Goal: Task Accomplishment & Management: Use online tool/utility

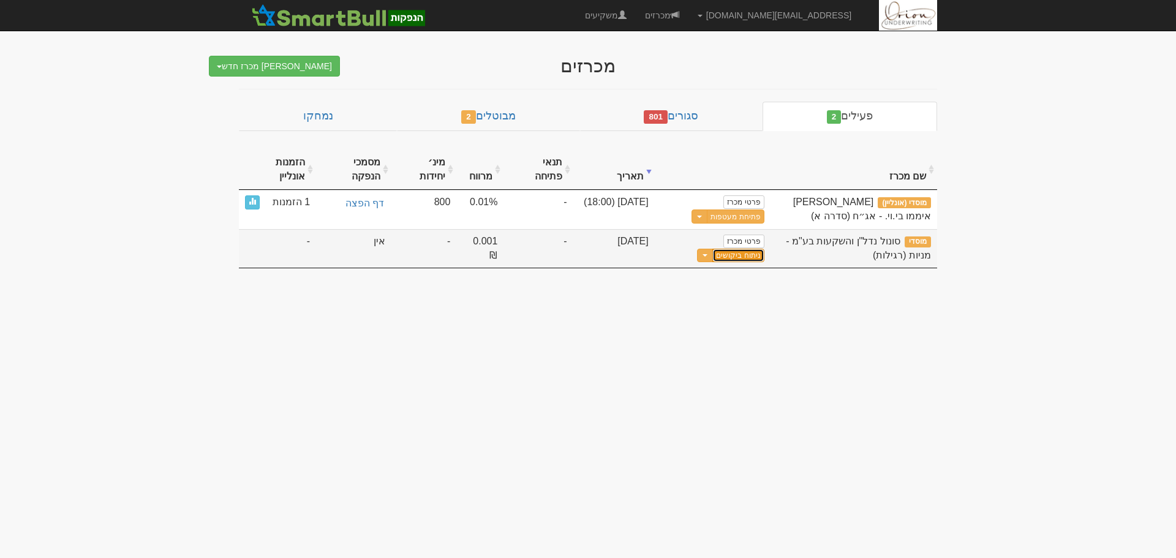
click at [748, 254] on link "ניתוח ביקושים" at bounding box center [737, 255] width 51 height 13
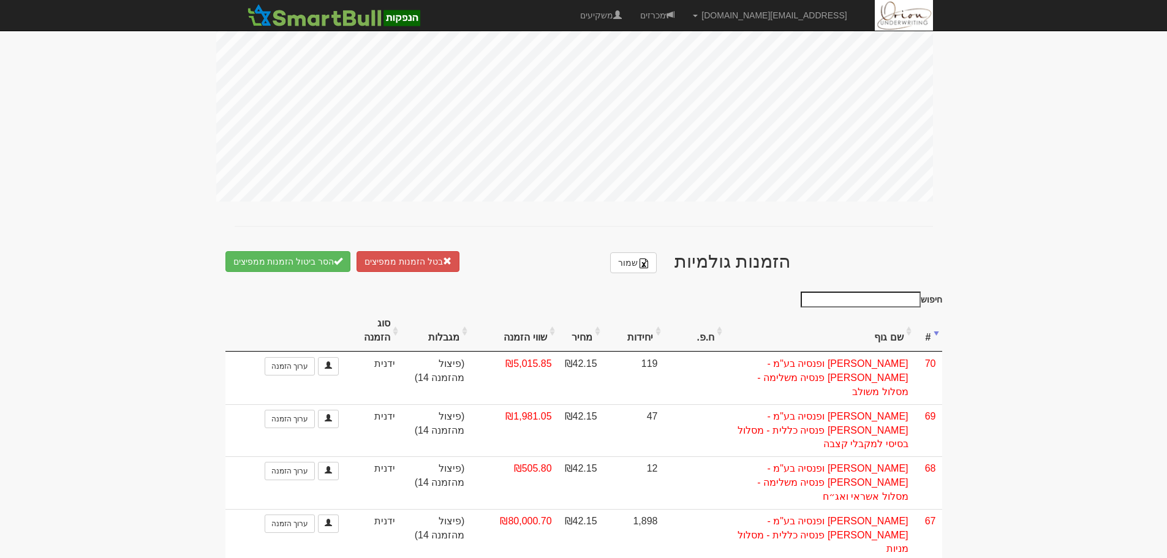
scroll to position [490, 0]
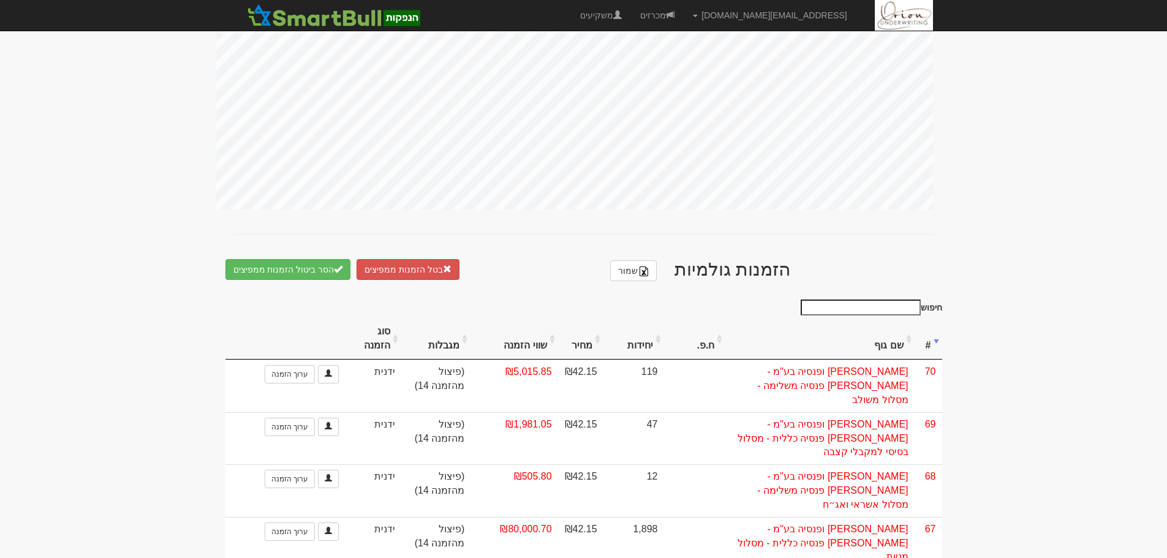
click at [883, 303] on input "חיפוש" at bounding box center [861, 308] width 120 height 16
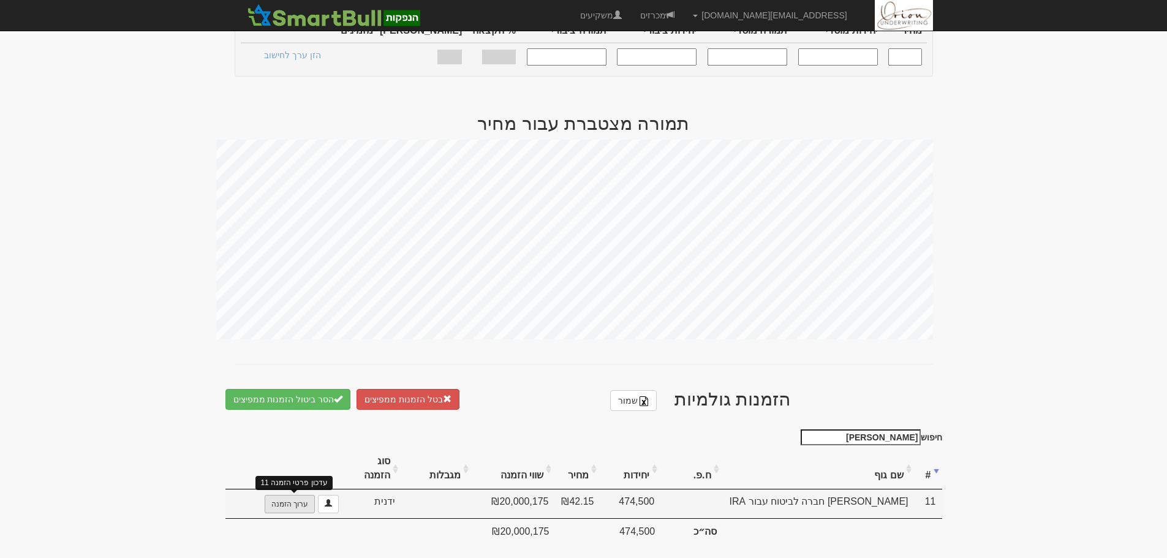
type input "הפניקס"
click at [296, 495] on link "ערוך הזמנה" at bounding box center [290, 504] width 50 height 18
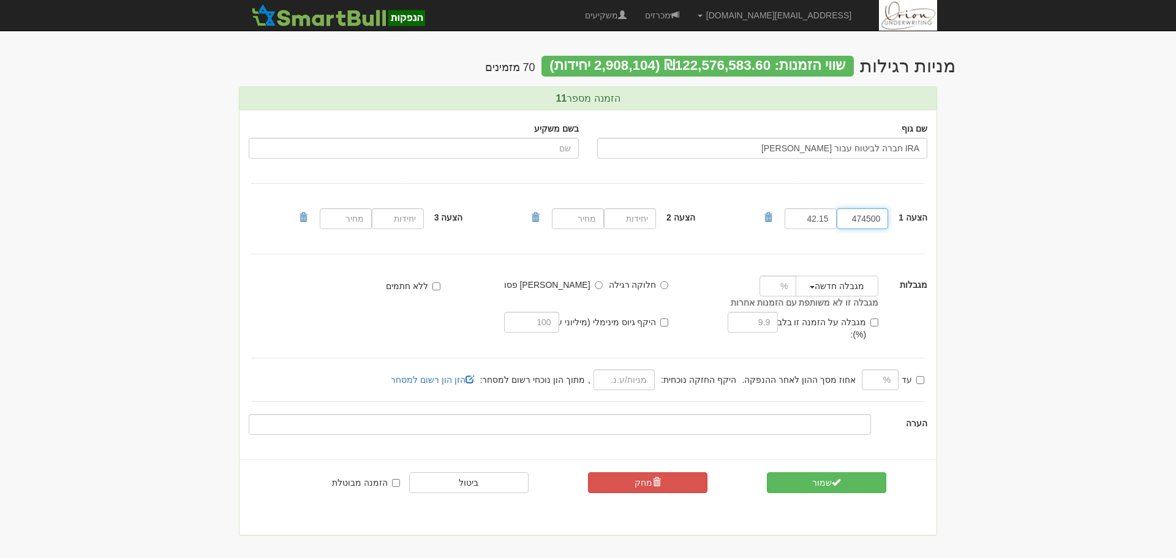
click at [854, 217] on input "474500" at bounding box center [863, 218] width 52 height 21
type input "237250"
click at [827, 472] on button "שמור" at bounding box center [826, 482] width 119 height 21
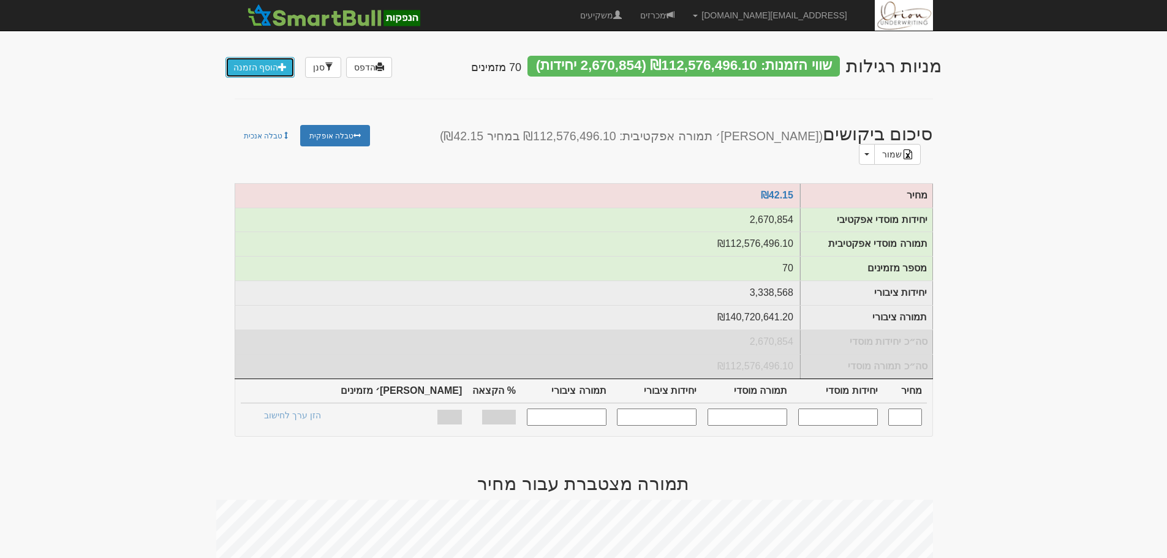
click at [247, 62] on link "הוסף הזמנה" at bounding box center [260, 67] width 70 height 21
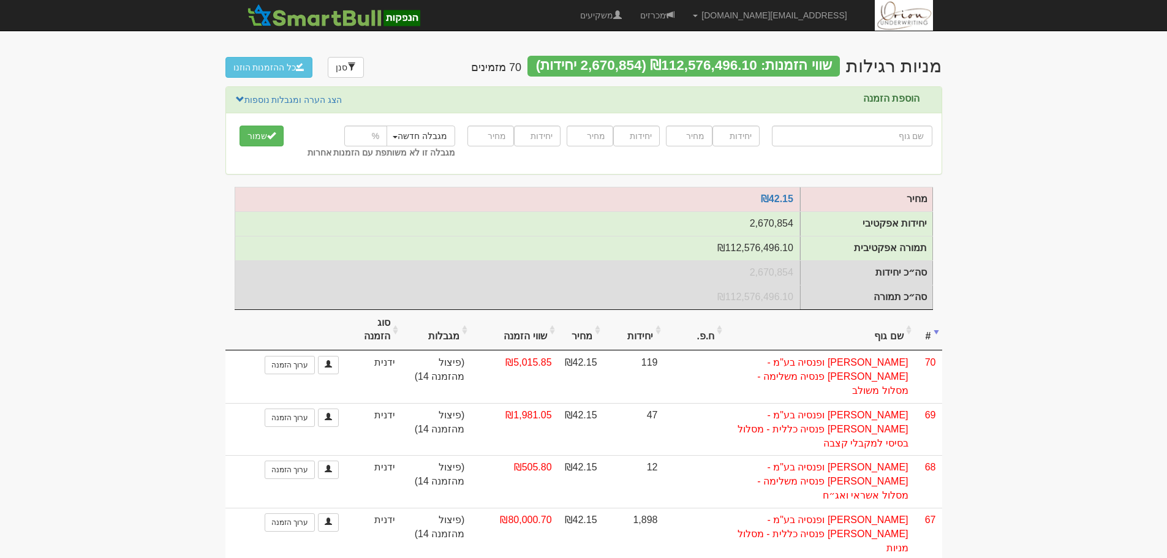
type input "כ"
type input "כא-בא השקעות, שותפות מוגבלת"
type input "כא"
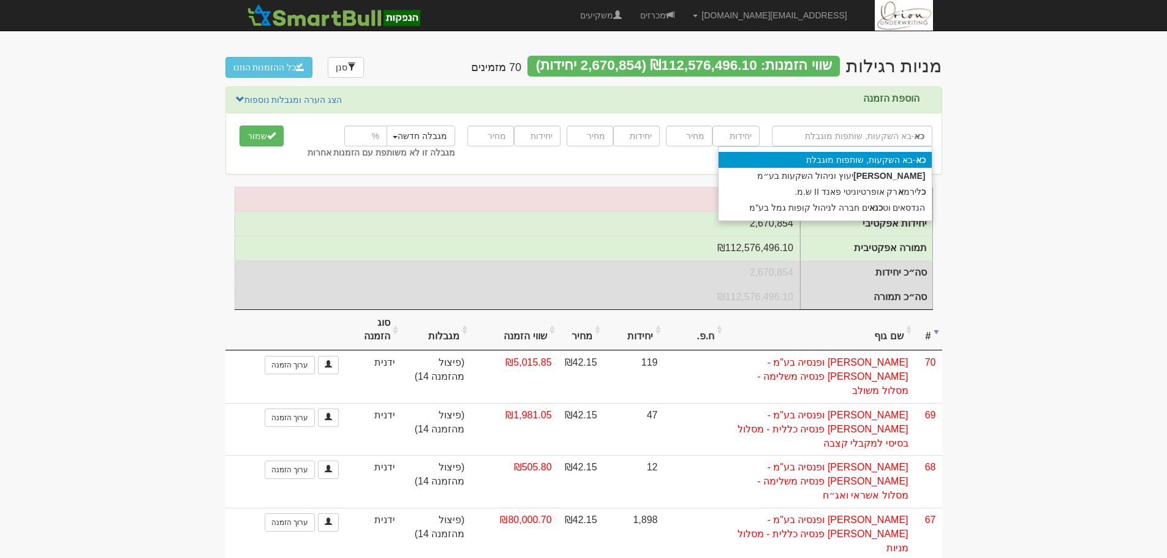
click at [844, 159] on div "כא -בא השקעות, שותפות מוגבלת" at bounding box center [824, 160] width 213 height 16
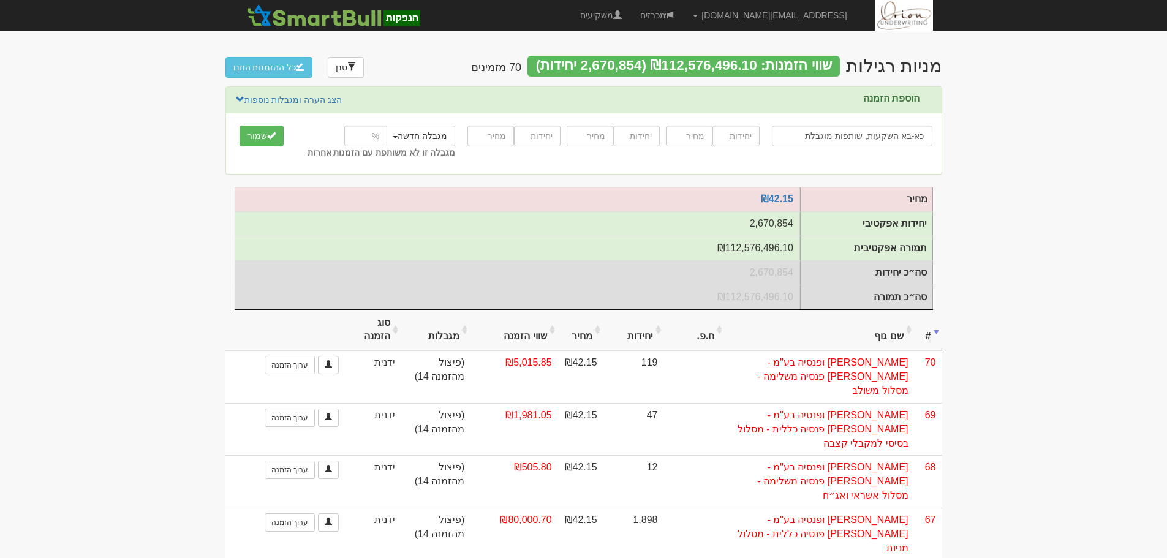
type input "כא-בא השקעות, שותפות מוגבלת"
click at [735, 132] on input "number" at bounding box center [735, 136] width 47 height 21
type input "237250"
type input "42.15"
click at [239, 126] on button "שמור" at bounding box center [261, 136] width 44 height 21
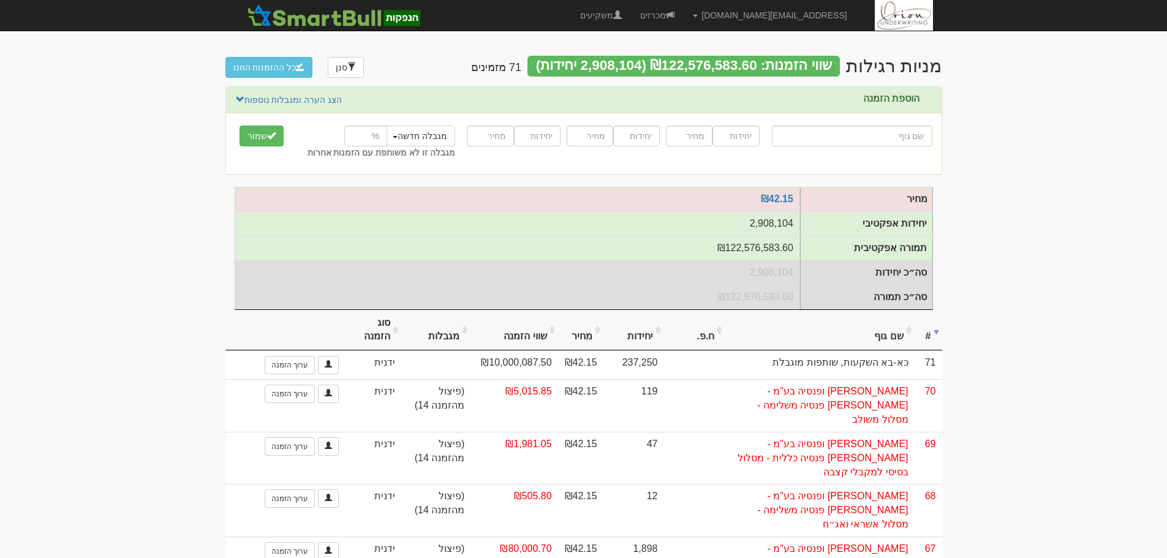
click at [296, 66] on span at bounding box center [300, 66] width 9 height 9
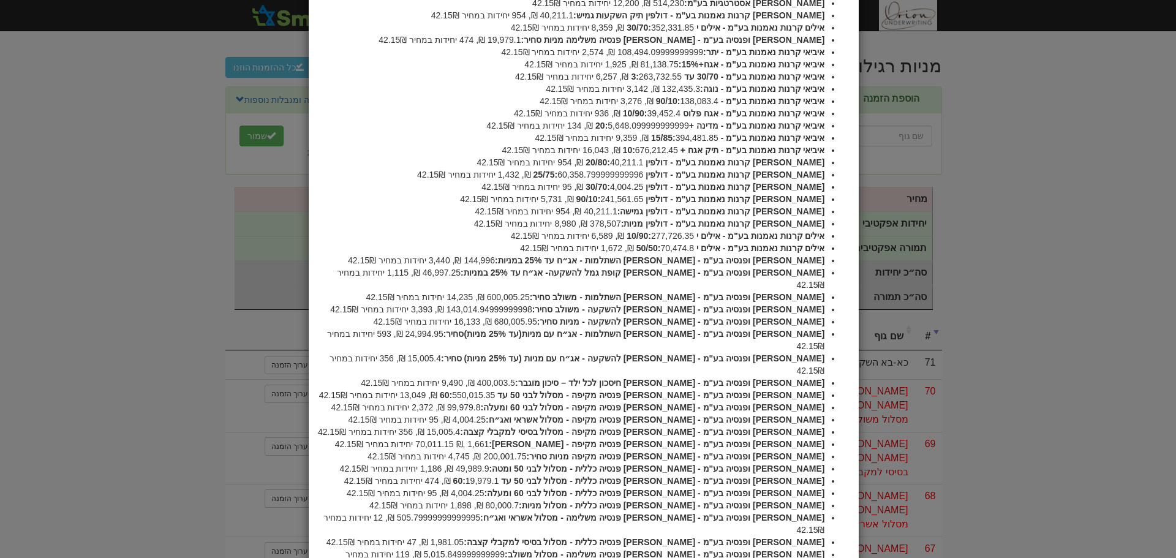
scroll to position [124, 0]
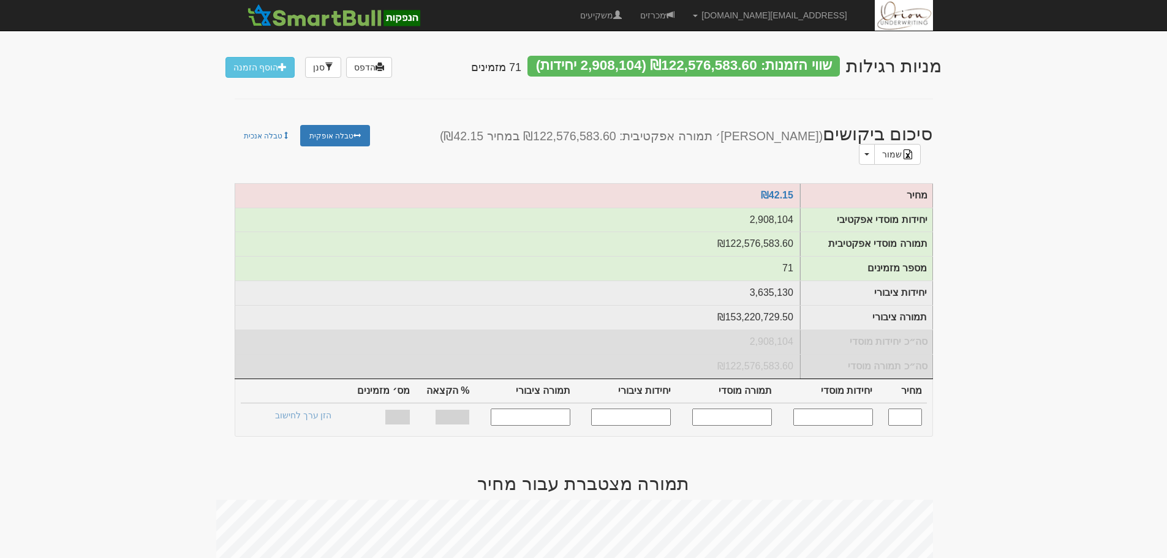
click at [906, 413] on input "text" at bounding box center [905, 417] width 34 height 17
click at [905, 403] on td at bounding box center [902, 417] width 49 height 28
click at [903, 410] on input "text" at bounding box center [905, 417] width 34 height 17
type input "42.15"
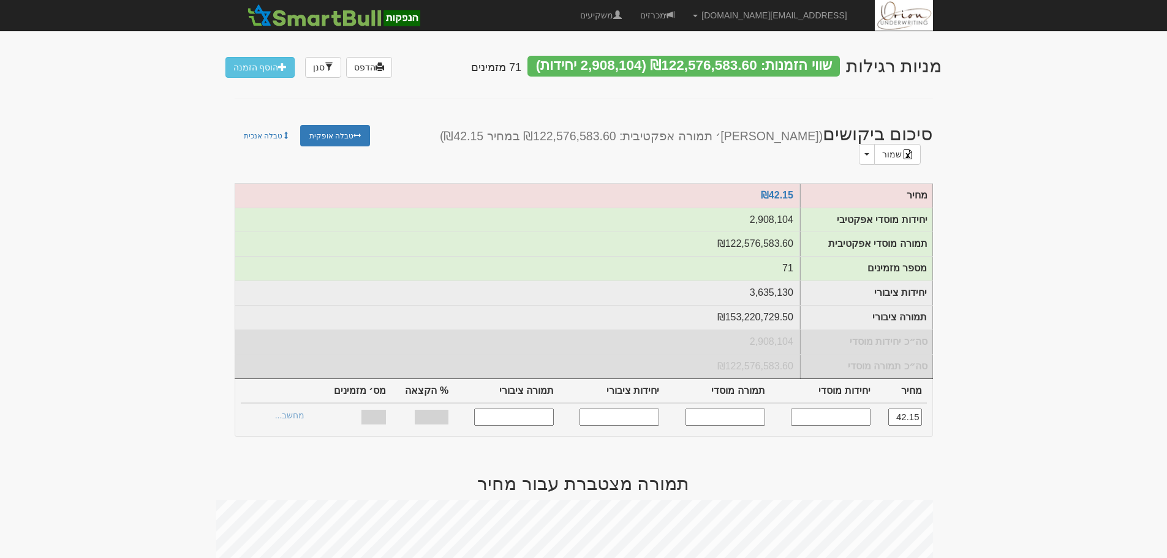
type input "2,908,104"
type input "122,576,583.6"
type input "3,635,130"
type input "153,220,729.5"
type input "100%"
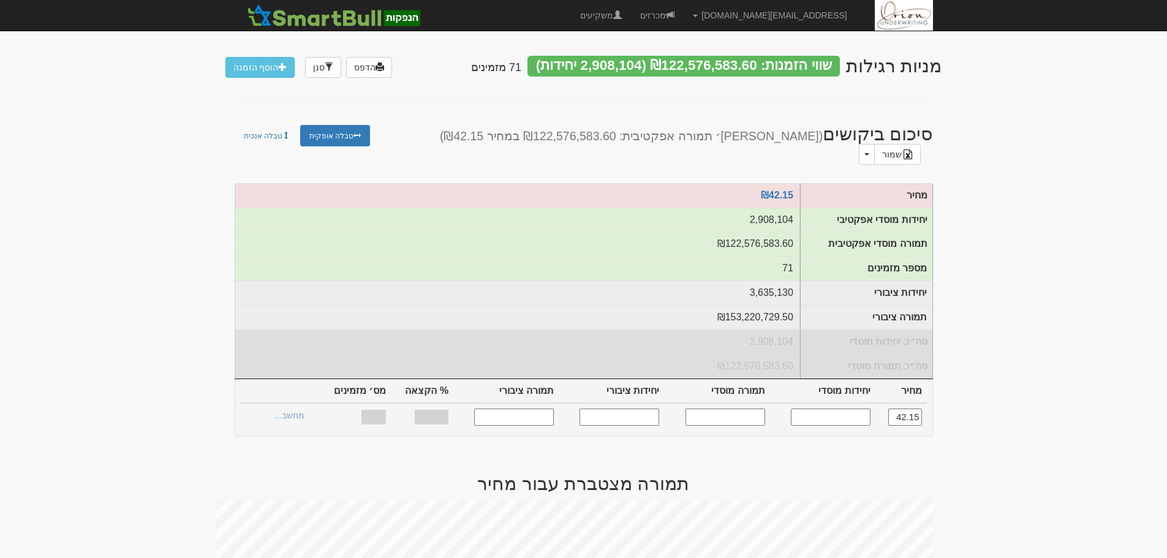
type input "71"
type input "42.15"
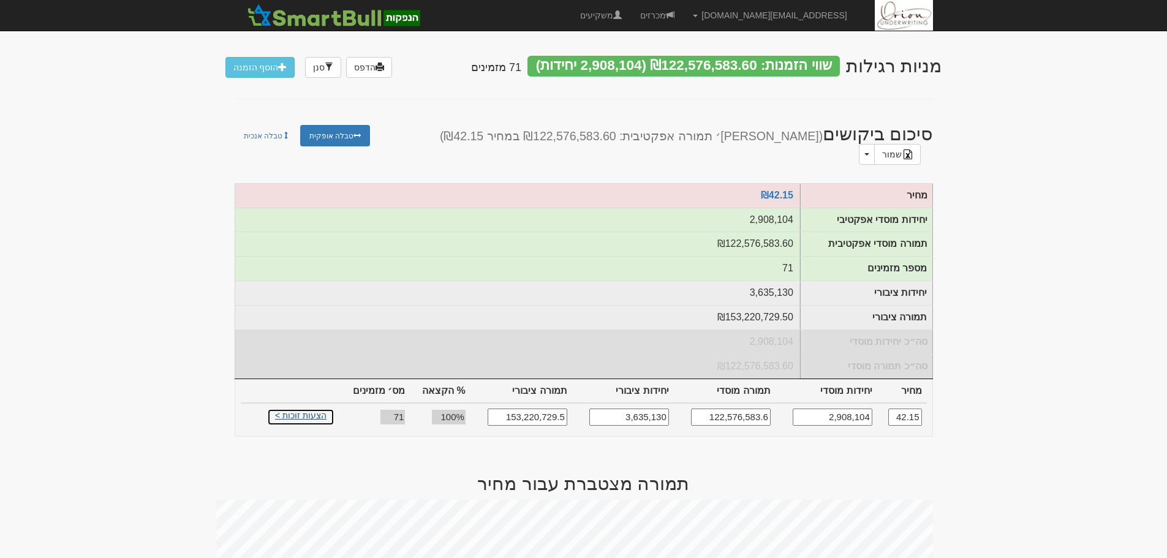
click at [289, 409] on link "הצעות זוכות >" at bounding box center [300, 417] width 67 height 17
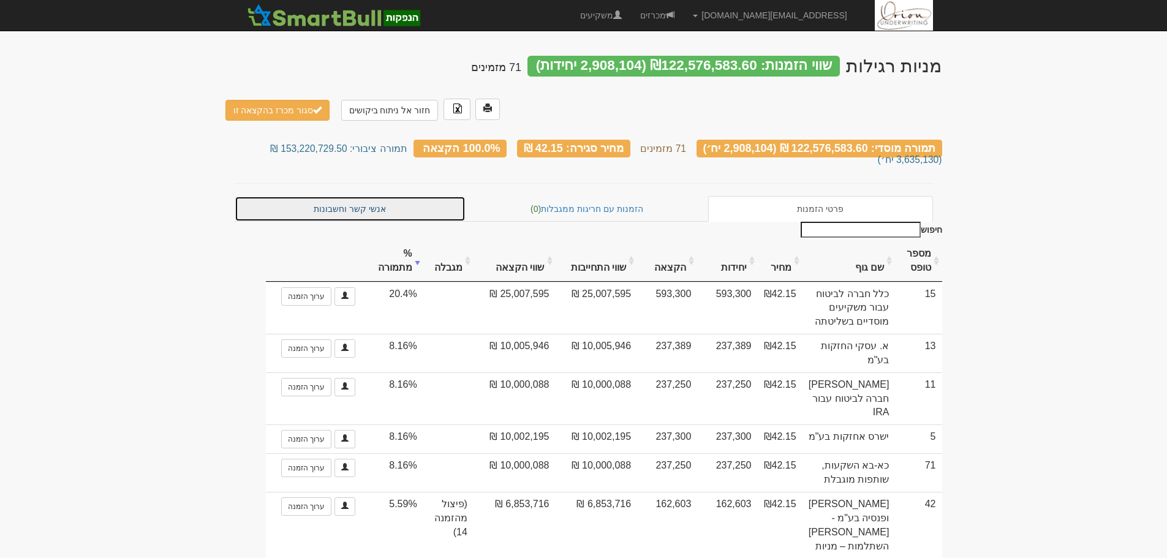
click at [344, 197] on link "אנשי קשר וחשבונות" at bounding box center [351, 209] width 232 height 26
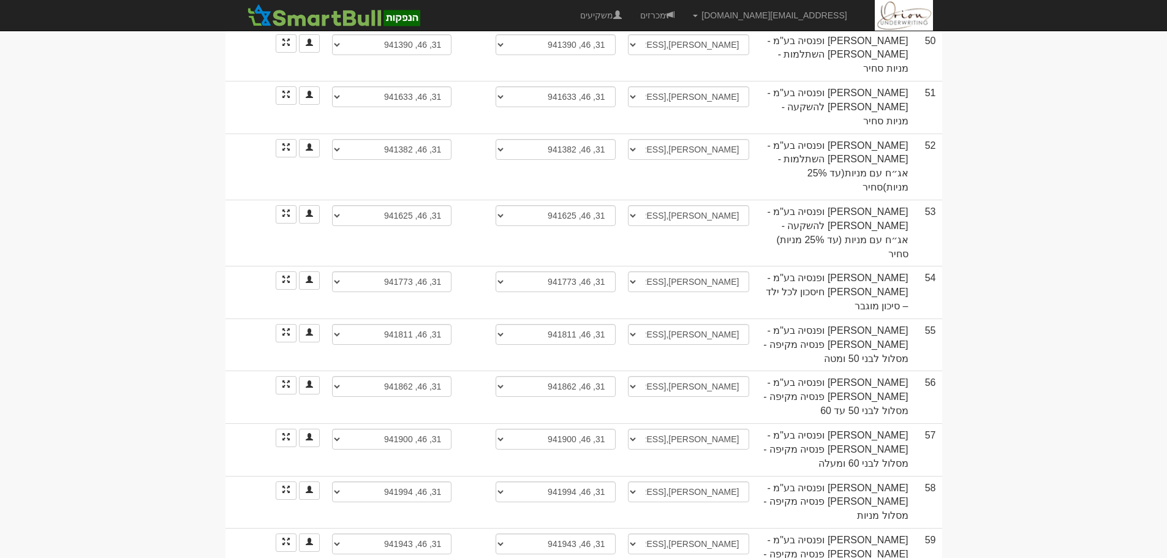
scroll to position [2365, 0]
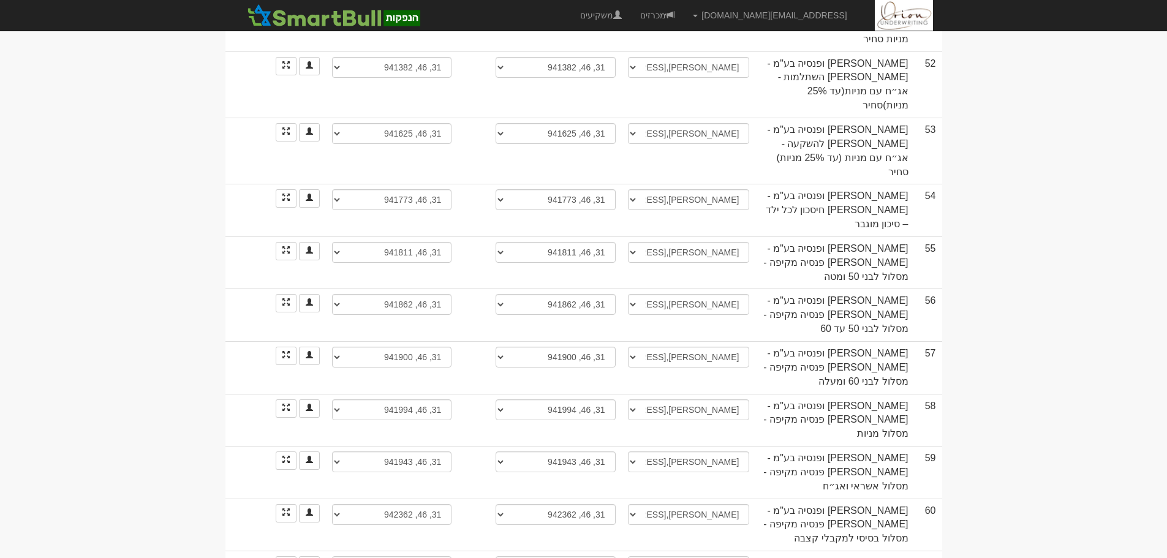
select select "new_contact"
select select
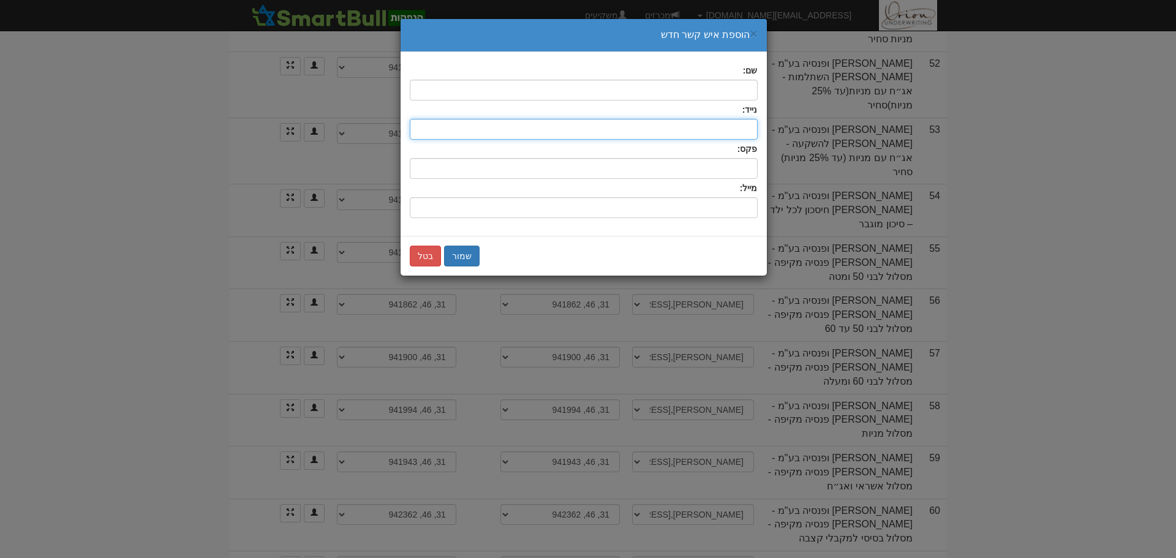
click at [526, 135] on input "text" at bounding box center [584, 129] width 348 height 21
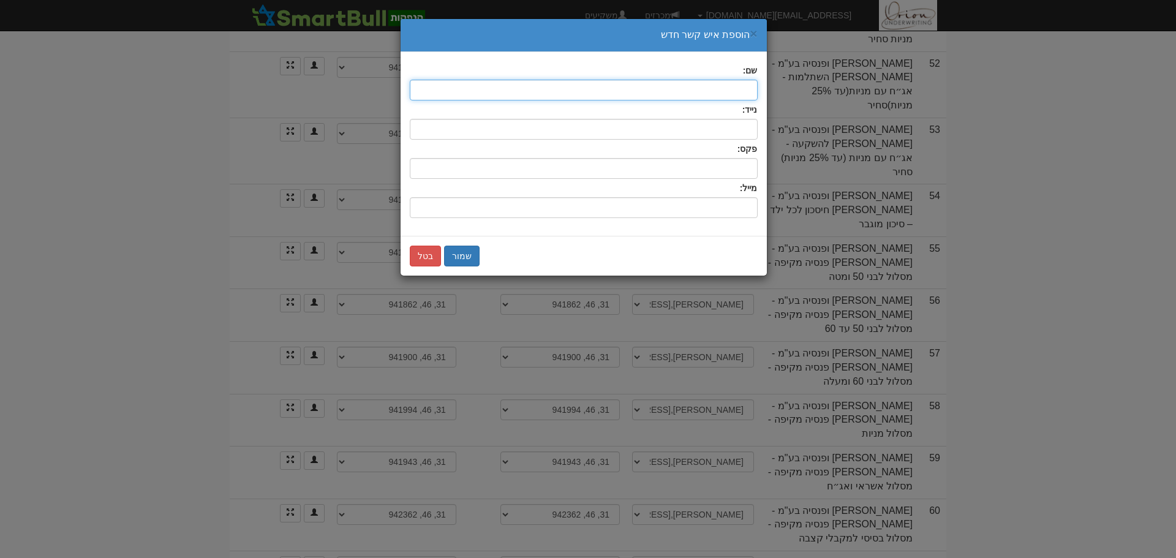
click at [669, 83] on input "text" at bounding box center [584, 90] width 348 height 21
type input "e"
type input "קובי"
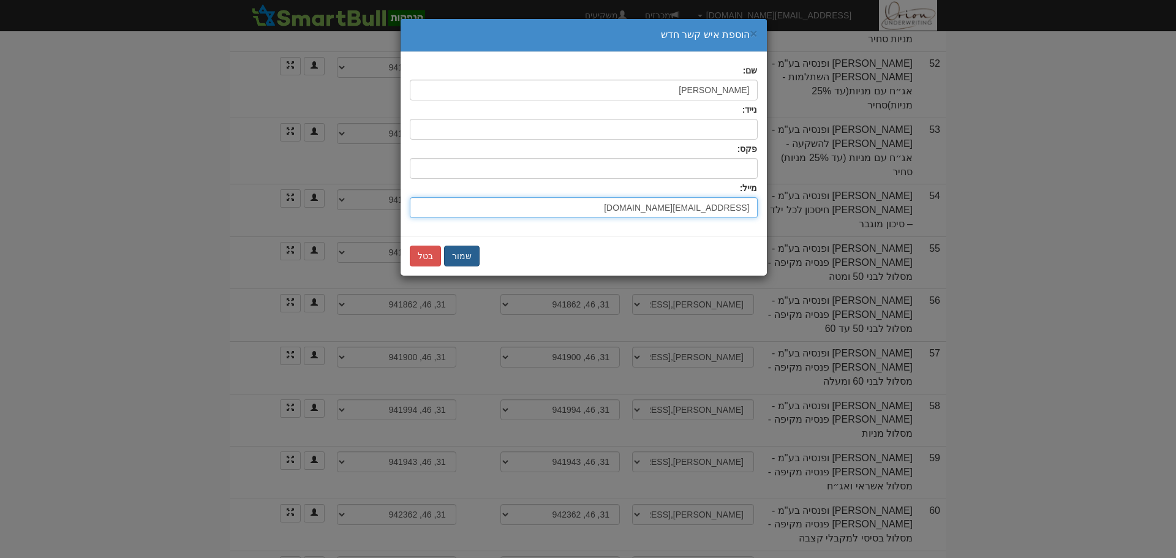
type input "[EMAIL_ADDRESS][DOMAIN_NAME]"
click at [450, 255] on button "שמור" at bounding box center [462, 256] width 36 height 21
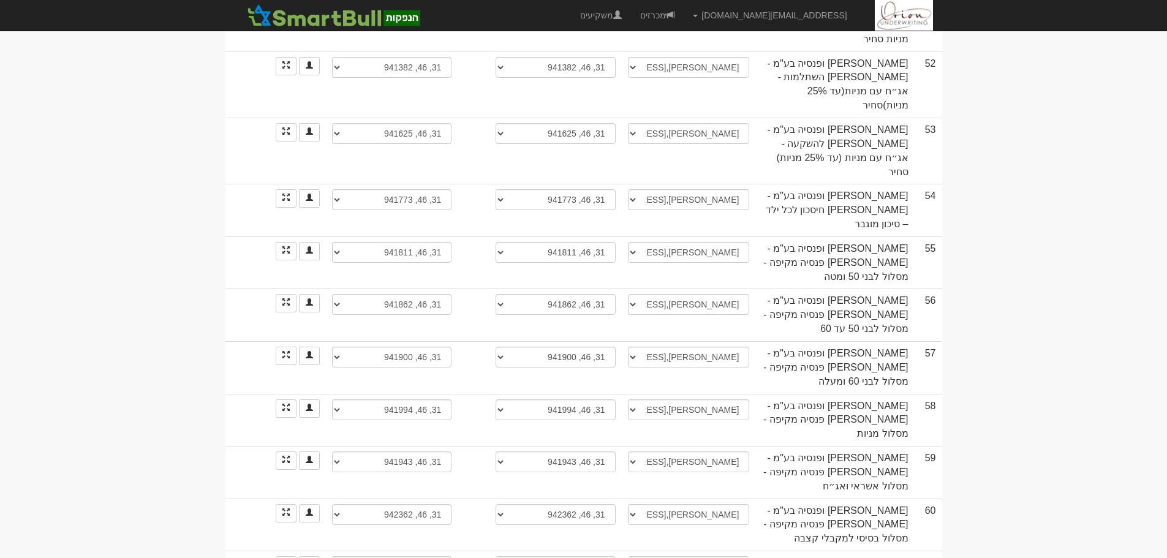
select select "new_billing"
select select
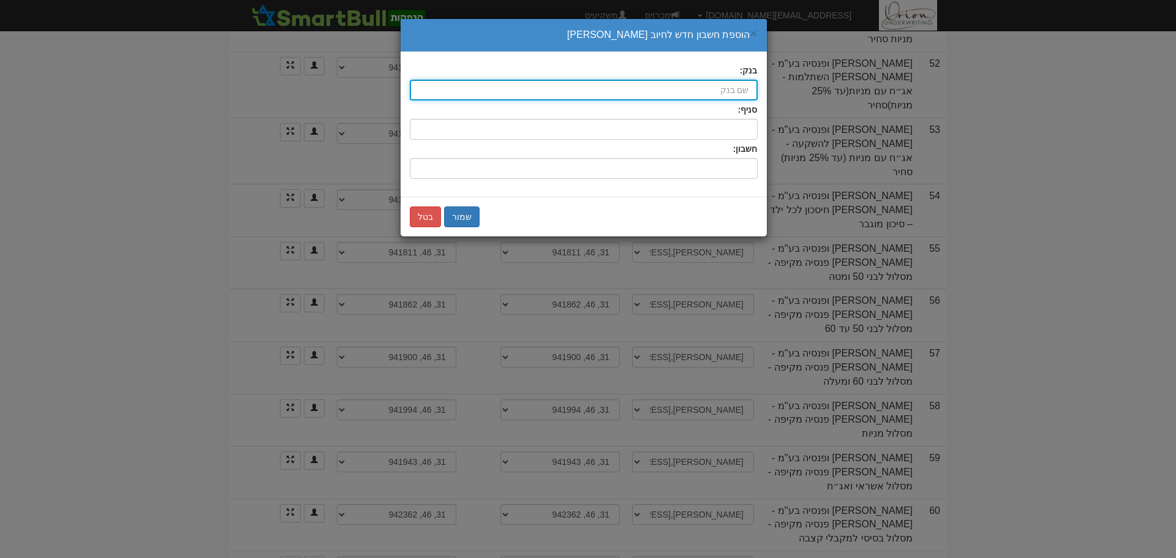
click at [743, 94] on input "בנק:" at bounding box center [584, 90] width 348 height 21
type input "k"
type input "לאומי (10)"
type input "לאו"
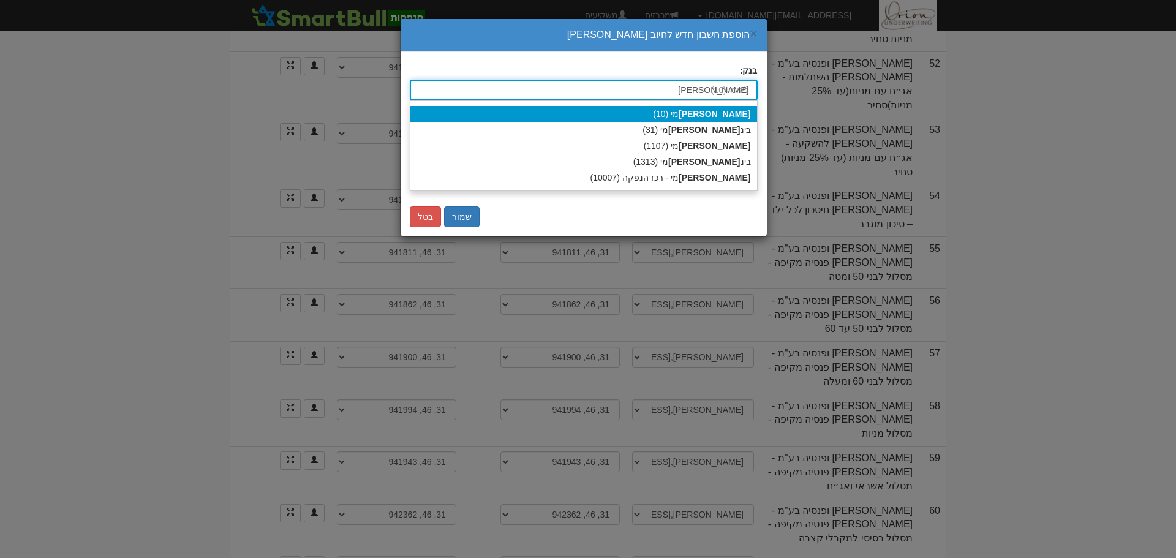
click at [733, 117] on div "לאו מי (10)" at bounding box center [583, 114] width 347 height 16
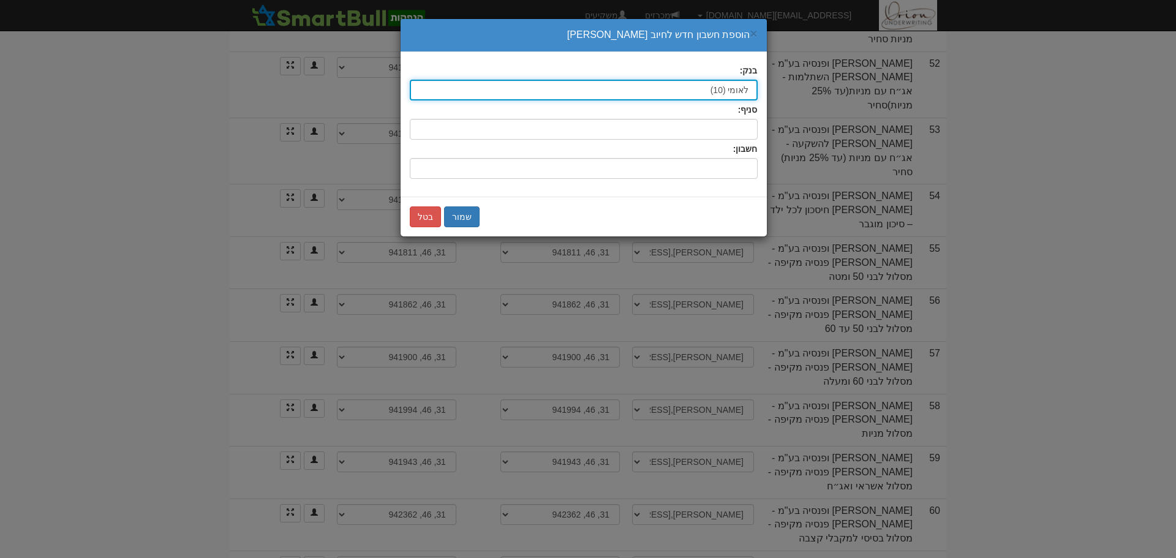
type input "לאומי (10)"
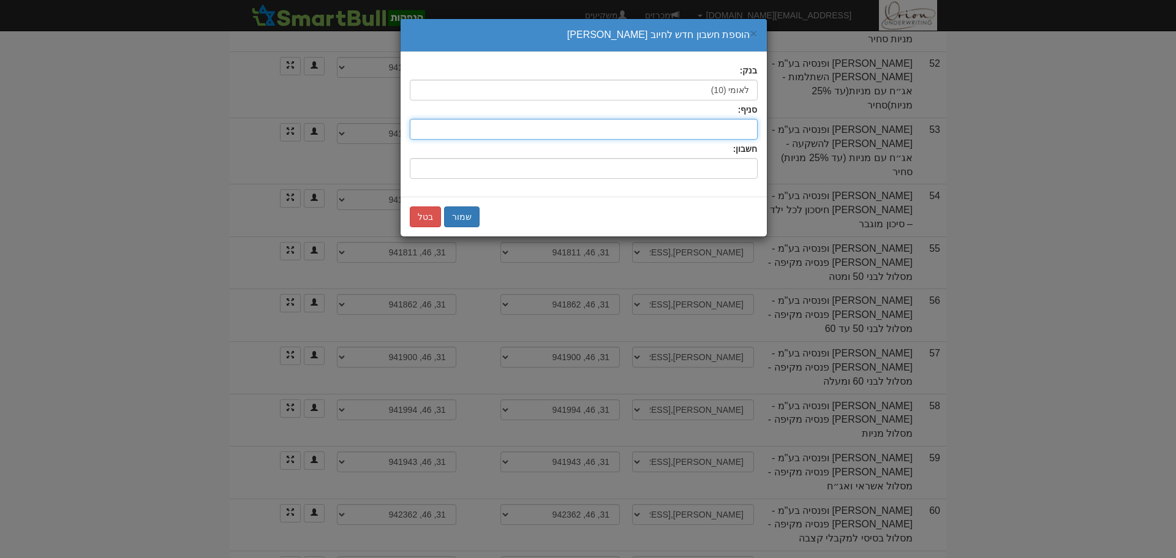
click at [729, 122] on input "סניף:" at bounding box center [584, 129] width 348 height 21
type input "686"
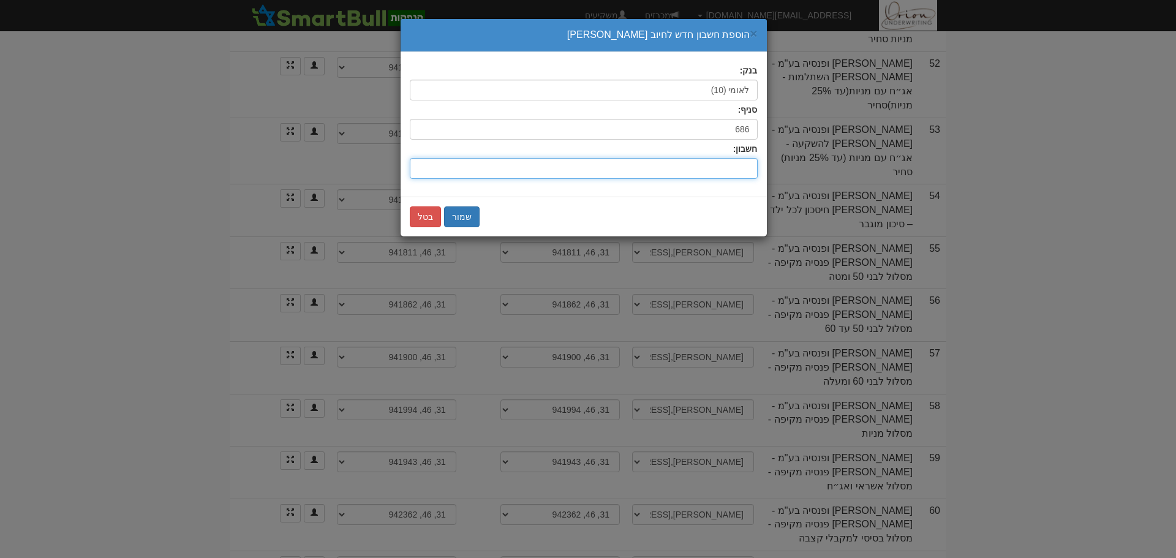
click at [730, 166] on input "חשבון:" at bounding box center [584, 168] width 348 height 21
type input "29408/01"
click at [461, 220] on button "שמור" at bounding box center [462, 216] width 36 height 21
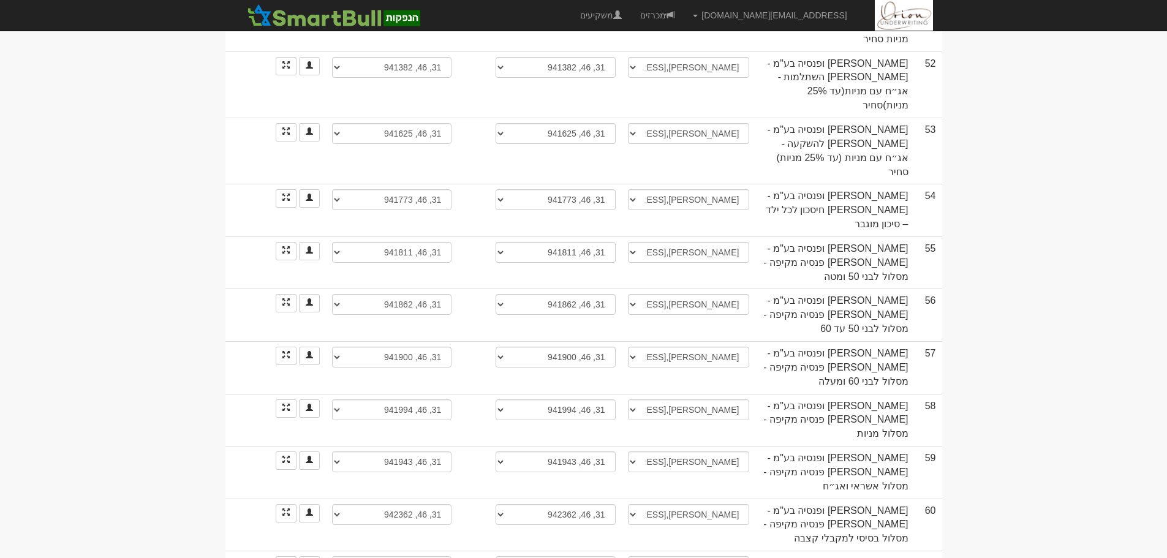
select select "new_securities"
select select
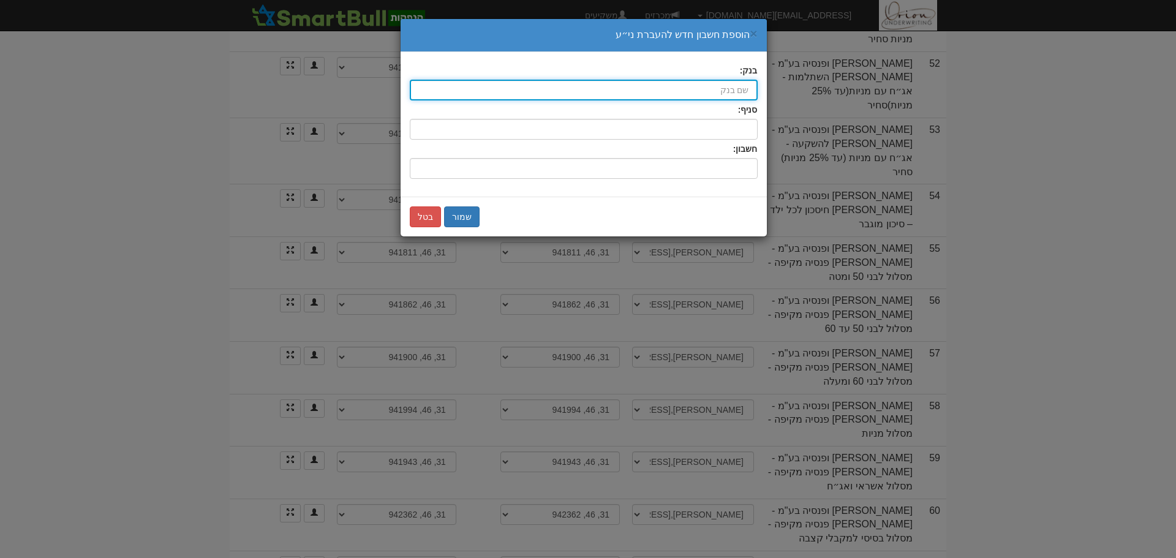
click at [700, 92] on input "בנק:" at bounding box center [584, 90] width 348 height 21
type input "לאומי (10)"
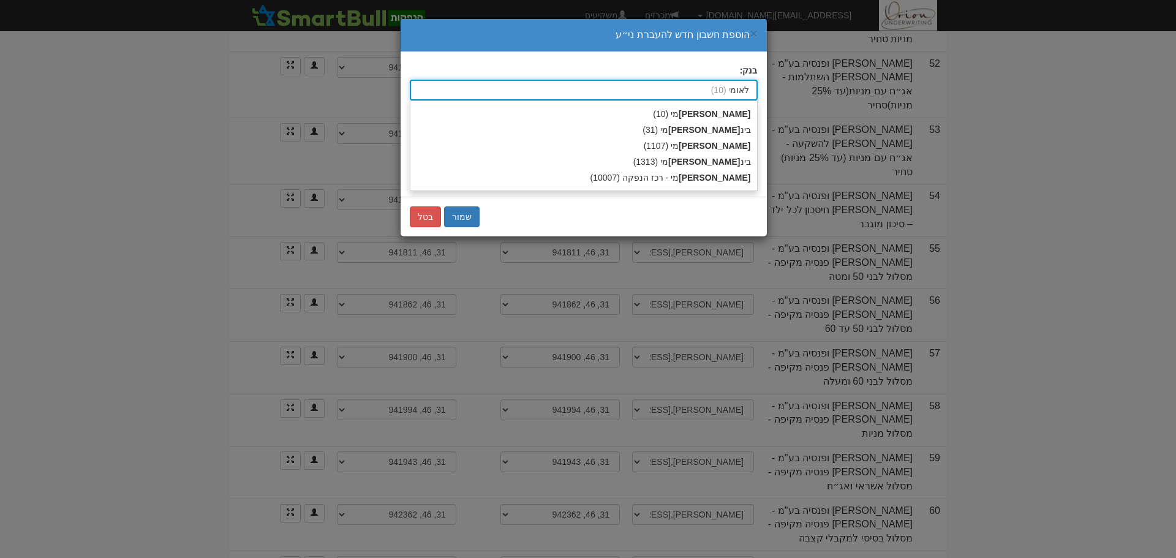
type input "לאומי"
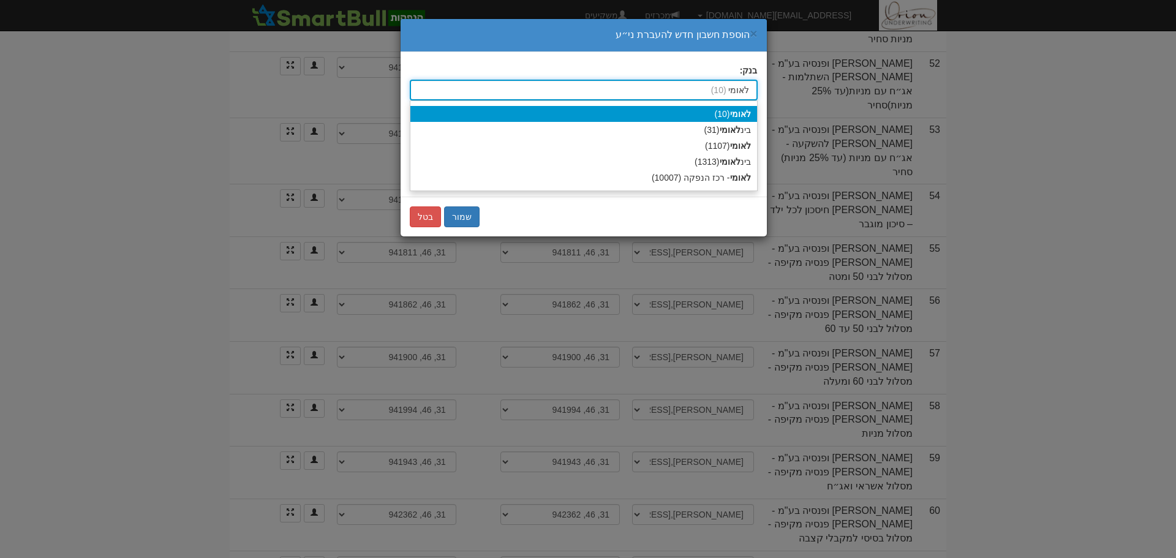
click at [734, 111] on strong "לאומי" at bounding box center [740, 114] width 21 height 10
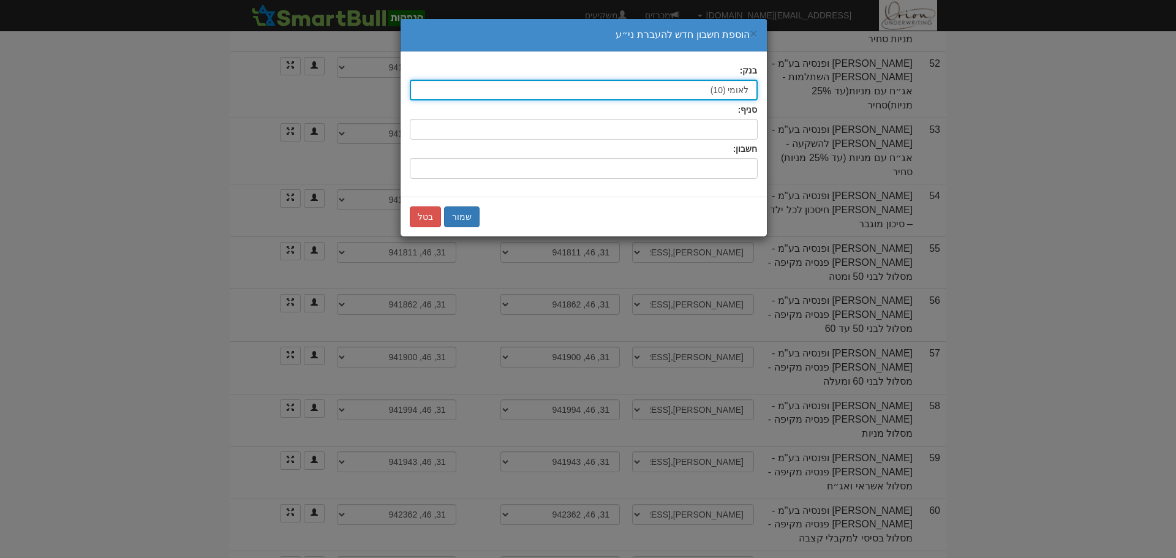
type input "לאומי (10)"
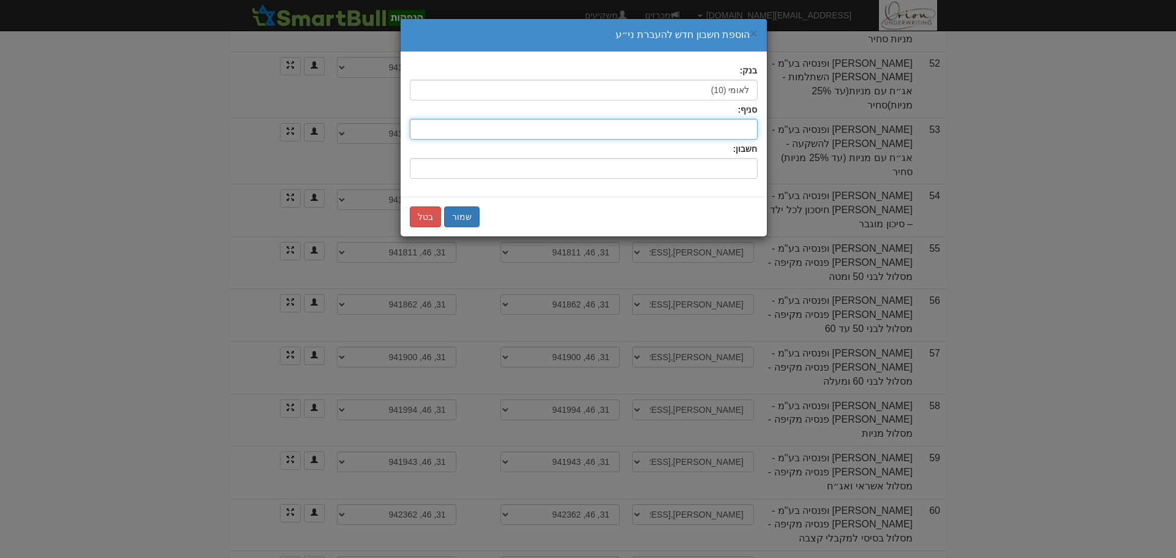
click at [729, 134] on input "סניף:" at bounding box center [584, 129] width 348 height 21
type input "686"
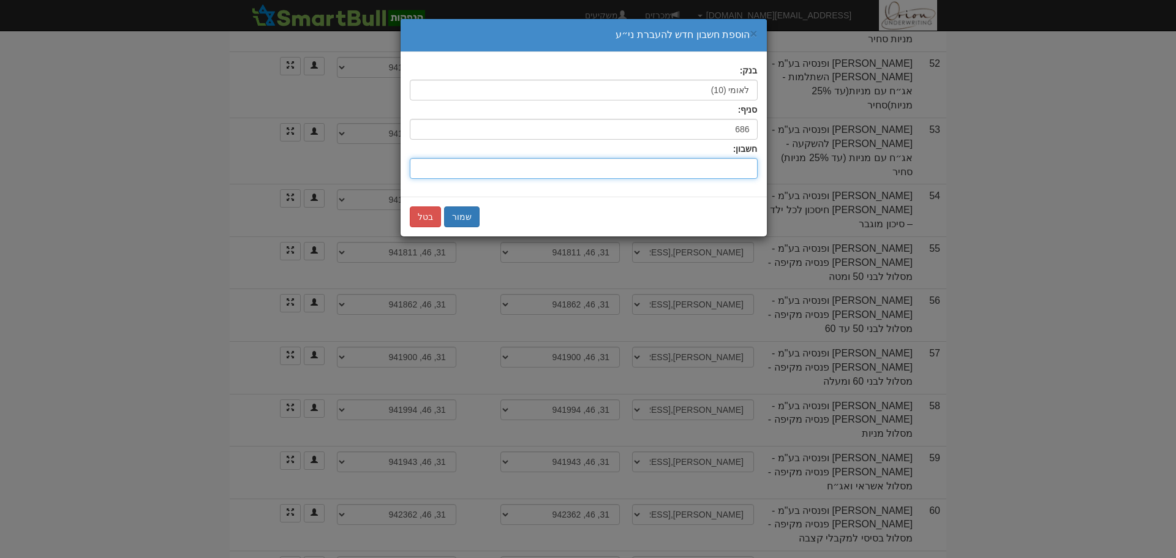
click at [734, 163] on input "חשבון:" at bounding box center [584, 168] width 348 height 21
type input "029408/31"
click at [458, 210] on button "שמור" at bounding box center [462, 216] width 36 height 21
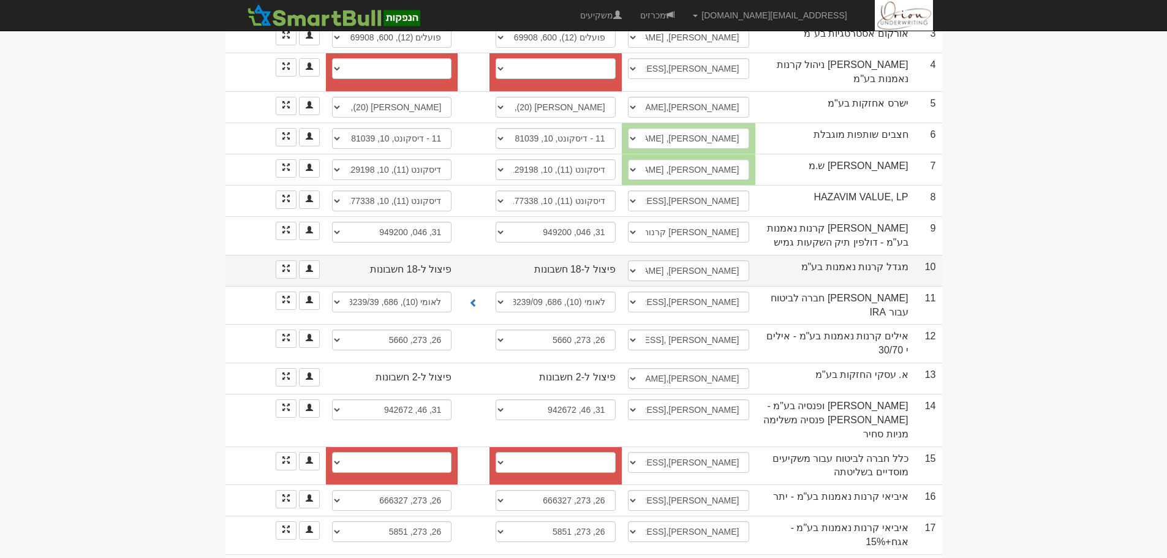
scroll to position [0, 0]
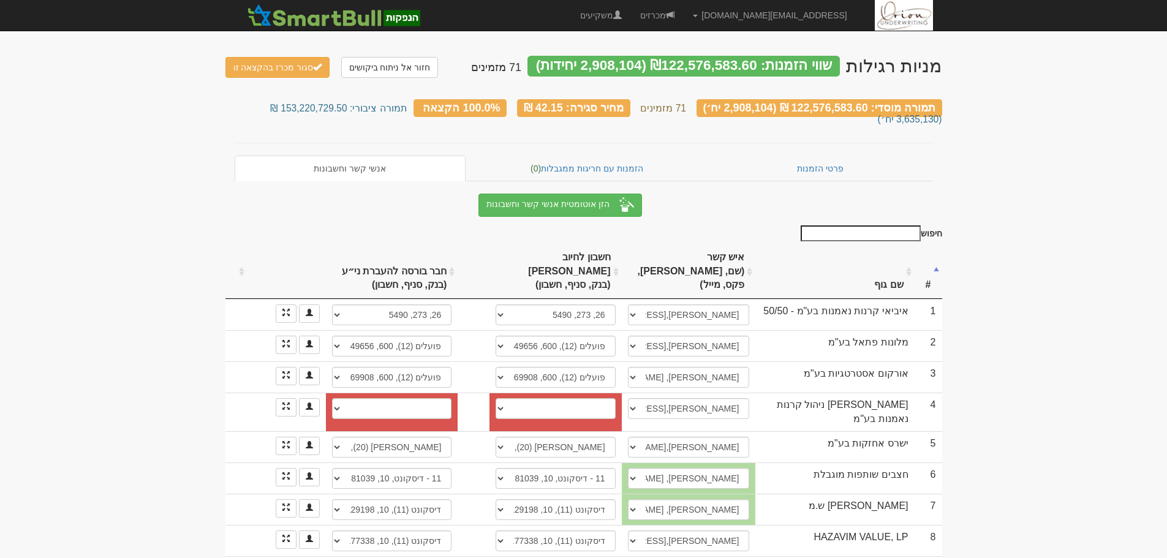
click at [862, 262] on th "שם גוף" at bounding box center [834, 271] width 159 height 55
select select "קובי, , , kobby.f@neopharmgroup.com"
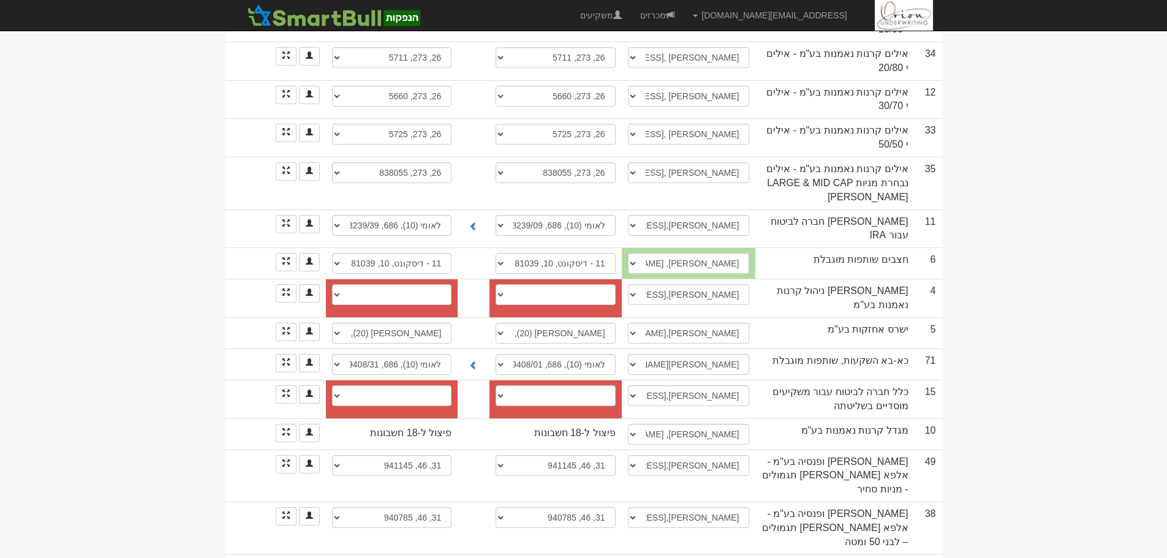
scroll to position [1041, 0]
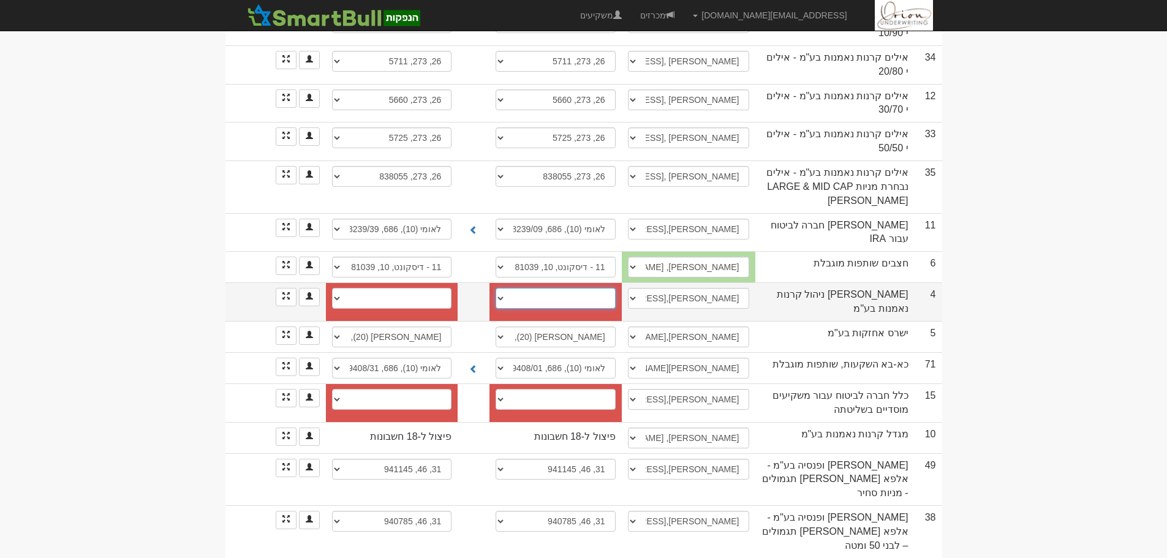
click at [524, 288] on select "פועלים (12), 282, 577 פועלים (12), 282, 48278 פועלים (12), 282, 59520 פועלים (1…" at bounding box center [555, 298] width 119 height 21
select select "68db998bad879b6c8725ebf6"
click at [496, 288] on select "פועלים (12), 282, 577 פועלים (12), 282, 48278 פועלים (12), 282, 59520 פועלים (1…" at bounding box center [555, 298] width 119 height 21
click at [429, 288] on select "פועלים (12), 282, 577 פועלים (12), 282, 48278 פועלים (12), 282, 59520 פועלים (1…" at bounding box center [391, 298] width 119 height 21
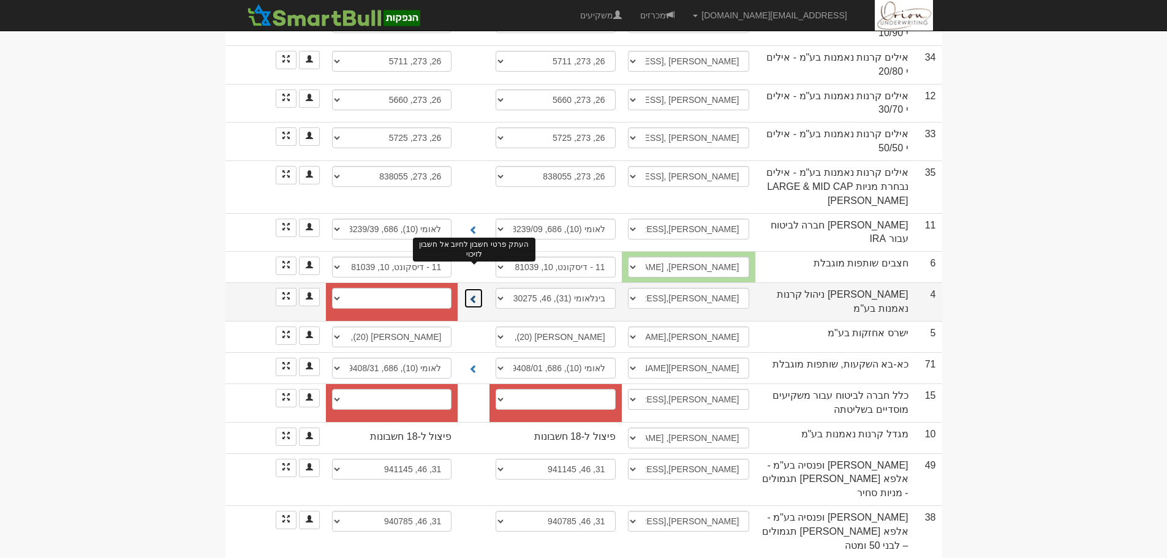
click at [476, 295] on span at bounding box center [473, 299] width 9 height 9
select select "68db998cad879b6c8725ec37"
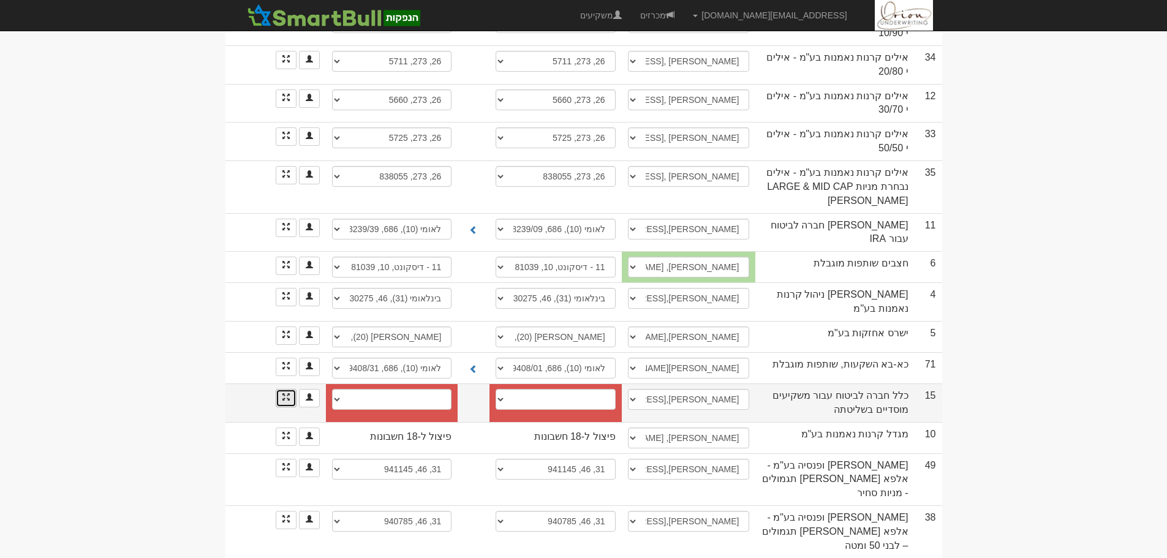
click at [289, 389] on link at bounding box center [286, 398] width 21 height 18
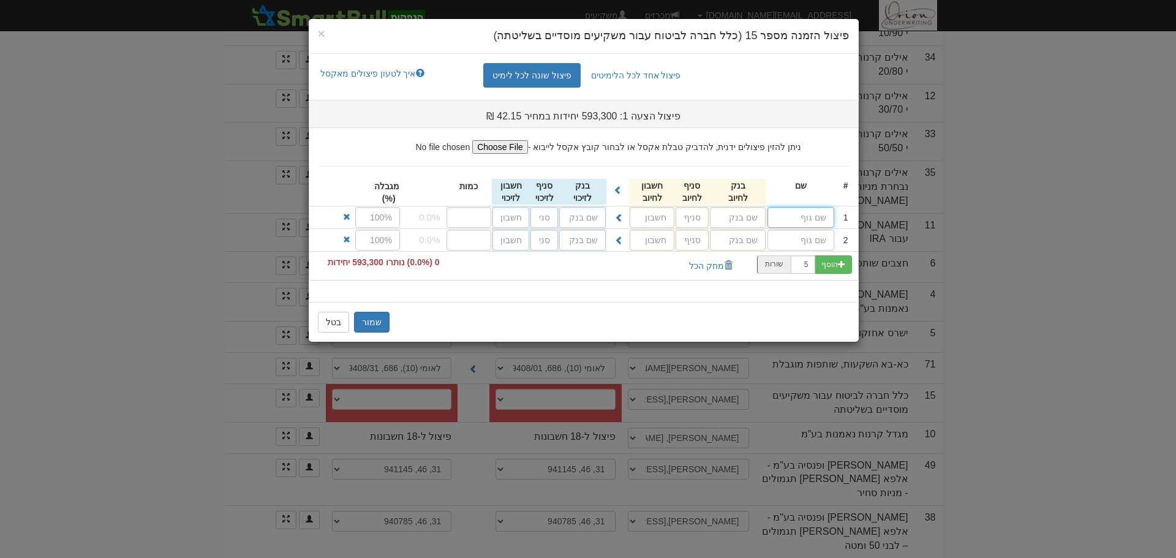
click at [799, 211] on input "text" at bounding box center [800, 217] width 67 height 21
click at [368, 319] on button "שמור" at bounding box center [372, 322] width 36 height 21
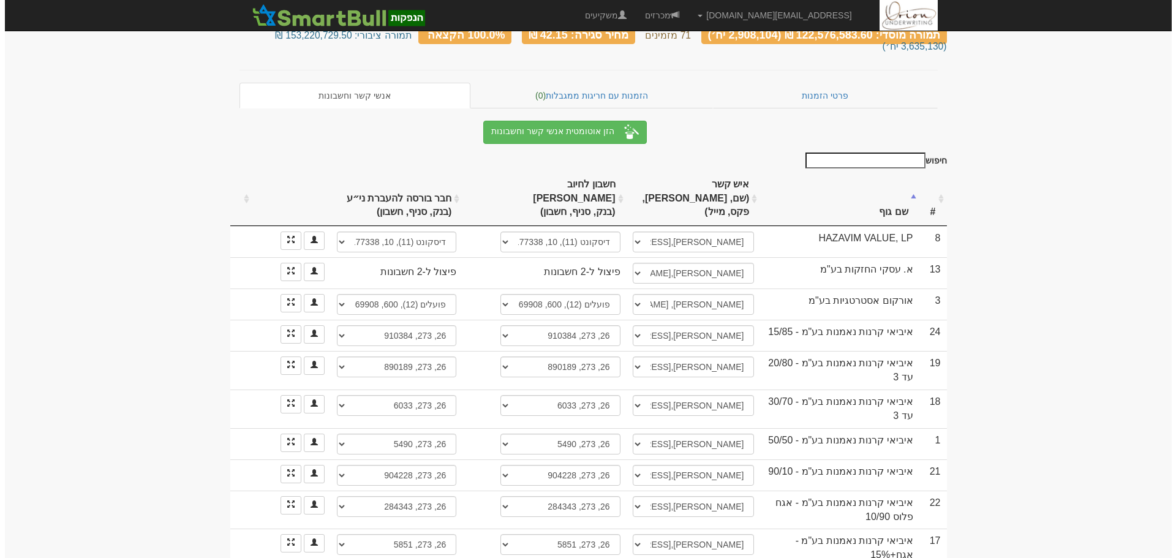
scroll to position [0, 0]
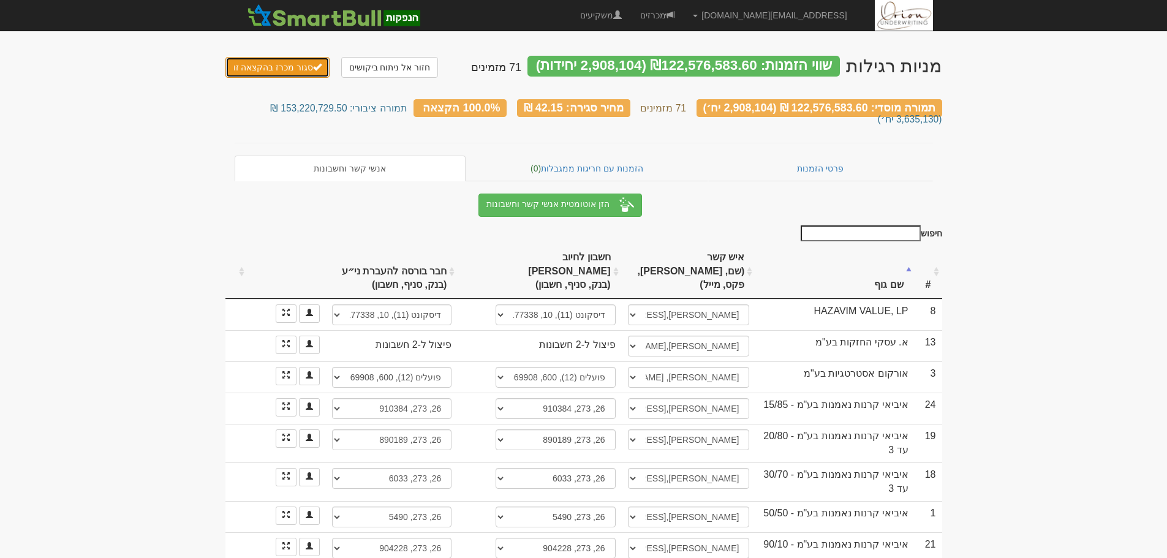
click at [301, 66] on button "סגור מכרז בהקצאה זו" at bounding box center [277, 67] width 105 height 21
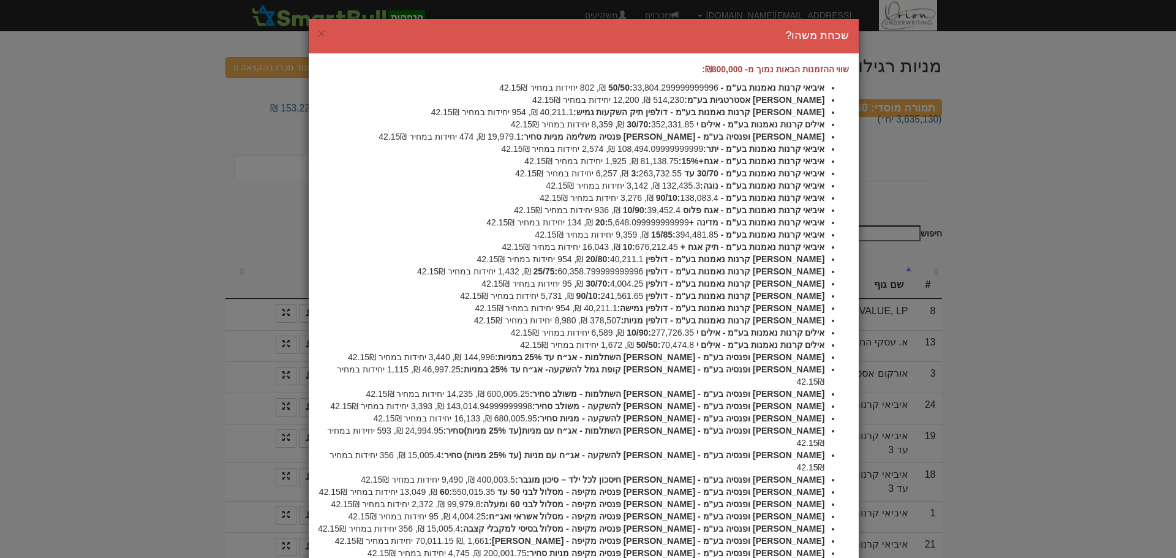
scroll to position [124, 0]
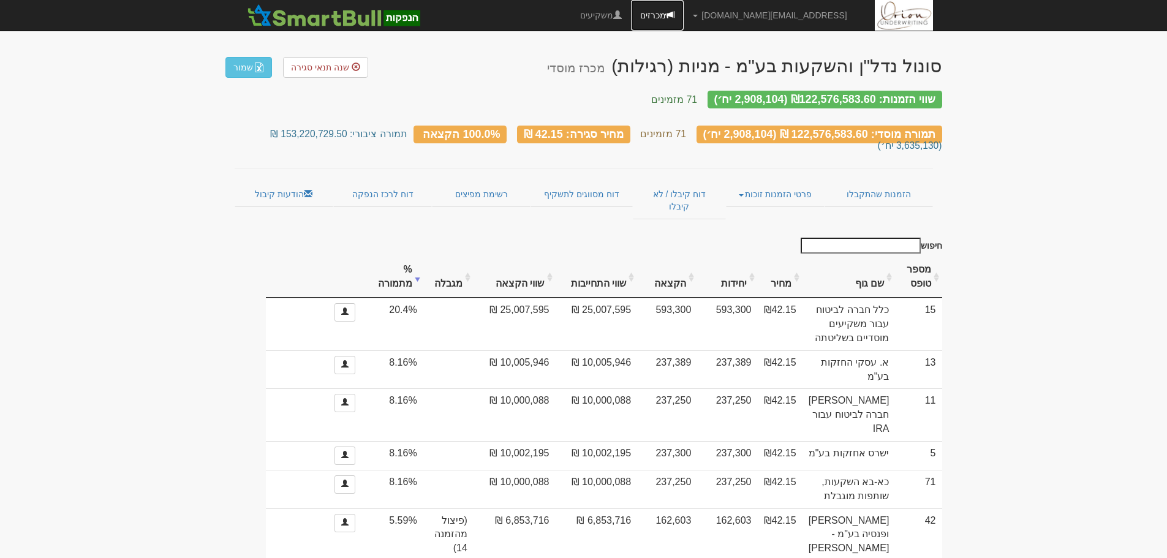
click at [674, 10] on span at bounding box center [670, 14] width 9 height 9
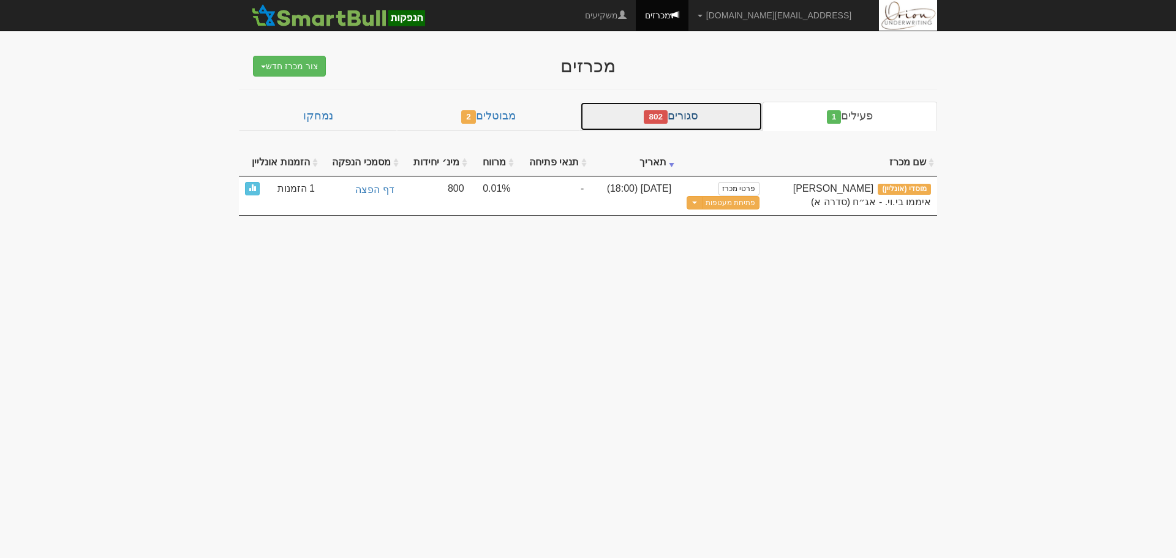
click at [685, 116] on link "סגורים 802" at bounding box center [671, 116] width 183 height 29
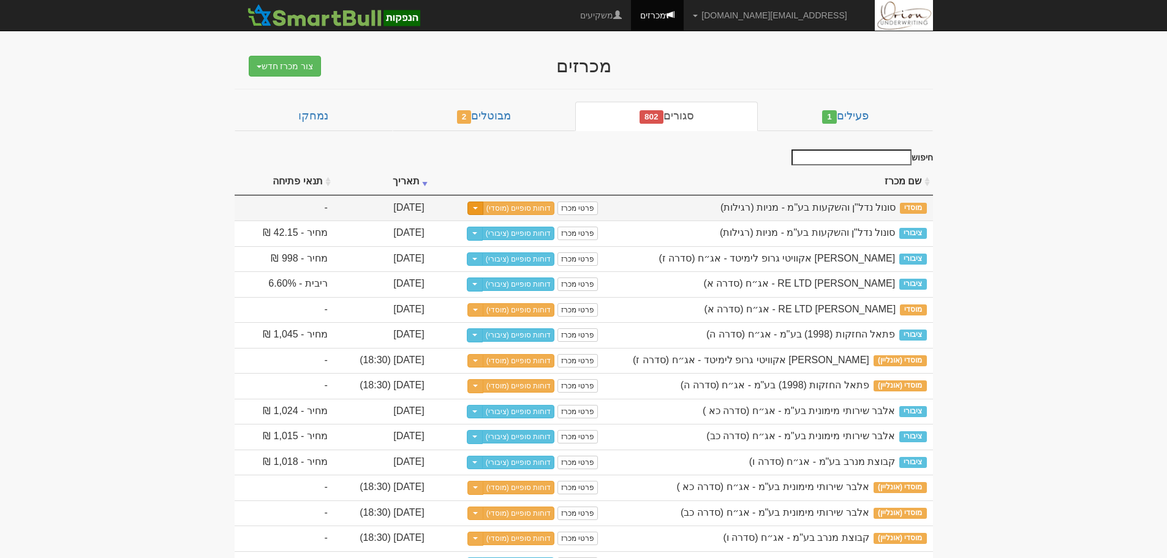
click at [483, 207] on button "Toggle Dropdown" at bounding box center [475, 209] width 16 height 14
click at [554, 244] on button "צור מכרז ציבורי נוסף" at bounding box center [505, 250] width 97 height 29
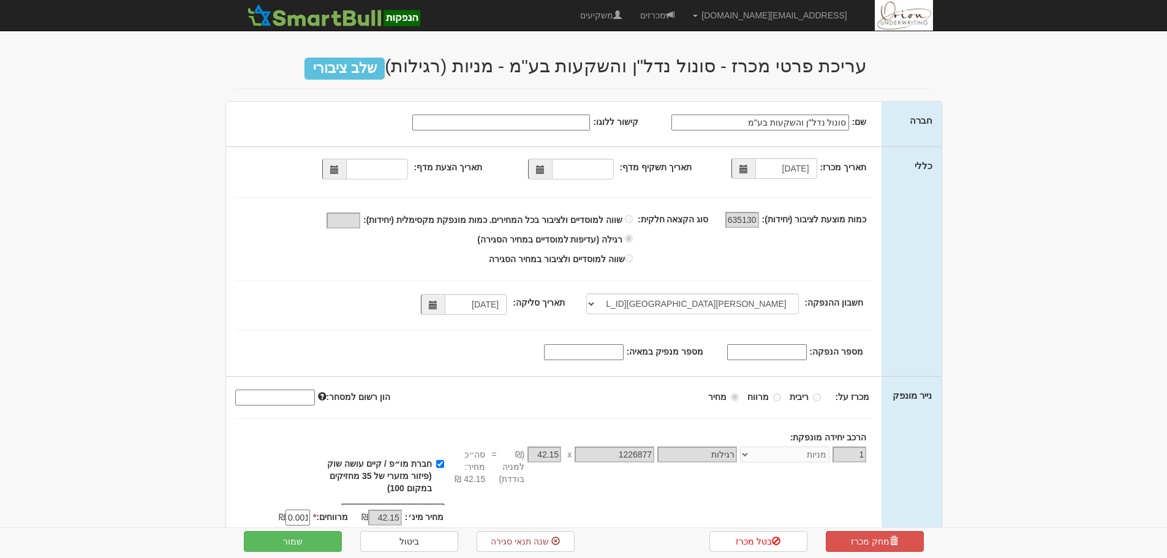
select select "[PERSON_NAME][GEOGRAPHIC_DATA][FINANCIAL_ID]"
select select "מניות"
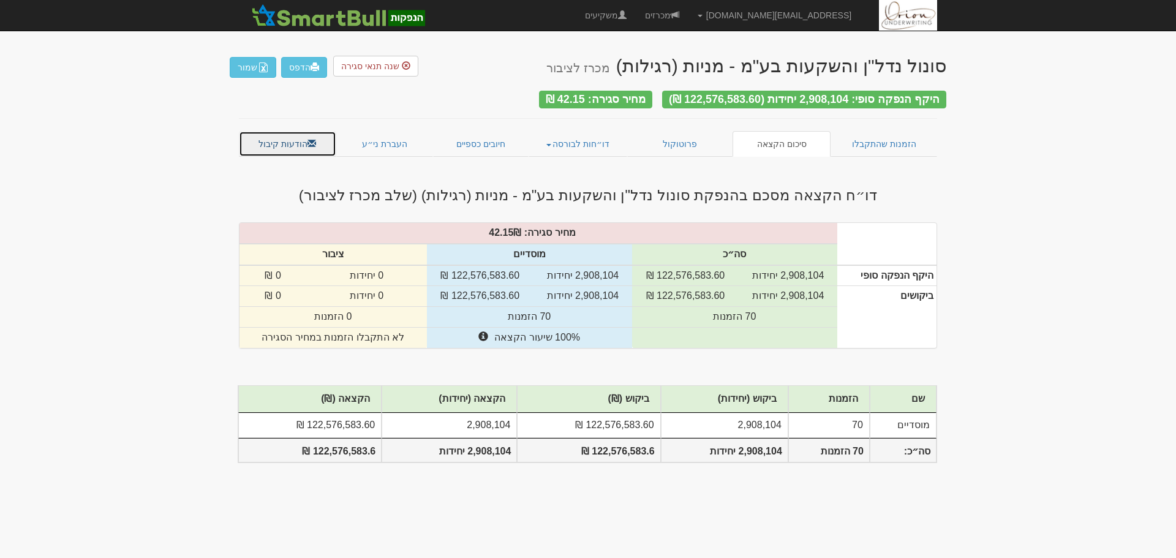
click at [287, 137] on link "הודעות קיבול" at bounding box center [287, 144] width 97 height 26
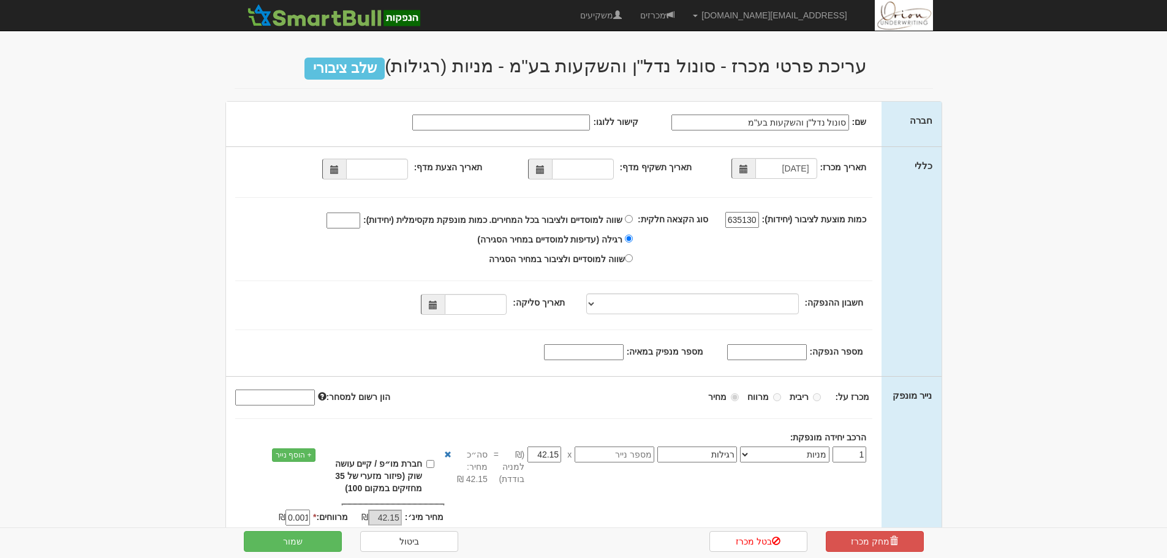
select select "מניות"
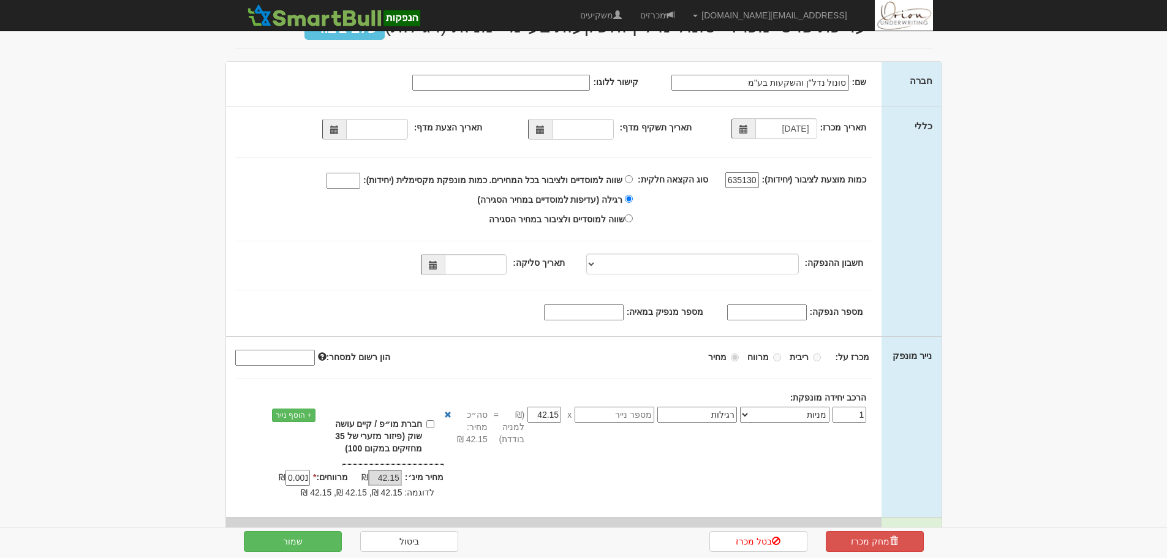
scroll to position [88, 0]
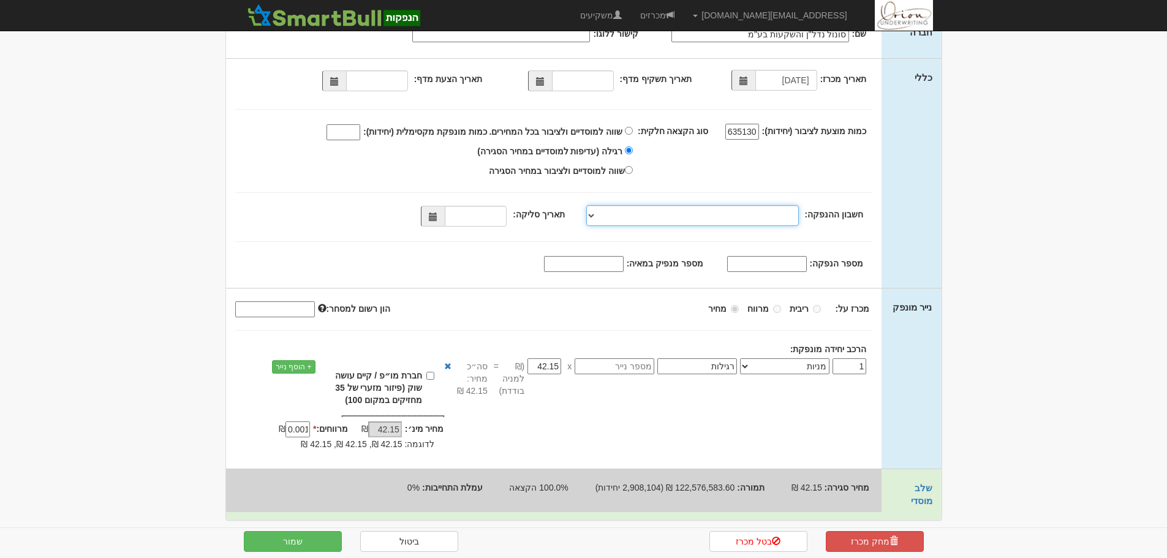
click at [652, 221] on select "[PERSON_NAME], 480, 123775, [FINANCIAL_ID] [PERSON_NAME], 480, 123767, [FINANCI…" at bounding box center [692, 215] width 213 height 21
select select "[PERSON_NAME][GEOGRAPHIC_DATA][FINANCIAL_ID]"
click at [589, 205] on select "[PERSON_NAME], 480, 123775, [FINANCIAL_ID] [PERSON_NAME], 480, 123767, [FINANCI…" at bounding box center [692, 215] width 213 height 21
click at [445, 216] on span at bounding box center [433, 216] width 24 height 21
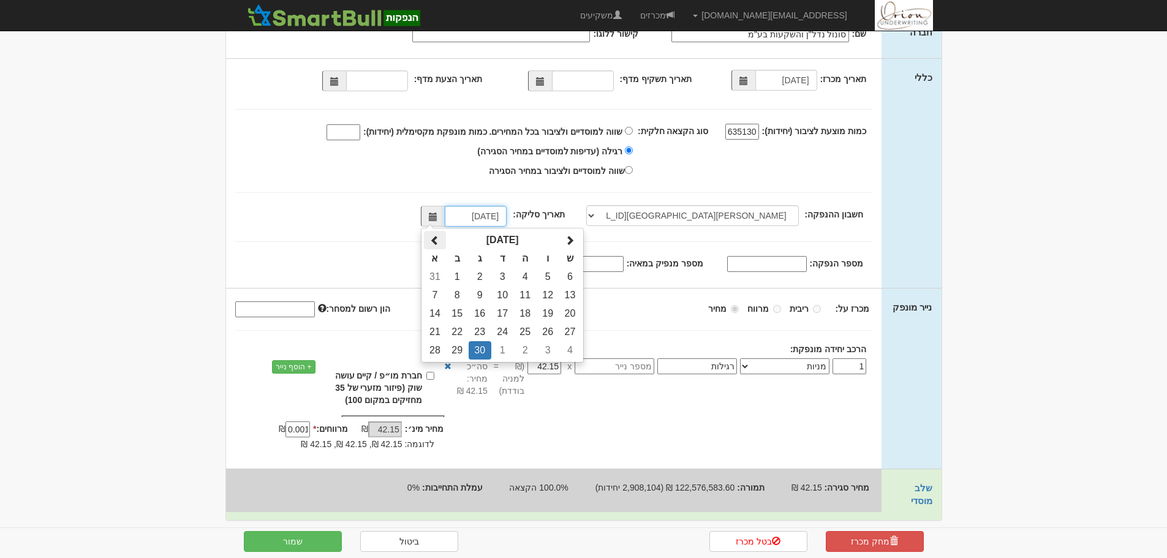
click at [440, 239] on span at bounding box center [435, 241] width 10 height 10
click at [572, 236] on span at bounding box center [570, 241] width 10 height 10
click at [441, 294] on td "5" at bounding box center [434, 295] width 21 height 18
type input "05/10/2025"
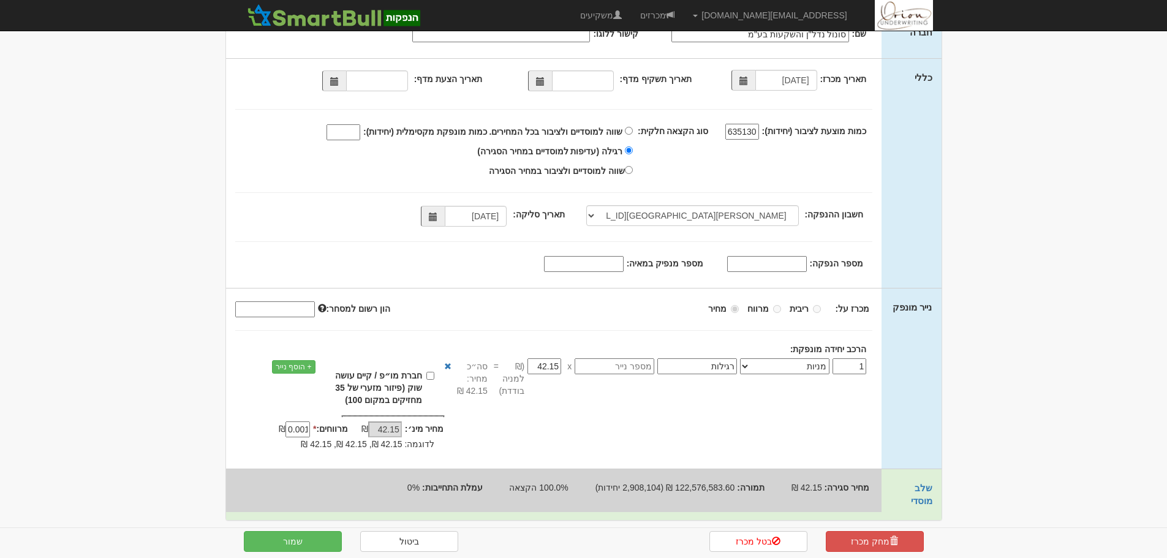
click at [957, 258] on body "hanpaka@orion-uw.com הגדרות חשבונות הנפקה תבניות הודעות קיבול" at bounding box center [583, 239] width 1167 height 654
click at [315, 543] on button "שמור" at bounding box center [293, 541] width 98 height 21
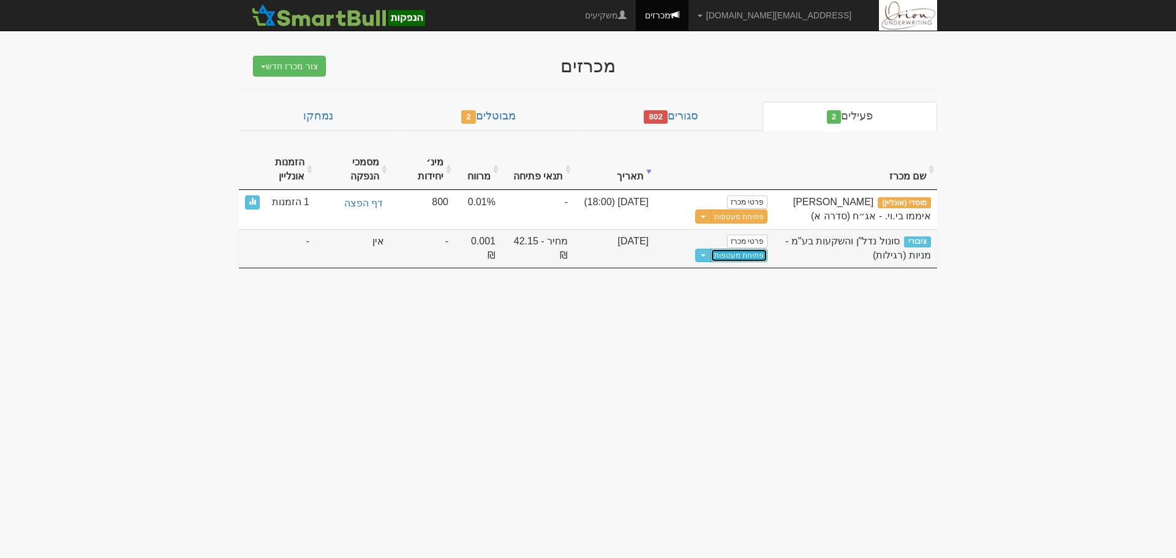
click at [744, 260] on link "פתיחת מעטפות" at bounding box center [738, 255] width 57 height 13
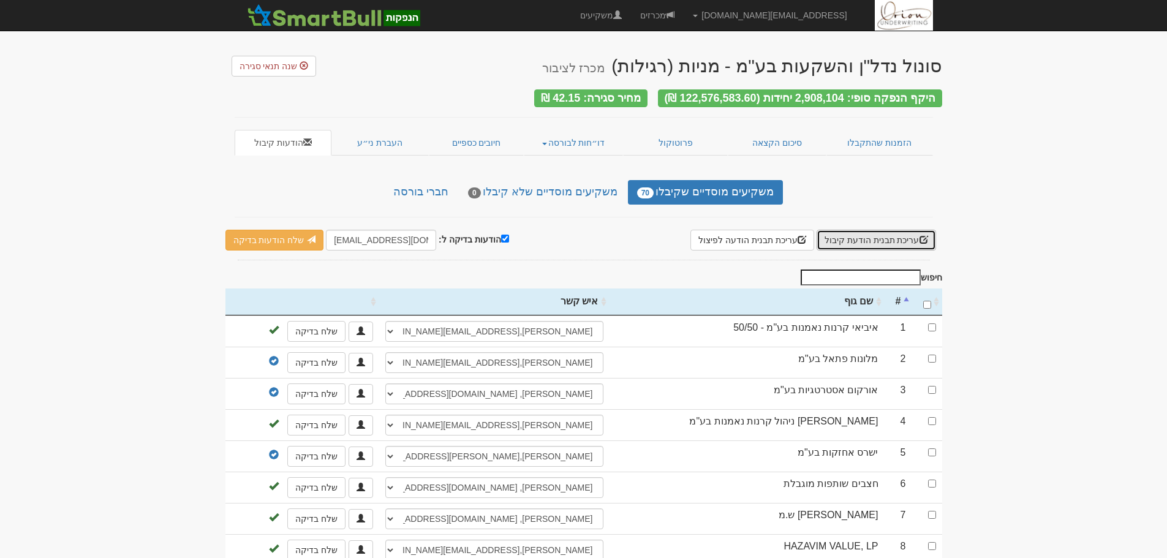
click at [921, 239] on span "button" at bounding box center [923, 239] width 9 height 9
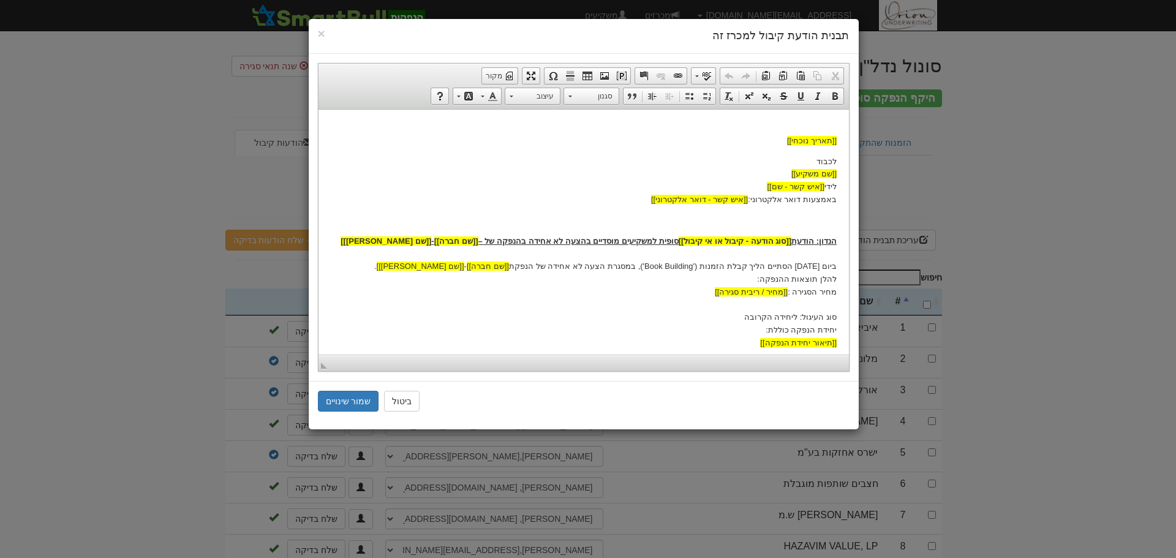
click at [649, 191] on p "לכבוד [[שם משקיע]] לידי [[איש קשר - שם]] באמצעות דואר אלקטרוני: [[איש קשר - דוא…" at bounding box center [583, 180] width 506 height 51
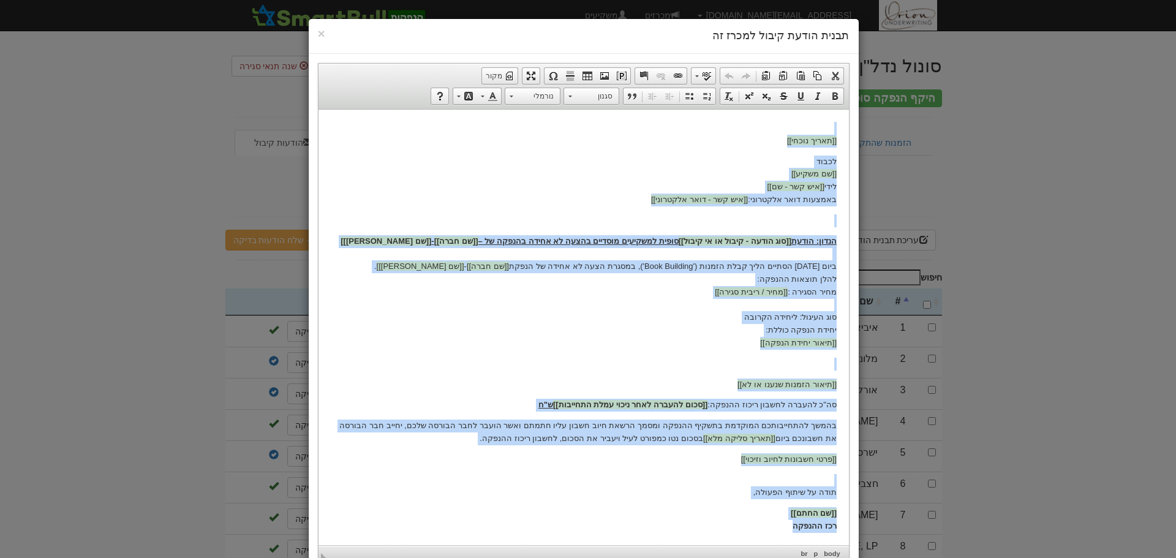
copy body "[[lorem ipsum]] dolor [[si ametc]] adip [[eli sed - do]] eiusmod temp incididu:…"
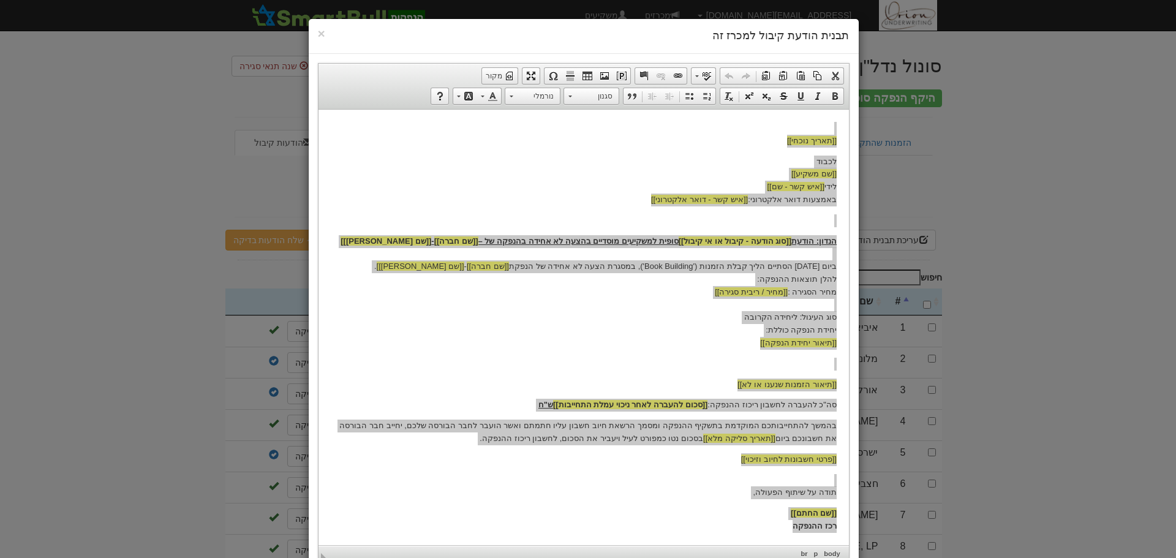
click at [1074, 96] on div "× תבנית הודעת קיבול למכרז זה עורך טקסט עשיר, template_body סרגלי כלים של העורך …" at bounding box center [588, 279] width 1176 height 558
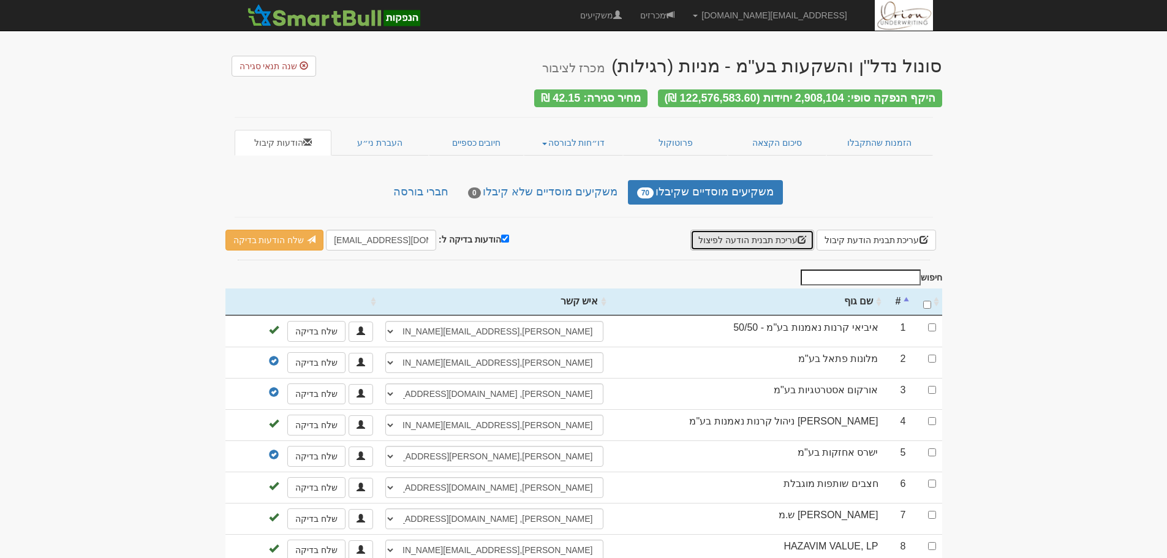
click at [765, 234] on button "עריכת תבנית הודעה לפיצול" at bounding box center [752, 240] width 124 height 21
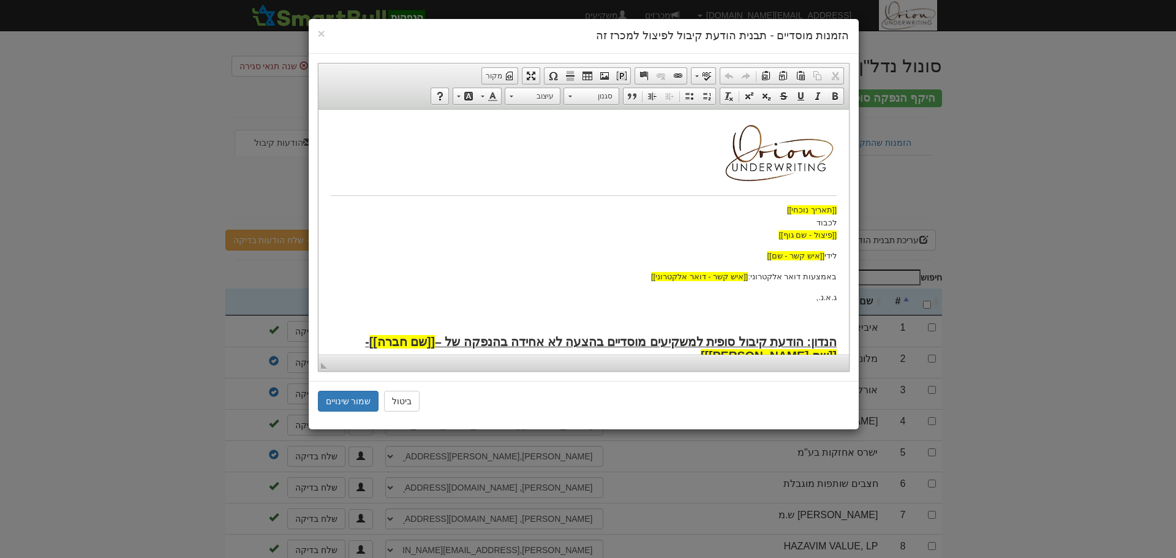
click at [704, 227] on p "[[תאריך נוכחי]] לכבוד [[פיצול - שם גוף]]" at bounding box center [583, 222] width 506 height 38
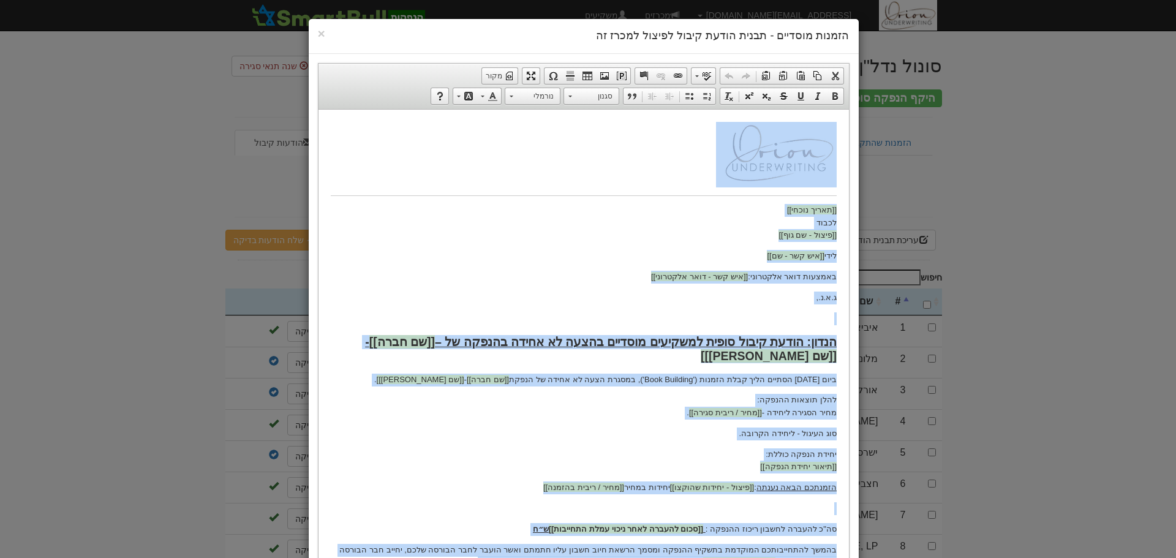
copy body "[[lorem ipsum]] dolor [[sitam - co adi]] elit [[sed doe - te]] incidid utla etd…"
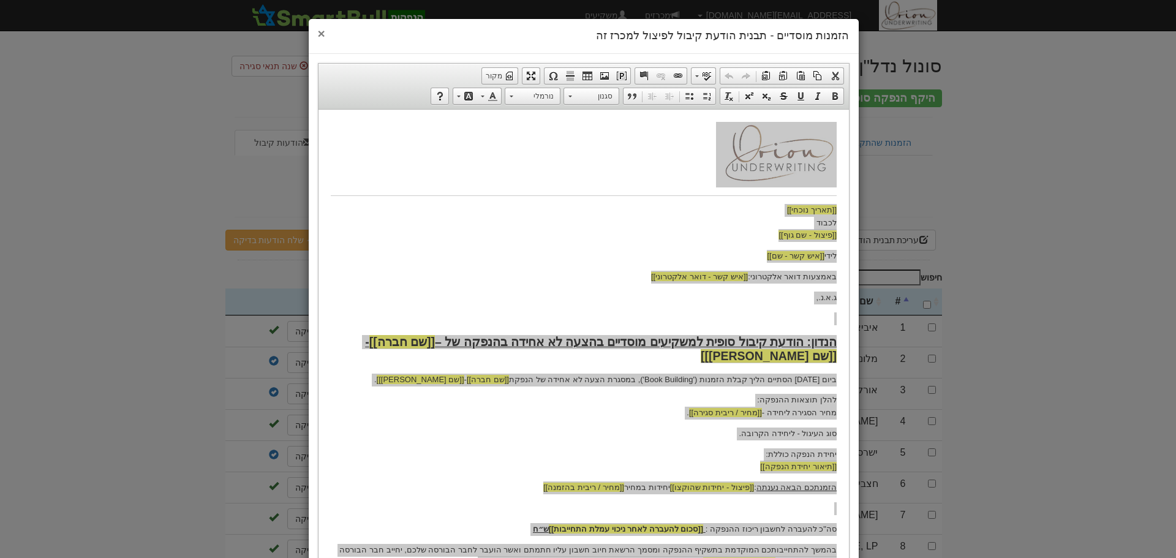
drag, startPoint x: 326, startPoint y: 36, endPoint x: 351, endPoint y: 42, distance: 25.1
click at [325, 36] on span "×" at bounding box center [321, 33] width 7 height 14
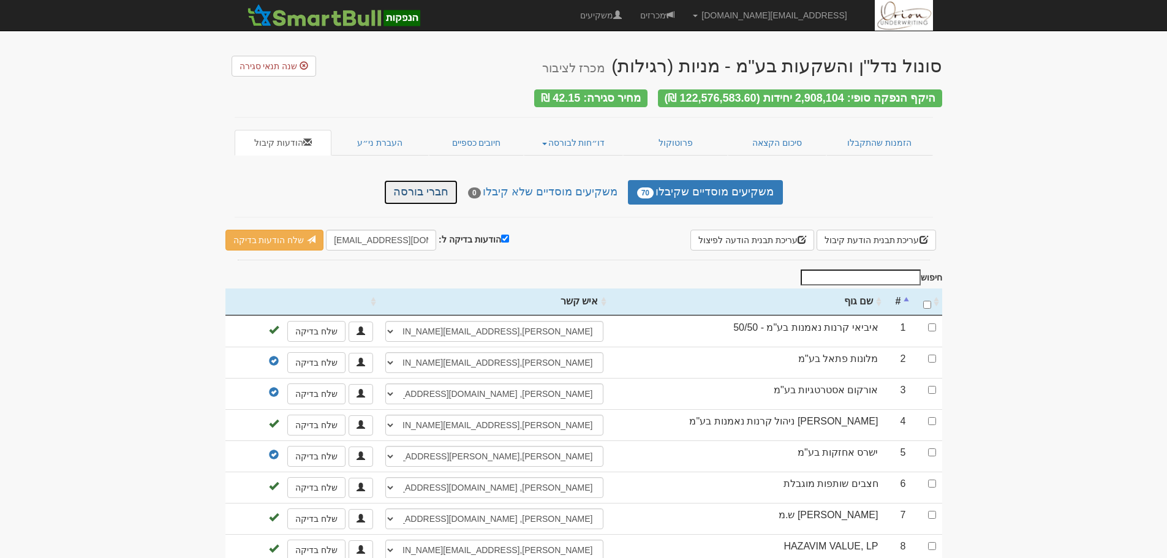
click at [423, 192] on link "חברי בורסה" at bounding box center [420, 192] width 73 height 24
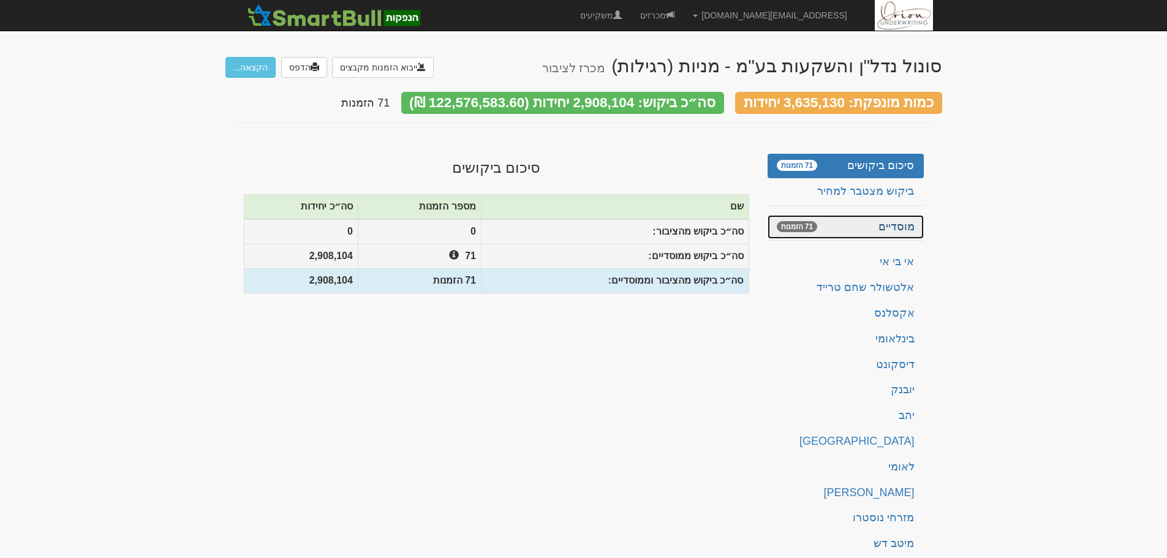
click at [861, 227] on link "מוסדיים 71 הזמנות" at bounding box center [845, 227] width 156 height 24
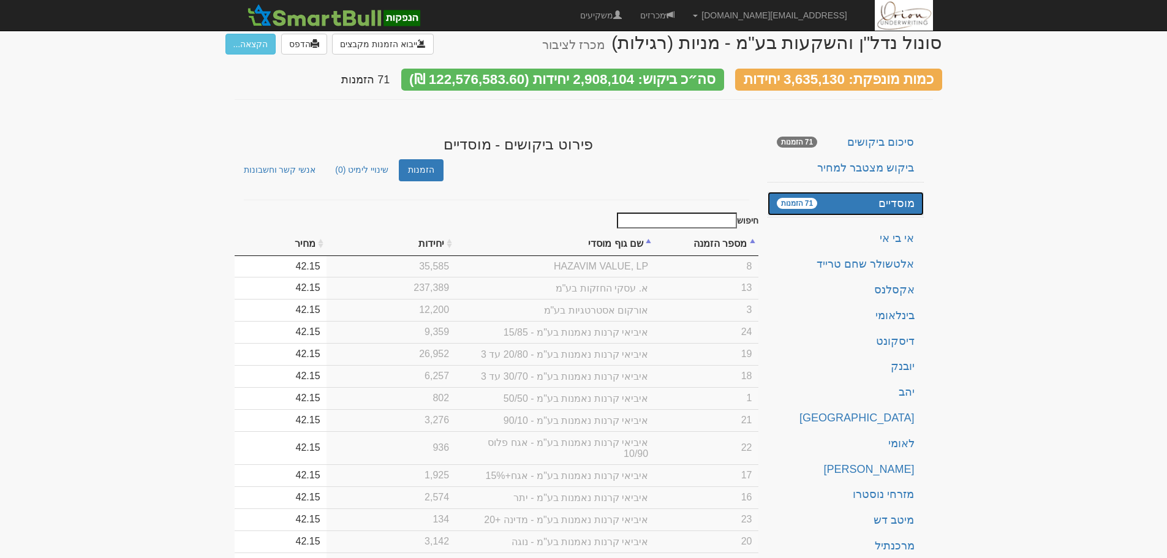
scroll to position [61, 0]
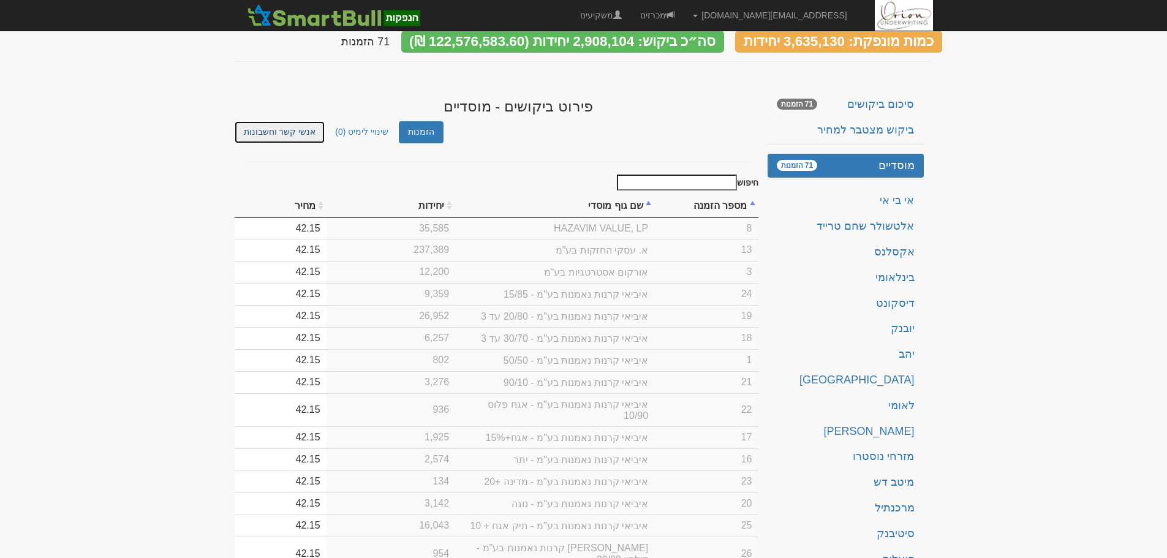
click at [258, 130] on link "אנשי קשר וחשבונות" at bounding box center [280, 131] width 91 height 21
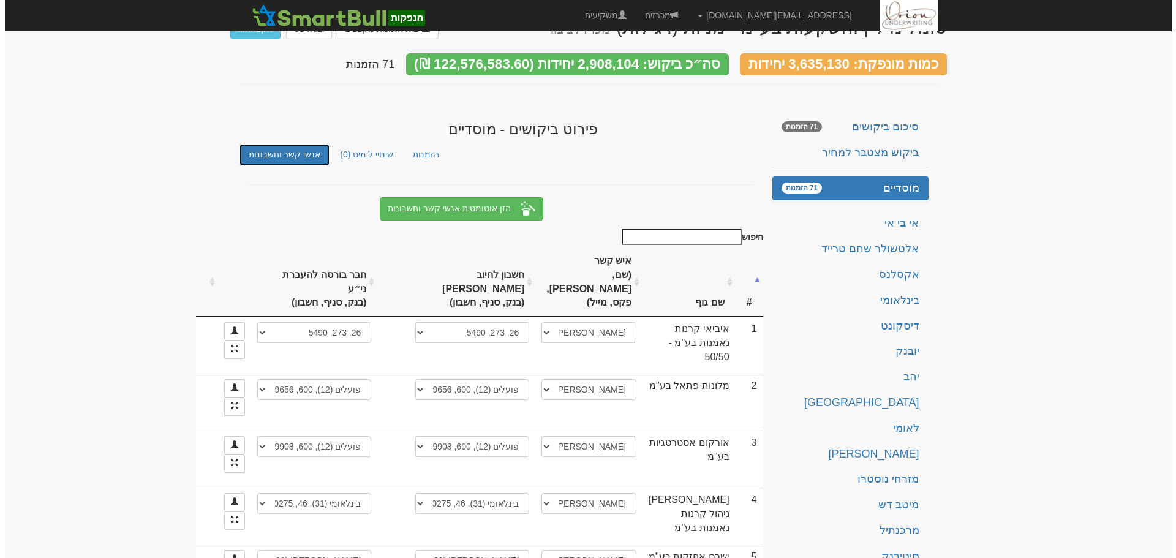
scroll to position [0, 0]
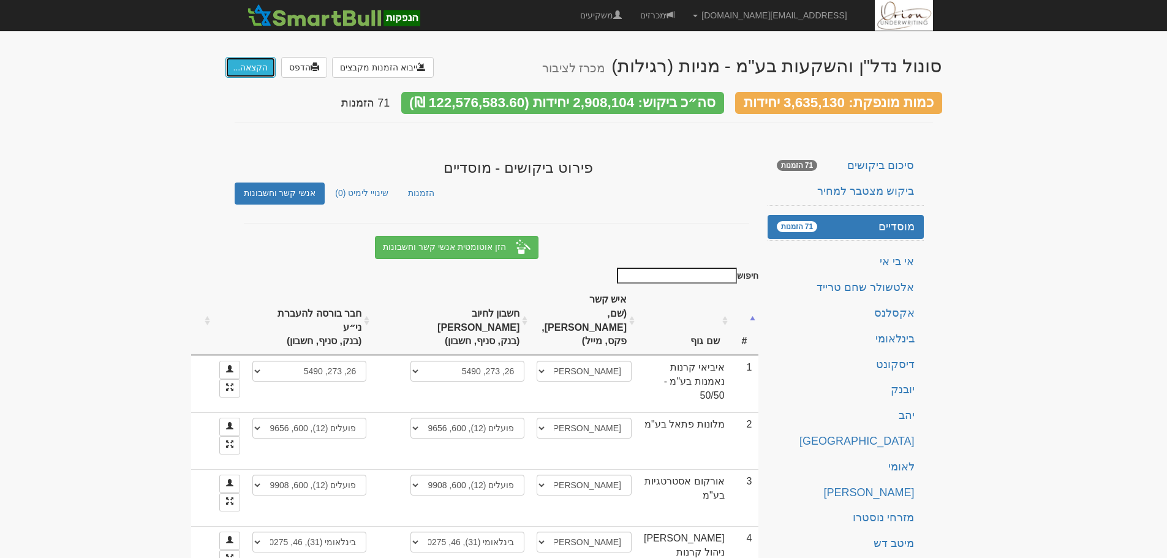
click at [258, 62] on button "הקצאה..." at bounding box center [250, 67] width 51 height 21
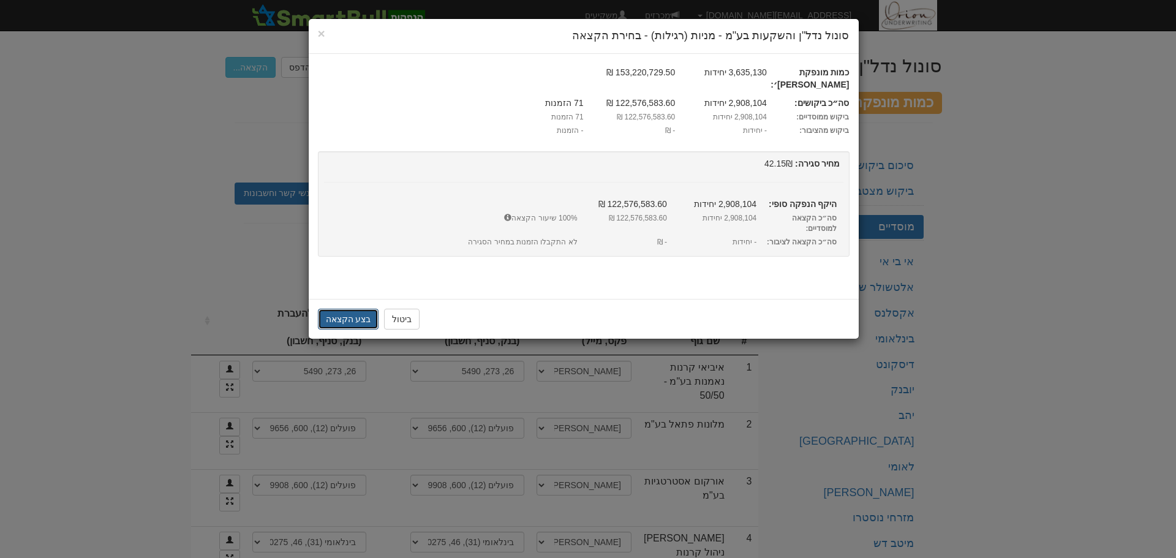
click at [344, 309] on button "בצע הקצאה" at bounding box center [348, 319] width 61 height 21
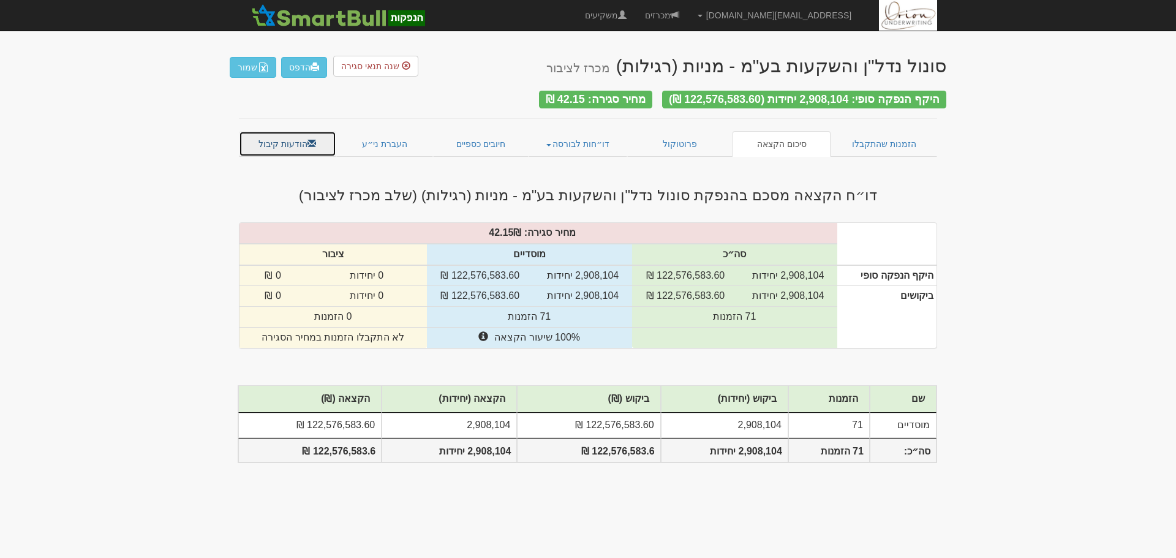
click at [288, 135] on link "הודעות קיבול" at bounding box center [287, 144] width 97 height 26
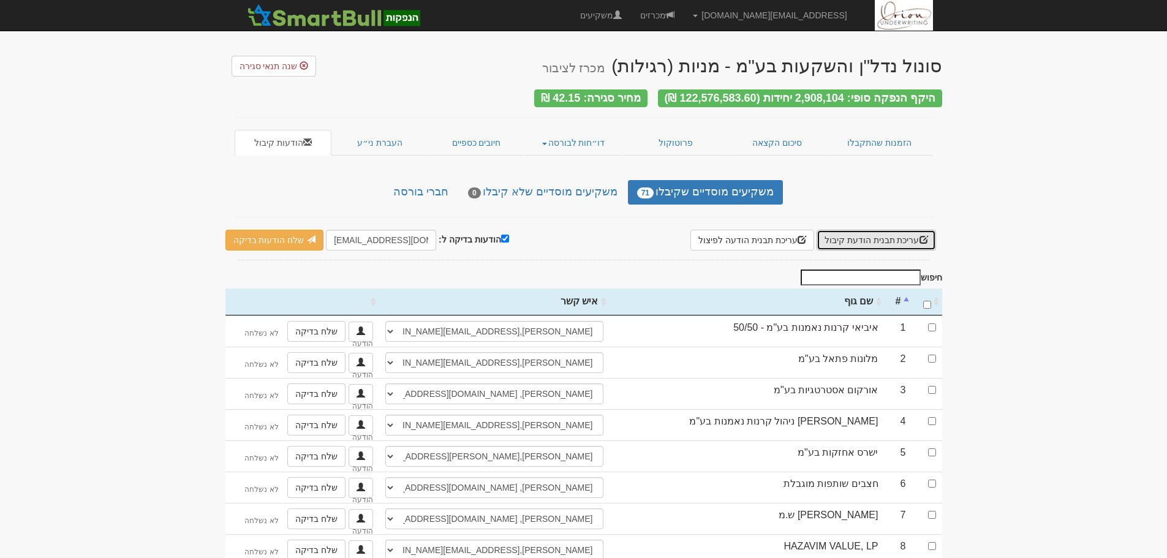
click at [872, 230] on button "עריכת תבנית הודעת קיבול" at bounding box center [875, 240] width 119 height 21
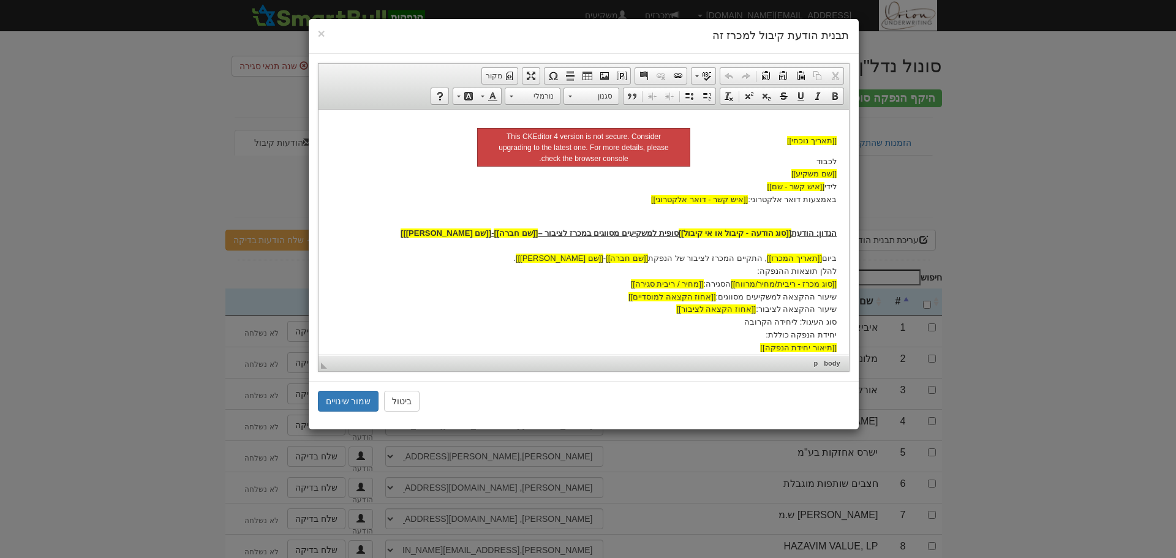
click at [603, 216] on p "הנדון: הודעת [[סוג הודעה - קיבול או אי קיבול]] סופית למשקיעים מסווגים במכרז לצי…" at bounding box center [583, 284] width 506 height 140
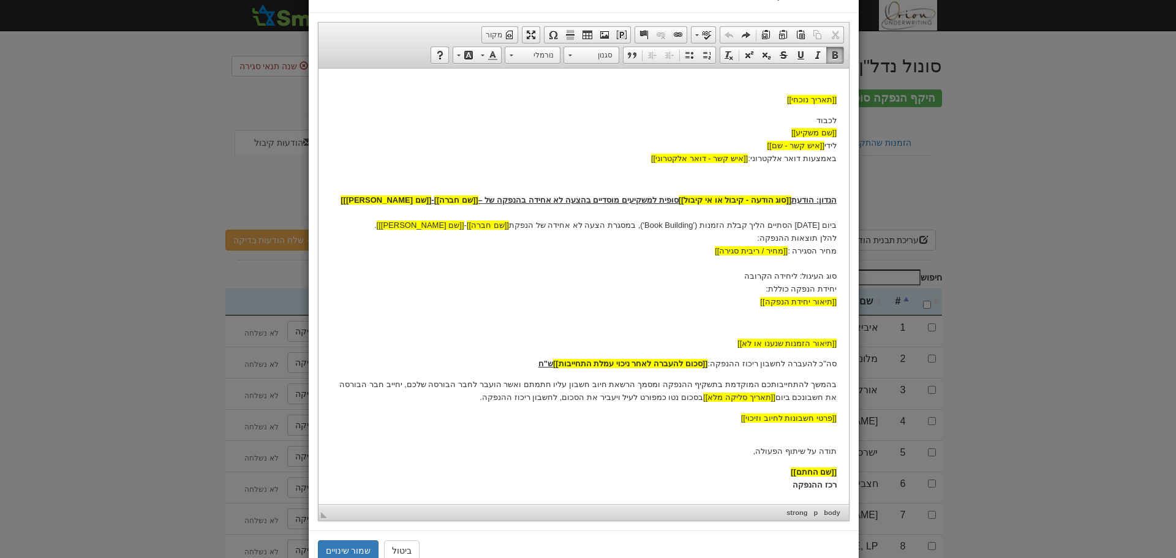
scroll to position [81, 0]
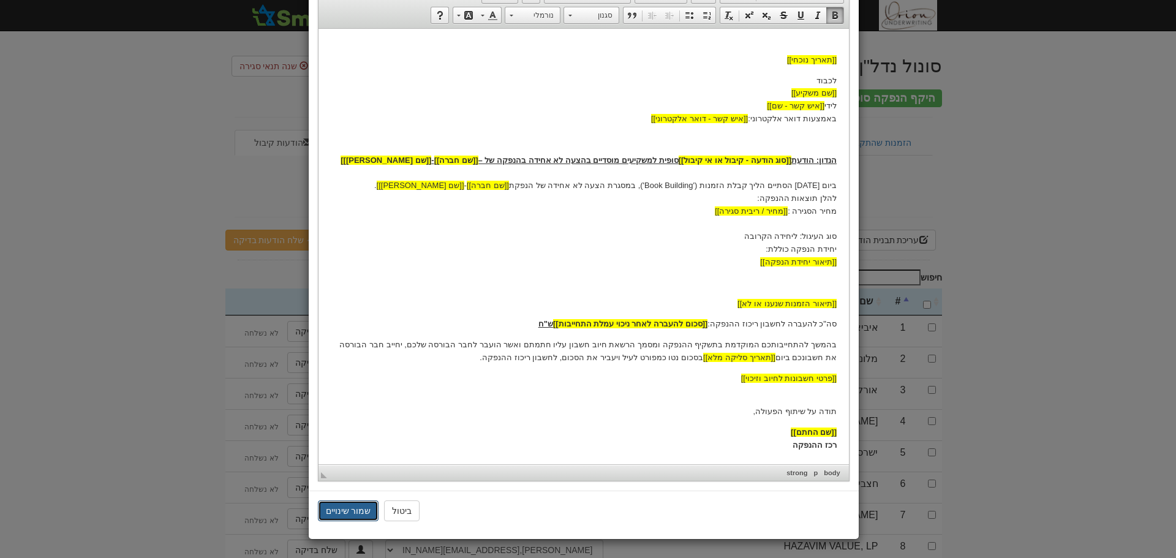
click at [352, 507] on button "שמור שינויים" at bounding box center [348, 510] width 61 height 21
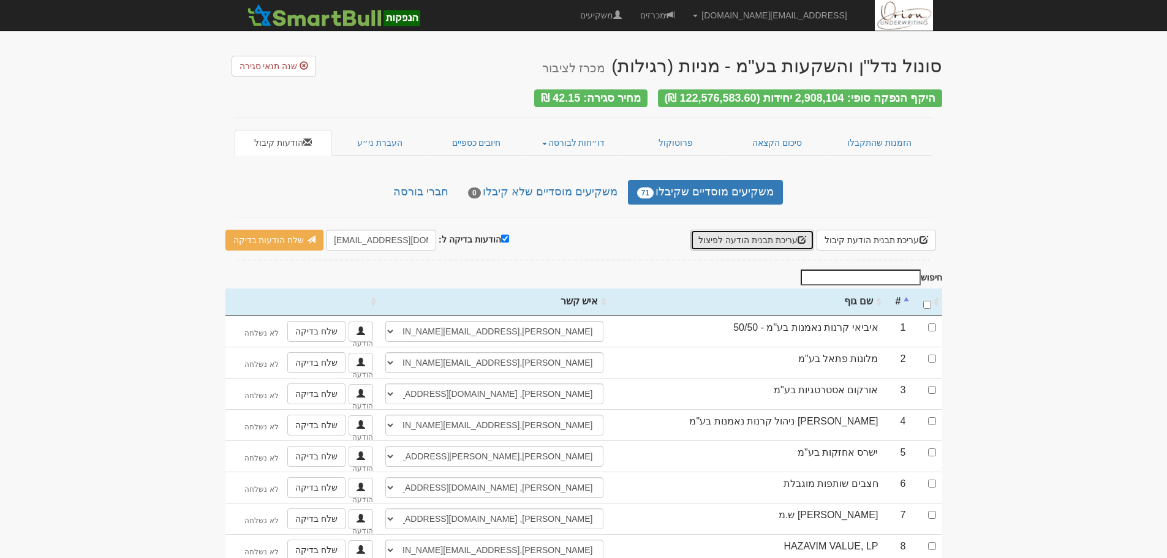
click at [758, 233] on button "עריכת תבנית הודעה לפיצול" at bounding box center [752, 240] width 124 height 21
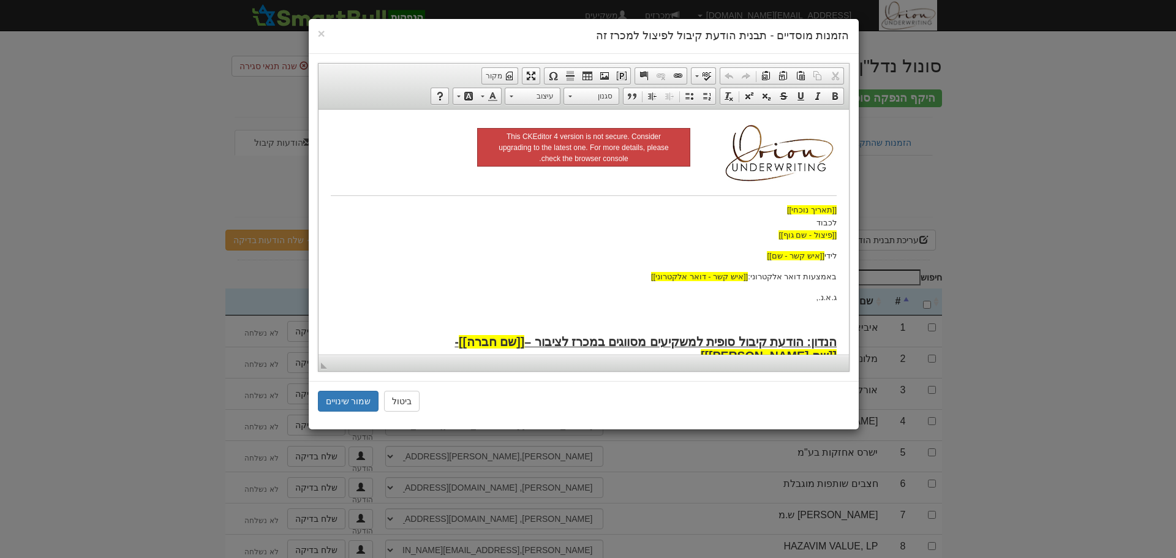
click at [700, 219] on p "[[תאריך נוכחי]] לכבוד [[פיצול - שם גוף]]" at bounding box center [583, 222] width 506 height 38
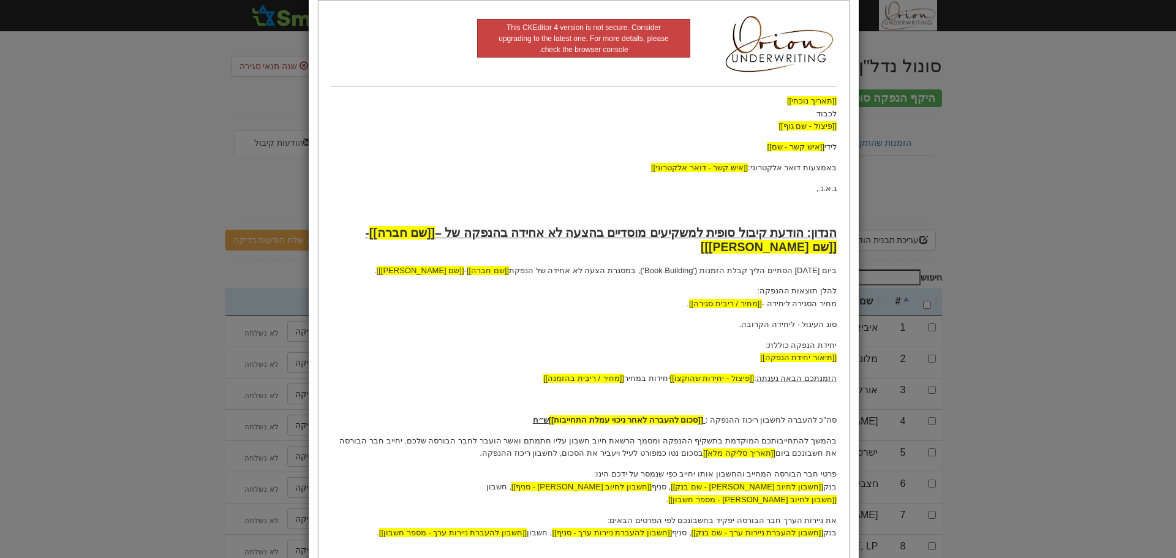
scroll to position [218, 0]
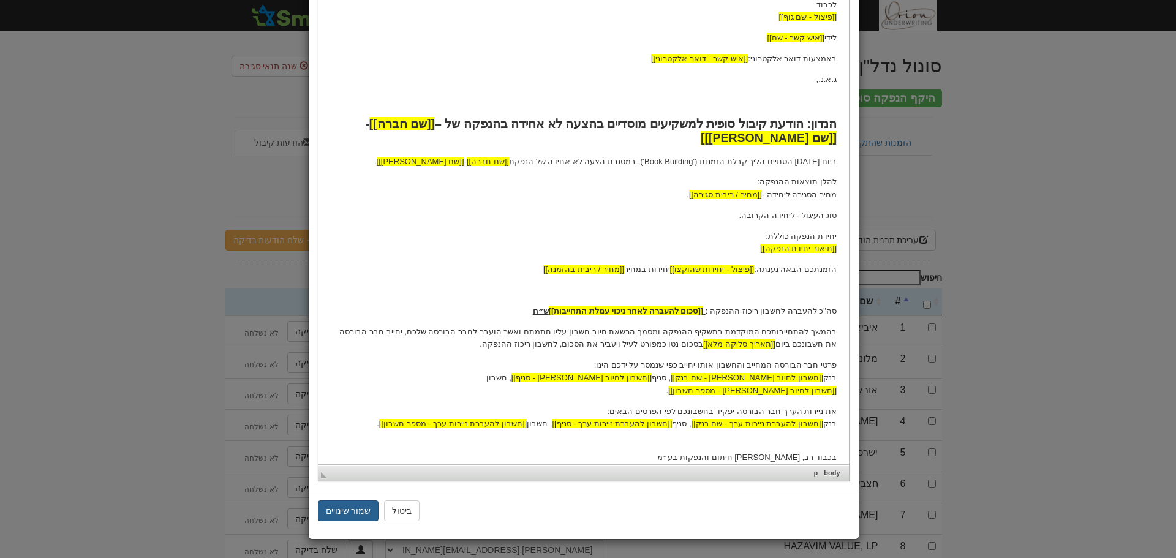
click at [344, 509] on button "שמור שינויים" at bounding box center [348, 510] width 61 height 21
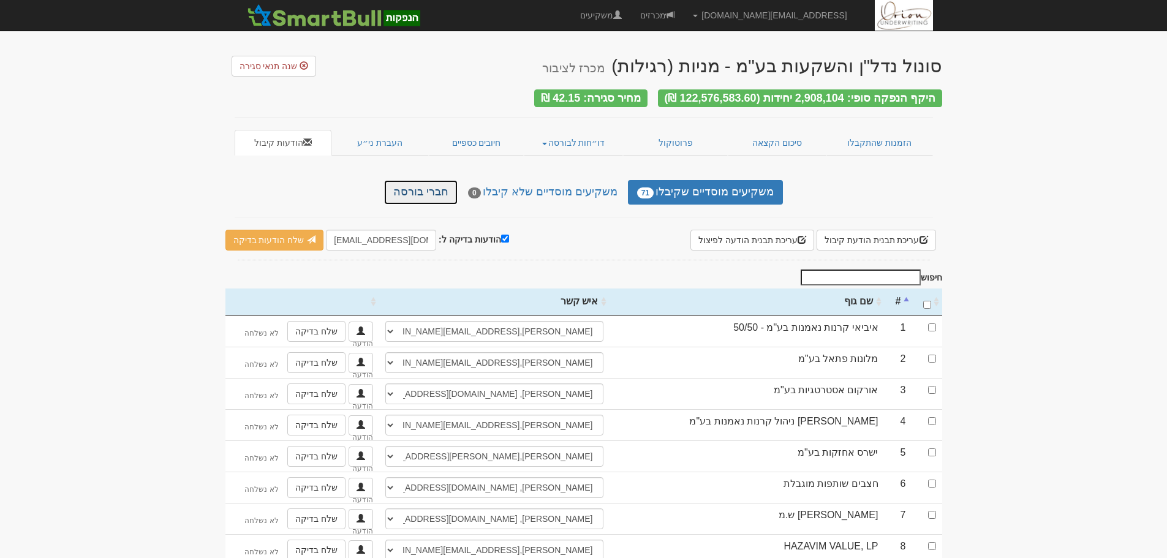
click at [421, 188] on link "חברי בורסה" at bounding box center [420, 192] width 73 height 24
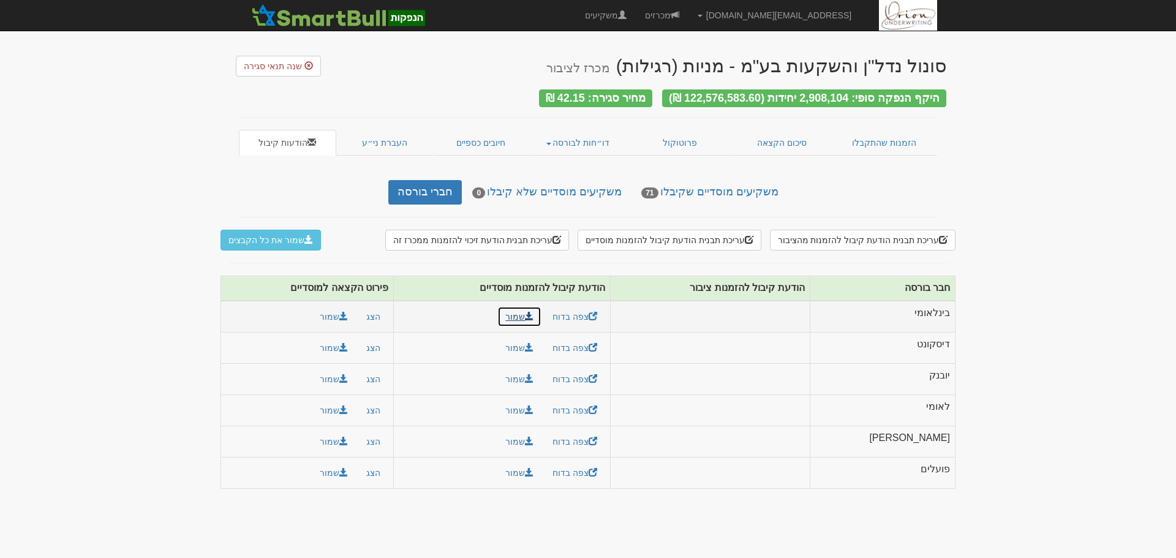
click at [541, 311] on link "שמור" at bounding box center [519, 316] width 44 height 21
click at [854, 236] on button "עריכת תבנית הודעת קיבול להזמנות מהציבור" at bounding box center [863, 240] width 186 height 21
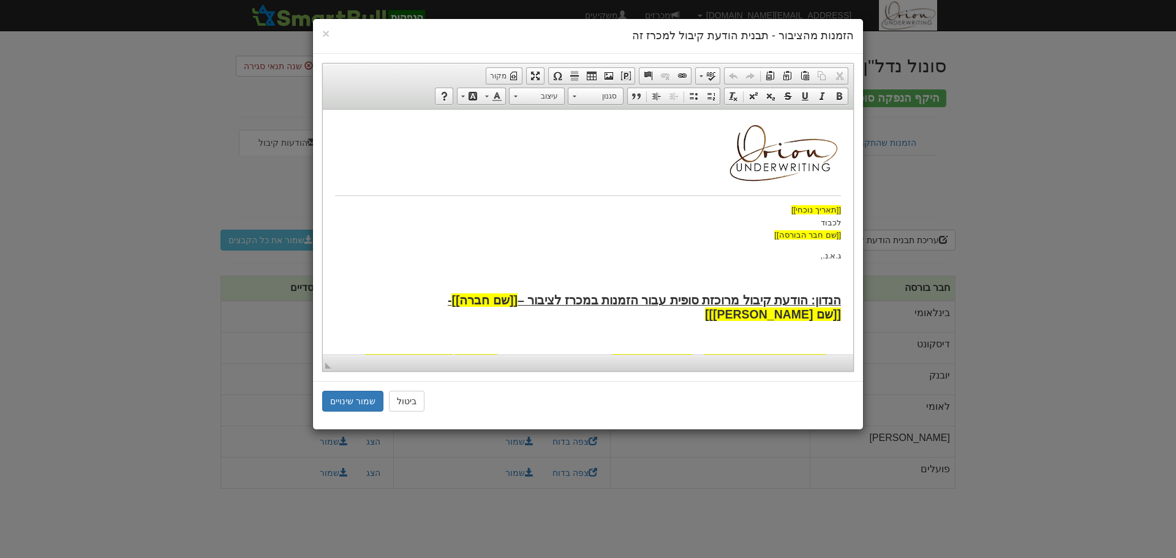
click at [659, 262] on body "[[תאריך נוכחי]] לכבוד [[שם חבר הבורסה]] ג.א.נ., [PERSON_NAME]: הודעת קיבול מרוכ…" at bounding box center [588, 406] width 506 height 571
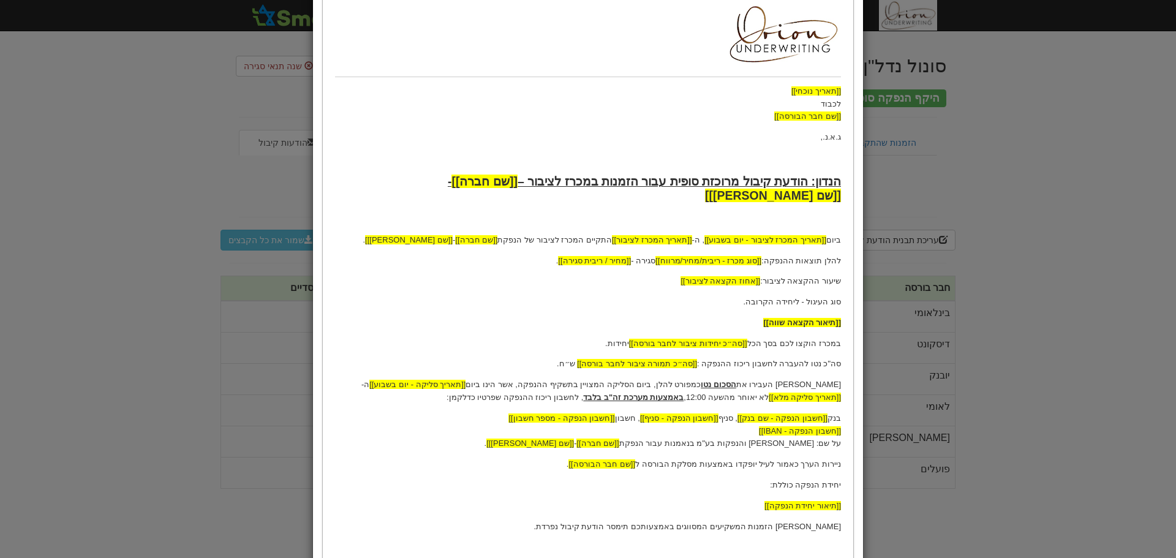
scroll to position [227, 0]
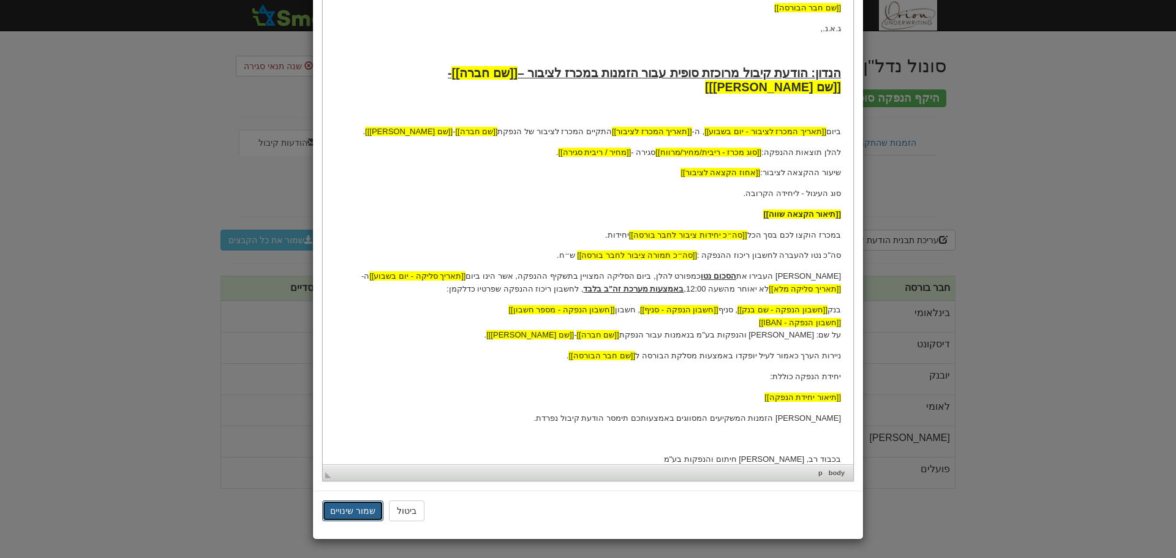
click at [361, 508] on button "שמור שינויים" at bounding box center [352, 510] width 61 height 21
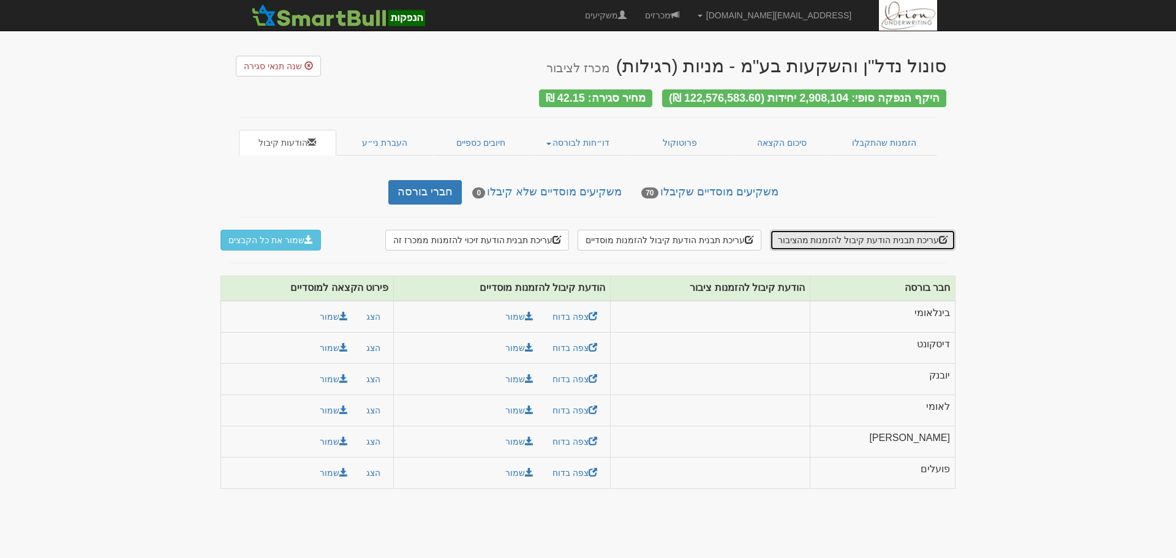
click at [881, 230] on button "עריכת תבנית הודעת קיבול להזמנות מהציבור" at bounding box center [863, 240] width 186 height 21
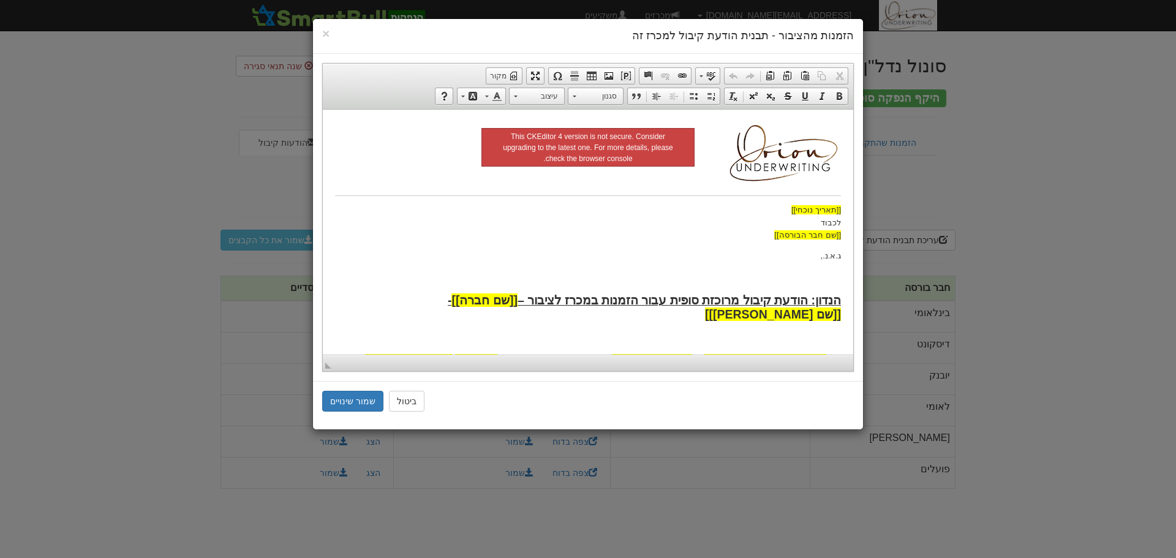
click at [789, 248] on body "[[תאריך נוכחי]] לכבוד [[שם חבר הבורסה]] ג.א.נ., הנדון: הודעת קיבול מרוכזת סופית…" at bounding box center [588, 406] width 506 height 571
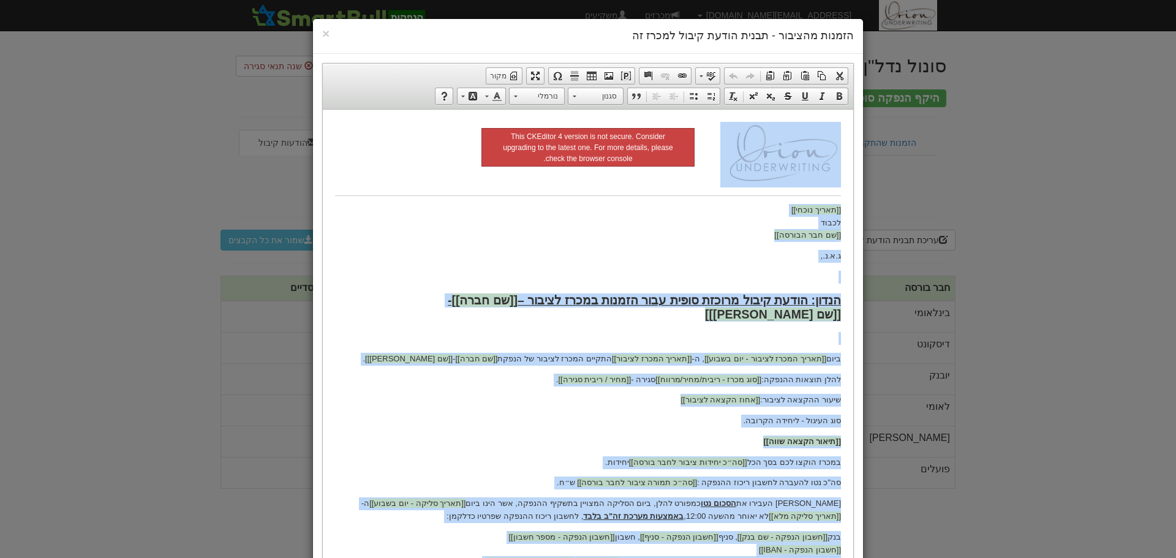
copy body "[[תאריך נוכחי]] לכבוד [[שם חבר הבורסה]] ג.א.נ., הנדון: הודעת קיבול מרוכזת סופית…"
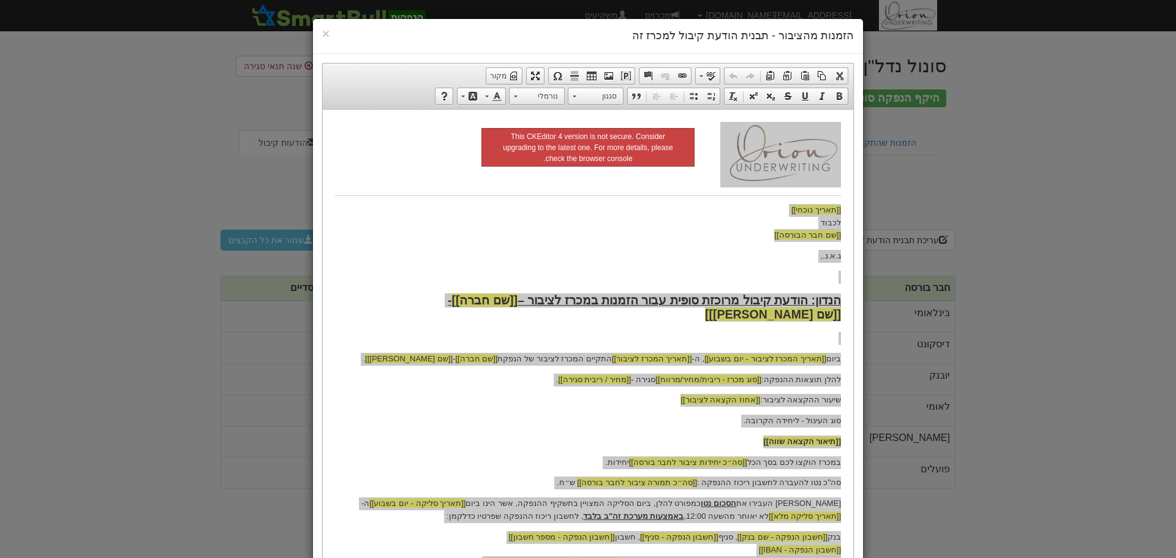
click at [325, 35] on div "× הזמנות מהציבור - תבנית הודעת קיבול למכרז זה" at bounding box center [588, 36] width 550 height 35
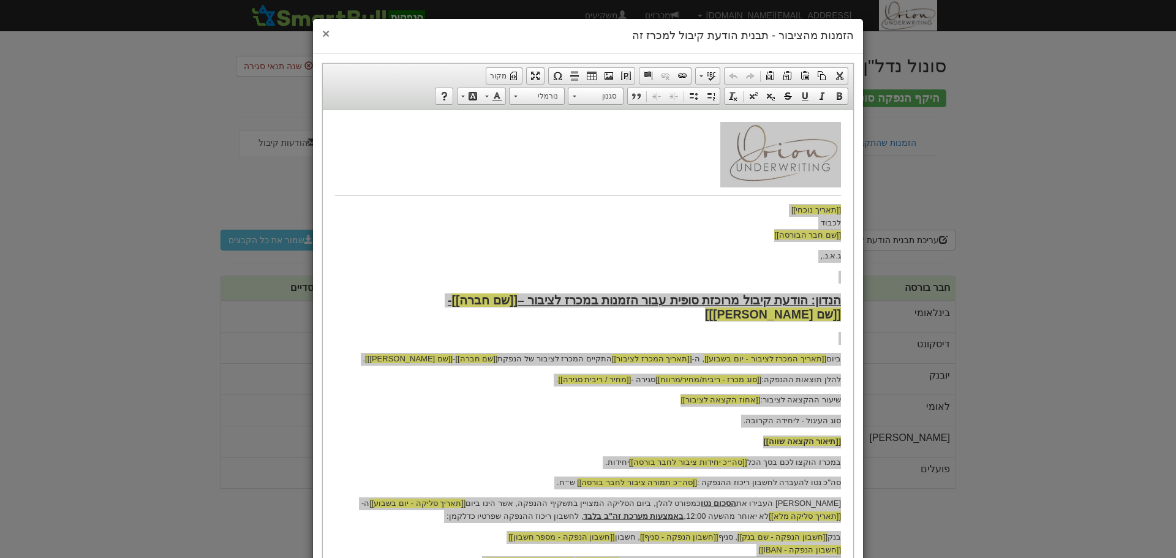
click at [328, 33] on span "×" at bounding box center [325, 33] width 7 height 14
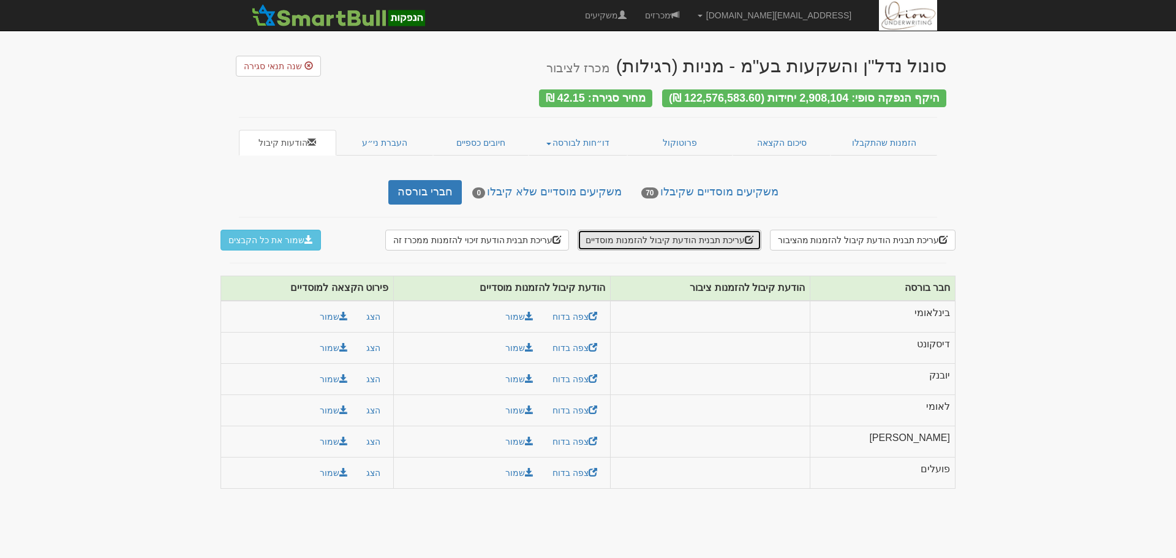
click at [731, 233] on button "עריכת תבנית הודעת קיבול להזמנות מוסדיים" at bounding box center [669, 240] width 183 height 21
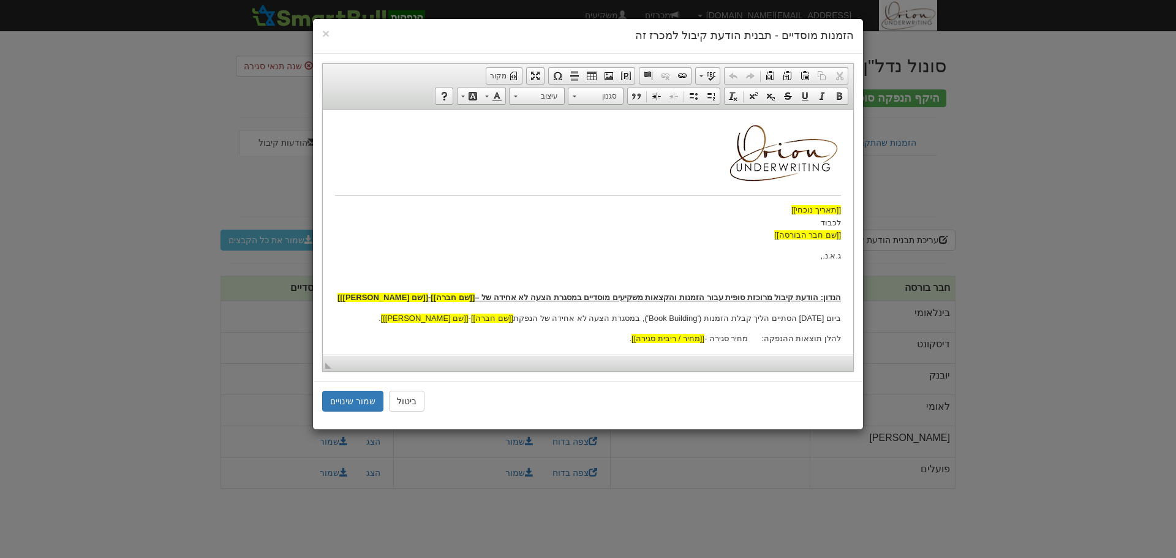
click at [731, 233] on p "[[תאריך נוכחי]] לכבוד [[שם חבר הבורסה]]" at bounding box center [588, 222] width 506 height 38
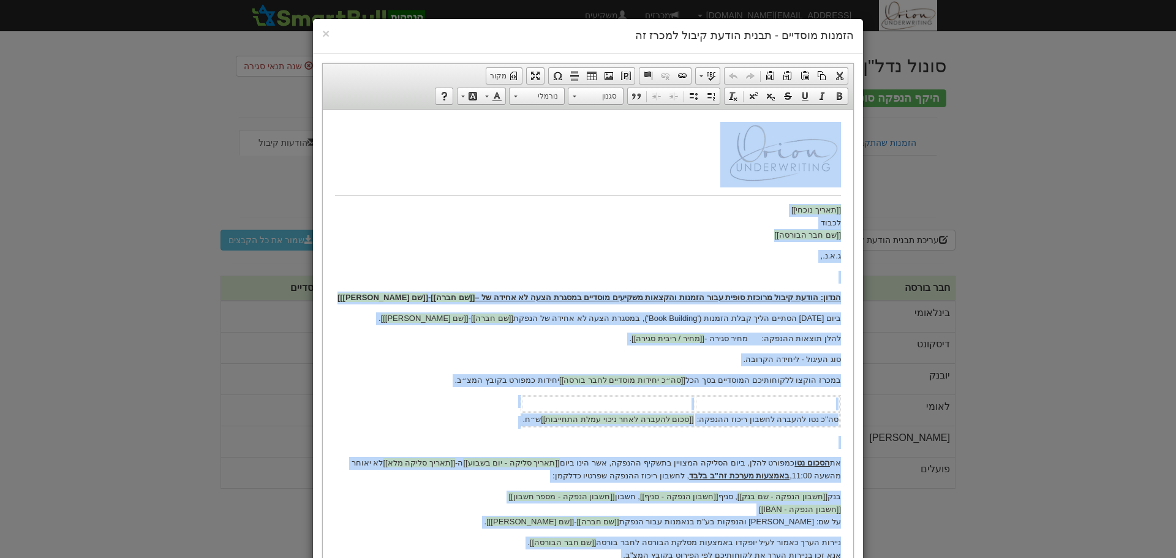
copy body "[[תאריך נוכחי]] לכבוד [[שם חבר הבורסה]] ג.א.נ., הנדון: הודעת קיבול מרוכזת סופית…"
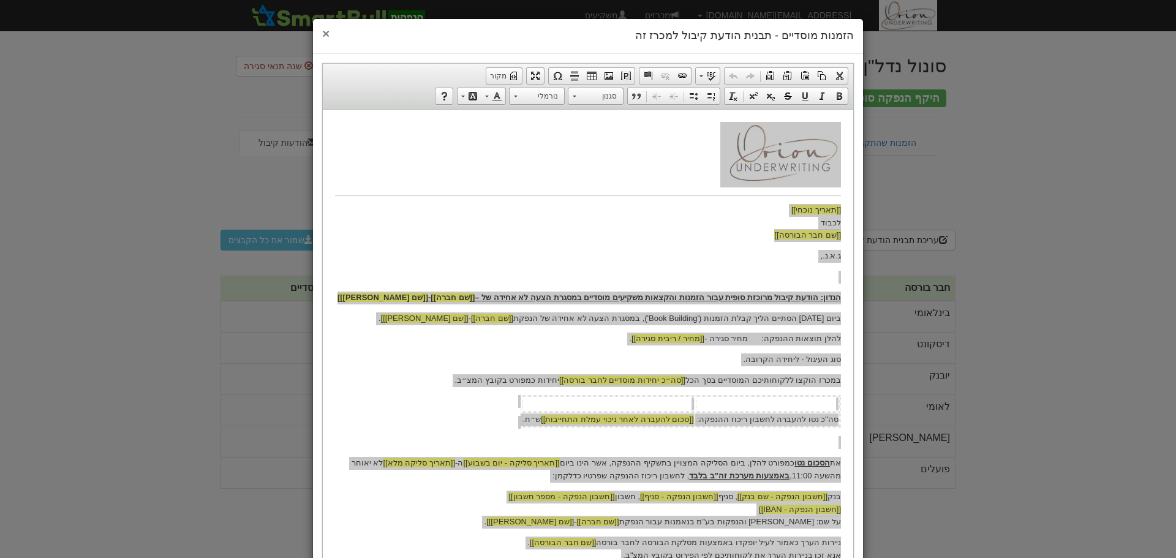
click at [330, 34] on span "×" at bounding box center [325, 33] width 7 height 14
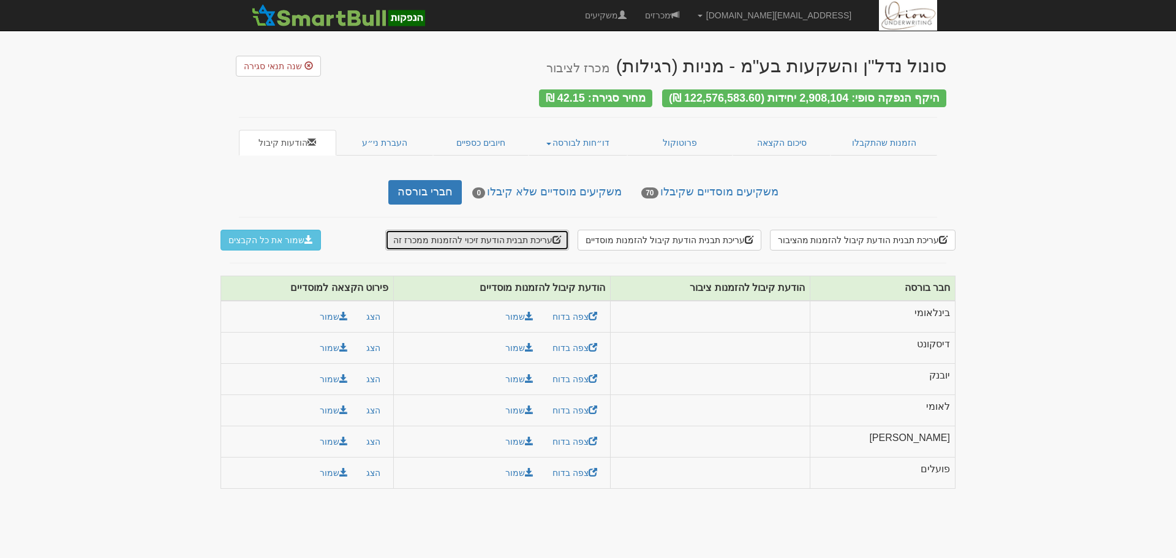
click at [503, 232] on button "עריכת תבנית הודעת זיכוי להזמנות ממכרז זה" at bounding box center [477, 240] width 184 height 21
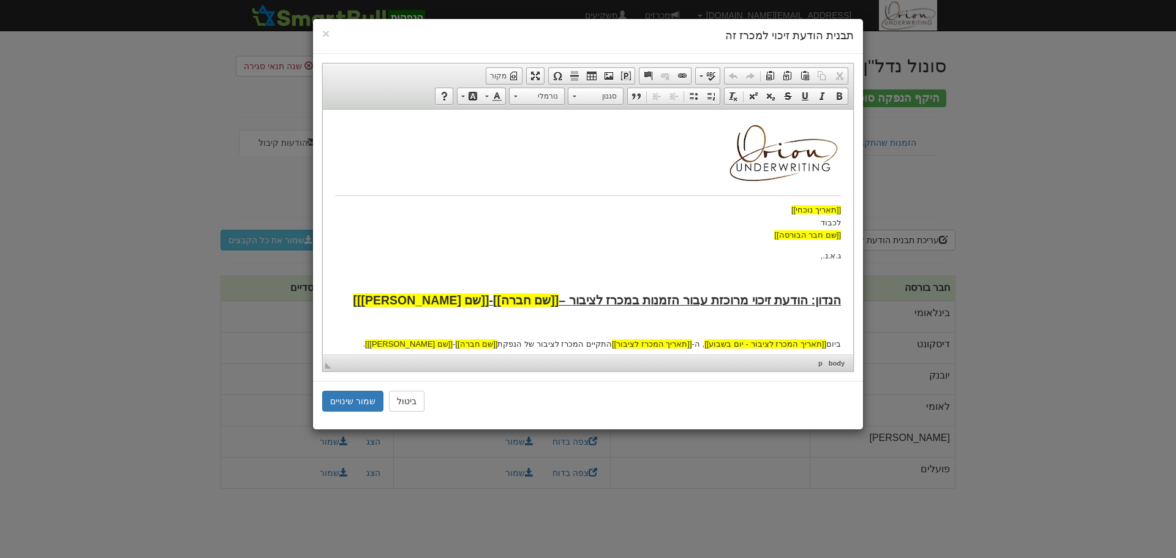
click at [565, 240] on p "[[תאריך נוכחי]] לכבוד [[שם חבר הבורסה]]" at bounding box center [588, 222] width 506 height 38
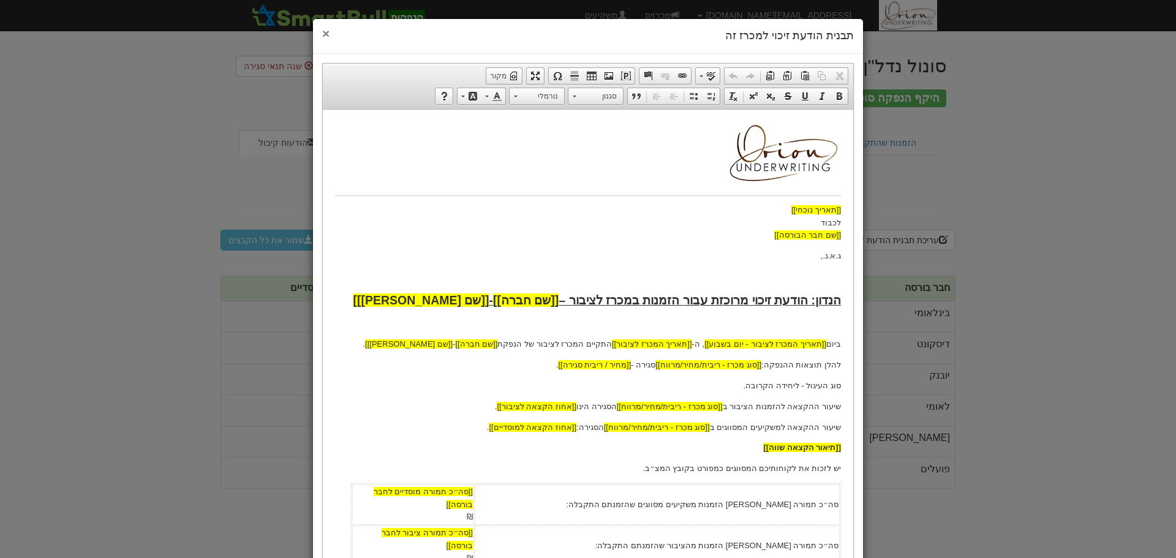
click at [330, 34] on span "×" at bounding box center [325, 33] width 7 height 14
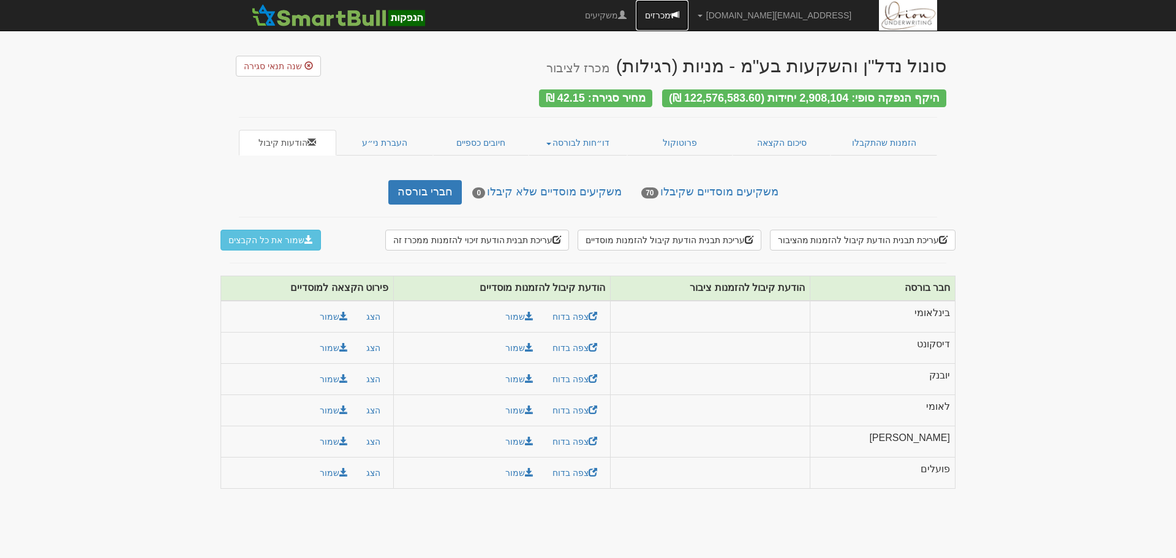
click at [688, 16] on link "מכרזים" at bounding box center [662, 15] width 53 height 31
click at [692, 230] on button "עריכת תבנית הודעת קיבול להזמנות מוסדיים" at bounding box center [669, 240] width 183 height 21
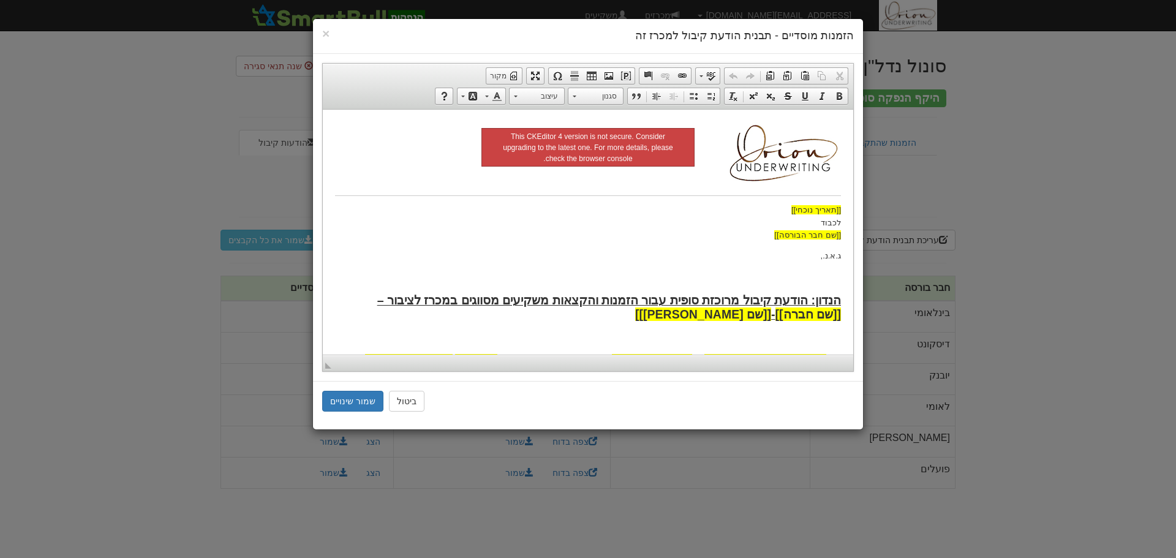
click at [689, 235] on p "[[תאריך נוכחי]] לכבוד [[שם חבר הבורסה]]" at bounding box center [588, 222] width 506 height 38
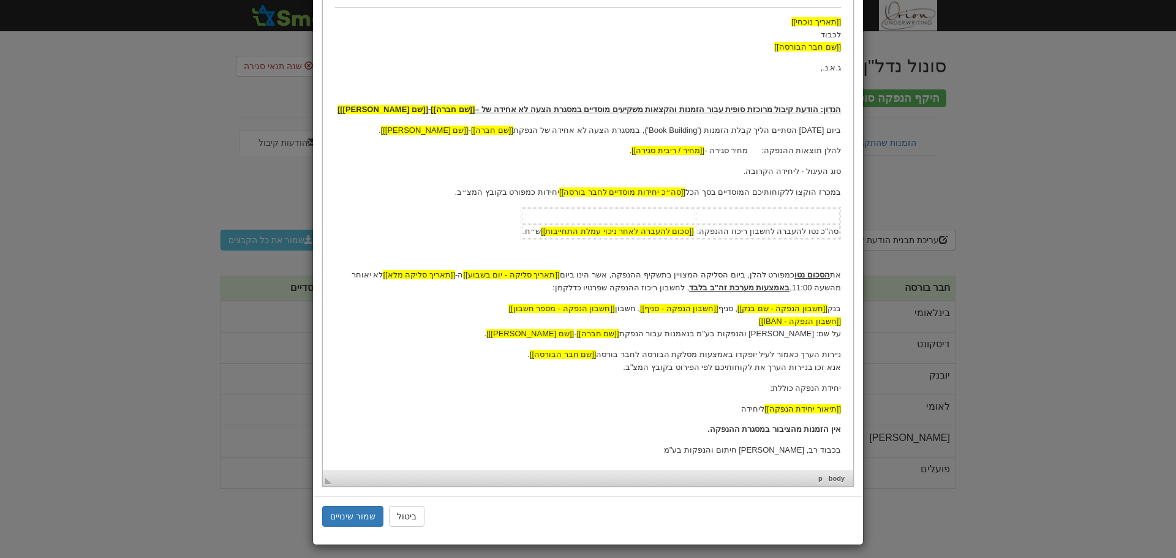
scroll to position [194, 0]
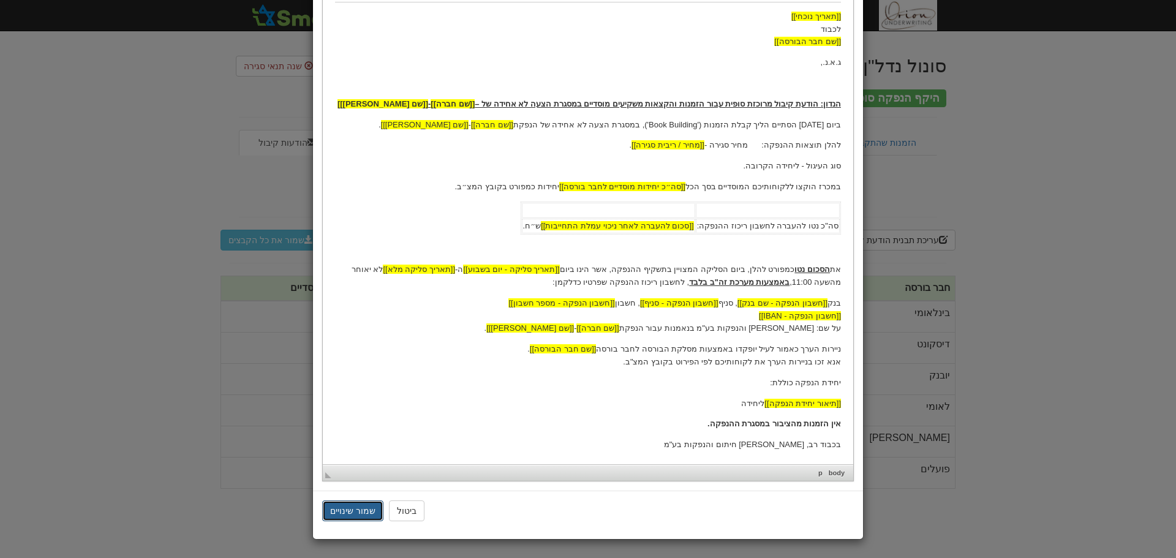
click at [373, 511] on button "שמור שינויים" at bounding box center [352, 510] width 61 height 21
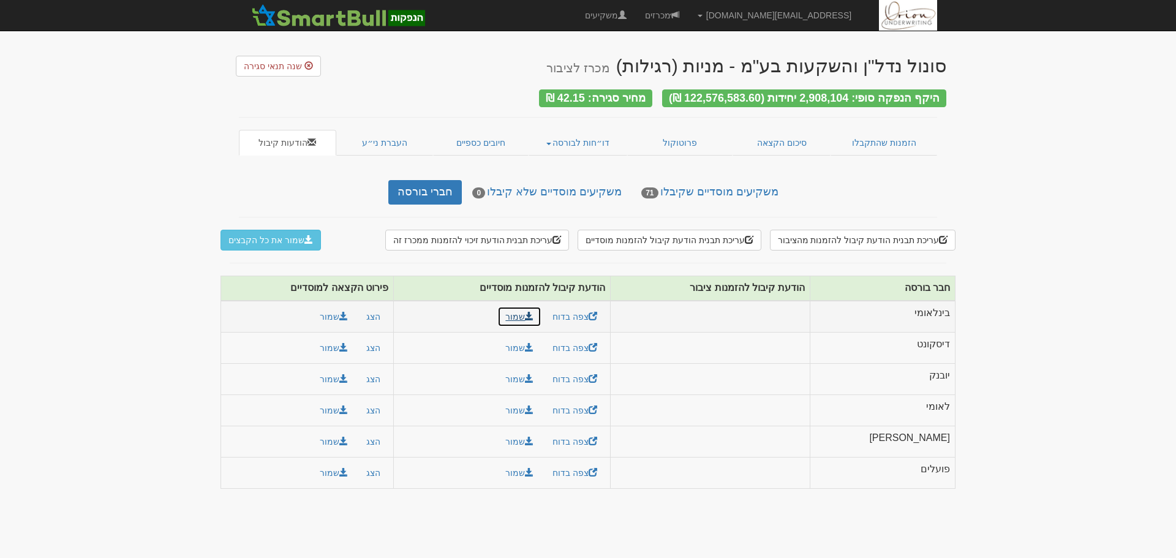
click at [541, 315] on link "שמור" at bounding box center [519, 316] width 44 height 21
click at [575, 131] on link "דו״חות לבורסה" at bounding box center [578, 143] width 99 height 26
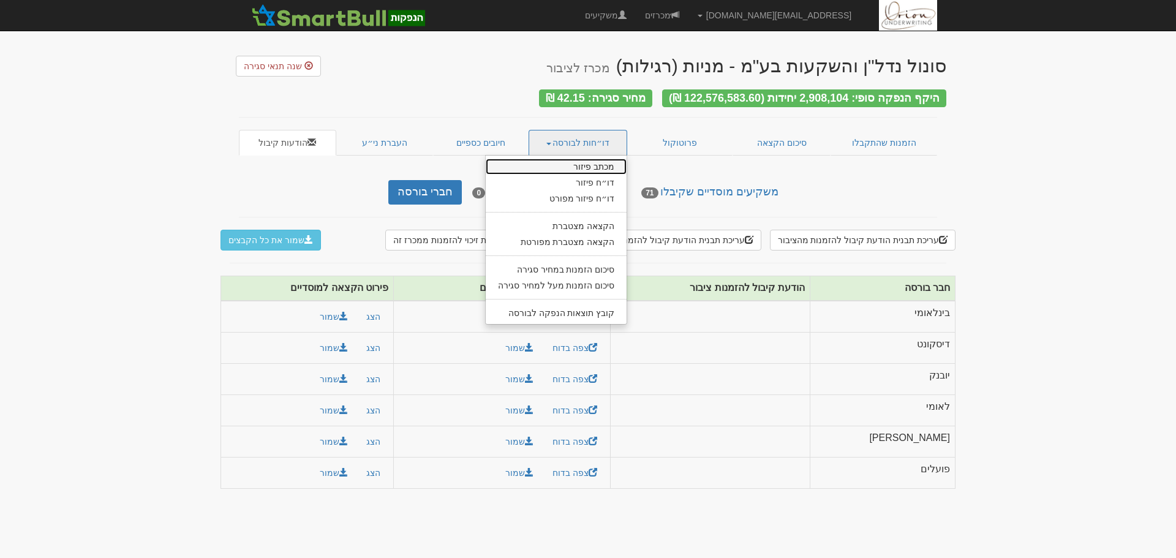
click at [574, 160] on link "מכתב פיזור" at bounding box center [556, 167] width 141 height 16
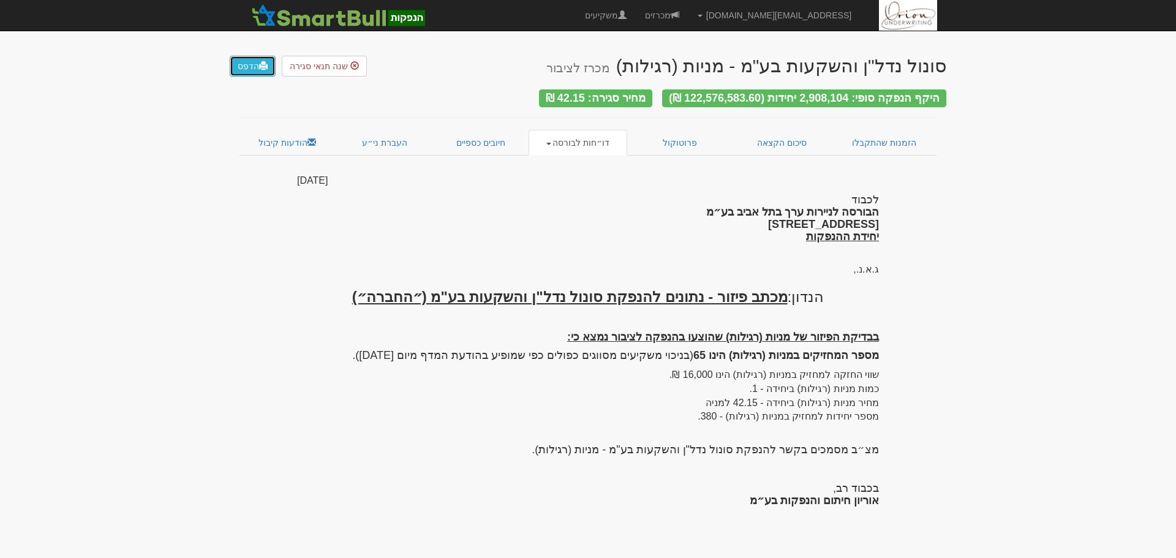
click at [233, 61] on link "הדפס" at bounding box center [253, 66] width 46 height 21
click at [557, 132] on link "דו״חות לבורסה" at bounding box center [578, 143] width 99 height 26
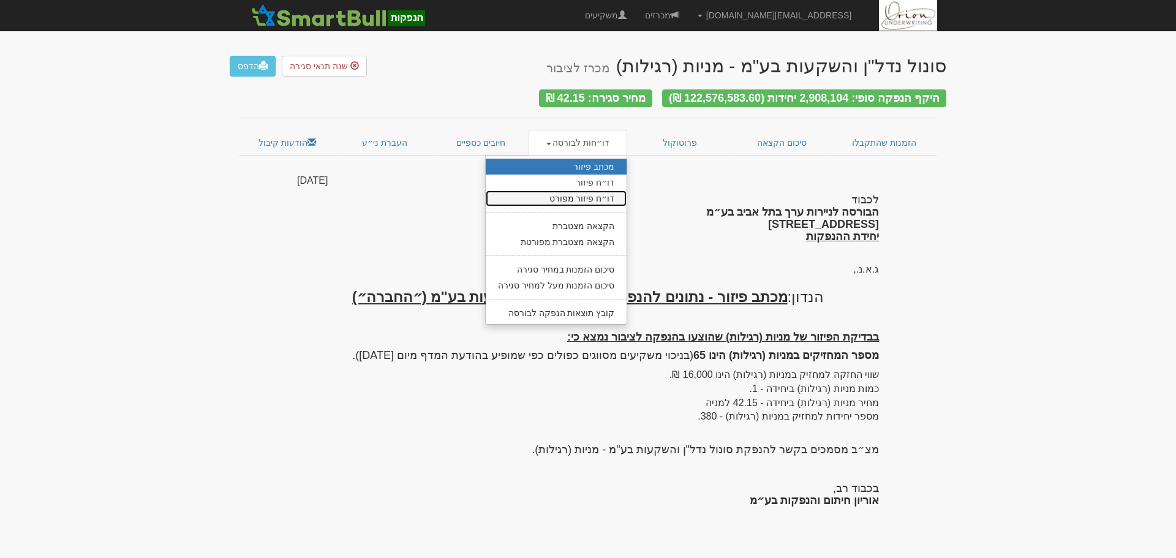
click at [588, 195] on link "דו״ח פיזור מפורט" at bounding box center [556, 198] width 141 height 16
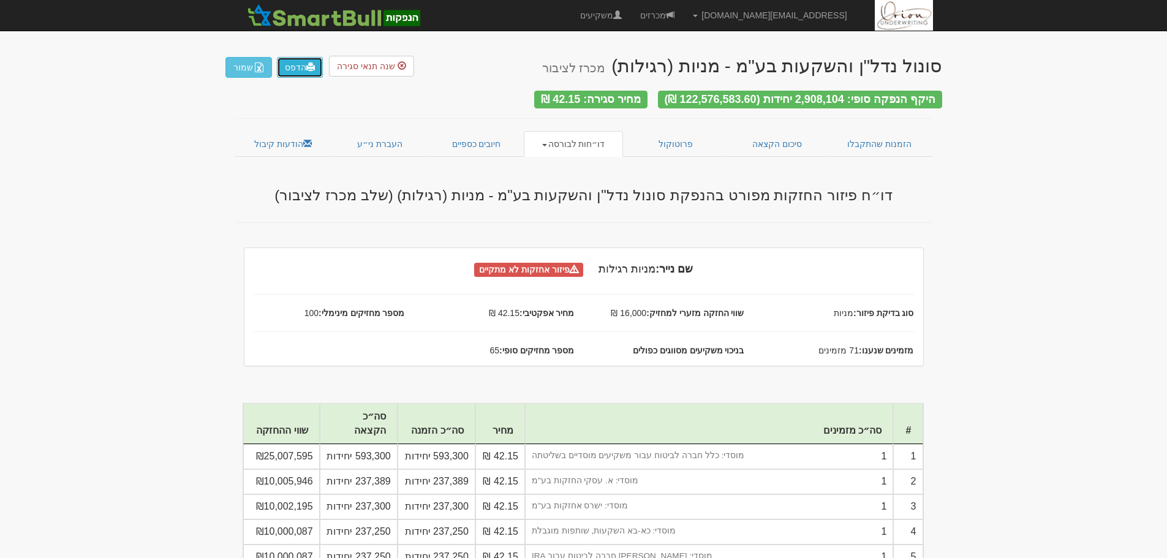
click at [300, 64] on link "הדפס" at bounding box center [300, 67] width 46 height 21
click at [475, 140] on link "חיובים כספיים" at bounding box center [477, 144] width 96 height 26
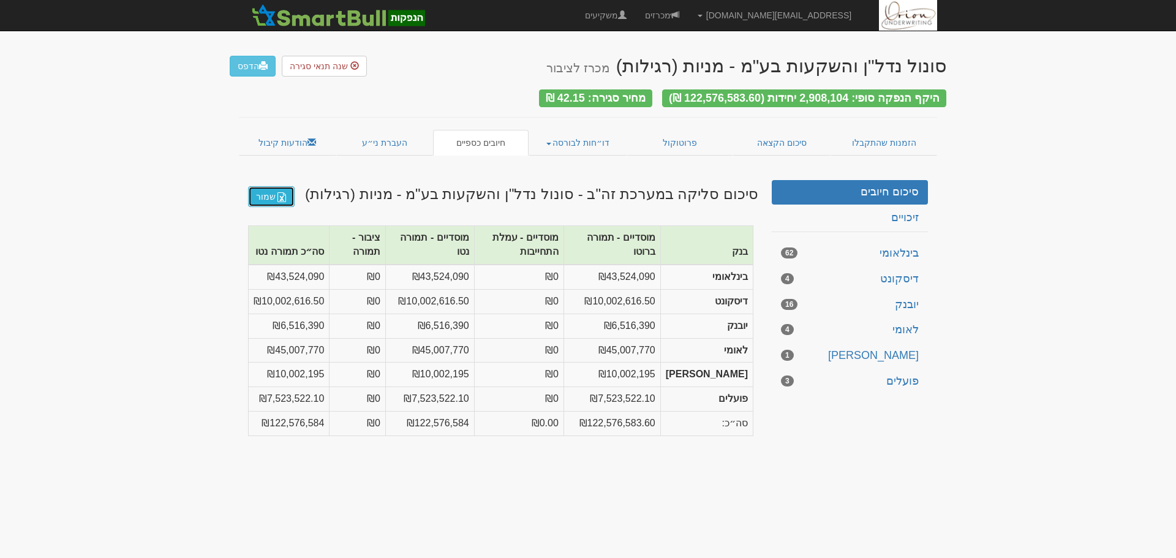
click at [271, 196] on link "שמור" at bounding box center [271, 196] width 47 height 21
click at [387, 136] on link "העברת ני״ע" at bounding box center [384, 143] width 97 height 26
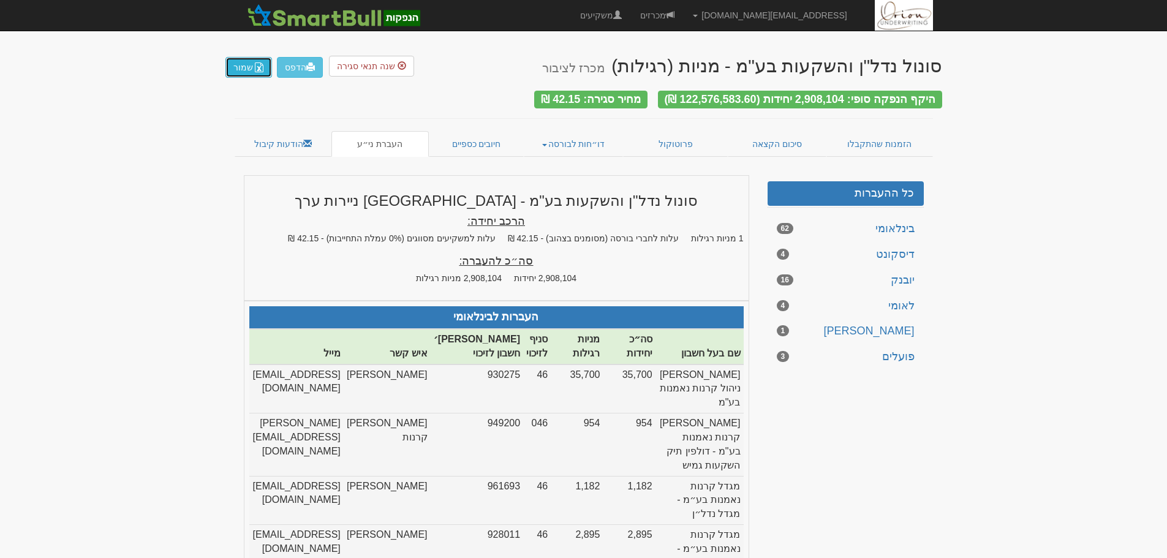
click at [235, 72] on button "שמור" at bounding box center [248, 67] width 47 height 21
click at [298, 138] on link "הודעות קיבול" at bounding box center [283, 144] width 97 height 26
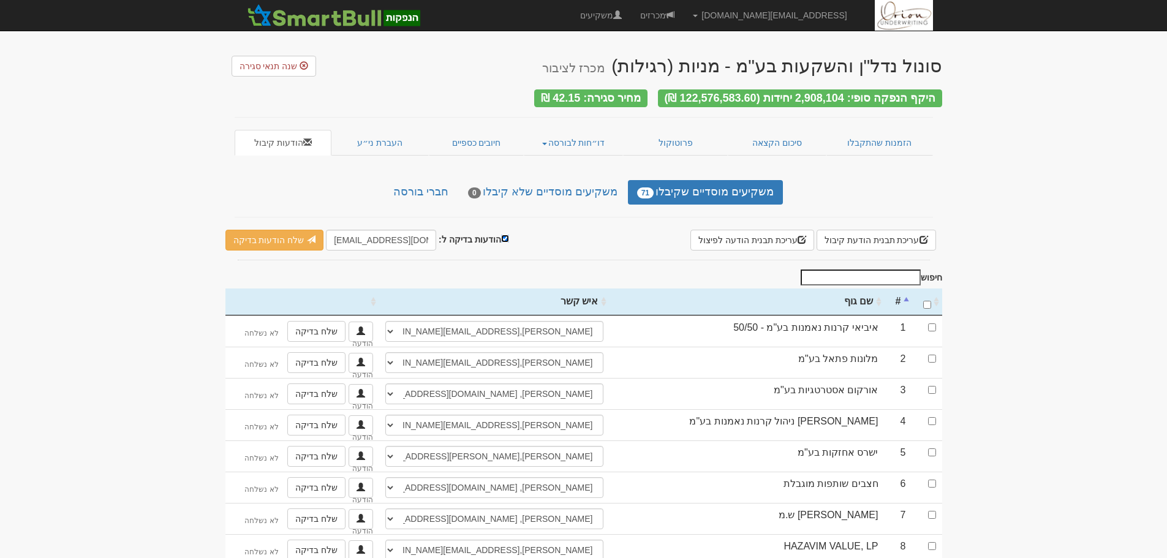
click at [501, 235] on input "הודעות בדיקה ל:" at bounding box center [505, 239] width 8 height 8
checkbox input "false"
click at [409, 180] on link "חברי בורסה" at bounding box center [420, 192] width 73 height 24
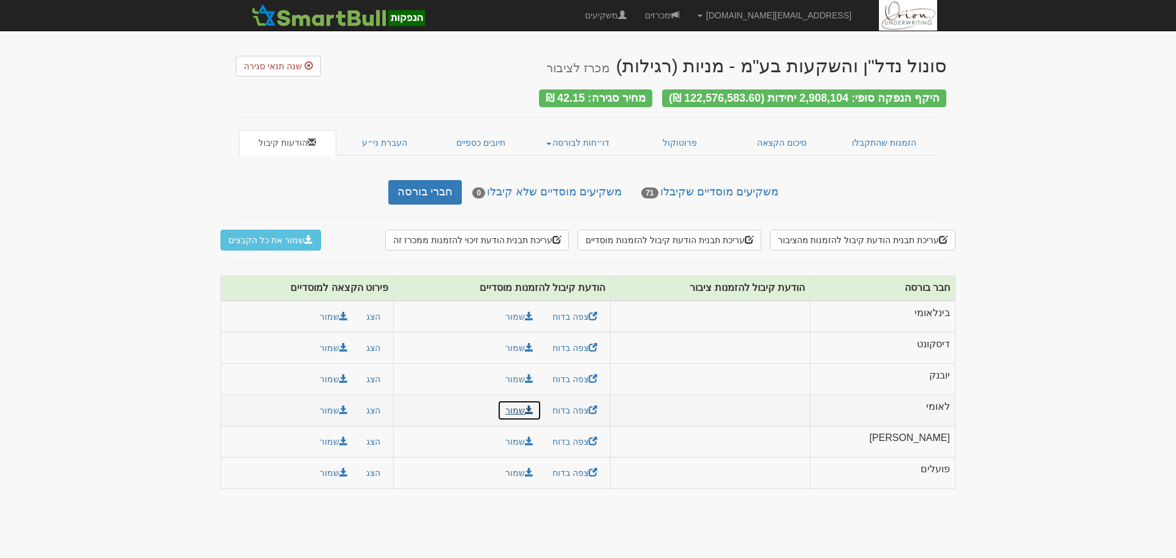
click at [533, 405] on span at bounding box center [529, 409] width 9 height 9
click at [350, 411] on button "שמור" at bounding box center [334, 410] width 44 height 21
click at [711, 181] on link "משקיעים מוסדיים שקיבלו 71" at bounding box center [709, 192] width 155 height 24
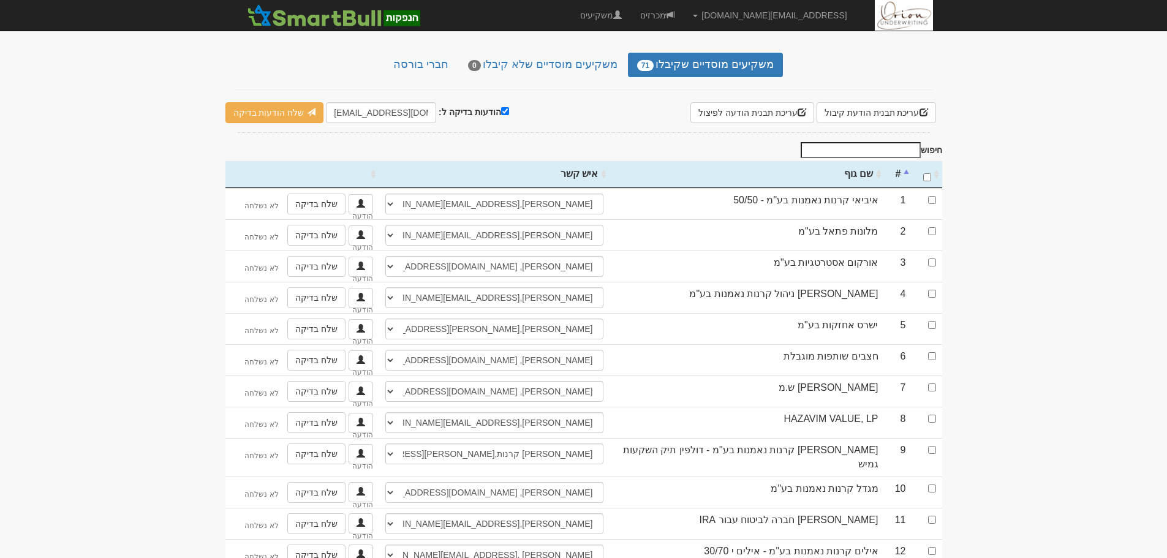
scroll to position [245, 0]
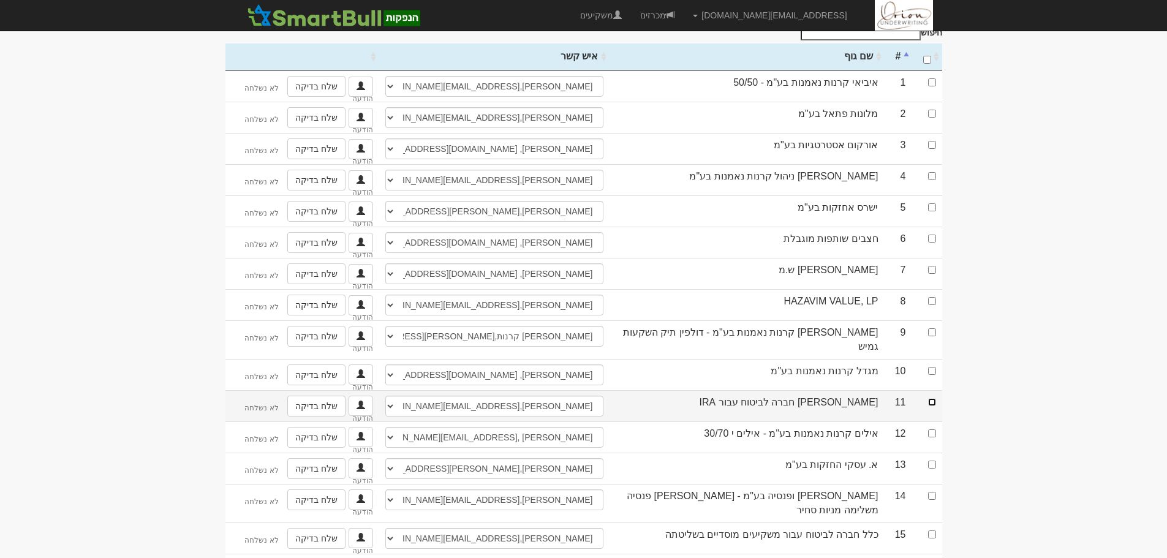
click at [930, 398] on input "checkbox" at bounding box center [932, 402] width 8 height 8
checkbox input "true"
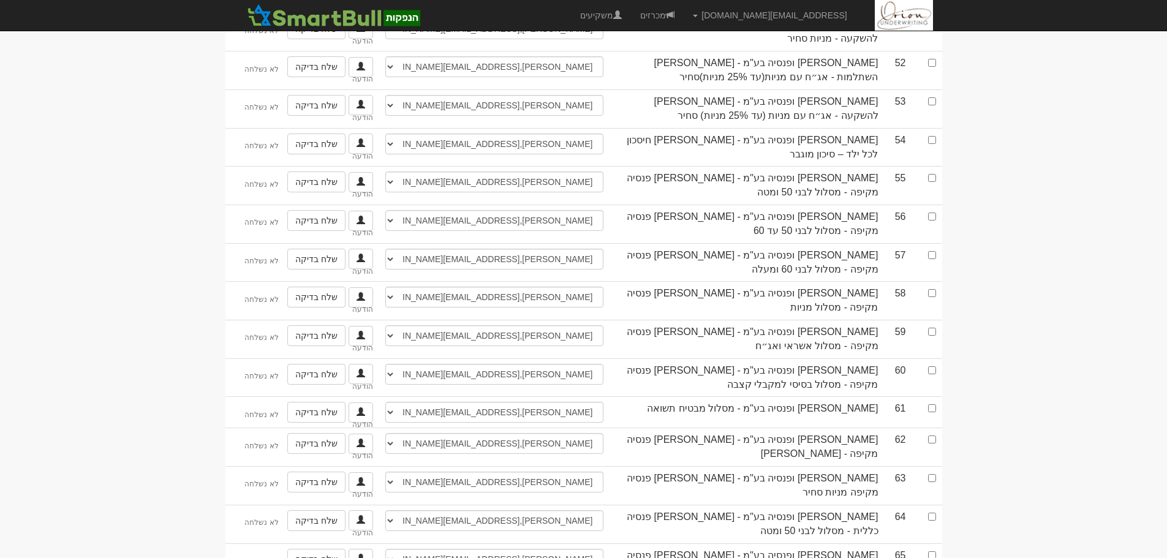
scroll to position [2014, 0]
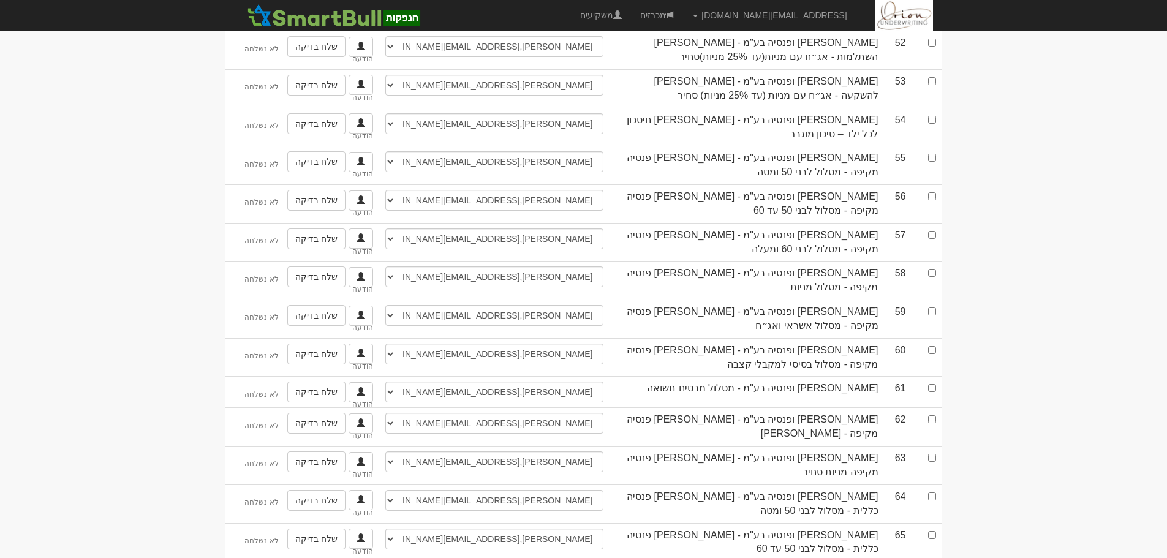
checkbox input "true"
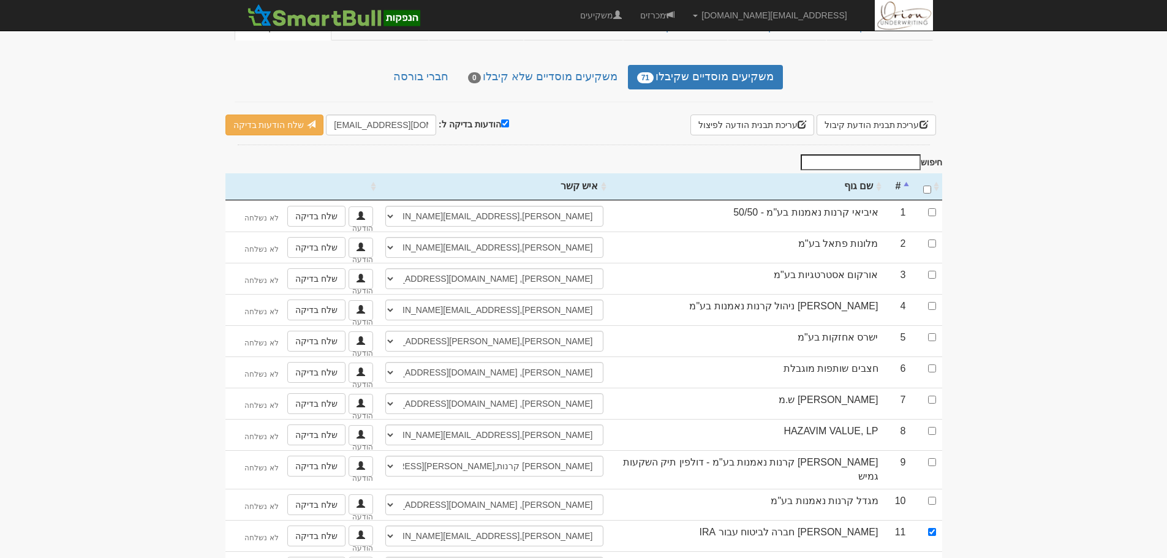
scroll to position [0, 0]
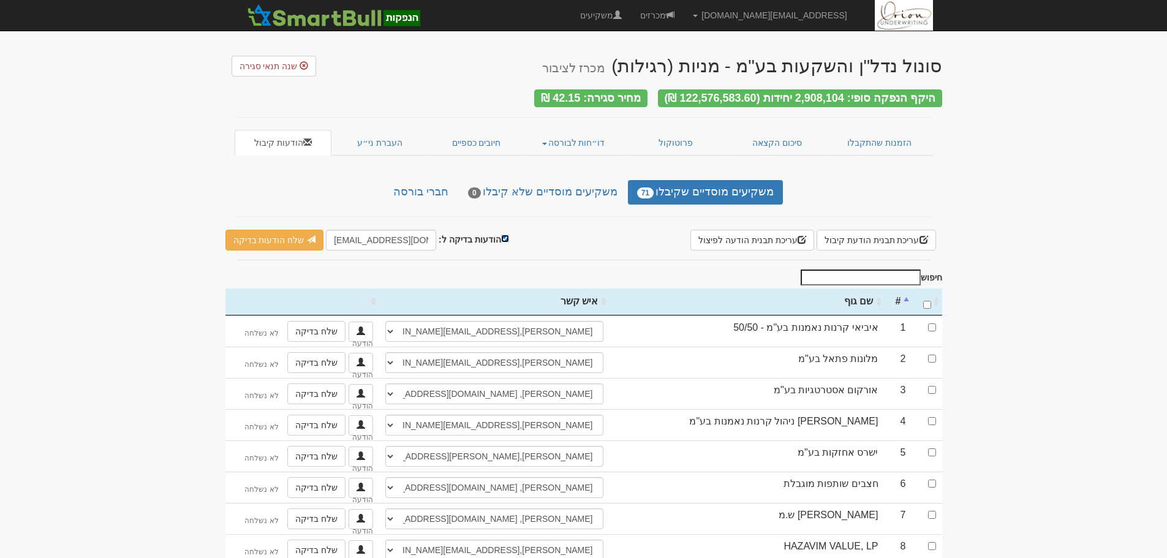
click at [501, 235] on input "הודעות בדיקה ל:" at bounding box center [505, 239] width 8 height 8
checkbox input "false"
click at [304, 232] on link "שלח הודעות למשקיעים" at bounding box center [281, 240] width 113 height 21
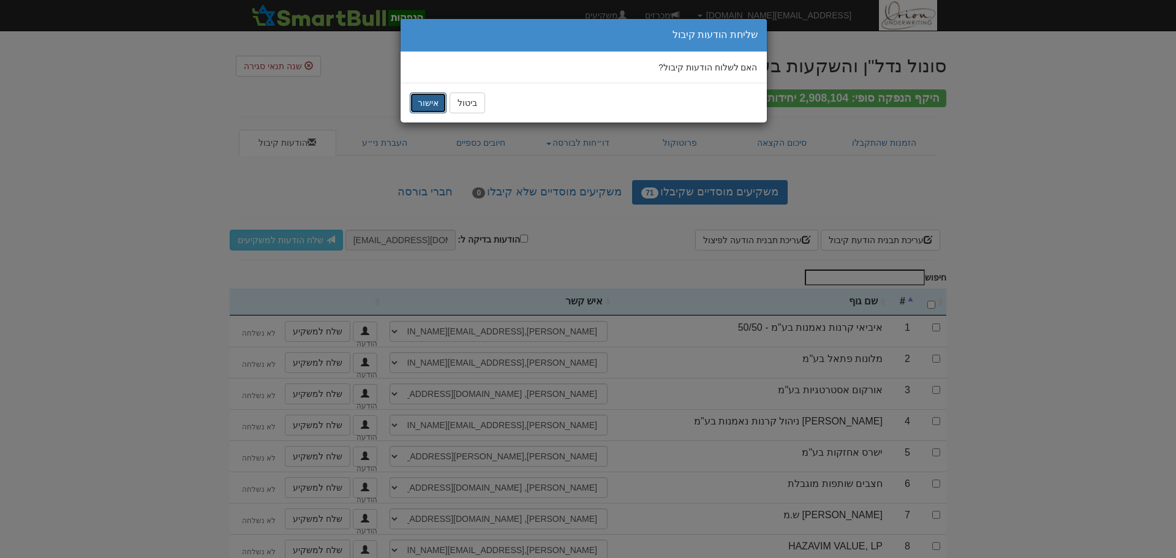
click at [429, 107] on button "אישור" at bounding box center [428, 102] width 37 height 21
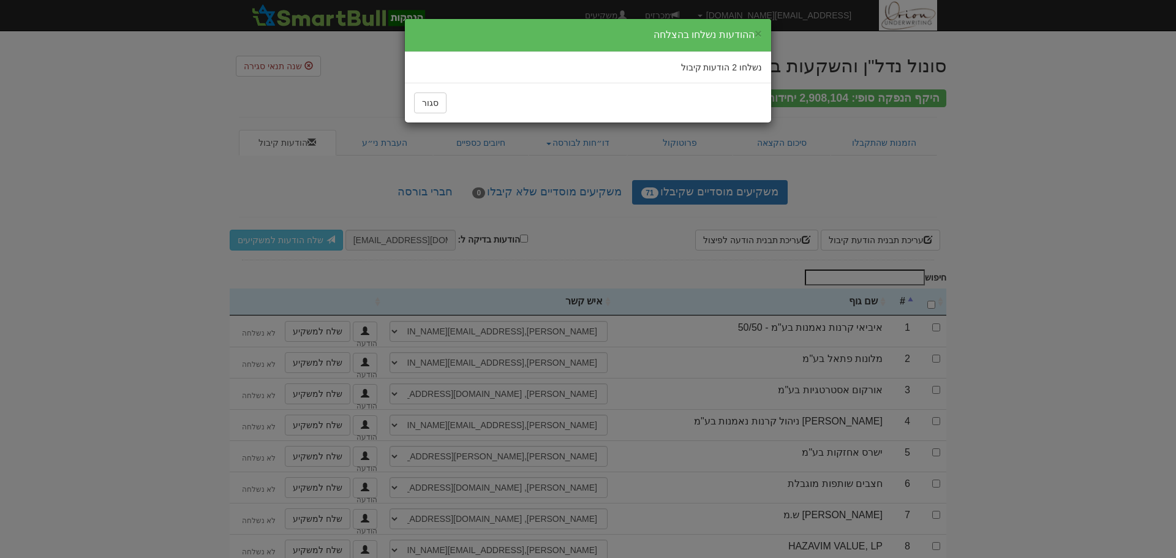
click at [971, 118] on div "× ההודעות נשלחו בהצלחה נשלחו 2 הודעות קיבול סגור" at bounding box center [588, 279] width 1176 height 558
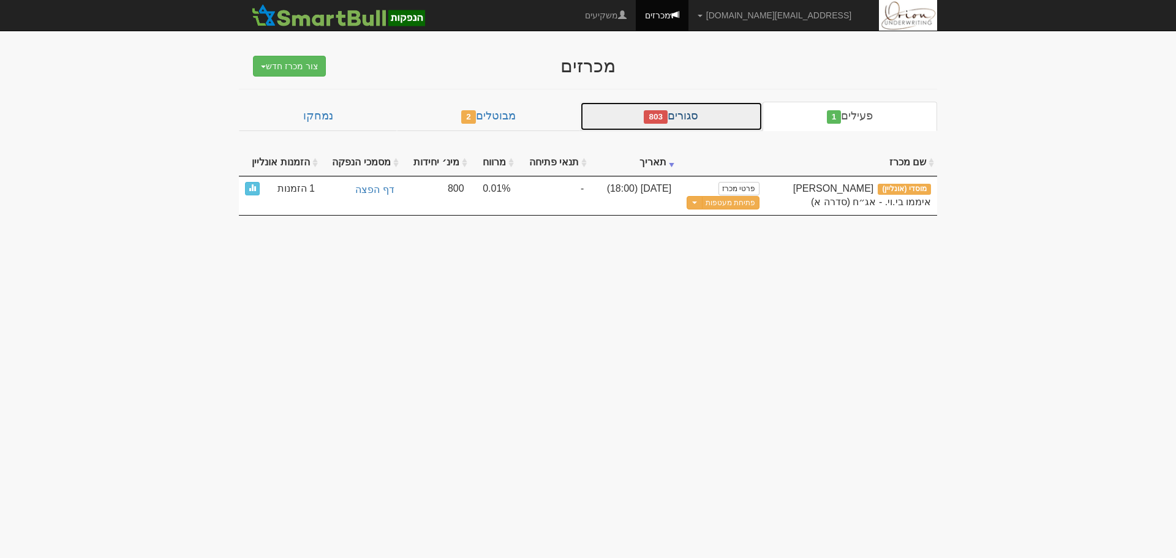
click at [673, 113] on link "סגורים 803" at bounding box center [671, 116] width 183 height 29
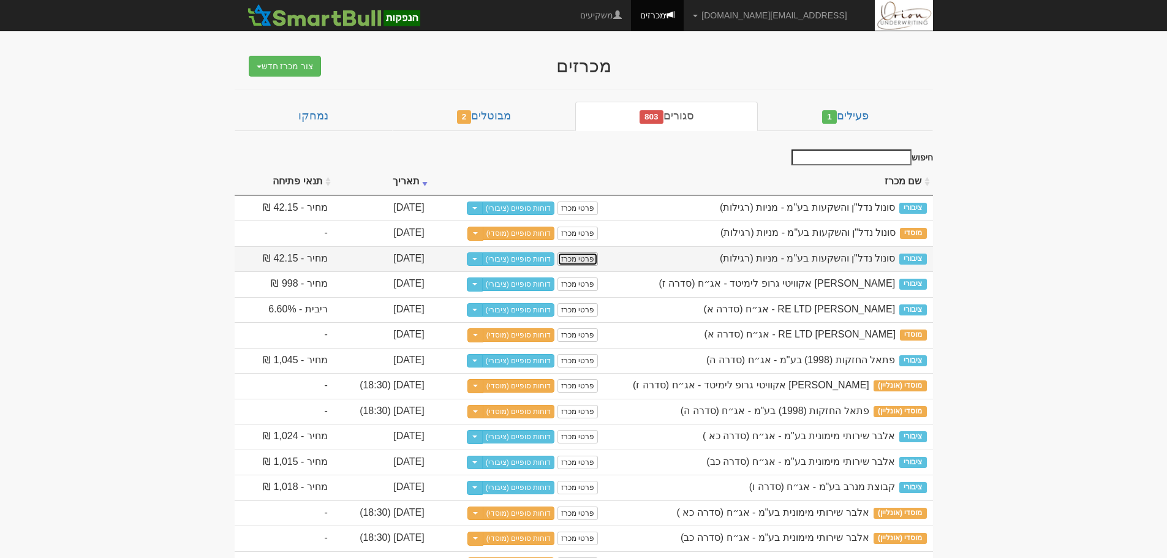
click at [598, 260] on link "פרטי מכרז" at bounding box center [577, 258] width 40 height 13
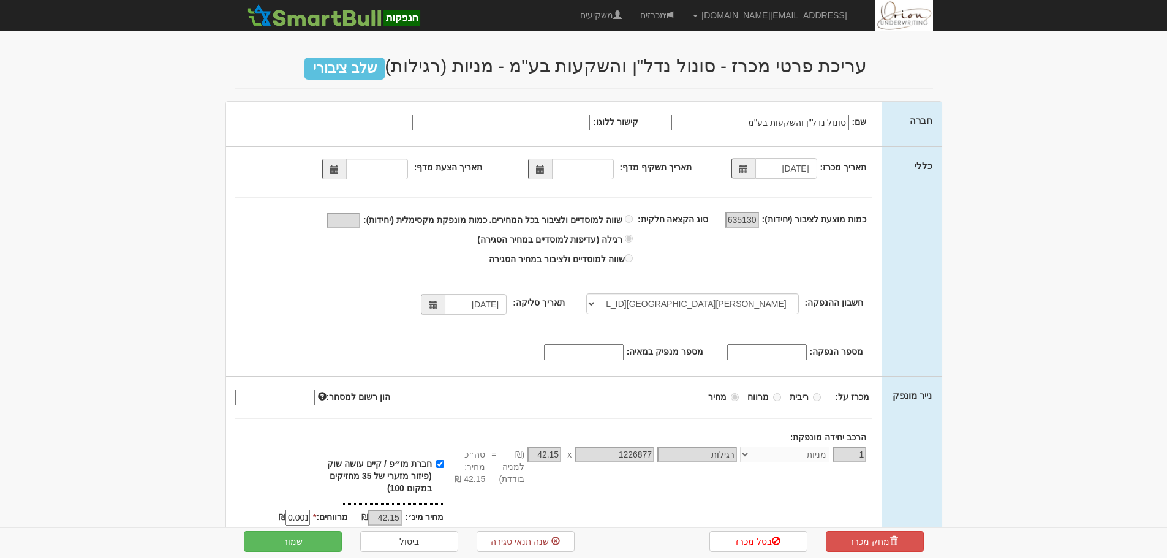
select select "[PERSON_NAME][GEOGRAPHIC_DATA][FINANCIAL_ID]"
select select "מניות"
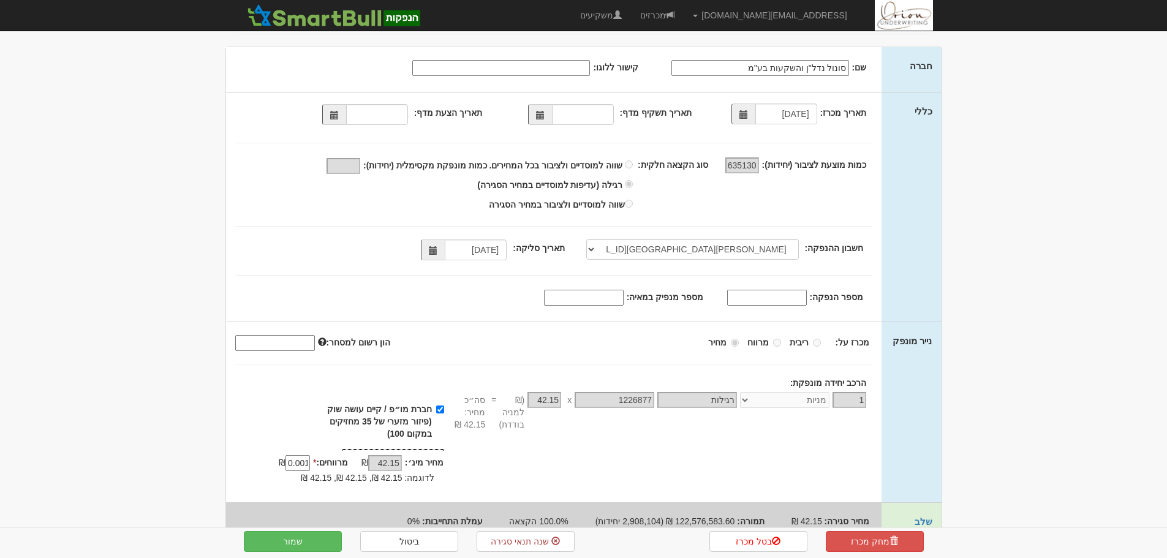
scroll to position [88, 0]
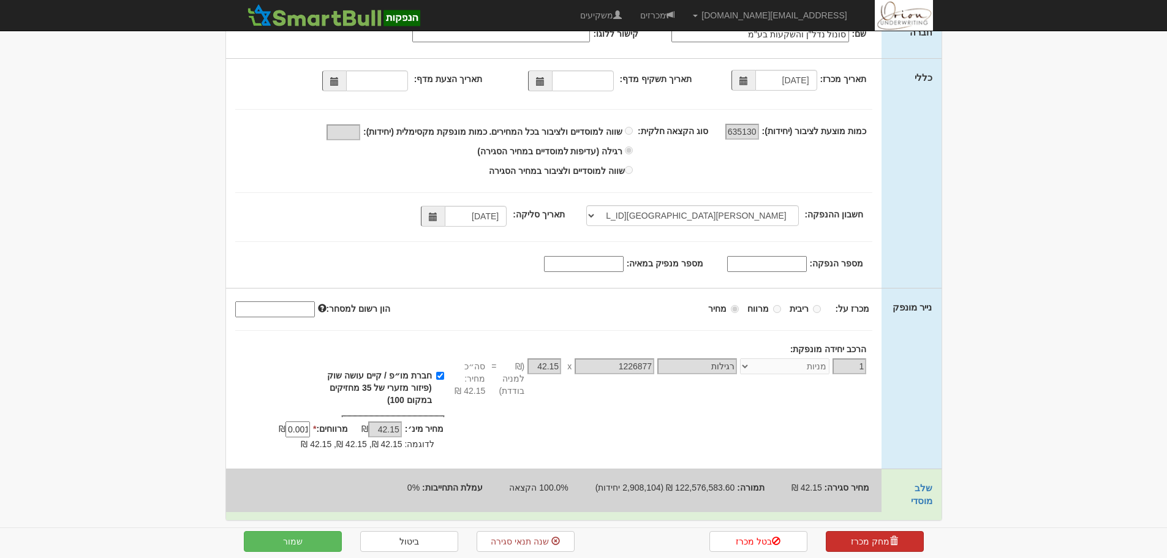
click at [868, 541] on link "מחק מכרז" at bounding box center [875, 541] width 98 height 21
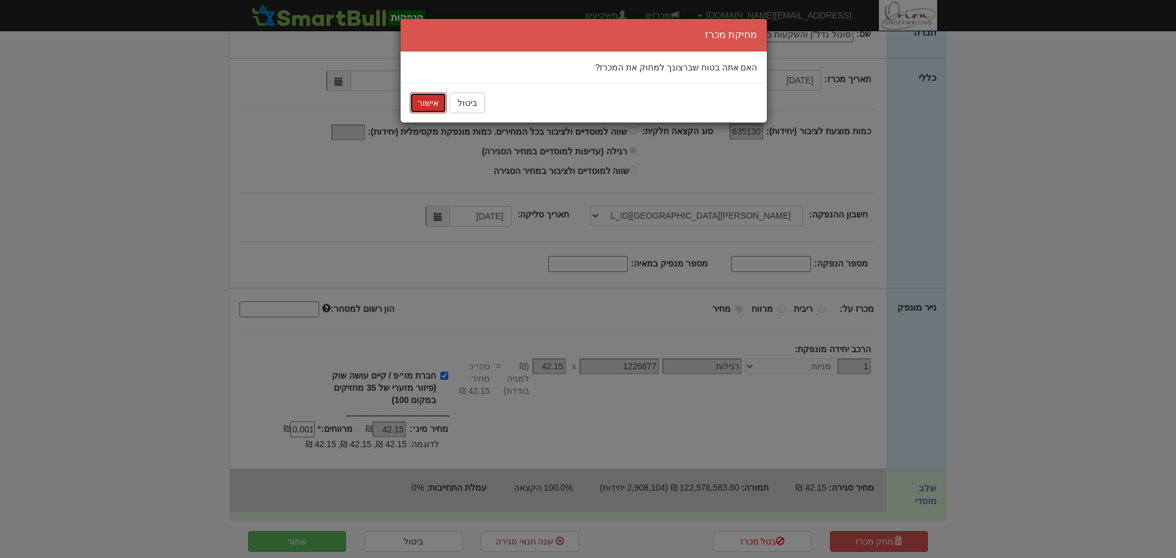
click at [431, 104] on button "אישור" at bounding box center [428, 102] width 37 height 21
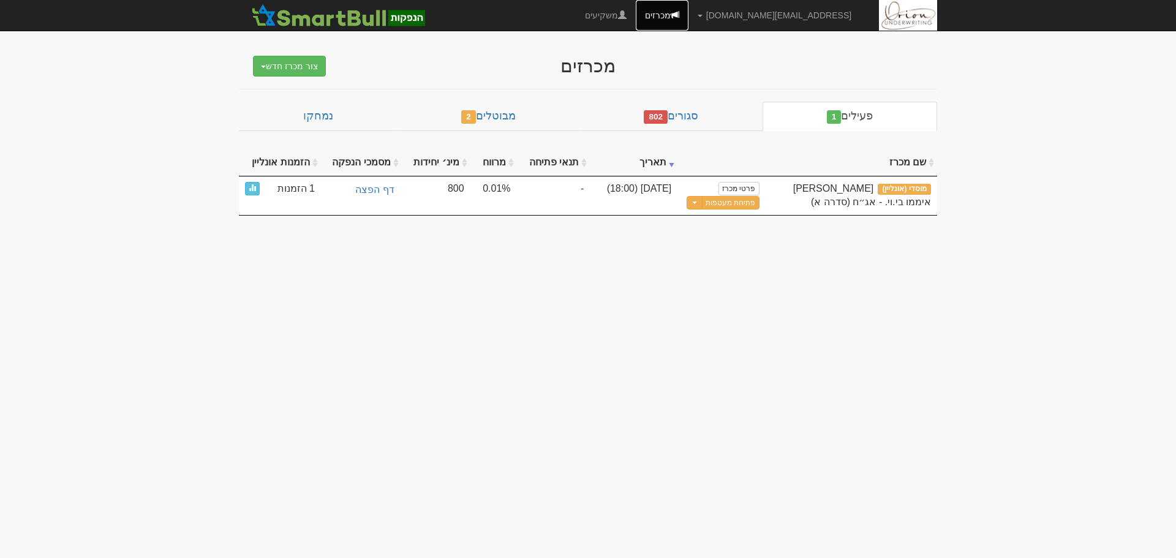
click at [688, 12] on link "מכרזים" at bounding box center [662, 15] width 53 height 31
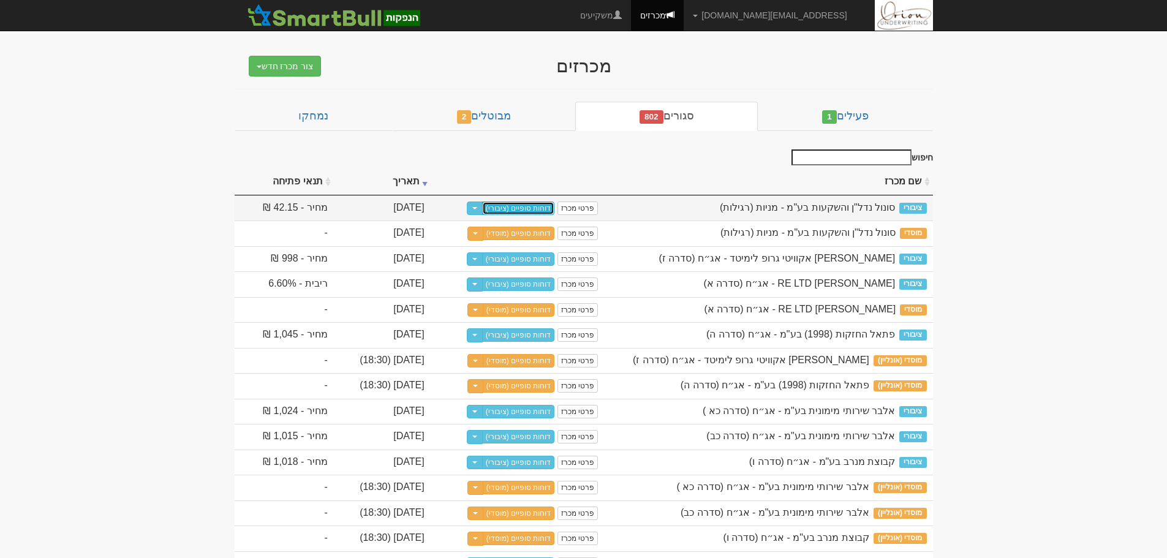
click at [555, 208] on link "דוחות סופיים (ציבורי)" at bounding box center [518, 208] width 73 height 13
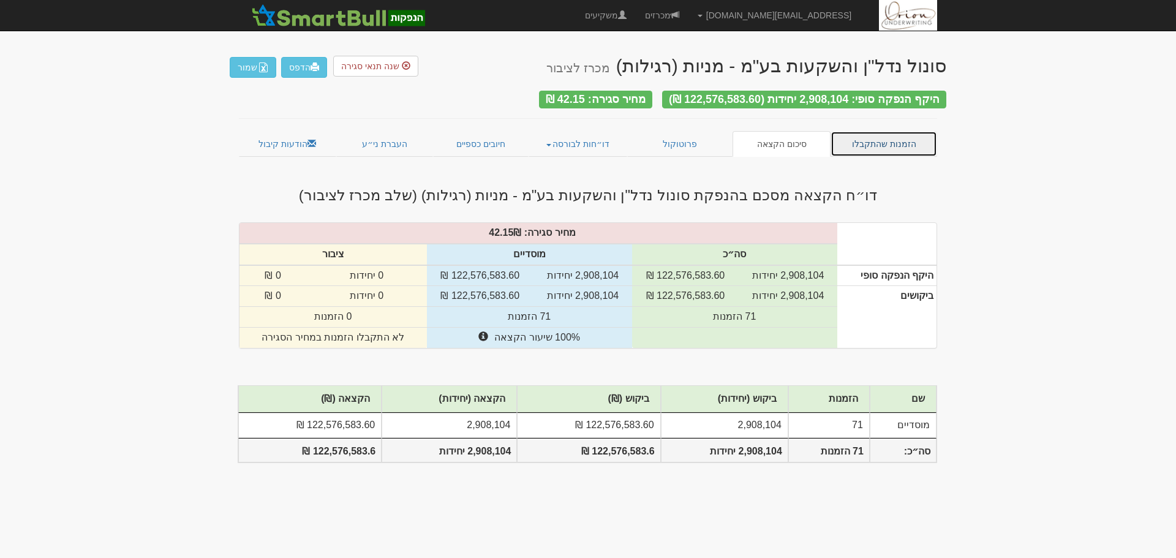
click at [914, 135] on link "הזמנות שהתקבלו" at bounding box center [884, 144] width 107 height 26
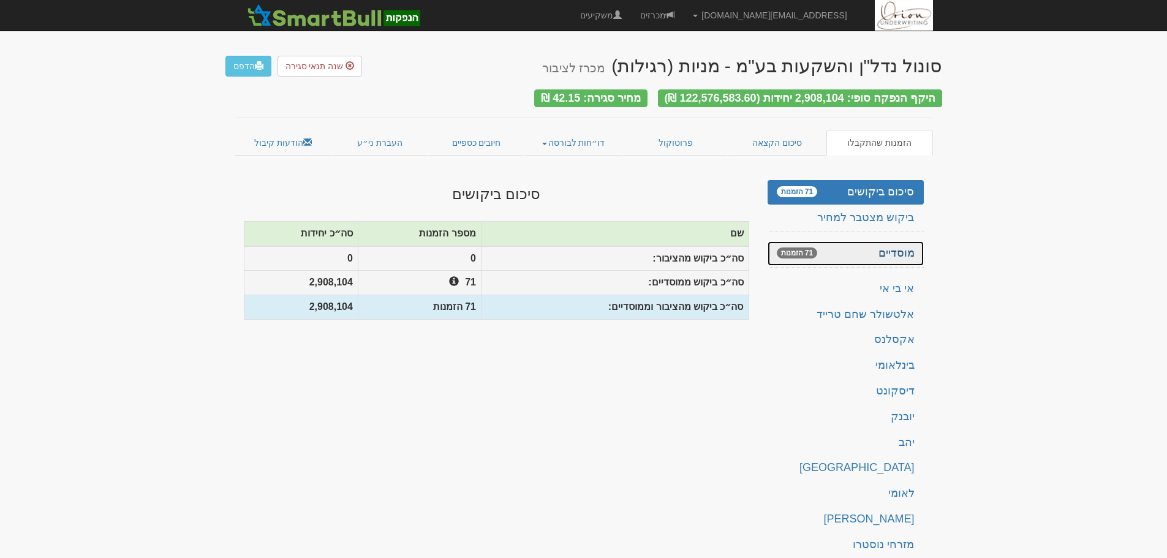
click at [840, 249] on link "מוסדיים 71 הזמנות" at bounding box center [845, 253] width 156 height 24
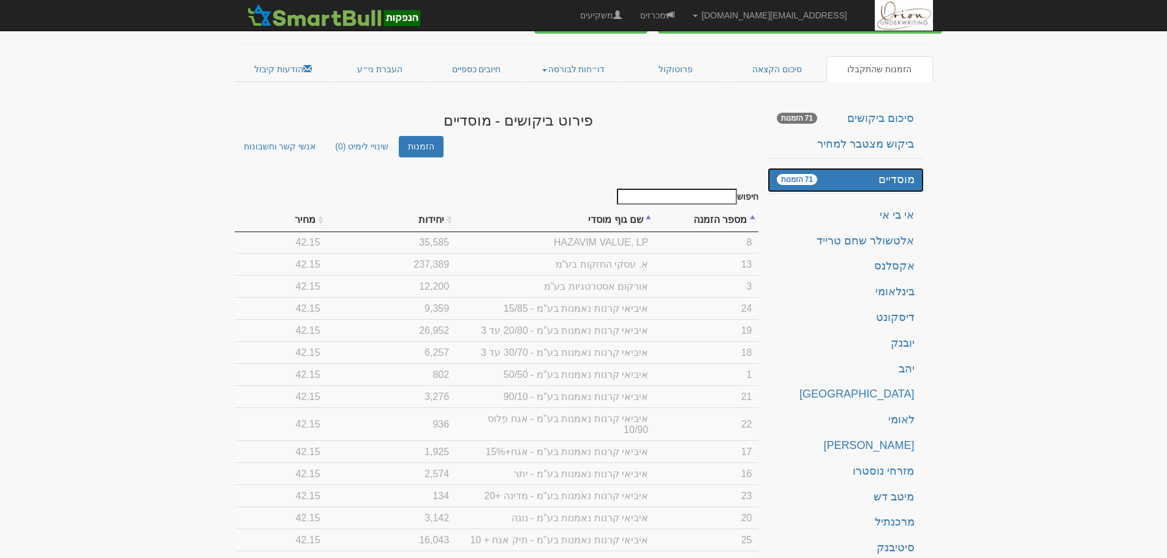
scroll to position [61, 0]
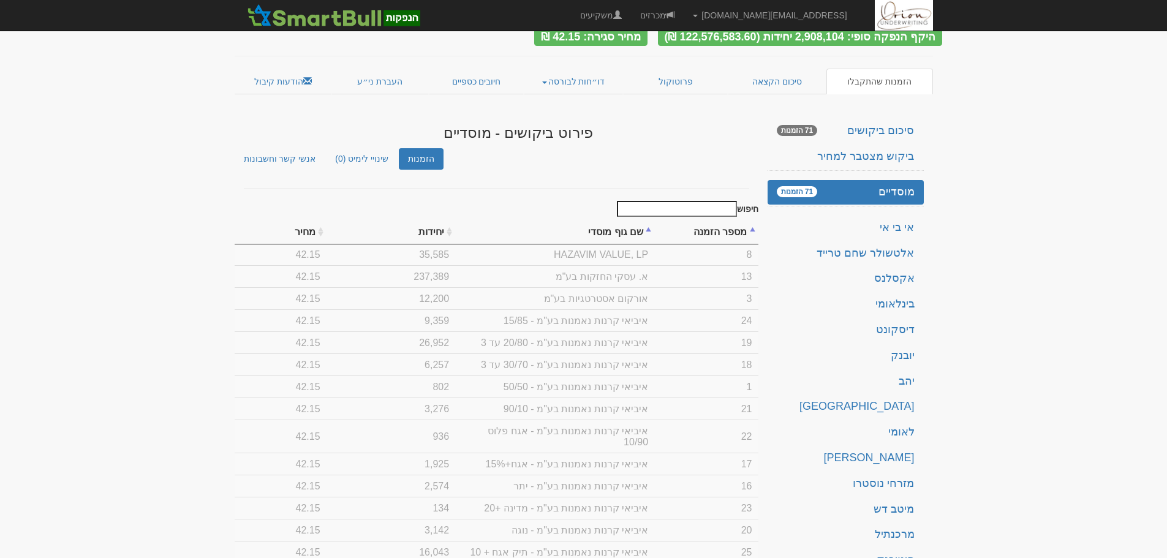
click at [674, 201] on input "חיפוש" at bounding box center [677, 209] width 120 height 16
click at [674, 201] on input "הפניקס" at bounding box center [677, 209] width 120 height 16
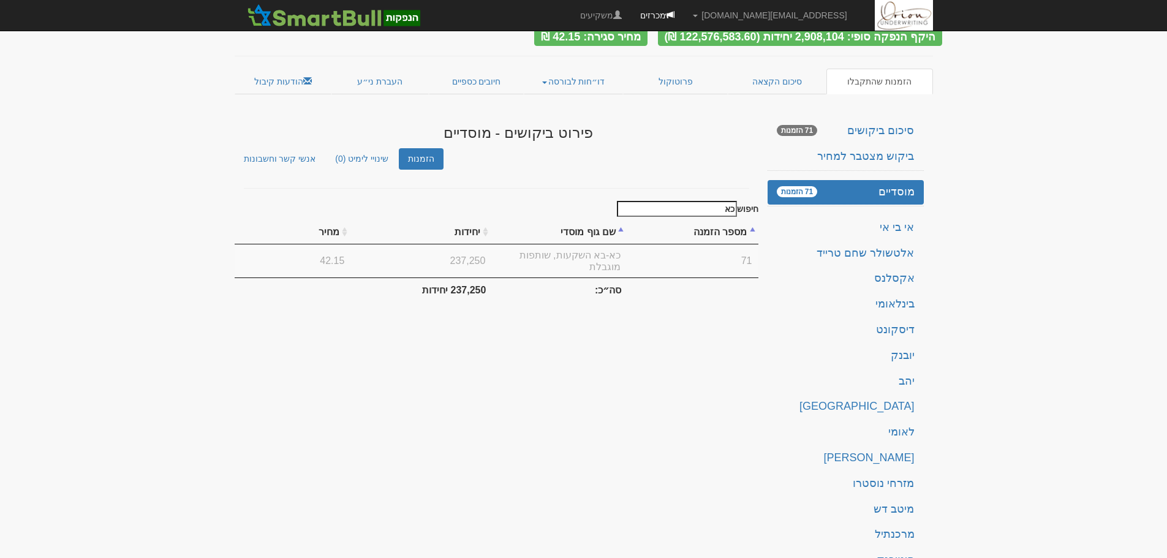
type input "כא"
click at [684, 9] on link "מכרזים" at bounding box center [657, 15] width 53 height 31
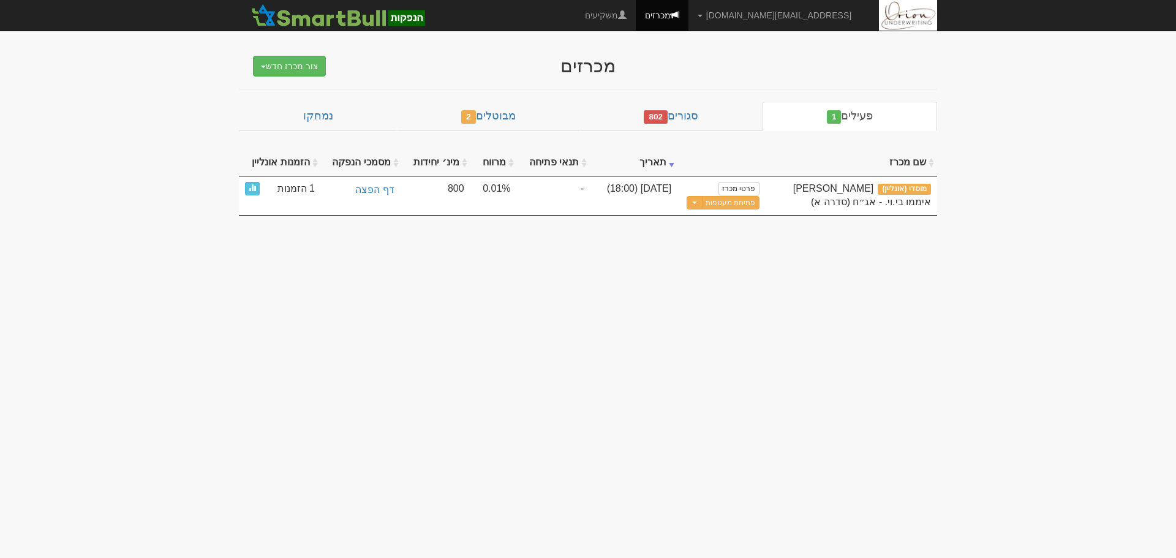
click at [1028, 79] on body "[EMAIL_ADDRESS][DOMAIN_NAME] הגדרות חשבונות הנפקה תבניות הודעות קיבול" at bounding box center [588, 279] width 1176 height 558
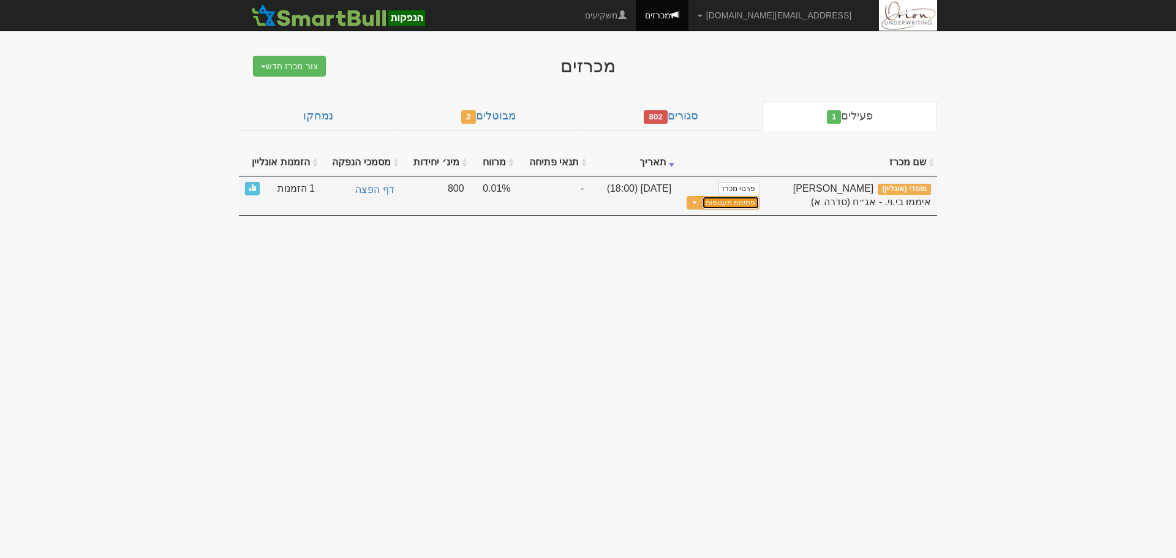
click at [730, 207] on button "פתיחת מעטפות" at bounding box center [730, 203] width 57 height 14
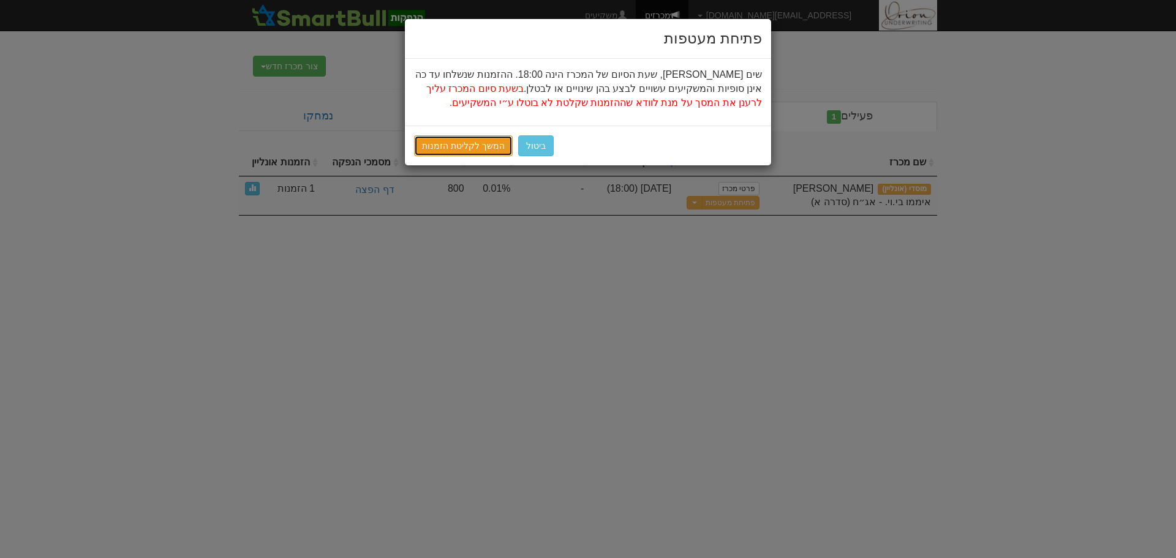
click at [432, 147] on link "המשך לקליטת הזמנות" at bounding box center [463, 145] width 99 height 21
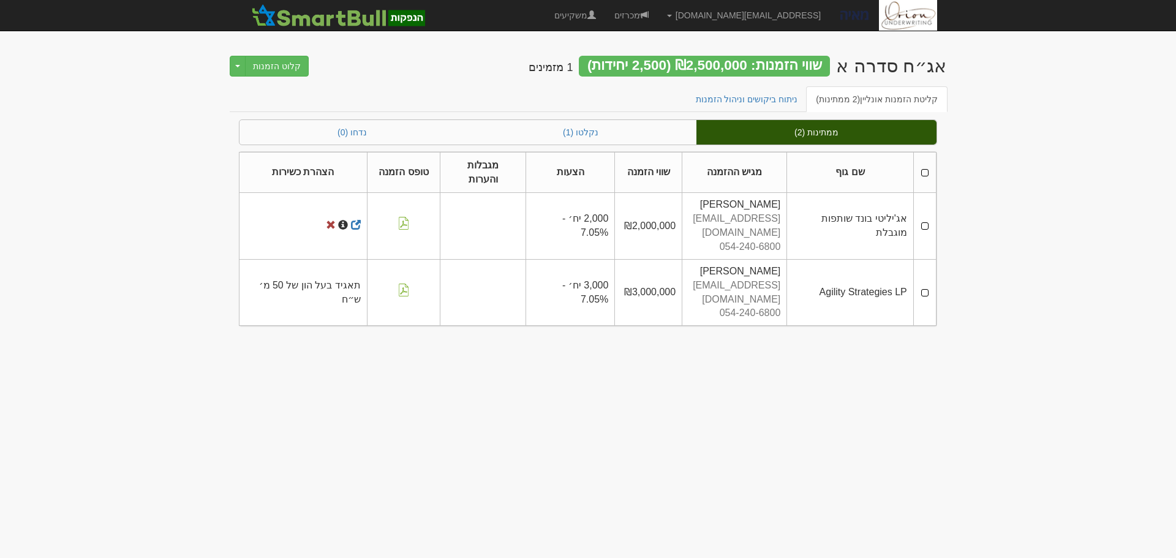
drag, startPoint x: 922, startPoint y: 163, endPoint x: 924, endPoint y: 170, distance: 7.5
click at [922, 163] on th at bounding box center [924, 172] width 23 height 41
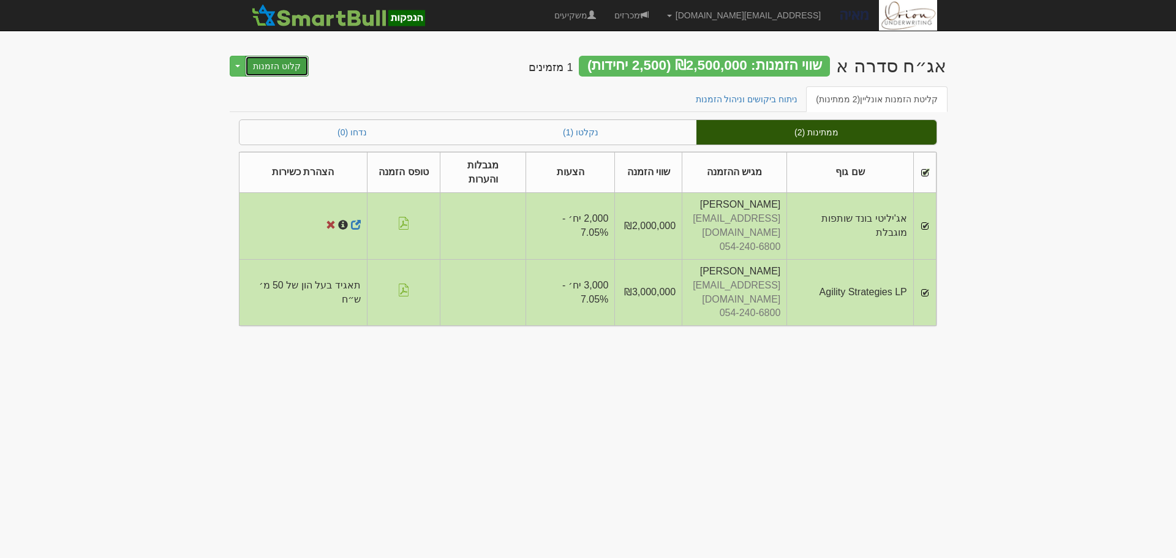
click at [288, 66] on button "קלוט הזמנות" at bounding box center [277, 66] width 64 height 21
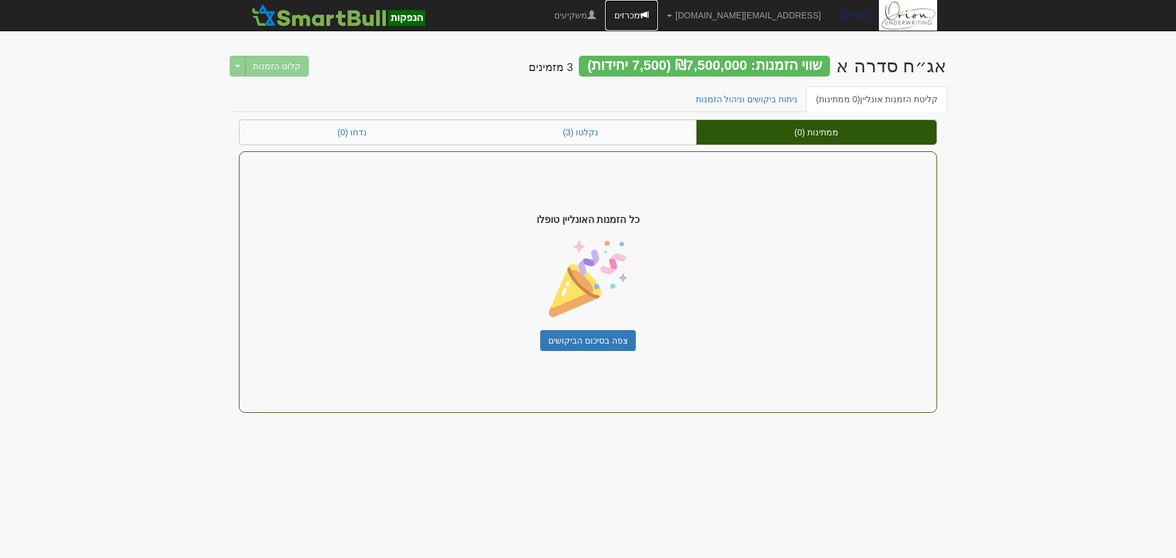
click at [658, 9] on link "מכרזים" at bounding box center [631, 15] width 53 height 31
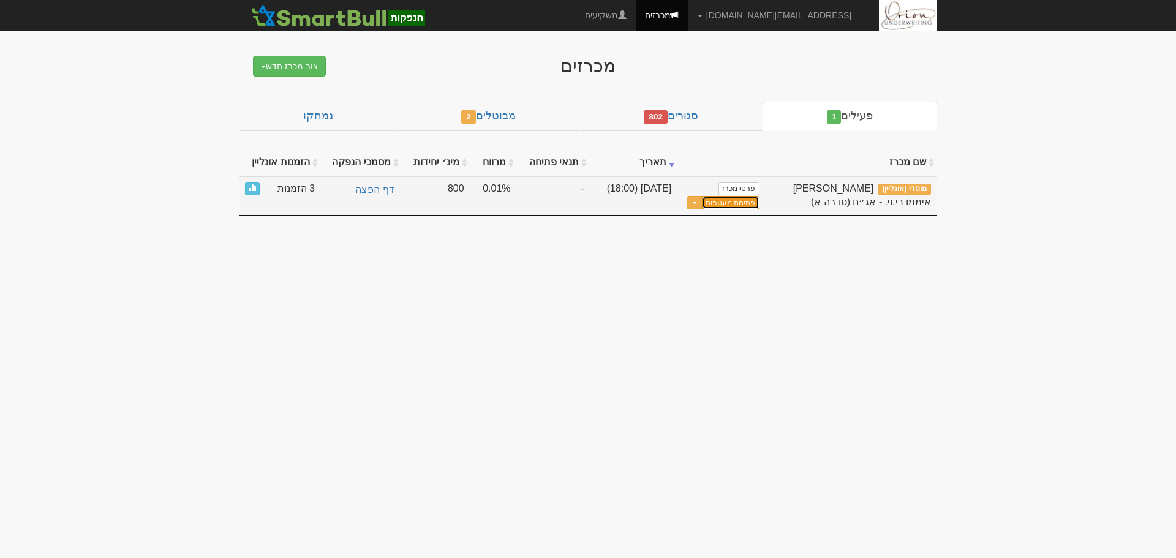
click at [736, 201] on button "פתיחת מעטפות" at bounding box center [730, 203] width 57 height 14
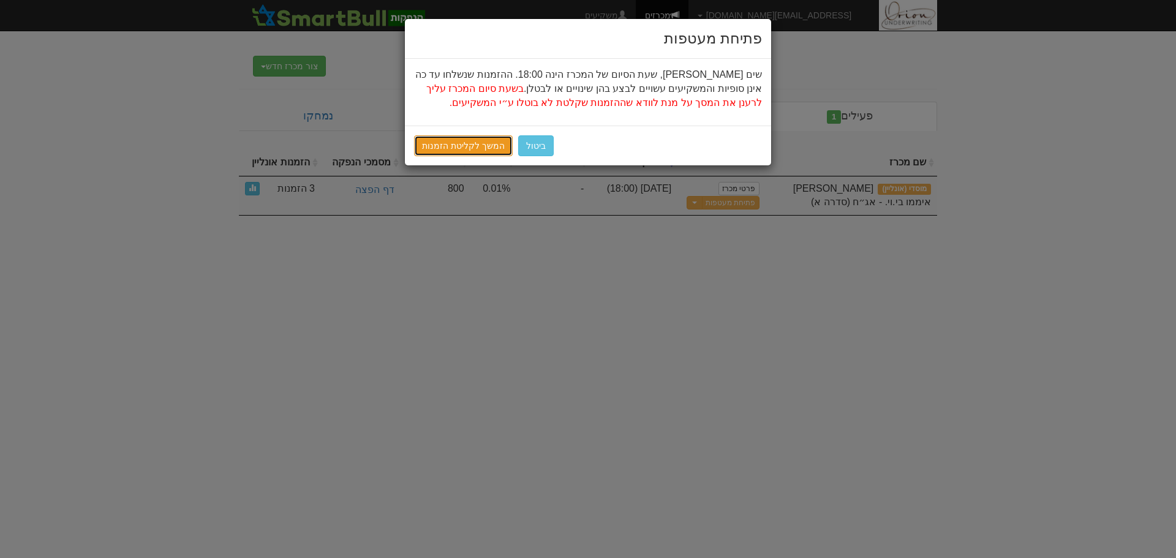
click at [463, 151] on link "המשך לקליטת הזמנות" at bounding box center [463, 145] width 99 height 21
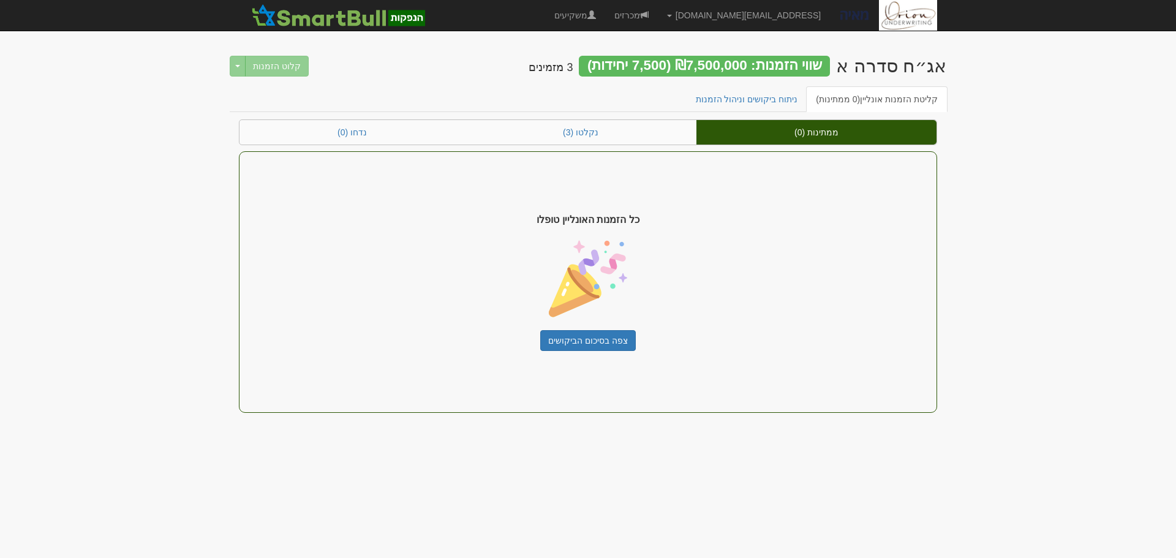
click at [503, 497] on body "[EMAIL_ADDRESS][DOMAIN_NAME] הגדרות חשבונות הנפקה תבניות הודעות קיבול" at bounding box center [588, 279] width 1176 height 558
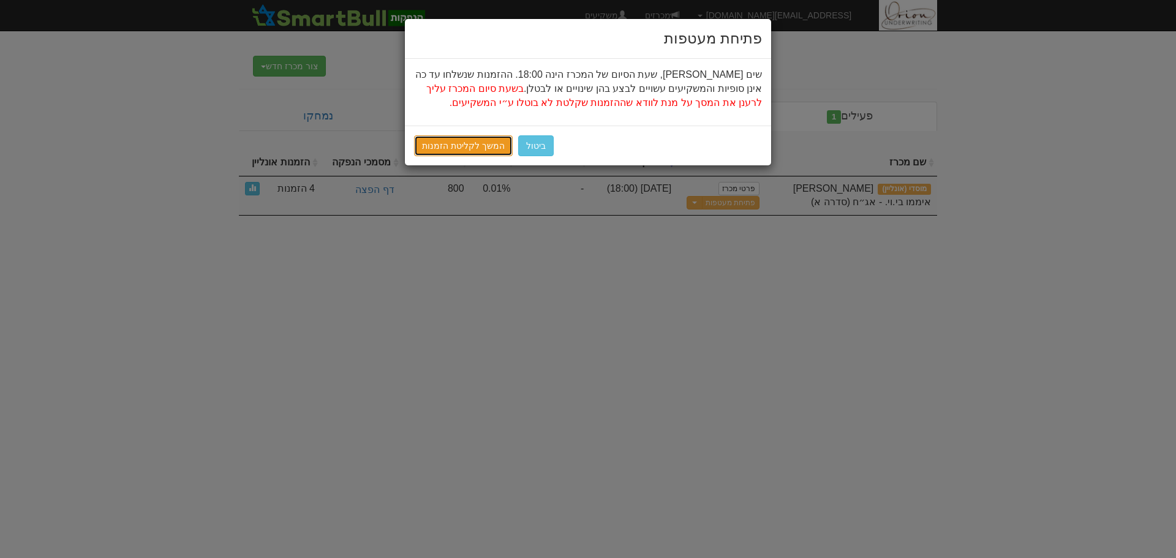
click at [478, 147] on link "המשך לקליטת הזמנות" at bounding box center [463, 145] width 99 height 21
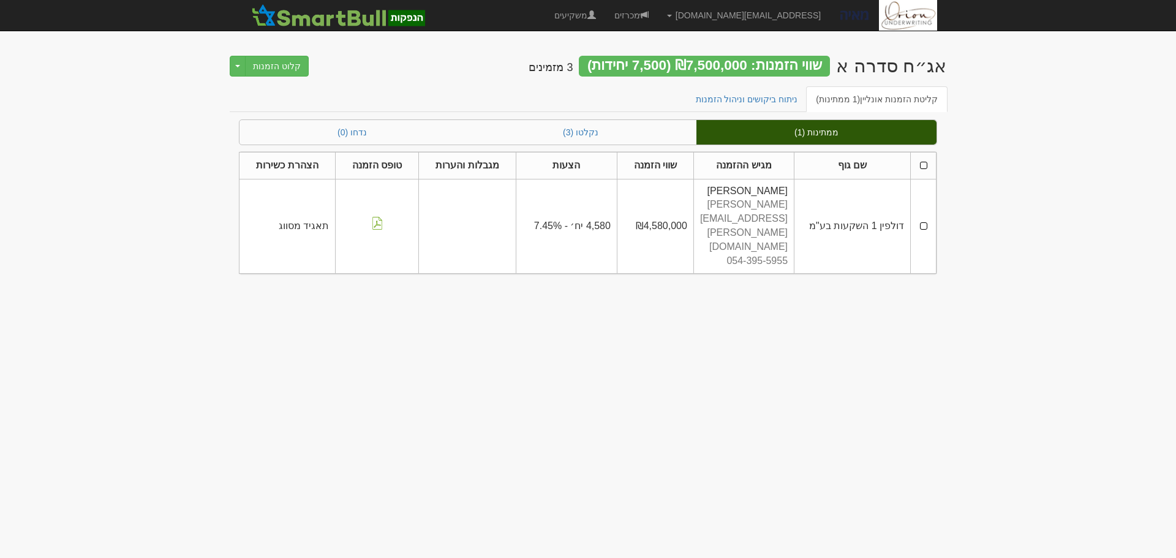
click at [921, 202] on td at bounding box center [924, 226] width 26 height 94
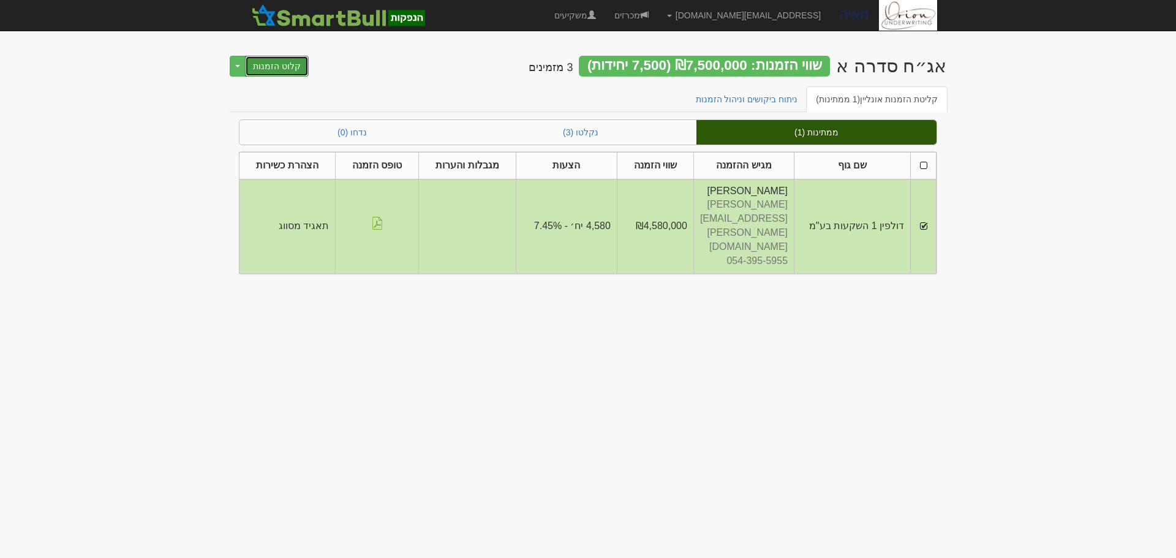
click at [272, 59] on button "קלוט הזמנות" at bounding box center [277, 66] width 64 height 21
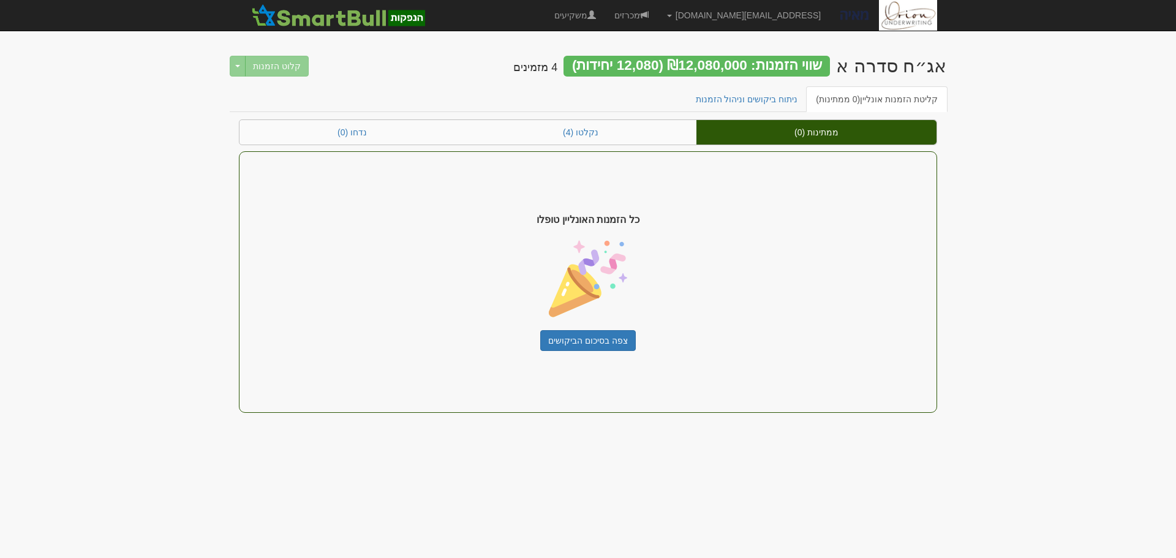
drag, startPoint x: 1024, startPoint y: 187, endPoint x: 1033, endPoint y: 174, distance: 16.3
click at [1024, 187] on body "hanpaka@orion-uw.com הגדרות חשבונות הנפקה תבניות הודעות קיבול" at bounding box center [588, 279] width 1176 height 558
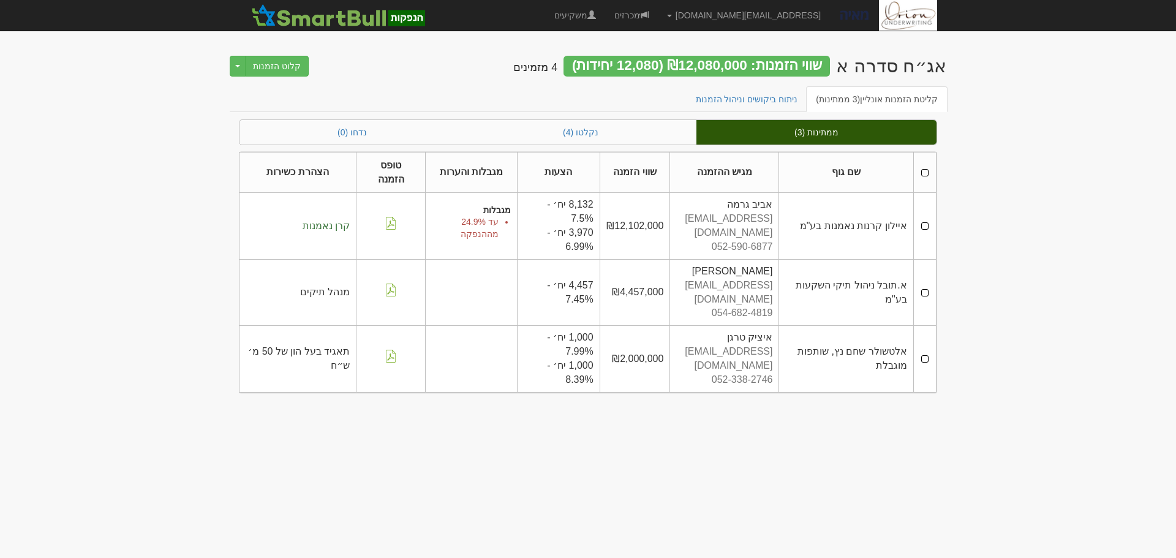
click at [924, 174] on th at bounding box center [924, 172] width 23 height 41
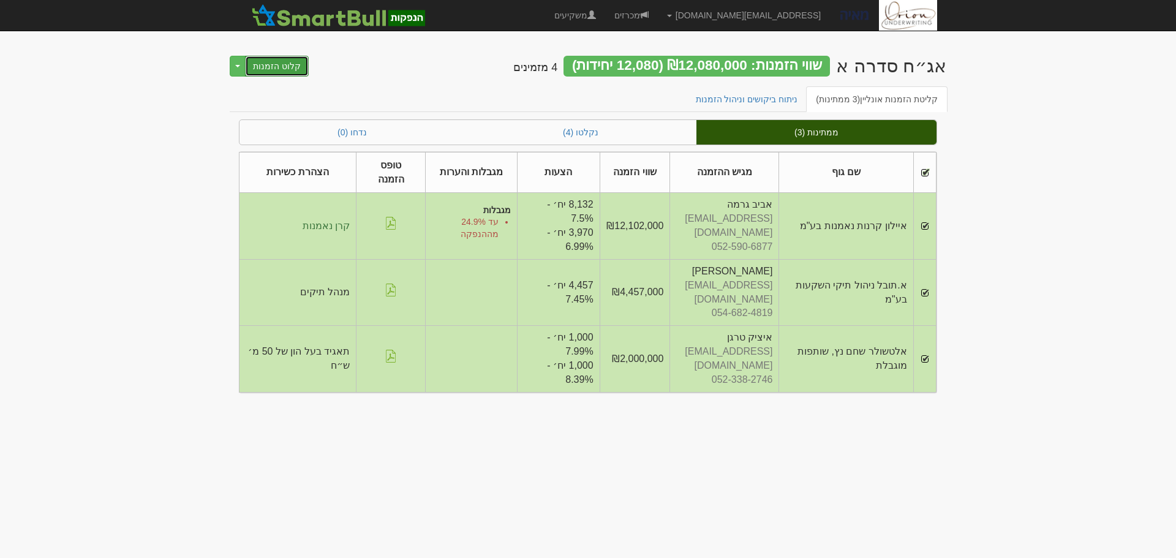
click at [271, 73] on button "קלוט הזמנות" at bounding box center [277, 66] width 64 height 21
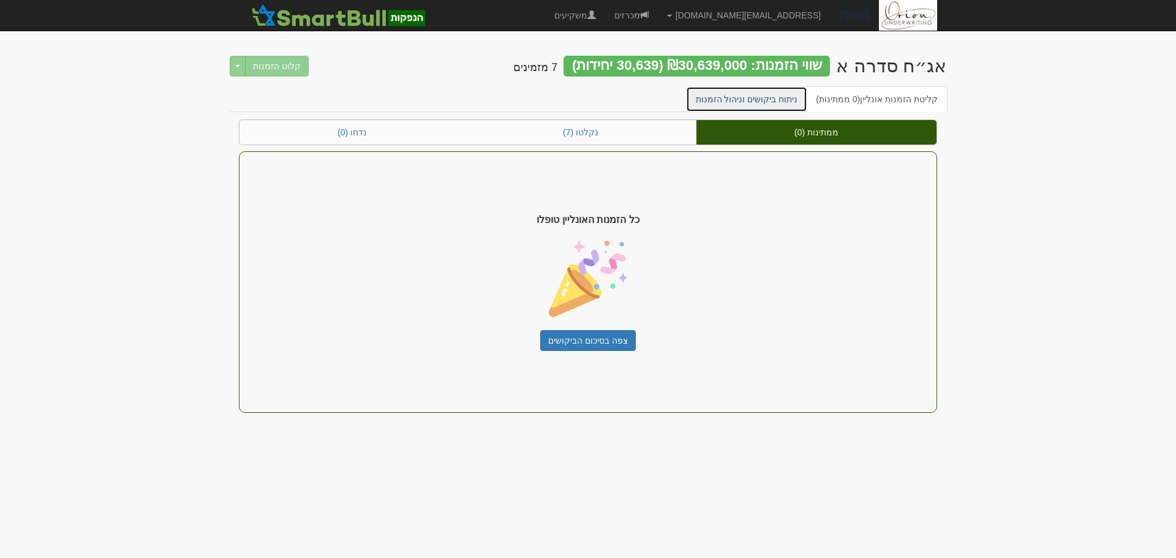
click at [779, 100] on link "ניתוח ביקושים וניהול הזמנות" at bounding box center [747, 99] width 122 height 26
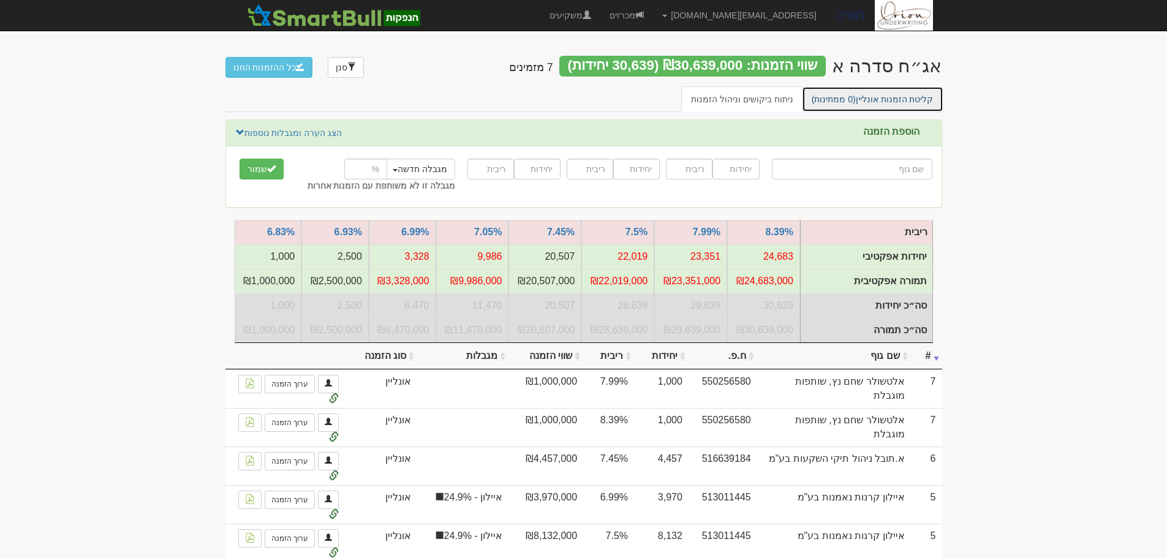
click at [915, 93] on link "קליטת הזמנות אונליין (0 ממתינות)" at bounding box center [872, 99] width 141 height 26
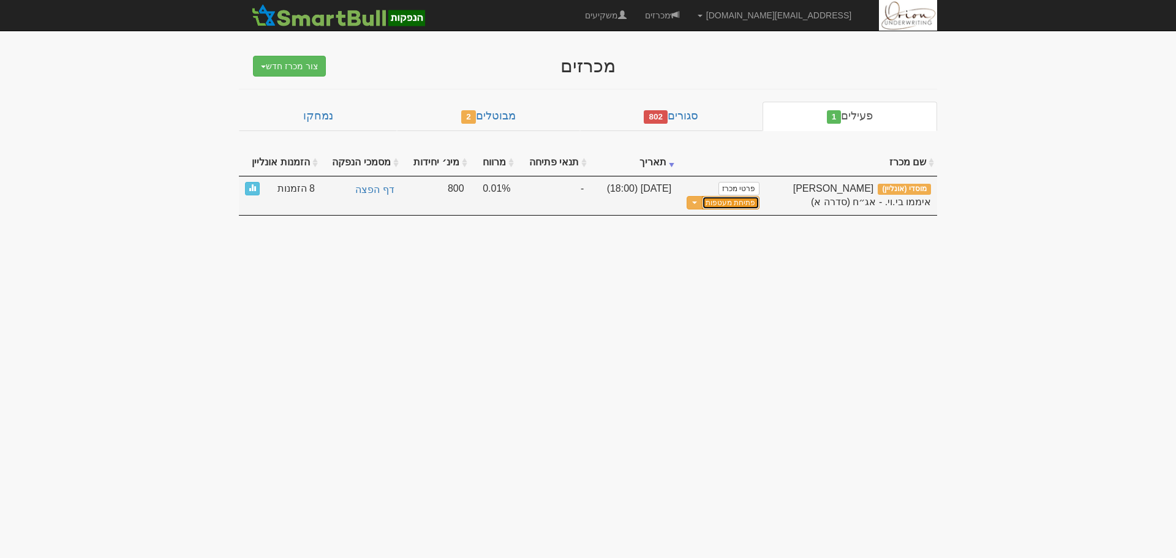
click at [729, 206] on button "פתיחת מעטפות" at bounding box center [730, 203] width 57 height 14
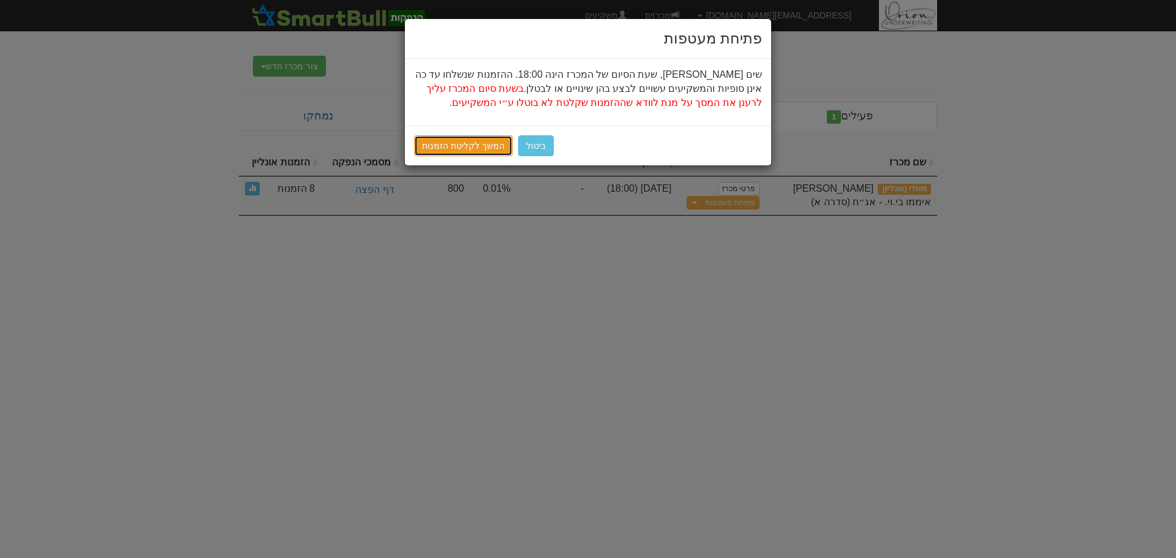
click at [475, 141] on link "המשך לקליטת הזמנות" at bounding box center [463, 145] width 99 height 21
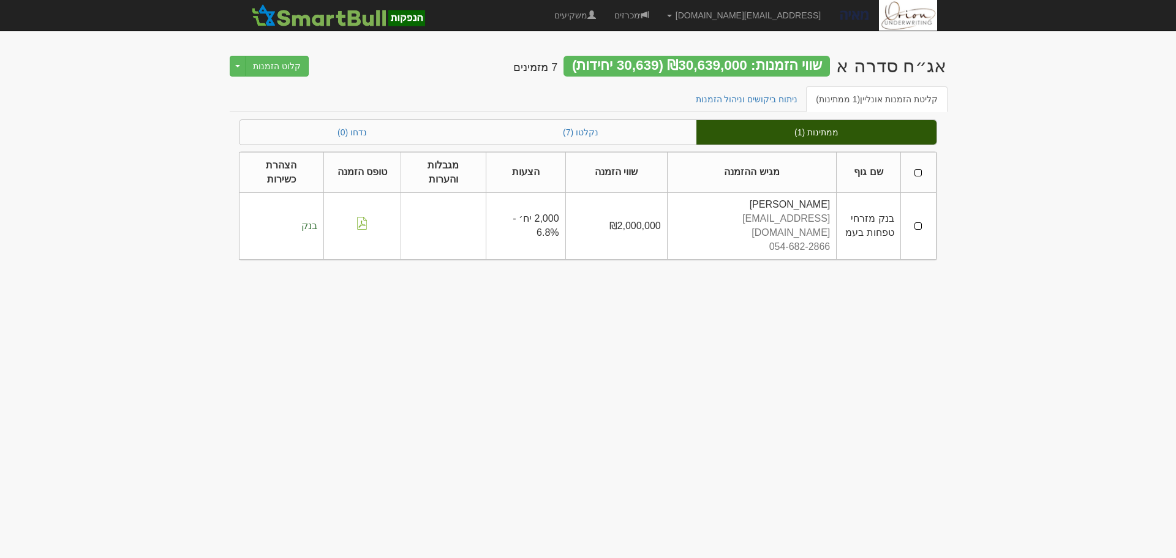
click at [582, 160] on th at bounding box center [918, 172] width 36 height 41
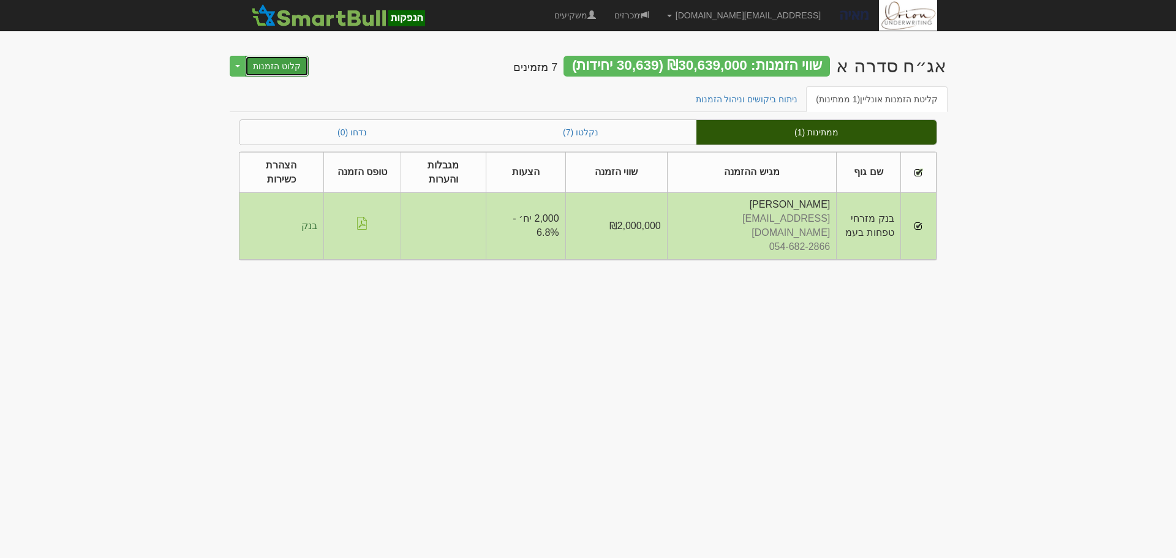
click at [268, 66] on button "קלוט הזמנות" at bounding box center [277, 66] width 64 height 21
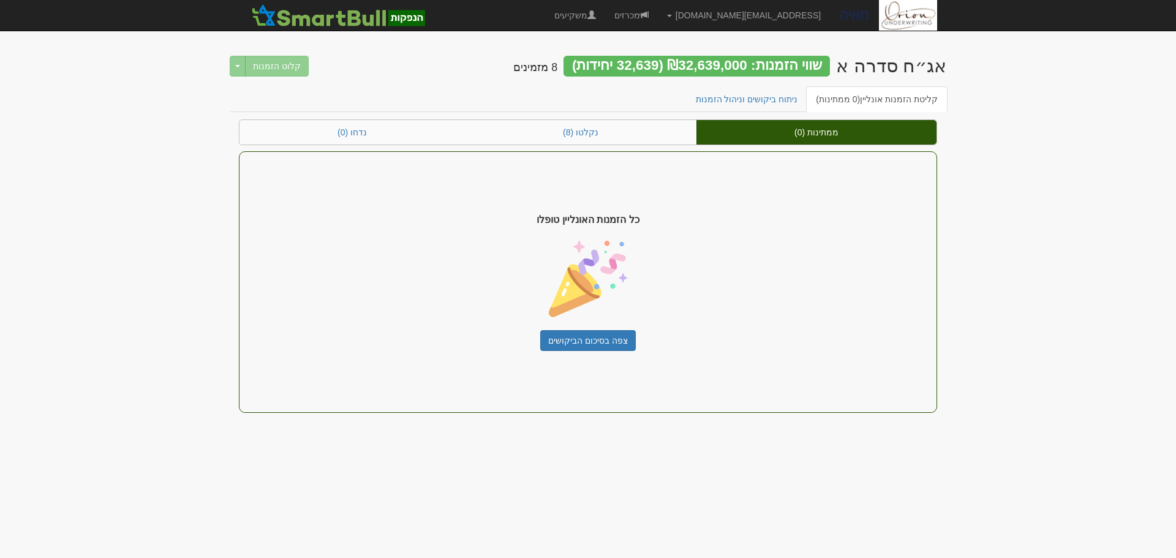
drag, startPoint x: 1044, startPoint y: 197, endPoint x: 1042, endPoint y: 211, distance: 14.8
drag, startPoint x: 1042, startPoint y: 211, endPoint x: 1096, endPoint y: 127, distance: 99.4
click at [1096, 127] on body "hanpaka@orion-uw.com הגדרות חשבונות הנפקה תבניות הודעות קיבול" at bounding box center [588, 279] width 1176 height 558
click at [778, 111] on link "ניתוח ביקושים וניהול הזמנות" at bounding box center [747, 99] width 122 height 26
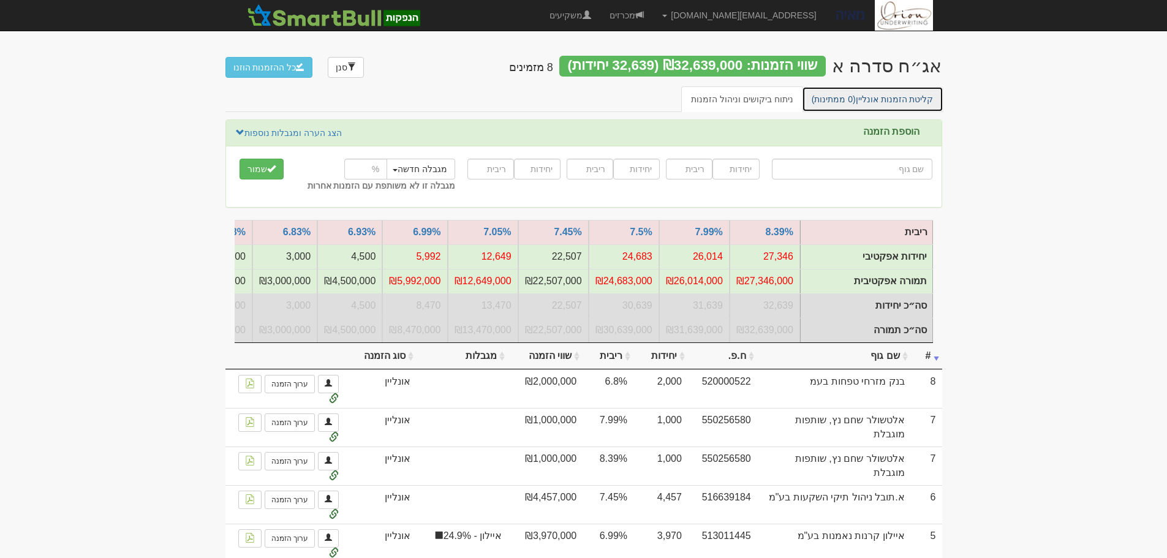
click at [835, 100] on span "(0 ממתינות)" at bounding box center [834, 99] width 44 height 10
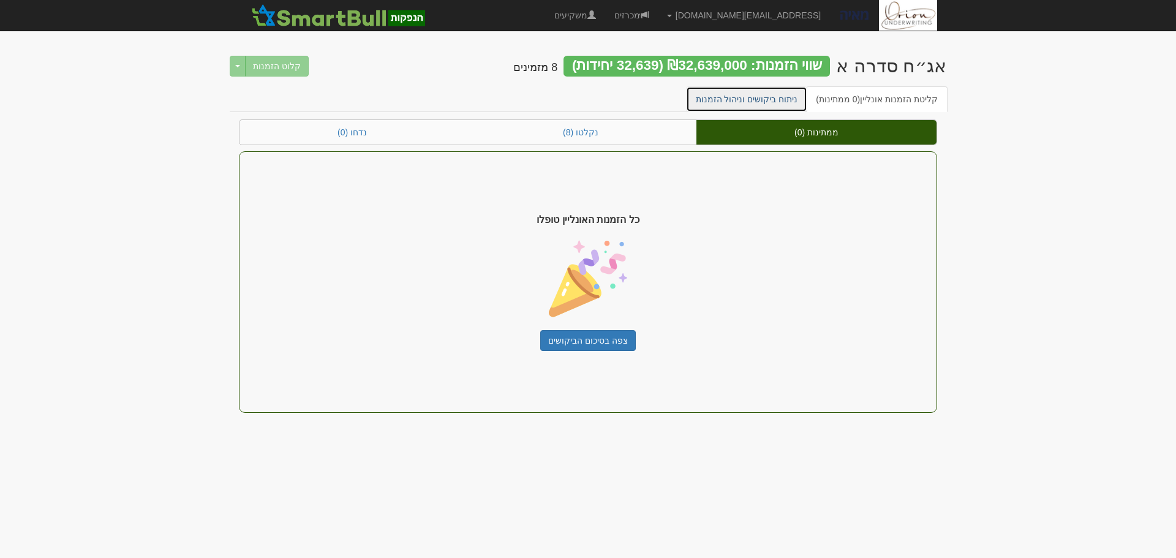
click at [750, 104] on link "ניתוח ביקושים וניהול הזמנות" at bounding box center [747, 99] width 122 height 26
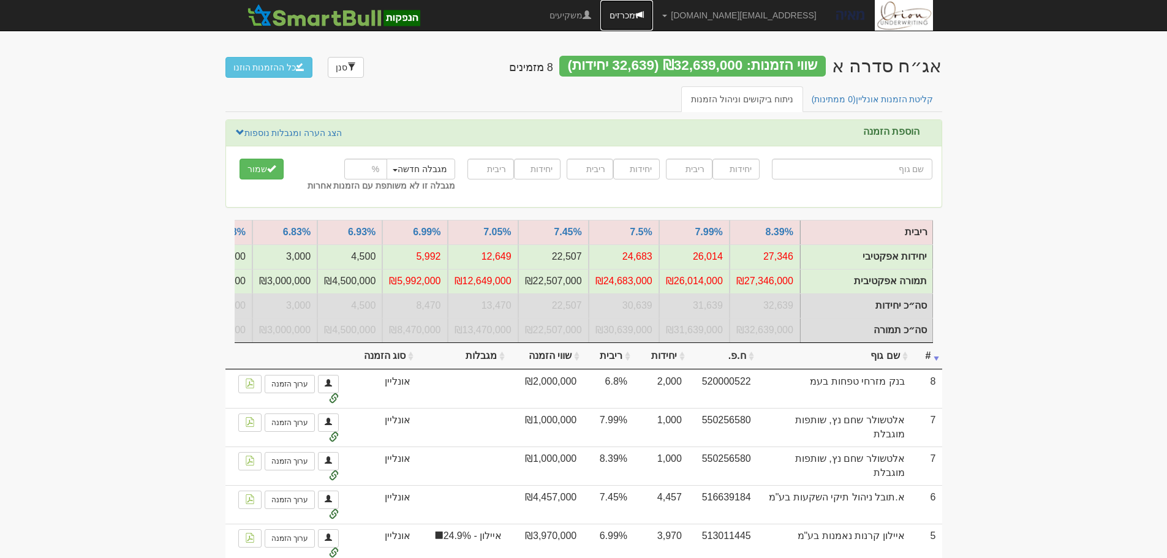
click at [653, 5] on link "מכרזים" at bounding box center [626, 15] width 53 height 31
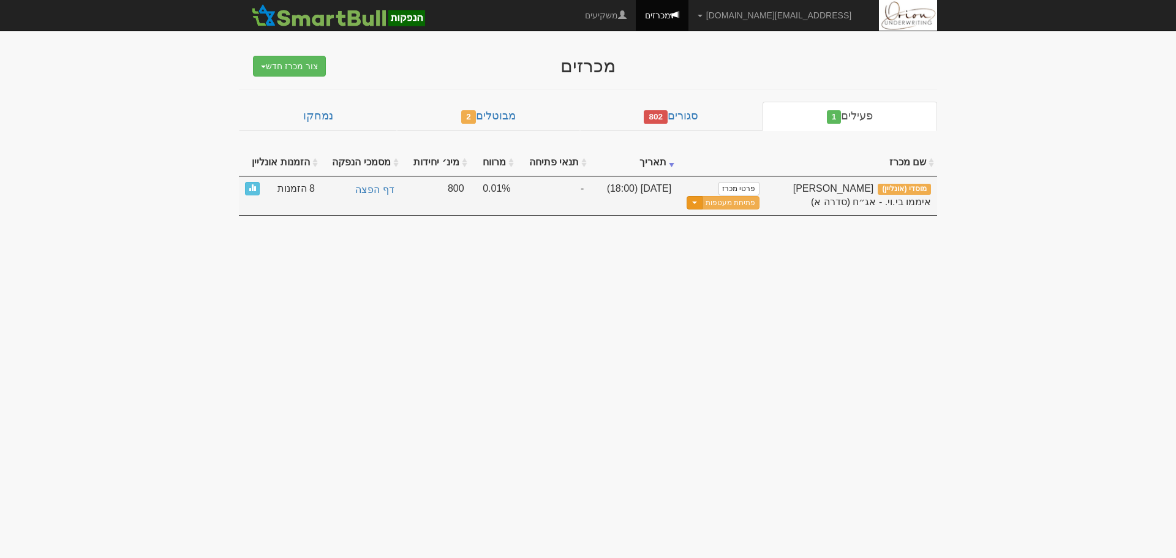
click at [693, 203] on button "Toggle Dropdown" at bounding box center [695, 203] width 16 height 14
click at [698, 219] on link "עדכן שעת סיום מכרז" at bounding box center [701, 223] width 116 height 16
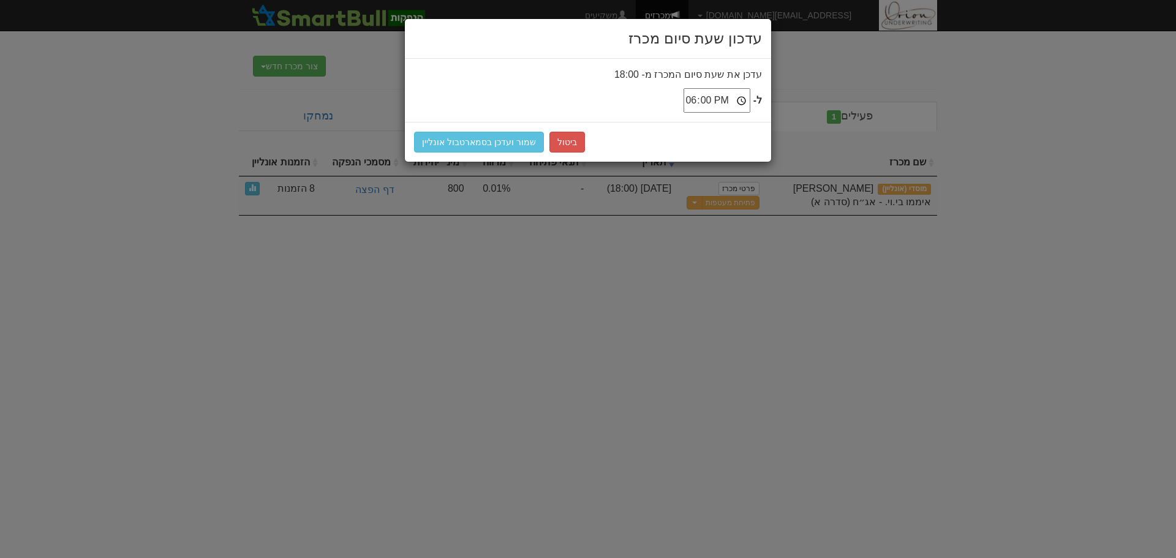
click at [745, 102] on input "18:00" at bounding box center [717, 100] width 67 height 24
type input "18:30"
click at [455, 134] on button "שמור ועדכן בסמארטבול אונליין" at bounding box center [479, 142] width 130 height 21
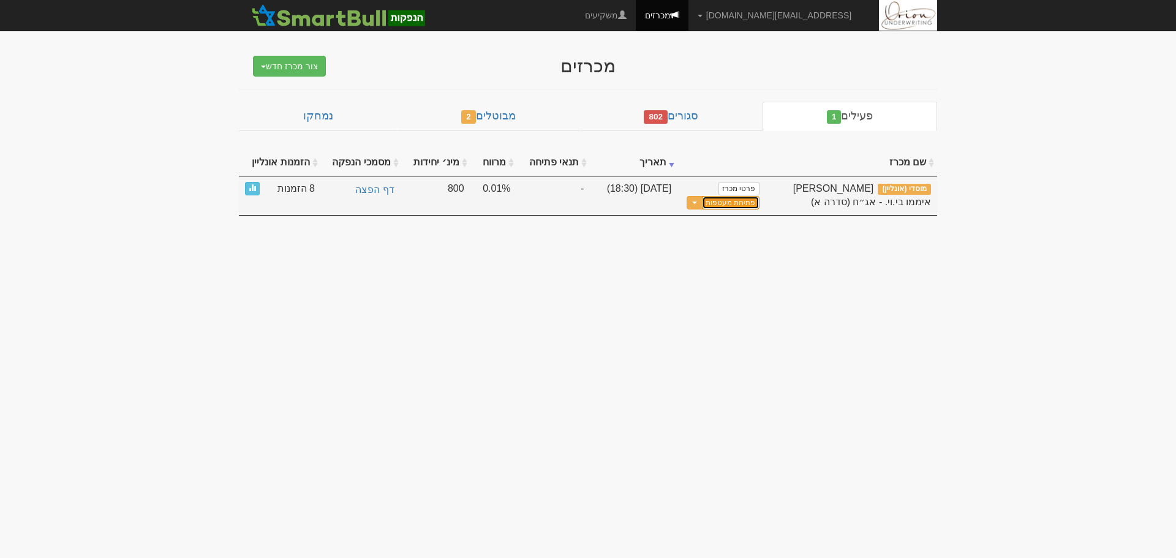
click at [746, 202] on button "פתיחת מעטפות" at bounding box center [730, 203] width 57 height 14
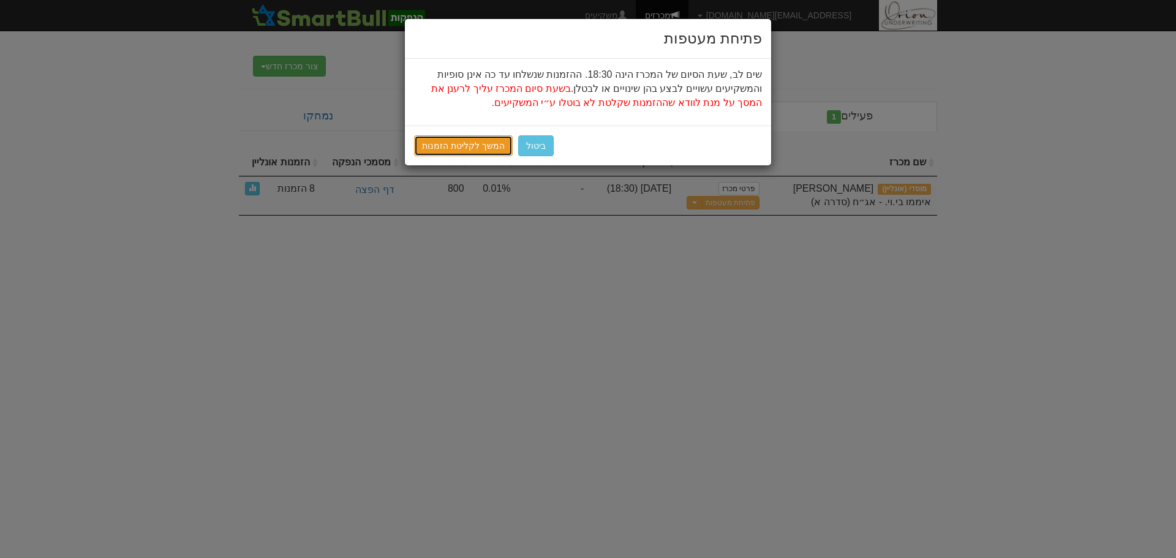
click at [464, 145] on link "המשך לקליטת הזמנות" at bounding box center [463, 145] width 99 height 21
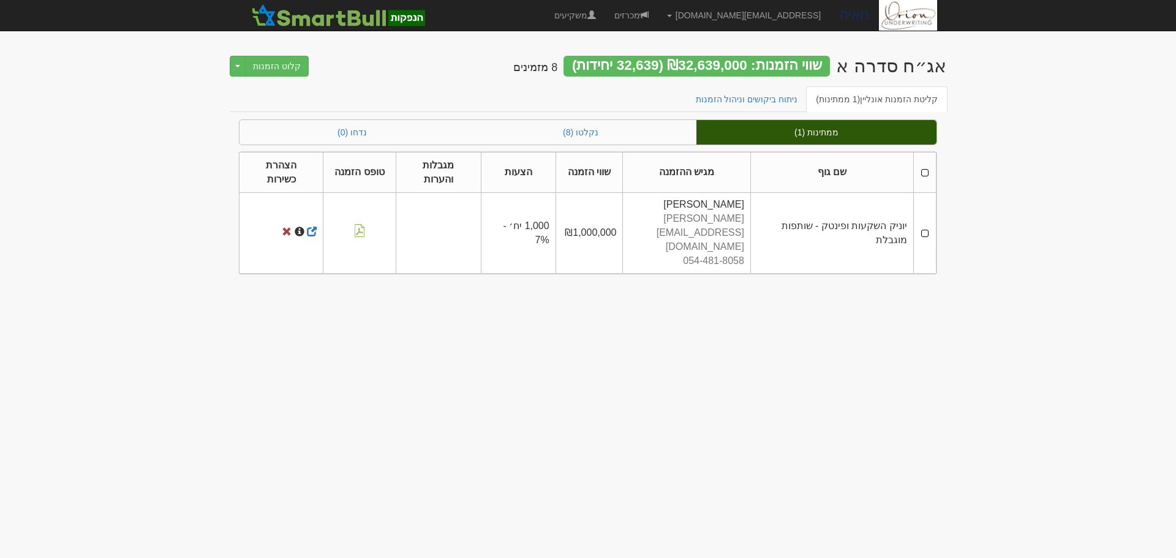
click at [926, 167] on th at bounding box center [924, 172] width 23 height 41
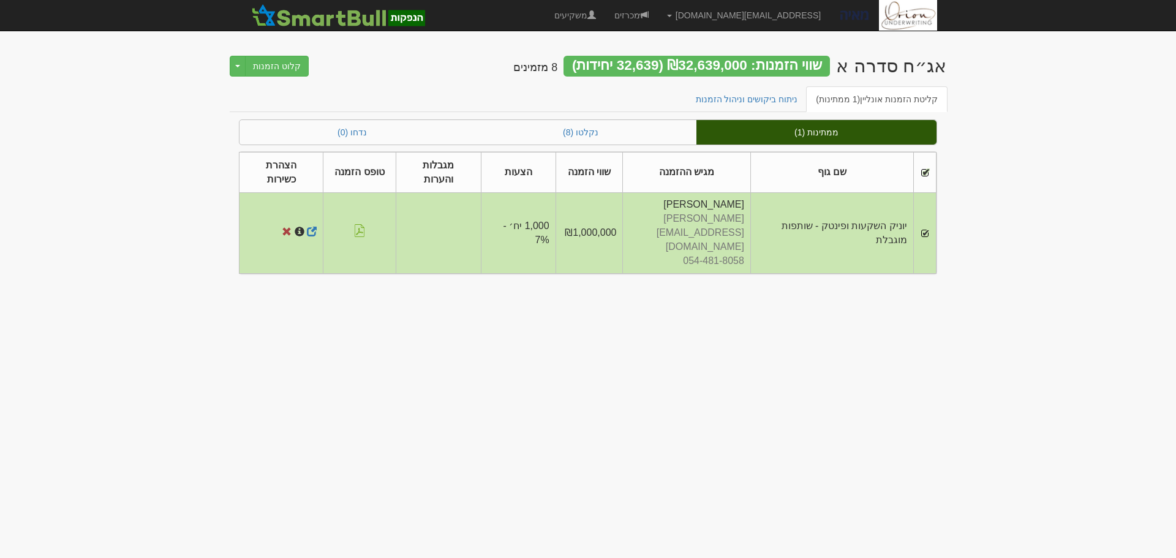
click at [271, 55] on div "אג״ח סדרה א שווי הזמנות: ₪32,639,000 (32,639 יחידות) 8 מזמינים קלוט הזמנות Togg…" at bounding box center [588, 64] width 717 height 43
click at [278, 77] on div "אג״ח סדרה א שווי הזמנות: ₪32,639,000 (32,639 יחידות) 8 מזמינים קלוט הזמנות Togg…" at bounding box center [588, 64] width 717 height 43
click at [279, 67] on button "קלוט הזמנות" at bounding box center [277, 66] width 64 height 21
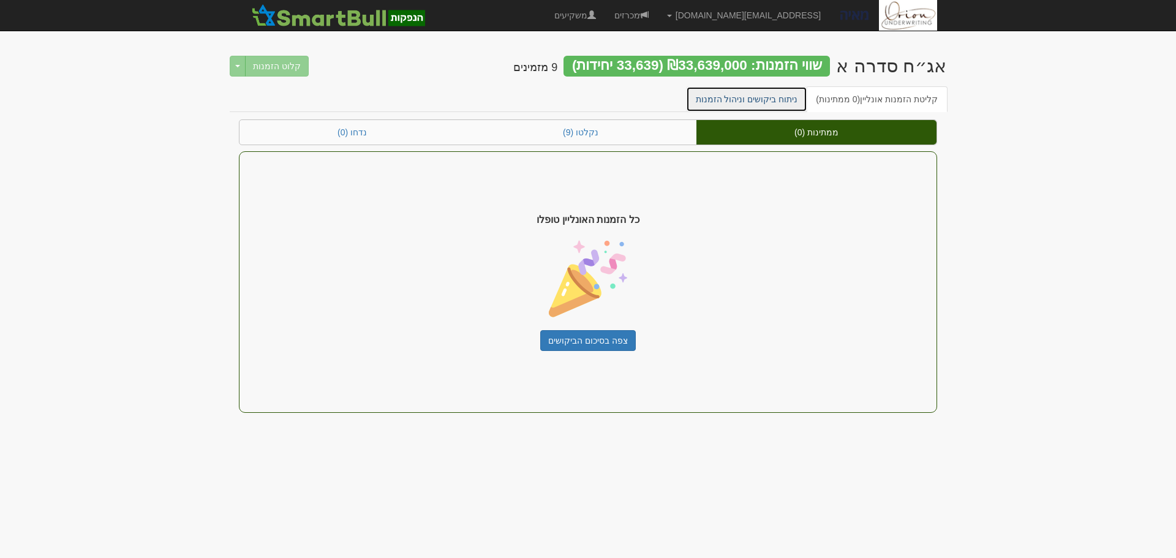
click at [747, 104] on link "ניתוח ביקושים וניהול הזמנות" at bounding box center [747, 99] width 122 height 26
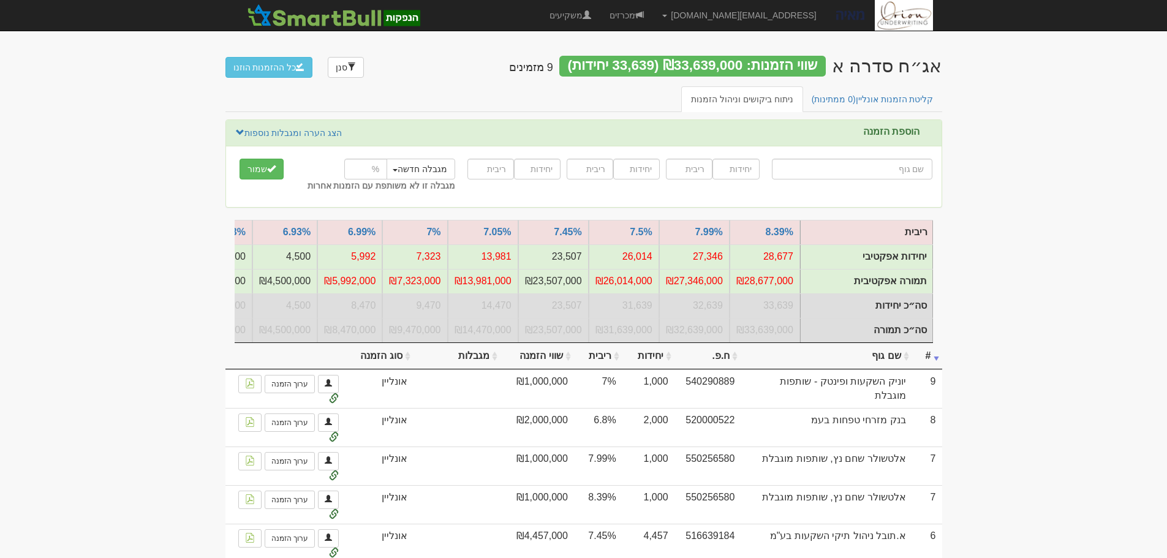
click at [1023, 307] on body "[EMAIL_ADDRESS][DOMAIN_NAME] הגדרות חשבונות הנפקה תבניות הודעות קיבול" at bounding box center [583, 440] width 1167 height 881
click at [855, 106] on link "קליטת הזמנות אונליין (0 ממתינות)" at bounding box center [872, 99] width 141 height 26
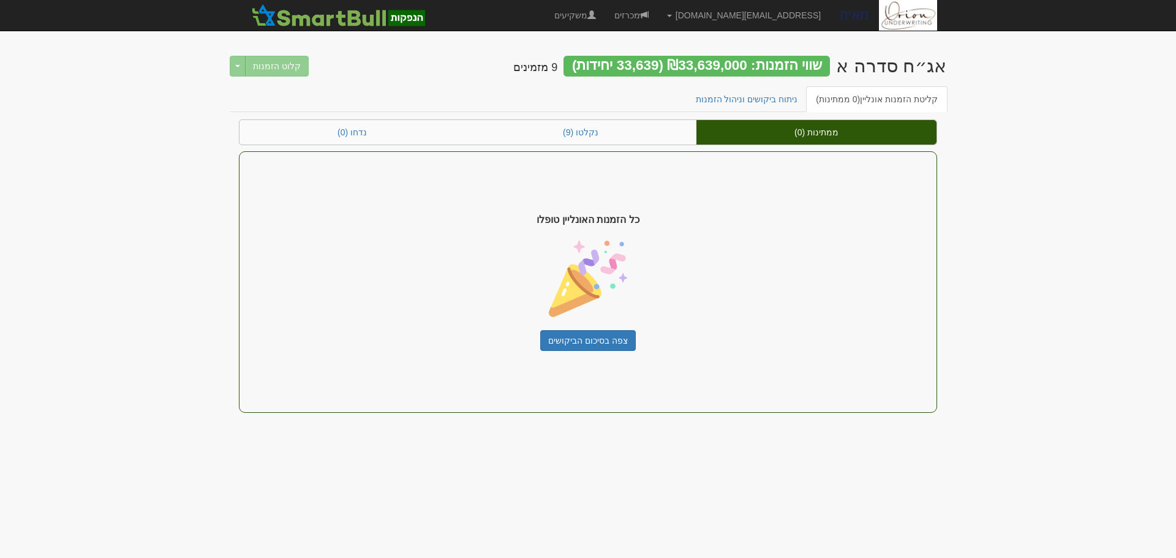
click at [1091, 130] on body "[EMAIL_ADDRESS][DOMAIN_NAME] הגדרות חשבונות הנפקה תבניות הודעות קיבול" at bounding box center [588, 279] width 1176 height 558
click at [658, 16] on link "מכרזים" at bounding box center [631, 15] width 53 height 31
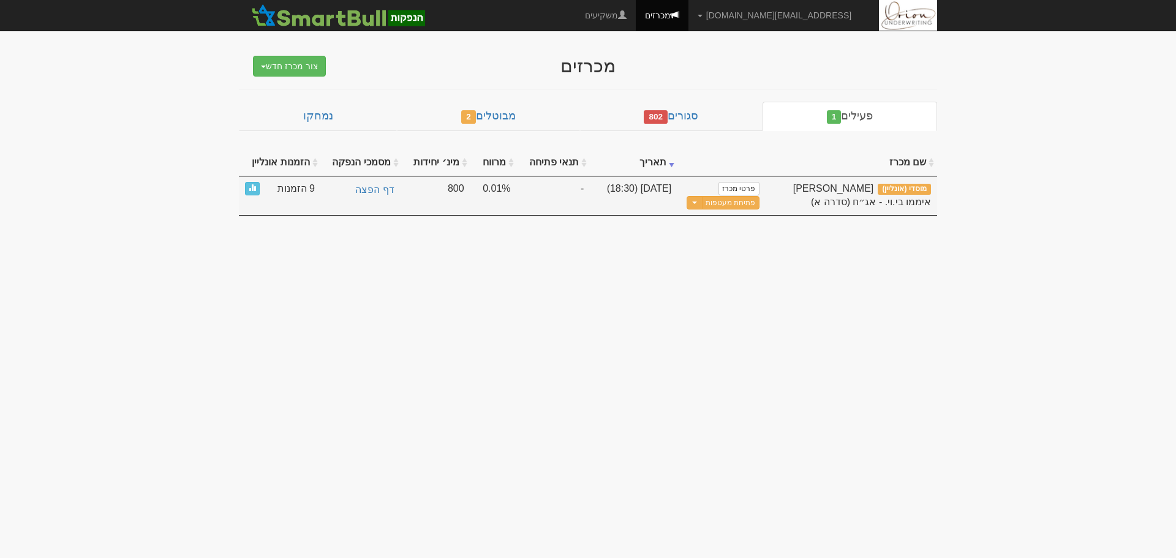
click at [750, 211] on td "פרטי מכרז נוסח הזמנה למשקיעים × עורך טקסט עשיר, offer_mail_template_body גזירה" at bounding box center [721, 195] width 88 height 39
click at [750, 206] on button "פתיחת מעטפות" at bounding box center [730, 203] width 57 height 14
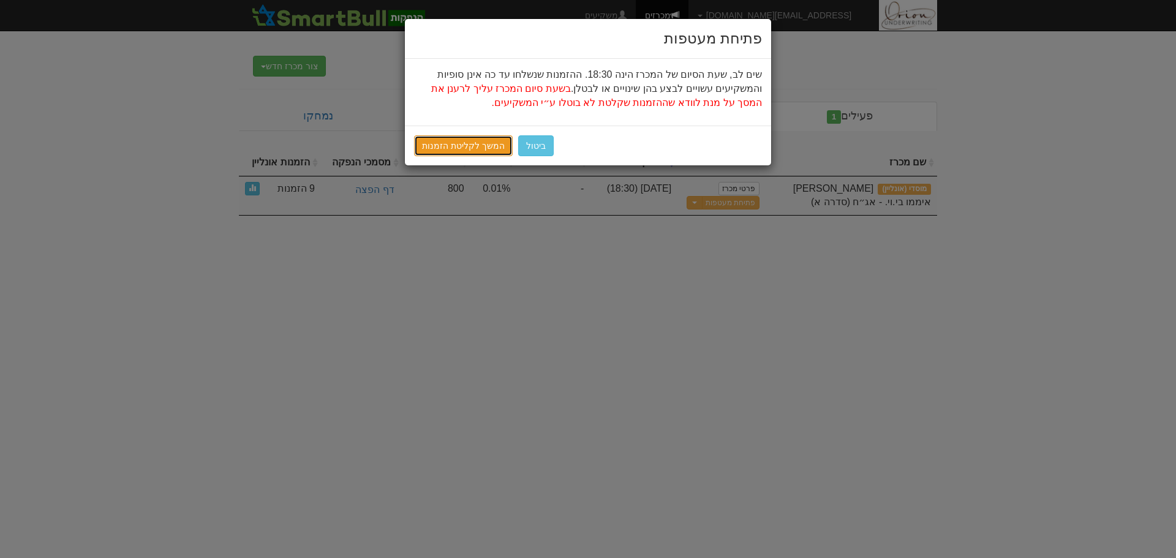
click at [483, 148] on link "המשך לקליטת הזמנות" at bounding box center [463, 145] width 99 height 21
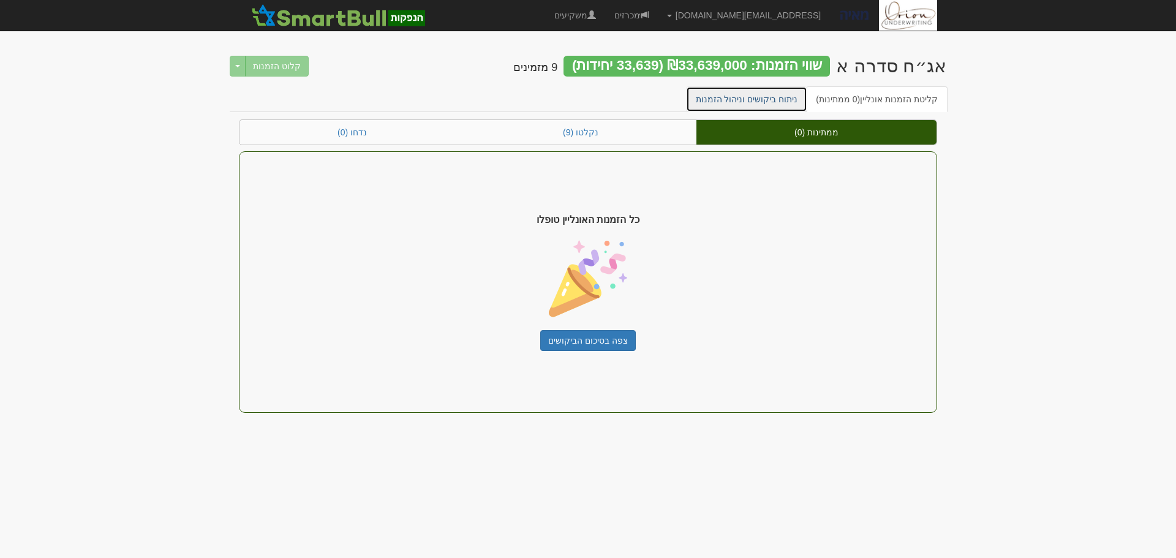
click at [739, 97] on link "ניתוח ביקושים וניהול הזמנות" at bounding box center [747, 99] width 122 height 26
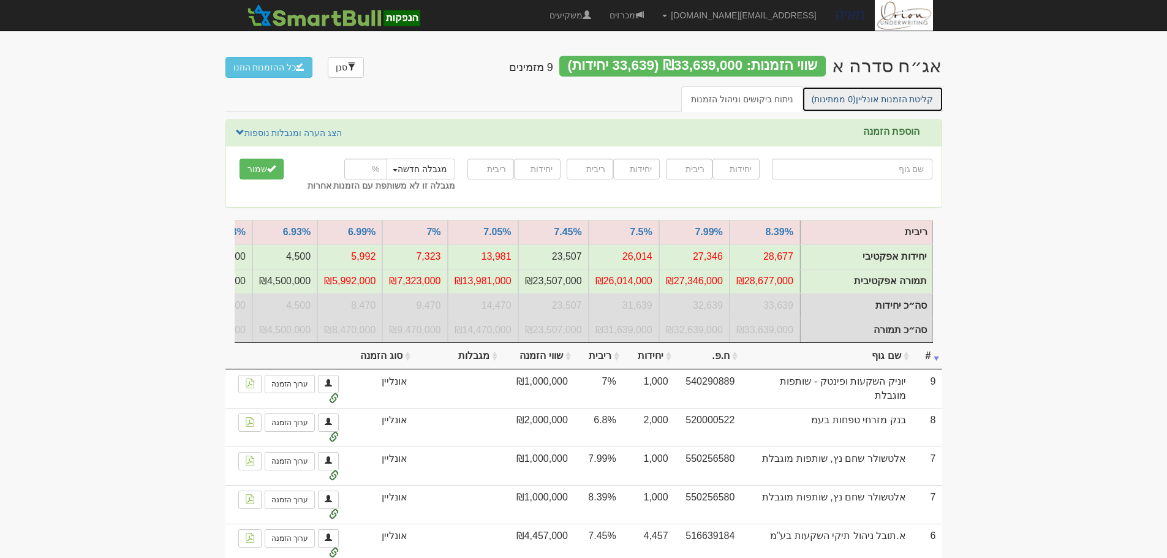
click at [890, 90] on link "קליטת הזמנות אונליין (0 ממתינות)" at bounding box center [872, 99] width 141 height 26
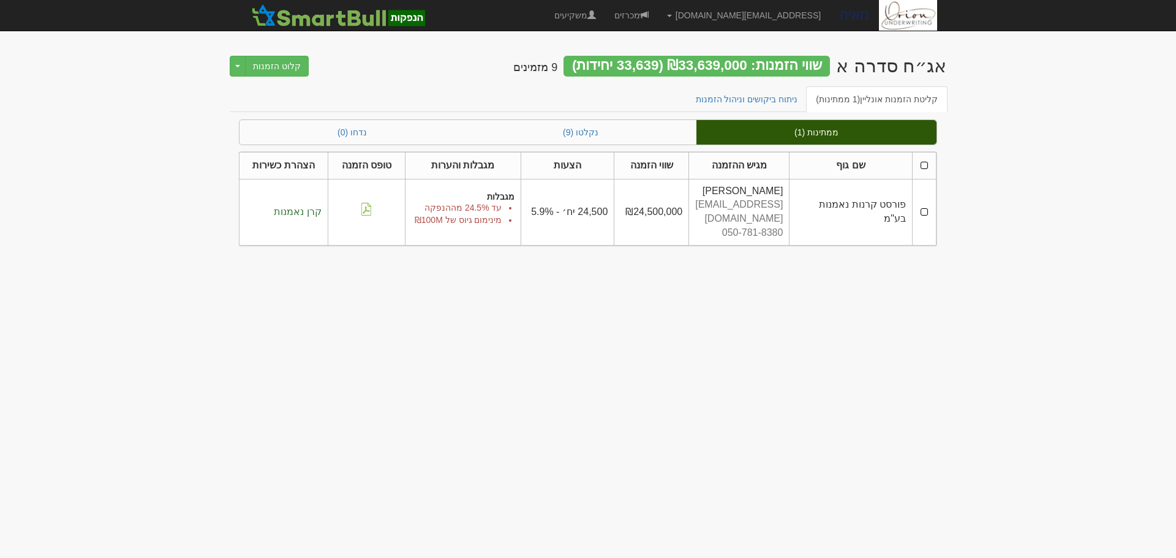
click at [926, 162] on th at bounding box center [925, 165] width 24 height 27
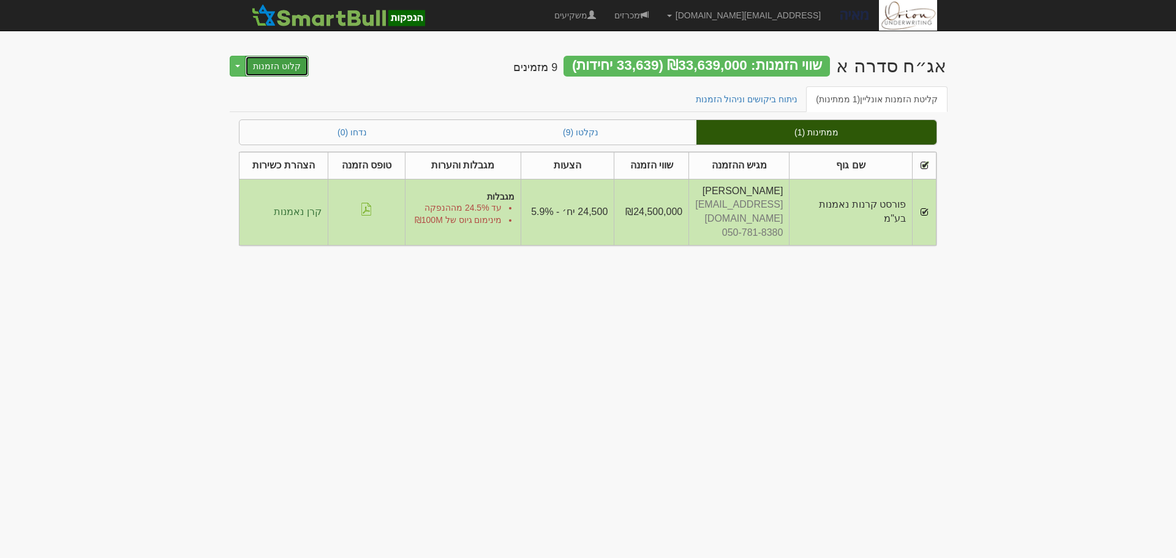
click at [275, 67] on button "קלוט הזמנות" at bounding box center [277, 66] width 64 height 21
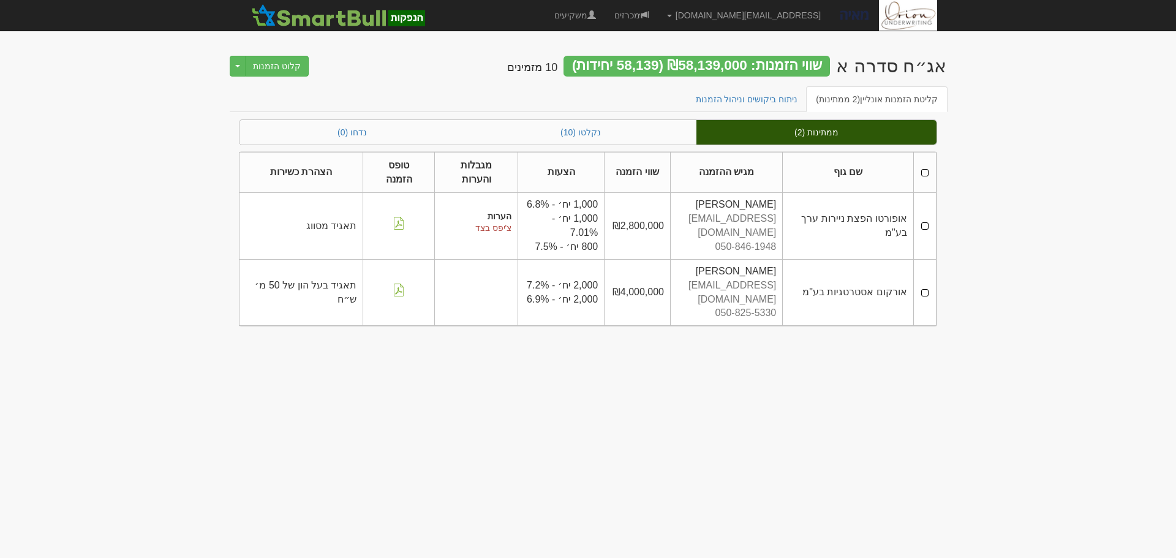
click at [924, 170] on th at bounding box center [924, 172] width 23 height 41
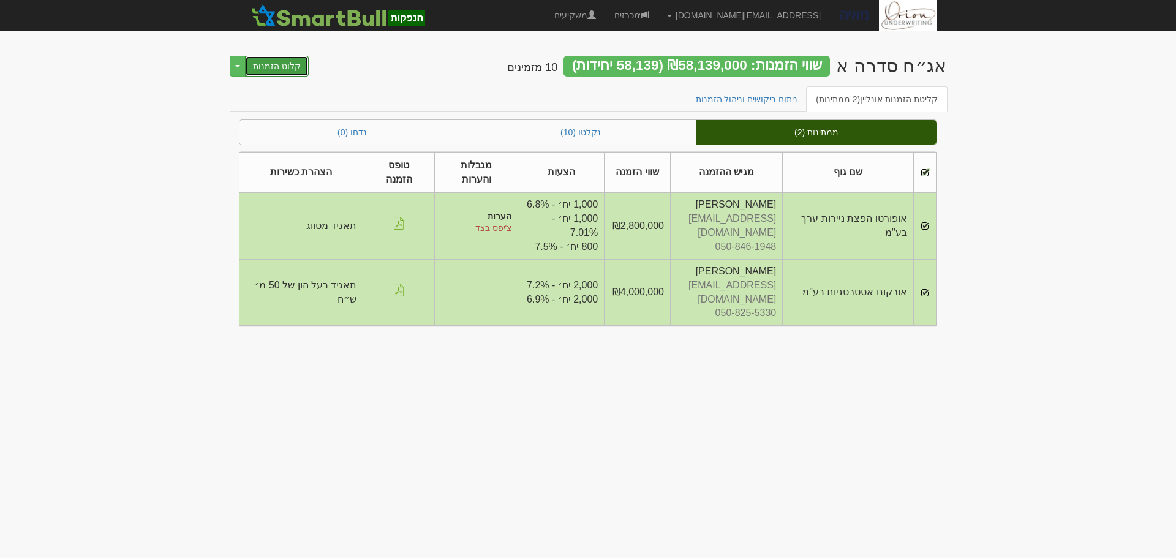
click at [295, 67] on button "קלוט הזמנות" at bounding box center [277, 66] width 64 height 21
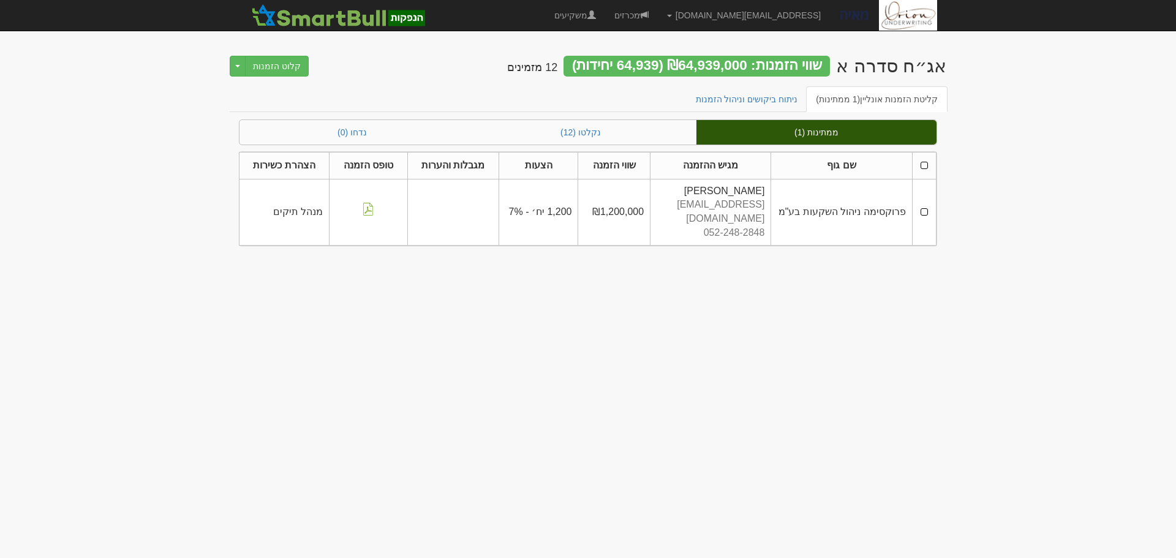
click at [923, 159] on th at bounding box center [924, 165] width 24 height 27
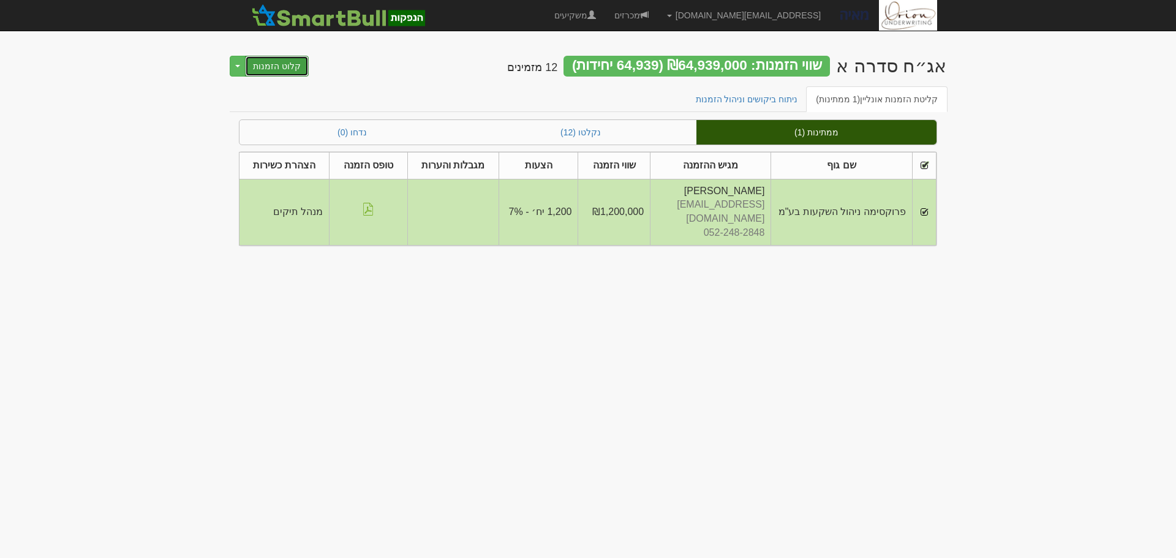
click at [277, 66] on button "קלוט הזמנות" at bounding box center [277, 66] width 64 height 21
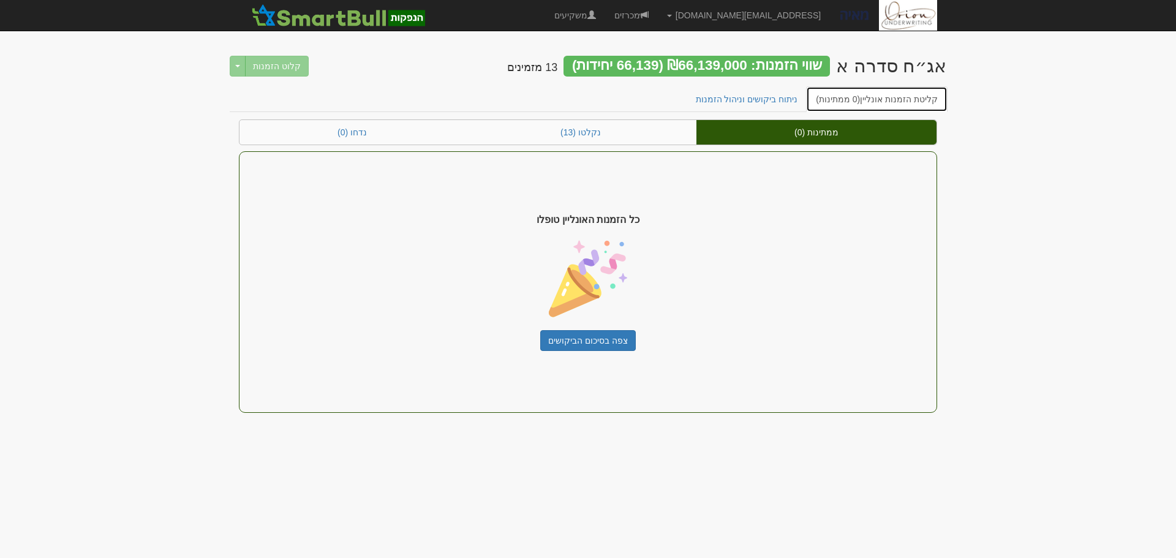
click at [889, 100] on link "קליטת הזמנות אונליין (0 ממתינות)" at bounding box center [876, 99] width 141 height 26
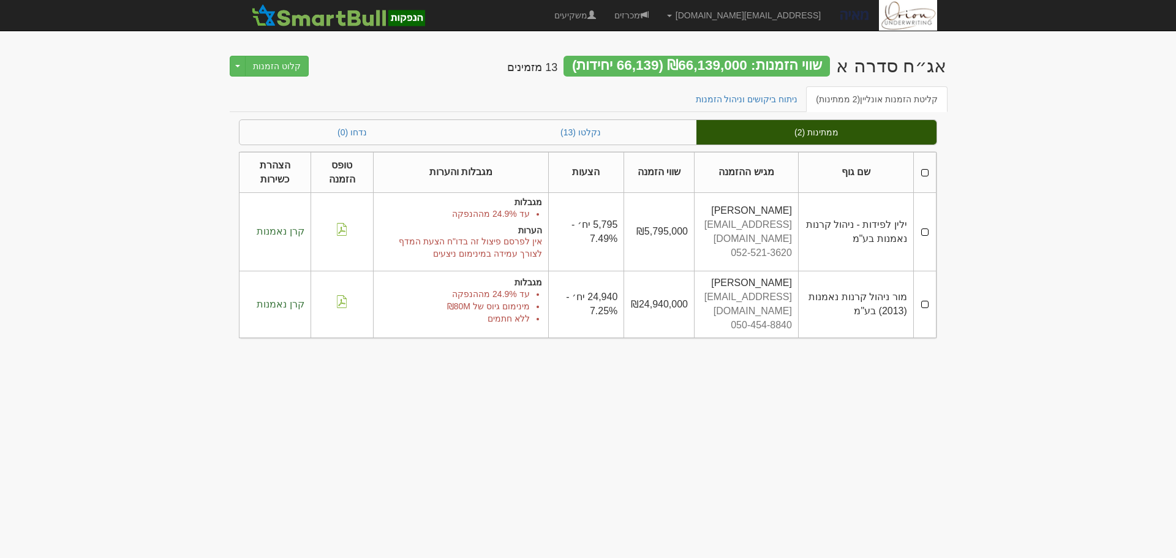
click at [925, 170] on th at bounding box center [924, 172] width 23 height 41
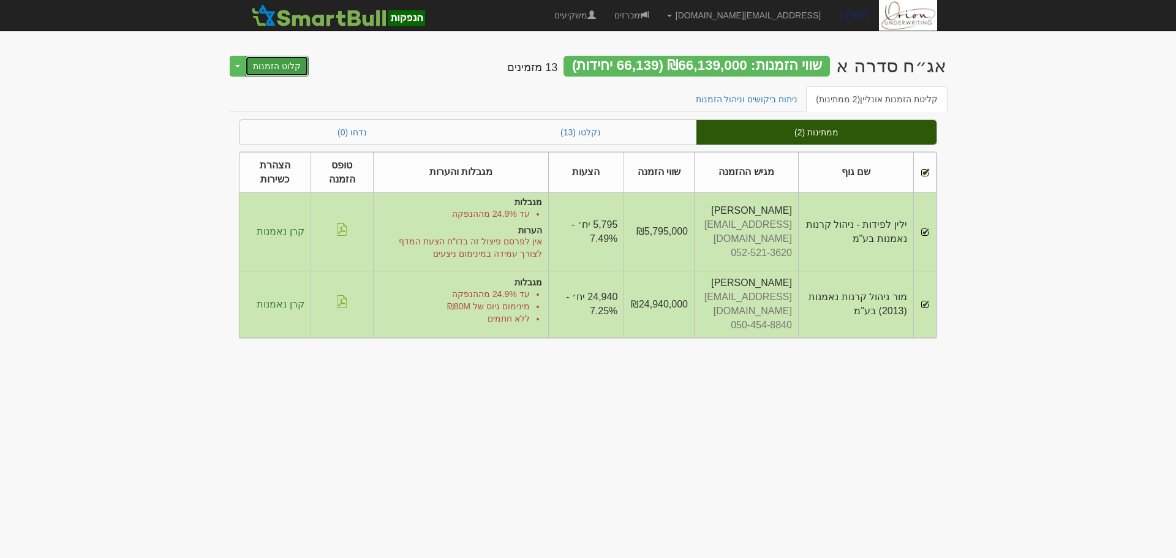
click at [274, 64] on button "קלוט הזמנות" at bounding box center [277, 66] width 64 height 21
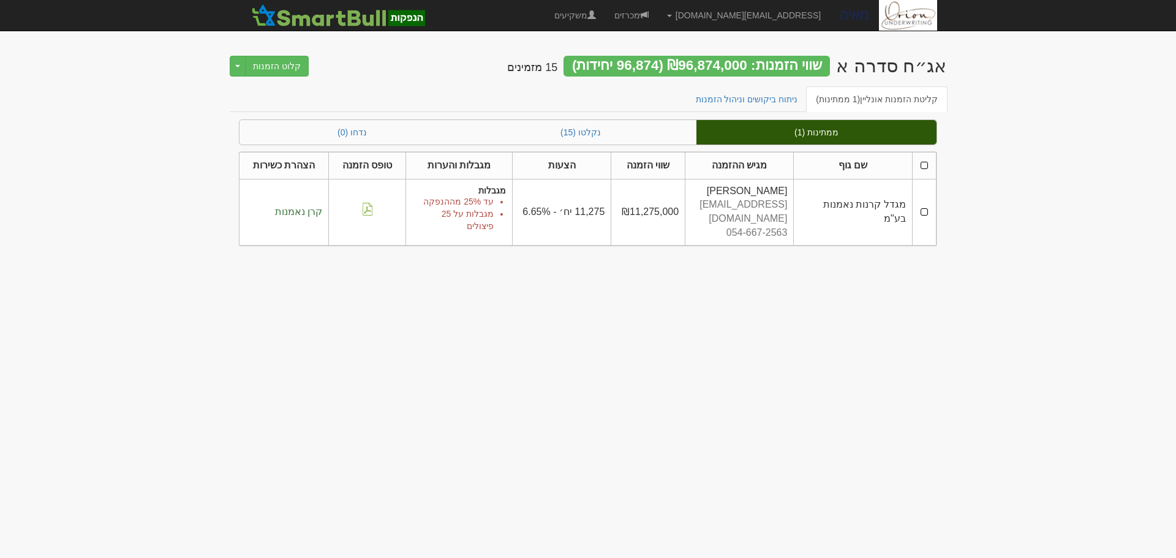
click at [923, 165] on th at bounding box center [924, 165] width 24 height 27
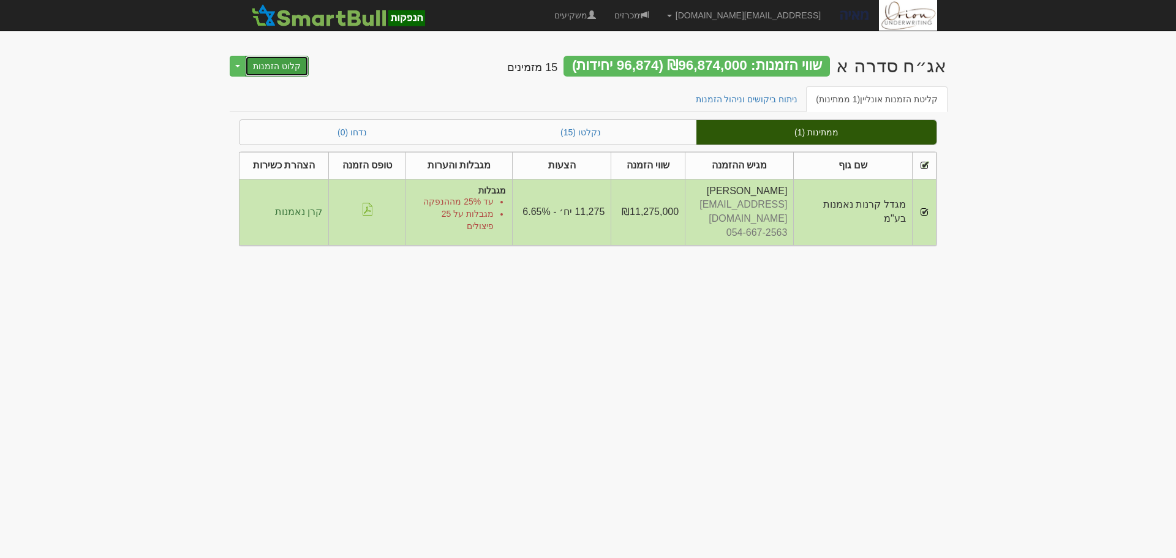
click at [290, 69] on button "קלוט הזמנות" at bounding box center [277, 66] width 64 height 21
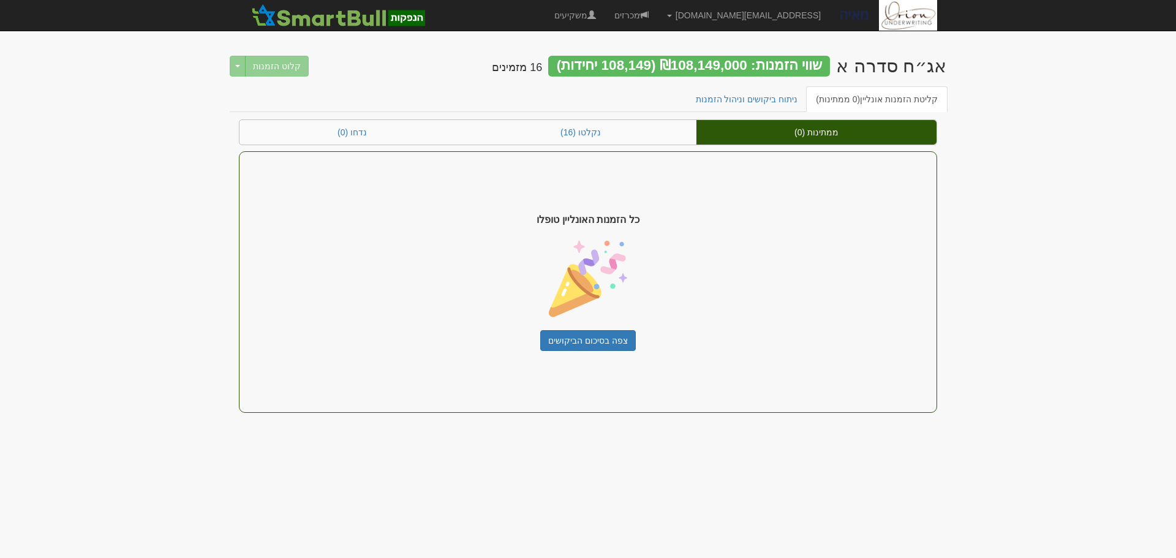
click at [1001, 168] on body "hanpaka@orion-uw.com הגדרות חשבונות הנפקה תבניות הודעות קיבול" at bounding box center [588, 279] width 1176 height 558
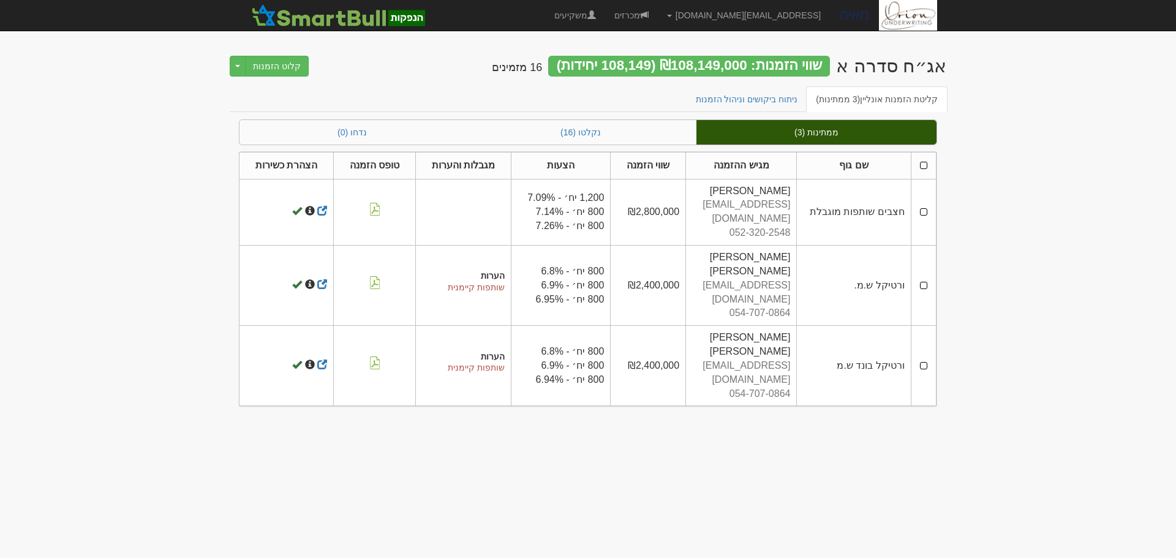
click at [923, 160] on th at bounding box center [923, 165] width 25 height 27
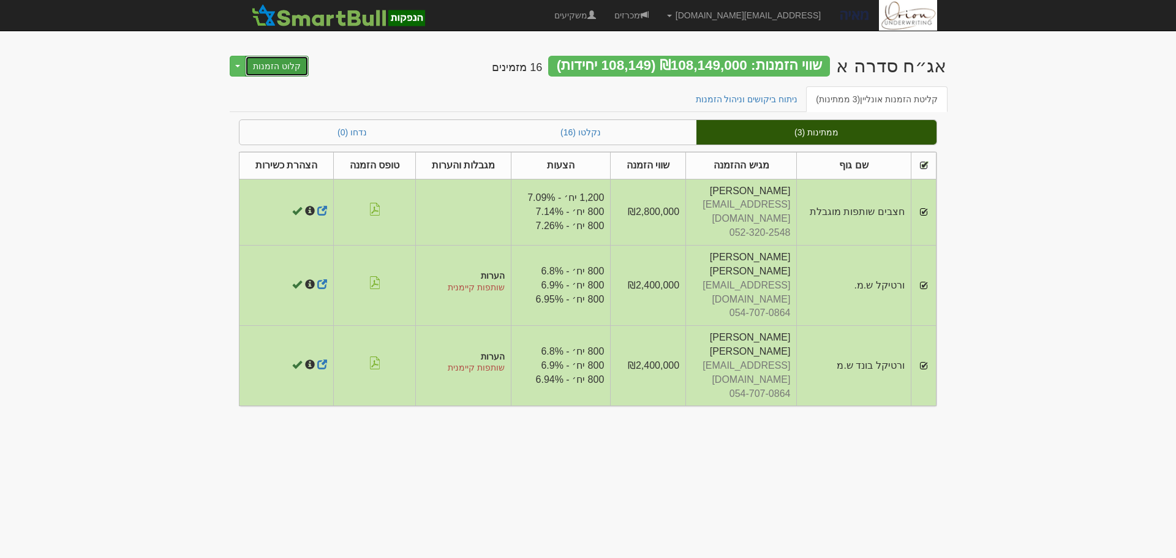
click at [271, 63] on button "קלוט הזמנות" at bounding box center [277, 66] width 64 height 21
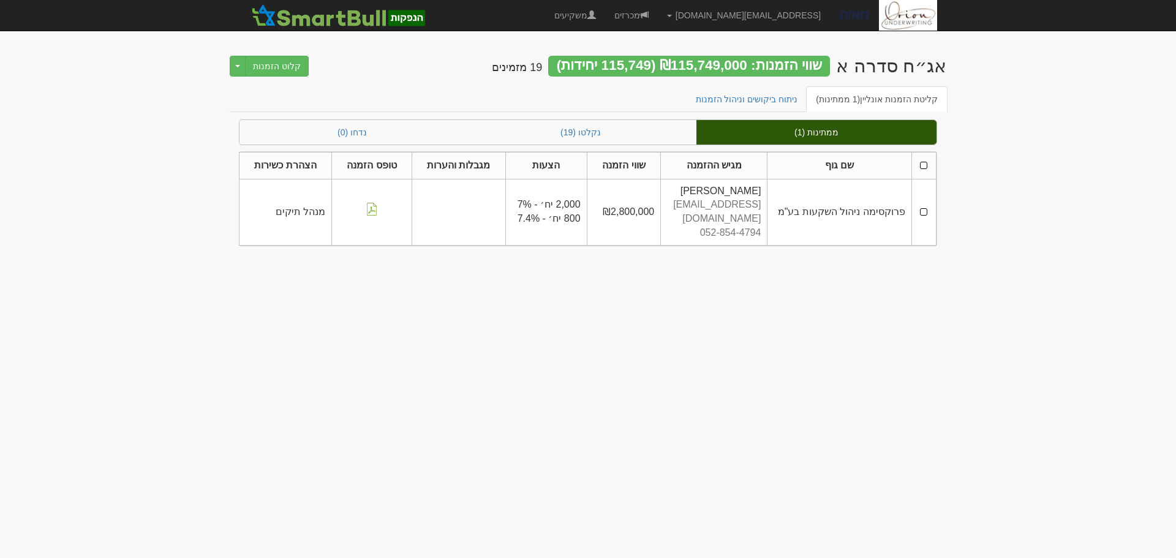
click at [921, 162] on th at bounding box center [923, 165] width 24 height 27
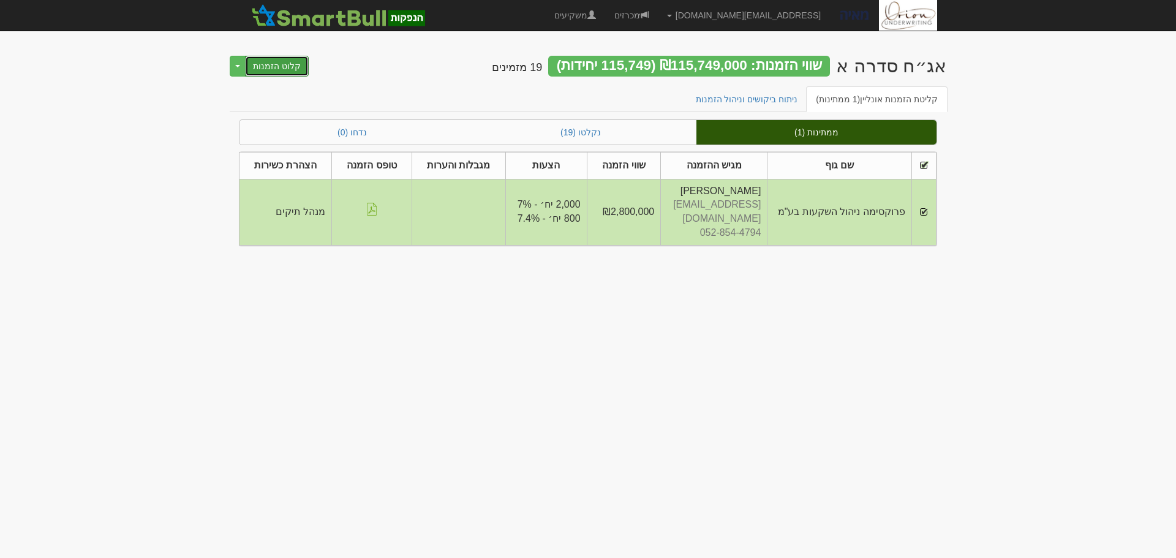
click at [287, 69] on button "קלוט הזמנות" at bounding box center [277, 66] width 64 height 21
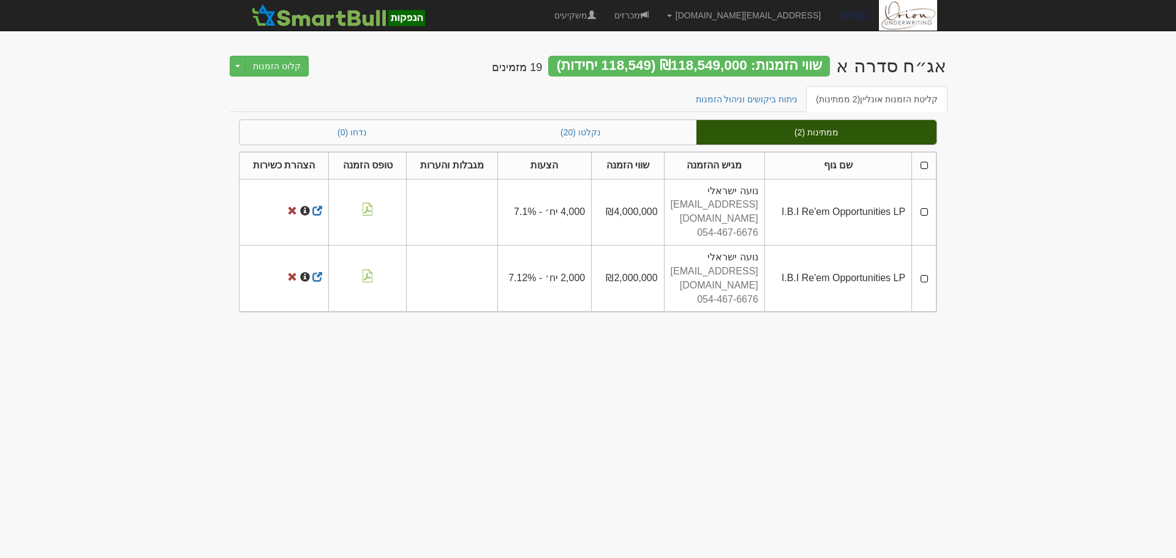
click at [923, 167] on th at bounding box center [924, 165] width 24 height 27
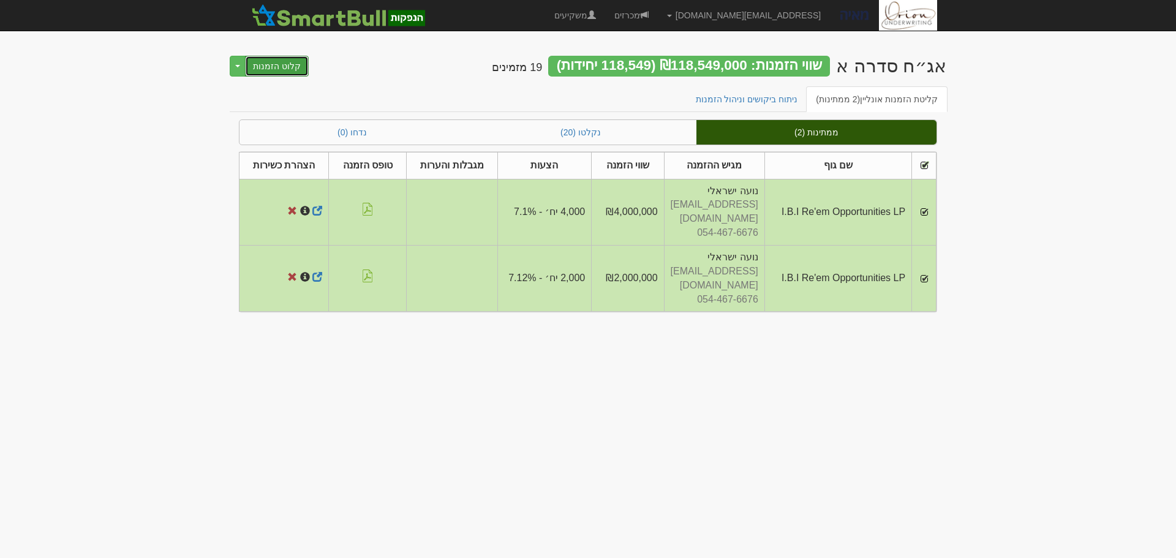
click at [277, 62] on button "קלוט הזמנות" at bounding box center [277, 66] width 64 height 21
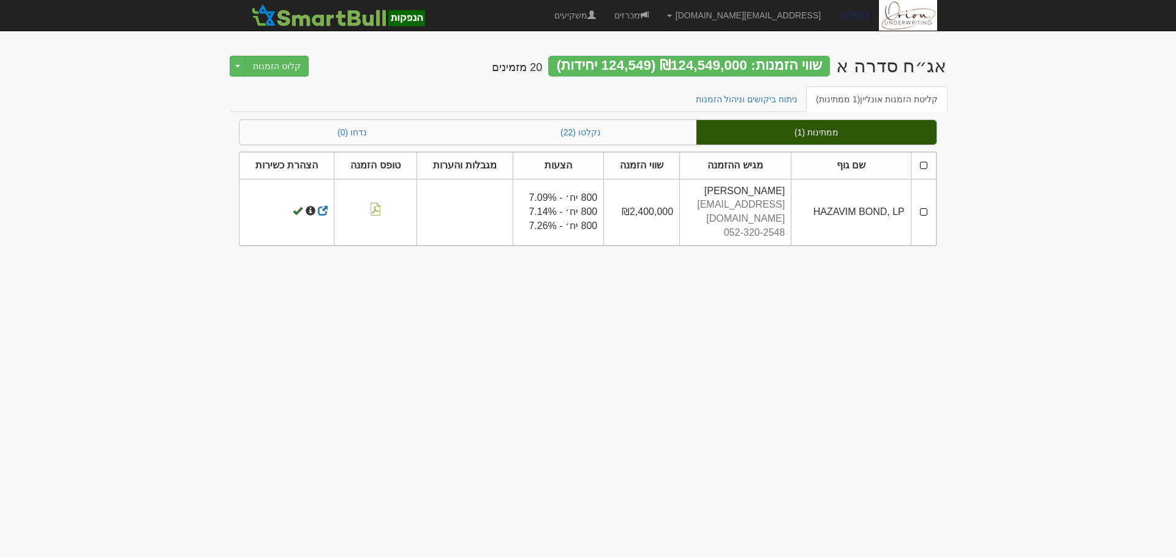
click at [926, 160] on th at bounding box center [923, 165] width 25 height 27
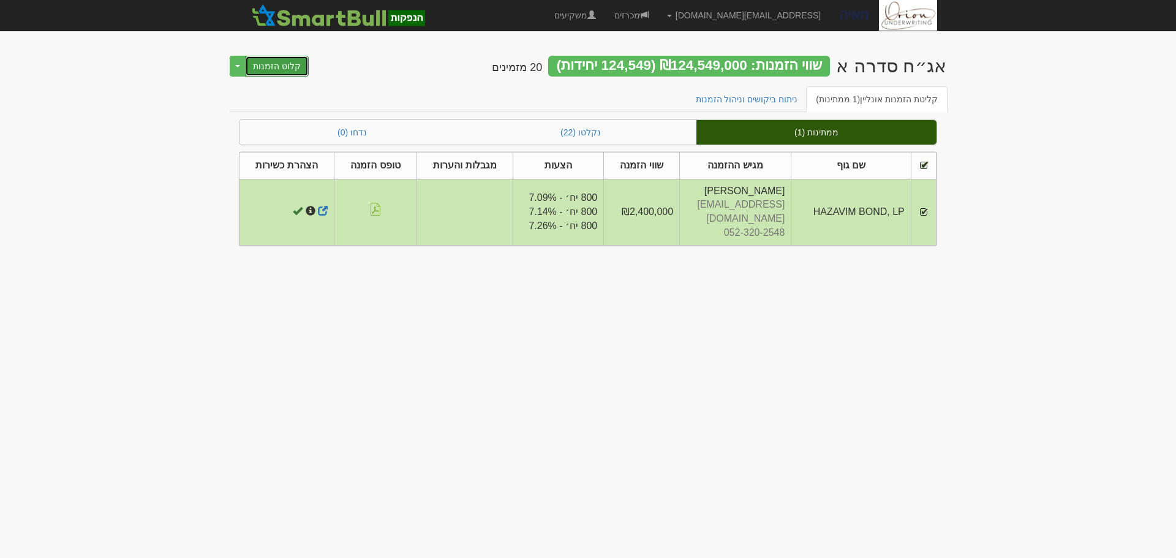
click at [276, 65] on button "קלוט הזמנות" at bounding box center [277, 66] width 64 height 21
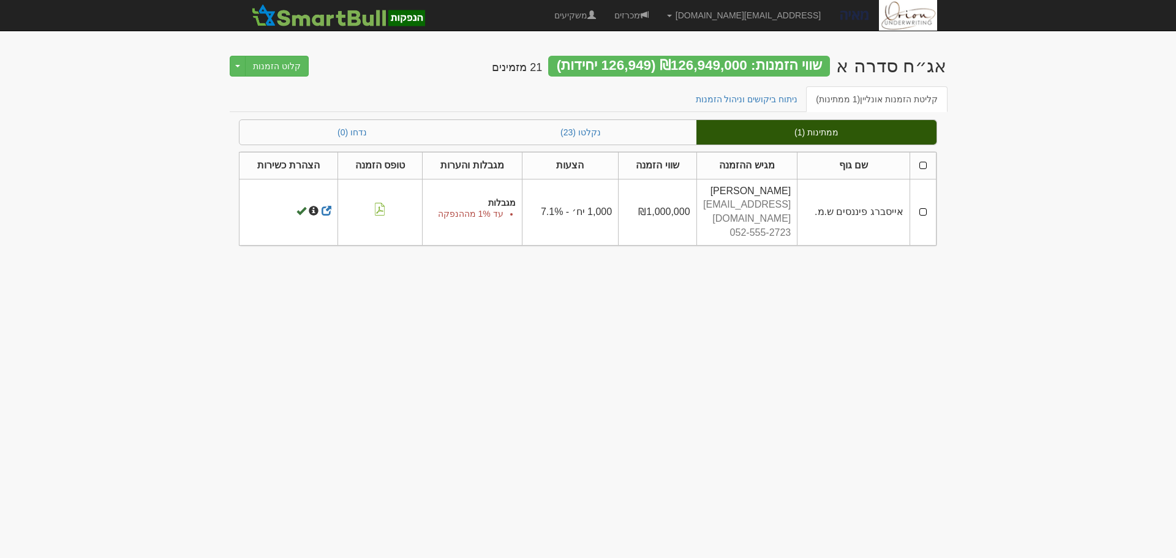
click at [927, 166] on th at bounding box center [923, 165] width 26 height 27
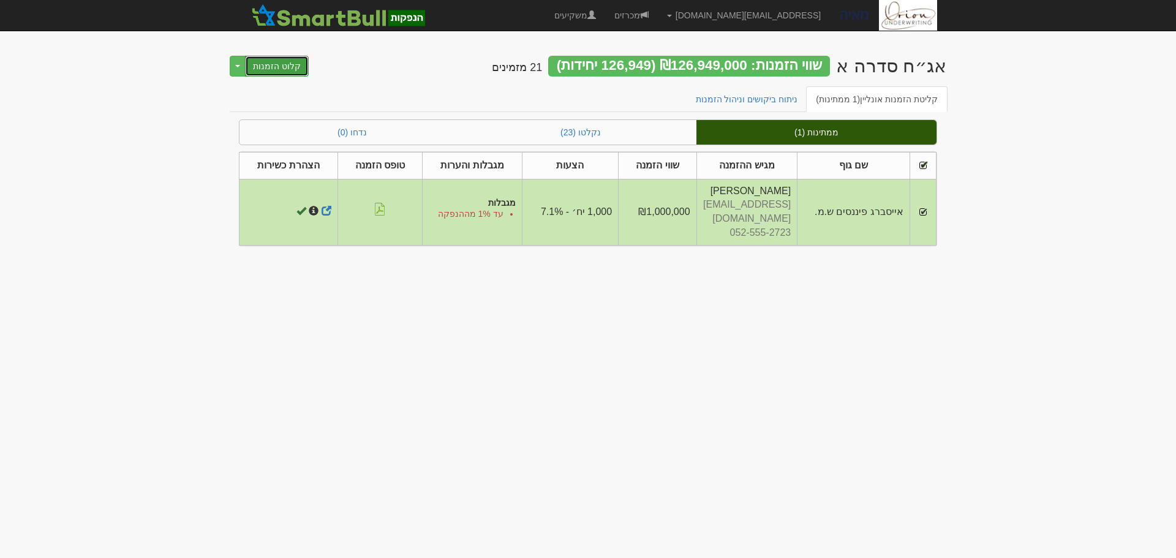
click at [268, 69] on button "קלוט הזמנות" at bounding box center [277, 66] width 64 height 21
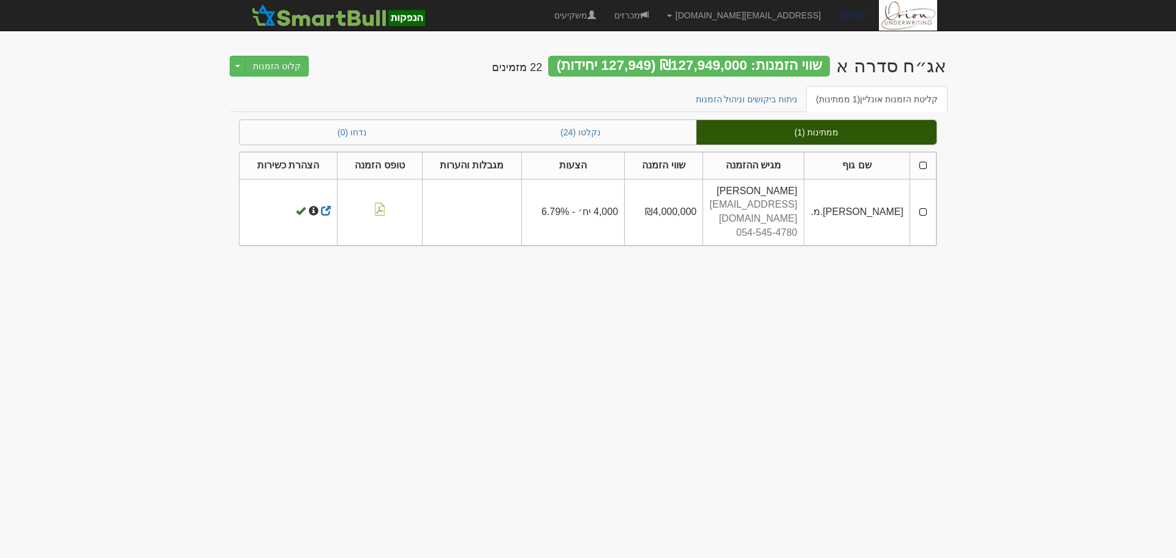
click at [925, 162] on th at bounding box center [923, 165] width 26 height 27
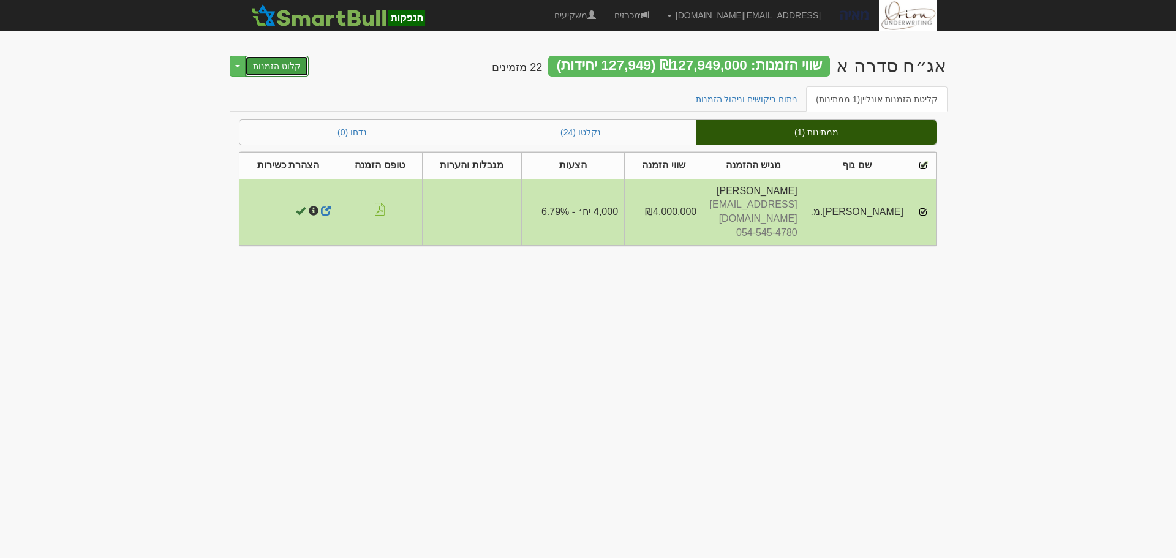
click at [267, 70] on button "קלוט הזמנות" at bounding box center [277, 66] width 64 height 21
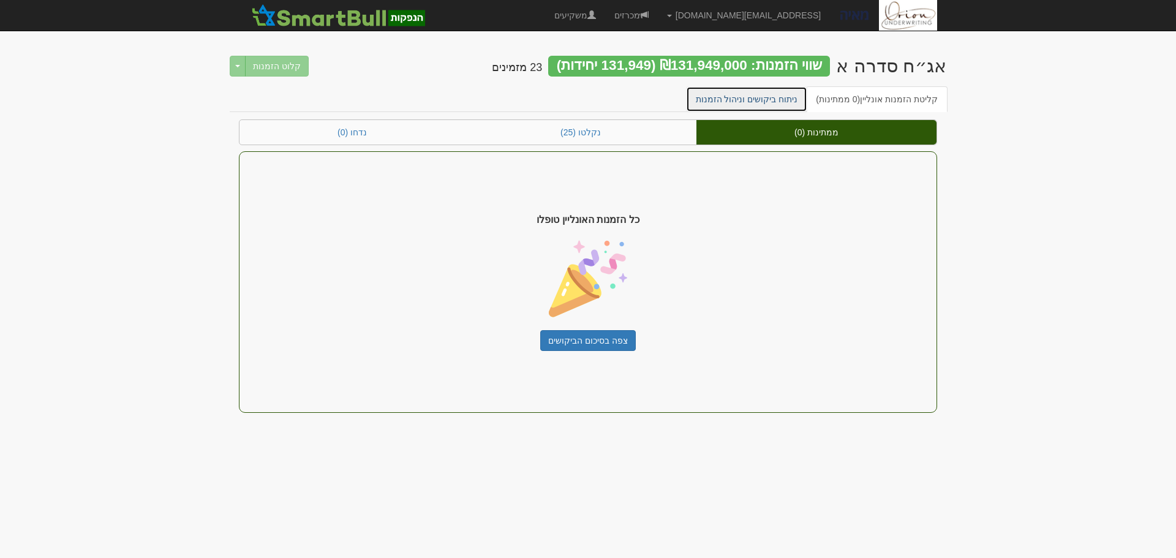
click at [747, 101] on link "ניתוח ביקושים וניהול הזמנות" at bounding box center [747, 99] width 122 height 26
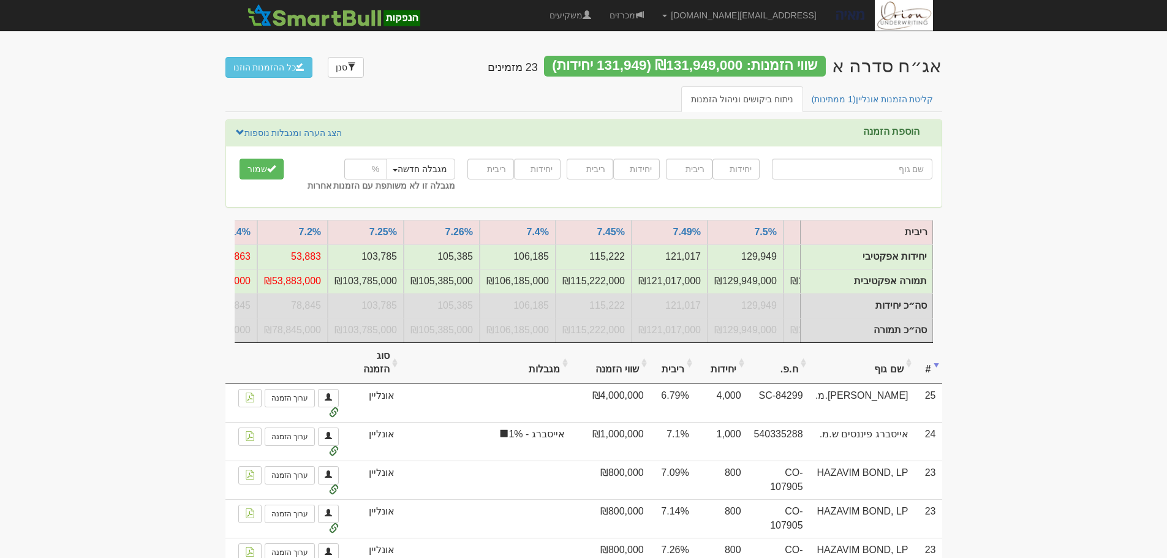
scroll to position [0, -167]
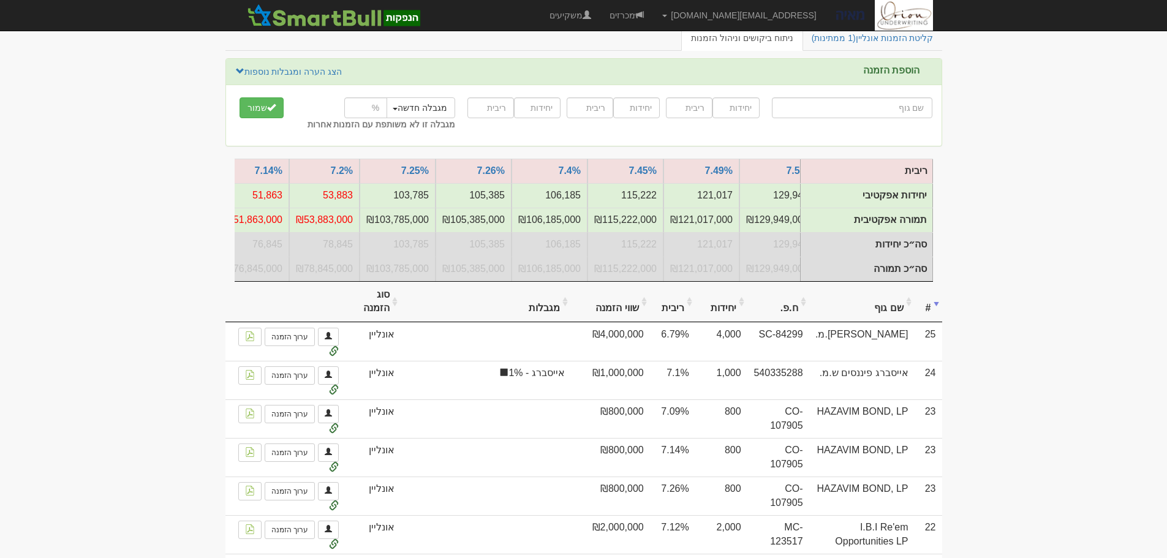
click at [891, 322] on th "שם גוף" at bounding box center [861, 302] width 105 height 41
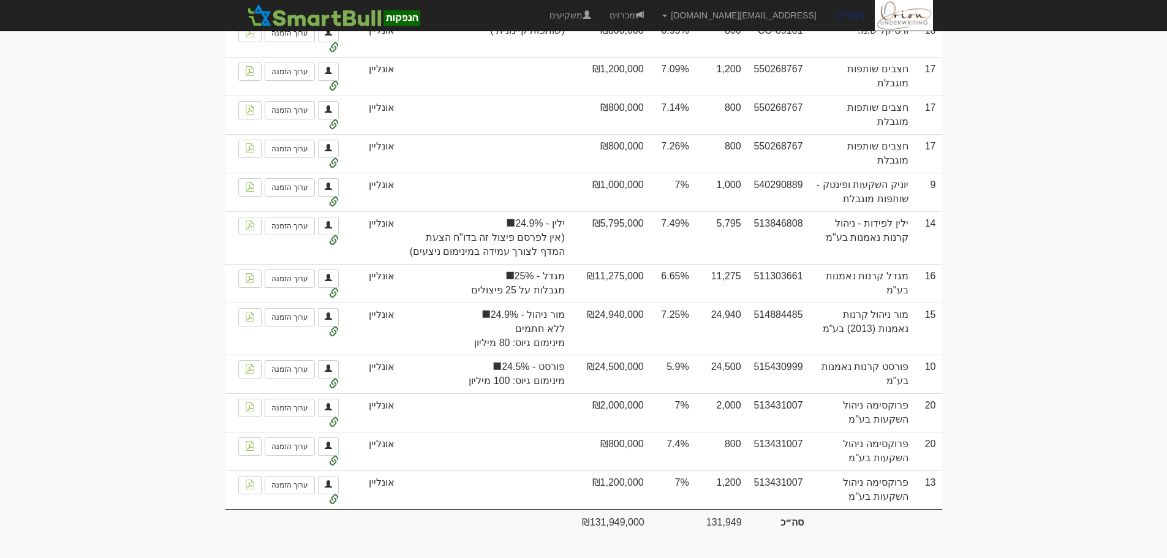
scroll to position [1455, 0]
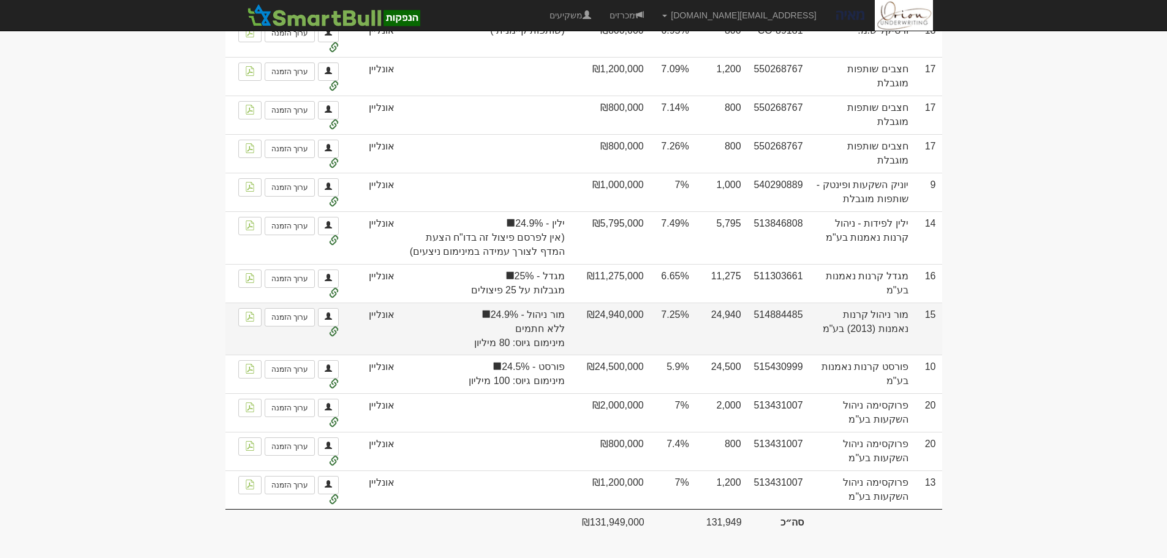
drag, startPoint x: 895, startPoint y: 330, endPoint x: 650, endPoint y: 334, distance: 245.0
click at [650, 334] on tr "15 מור ניהול קרנות נאמנות (2013) בע"מ 514884485 24,940 7.25% ₪24,940,000 מור ני…" at bounding box center [583, 329] width 717 height 53
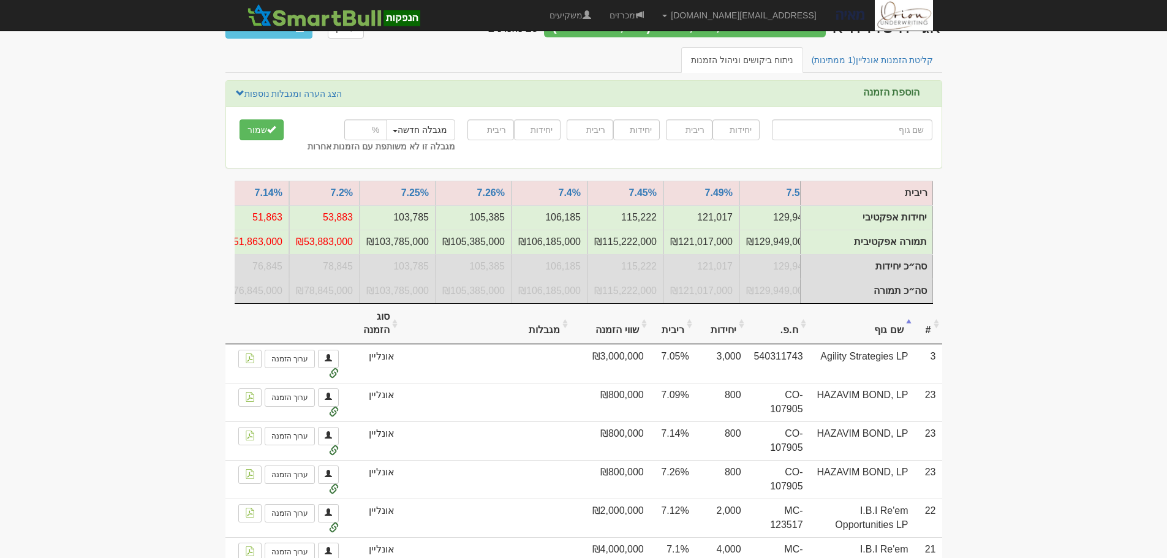
scroll to position [0, 0]
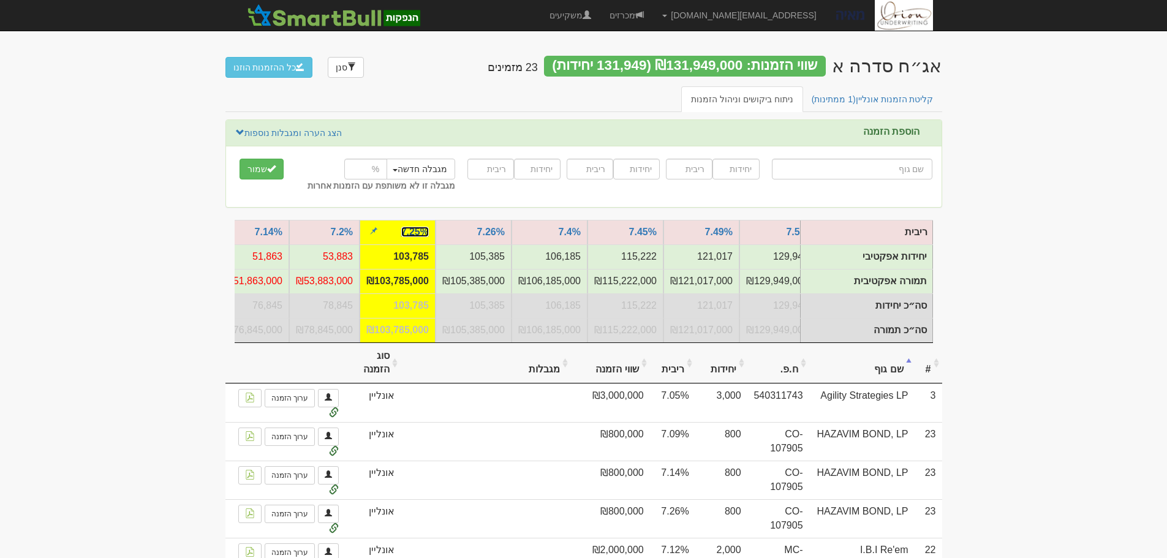
click at [402, 229] on link "7.25%" at bounding box center [415, 232] width 28 height 10
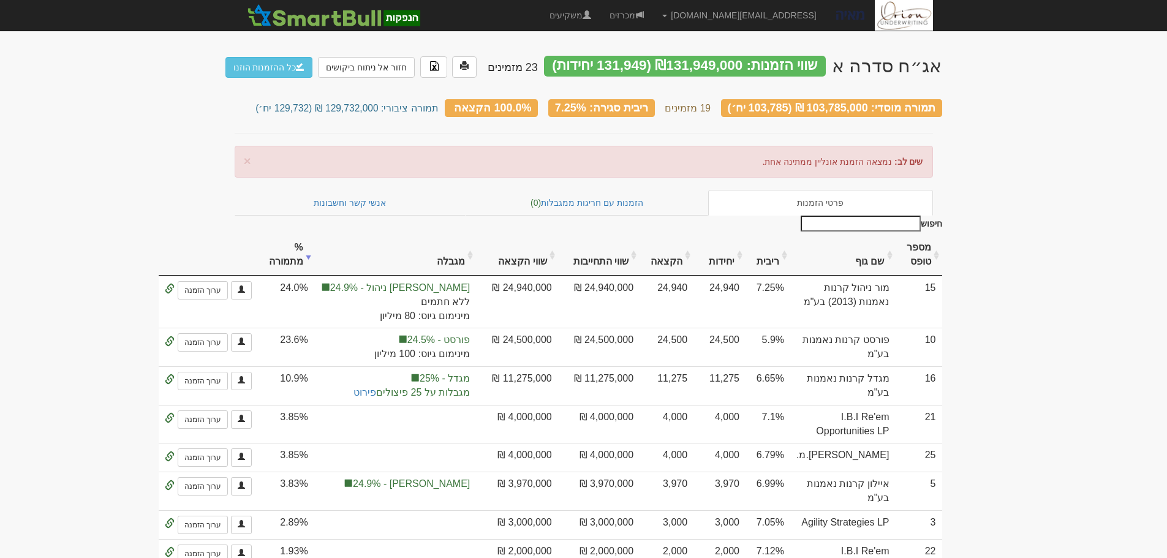
click at [880, 258] on th "שם גוף" at bounding box center [842, 255] width 105 height 41
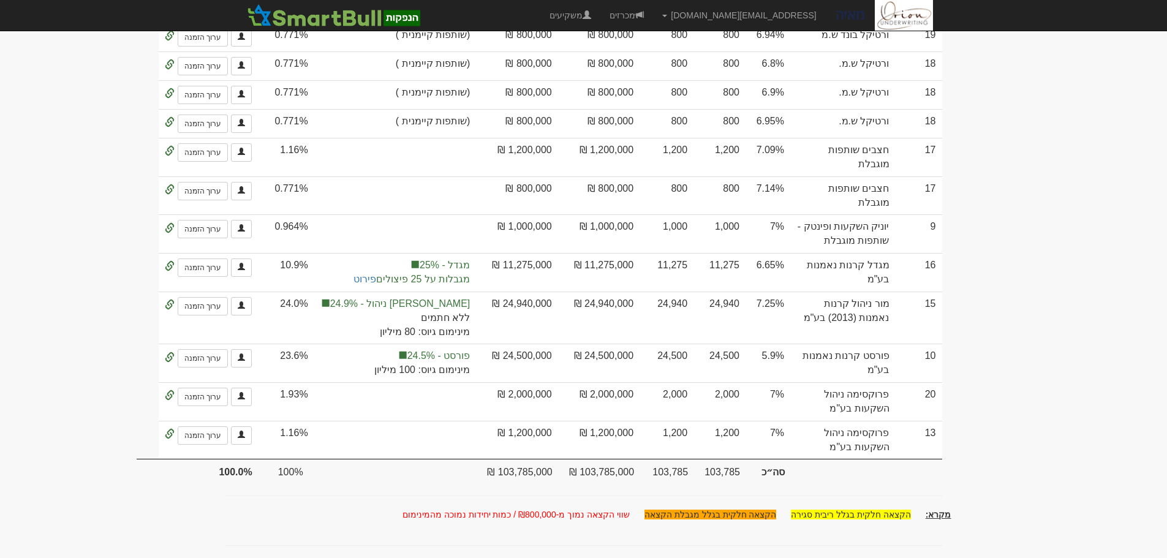
scroll to position [1117, 0]
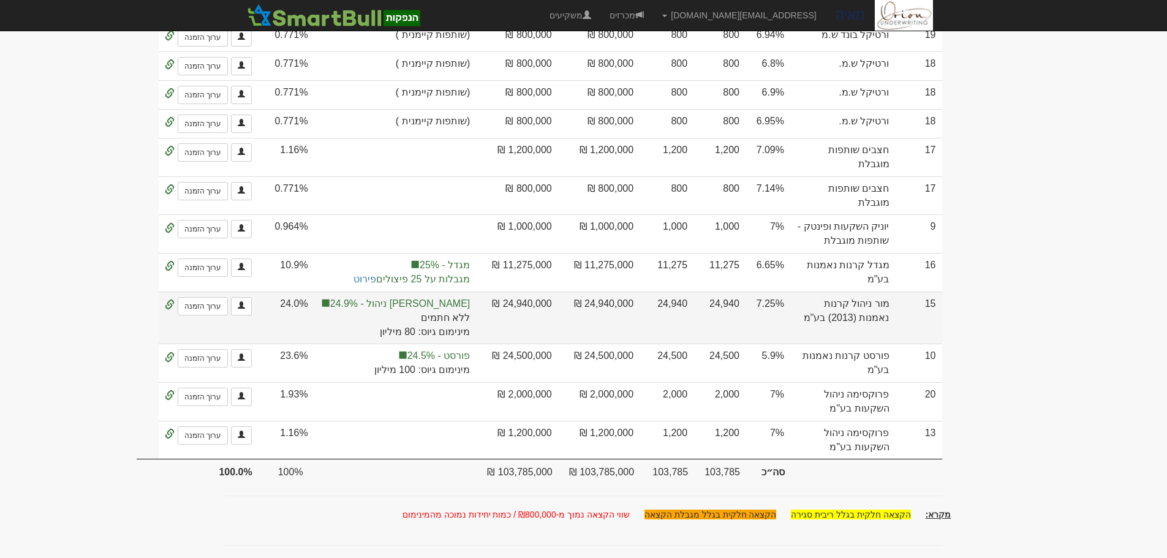
drag, startPoint x: 890, startPoint y: 282, endPoint x: 661, endPoint y: 289, distance: 228.6
click at [661, 292] on tr "15 מור ניהול קרנות נאמנות (2013) בע"מ 7.25% 24,940 24,940 24,940,000 ₪ 24,940,0…" at bounding box center [539, 318] width 805 height 53
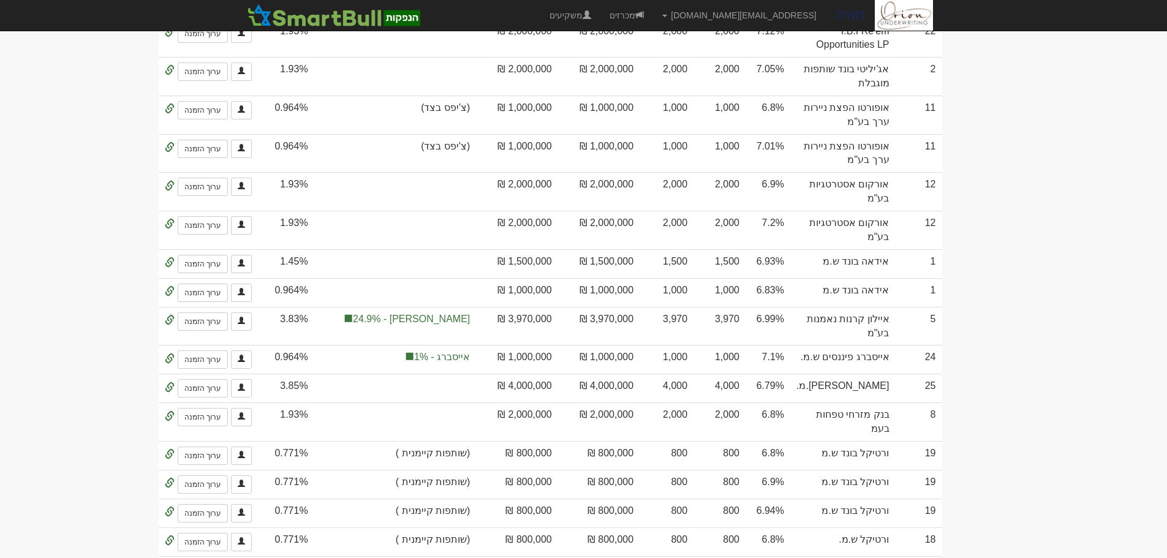
scroll to position [0, 0]
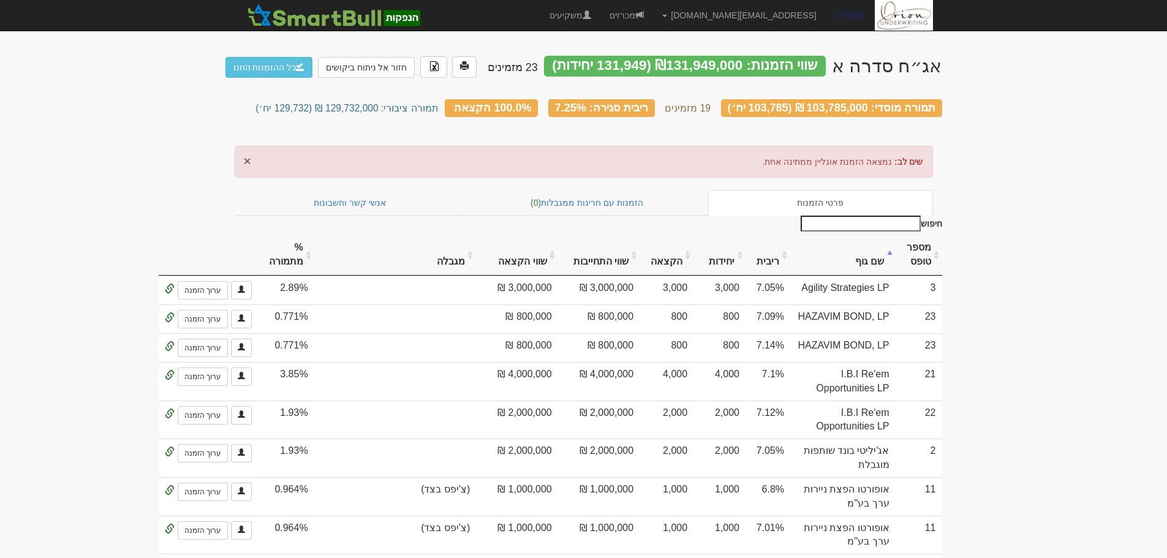
click at [244, 154] on span "×" at bounding box center [247, 161] width 7 height 14
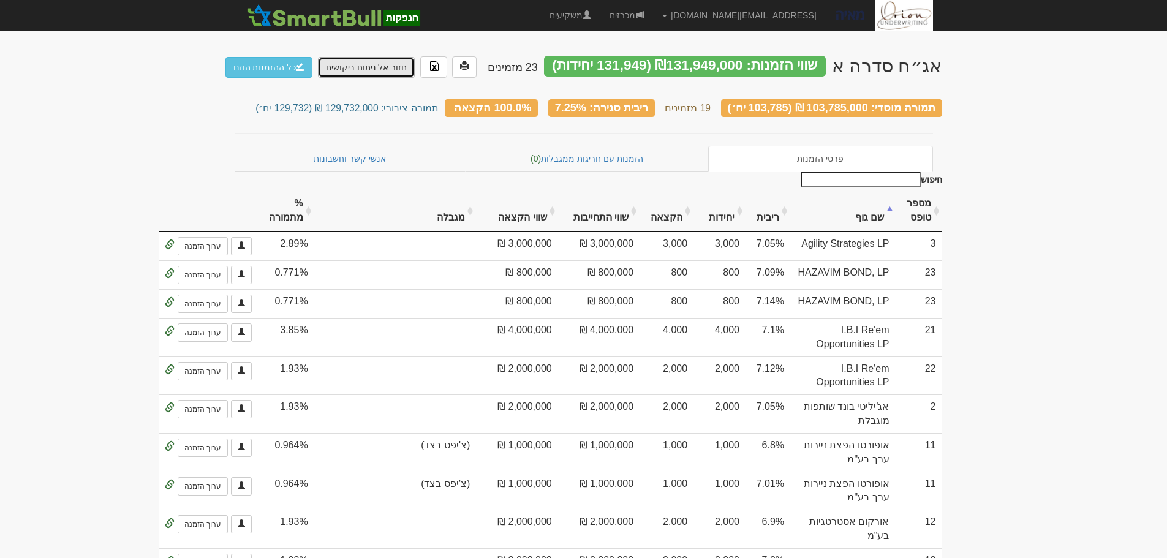
click at [352, 63] on link "חזור אל ניתוח ביקושים" at bounding box center [366, 67] width 97 height 21
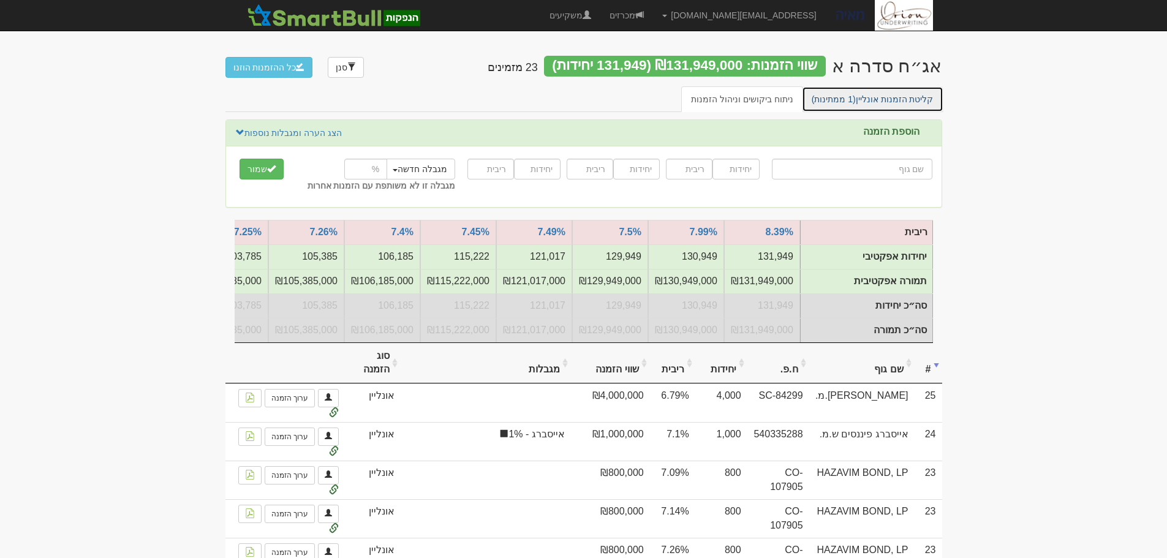
click at [889, 95] on link "קליטת הזמנות אונליין (1 ממתינות)" at bounding box center [872, 99] width 141 height 26
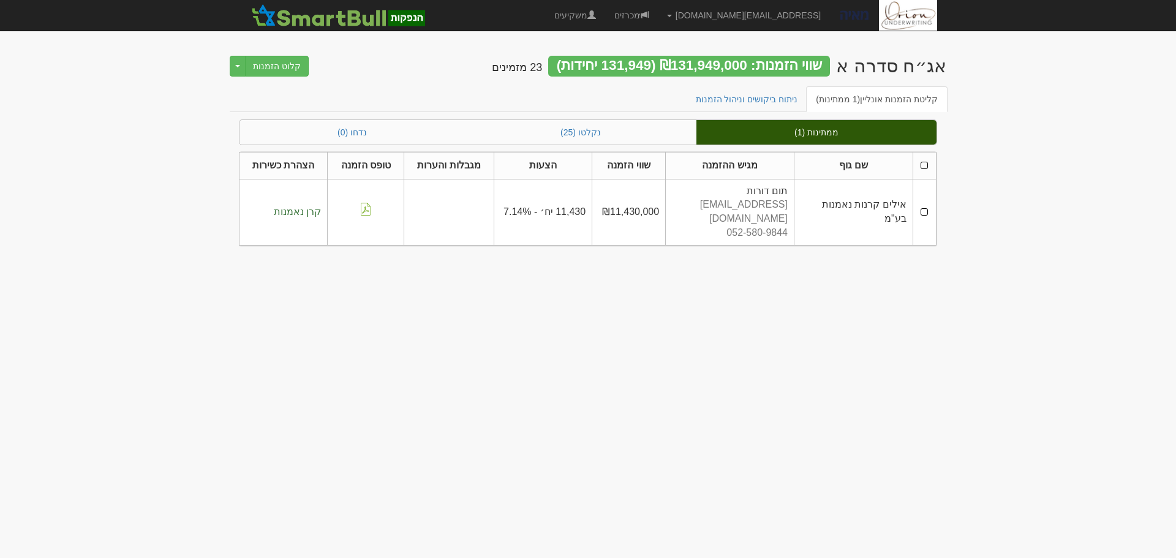
click at [924, 163] on th at bounding box center [924, 165] width 23 height 27
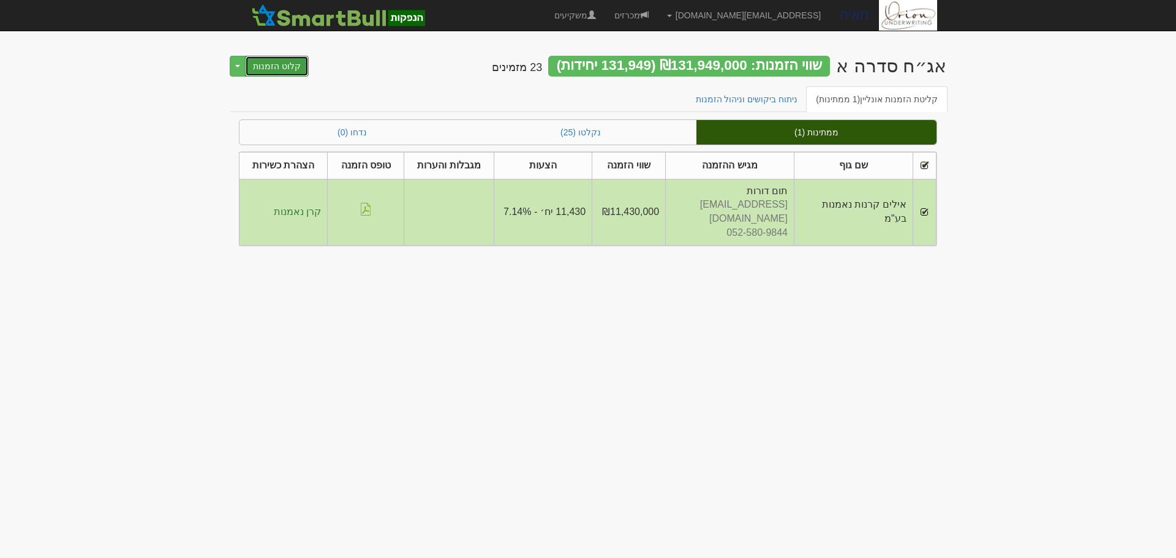
click at [296, 68] on button "קלוט הזמנות" at bounding box center [277, 66] width 64 height 21
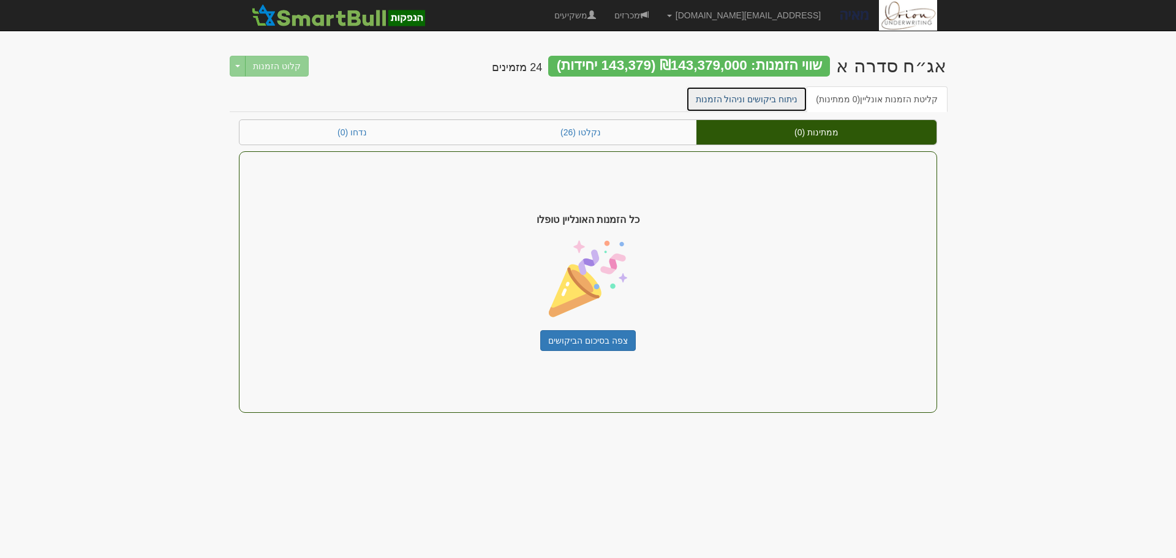
click at [798, 103] on link "ניתוח ביקושים וניהול הזמנות" at bounding box center [747, 99] width 122 height 26
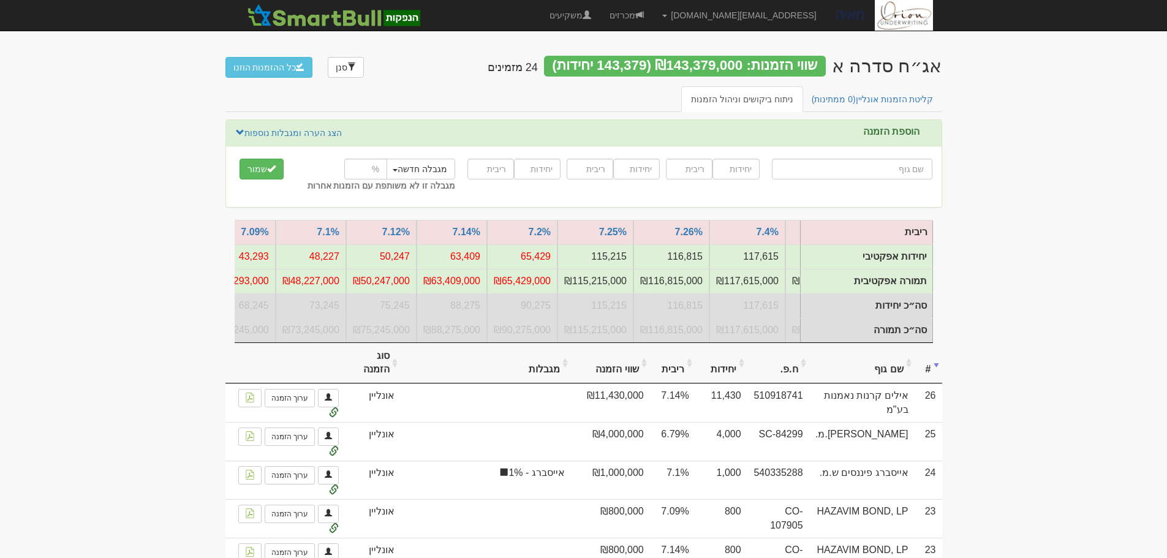
scroll to position [0, -363]
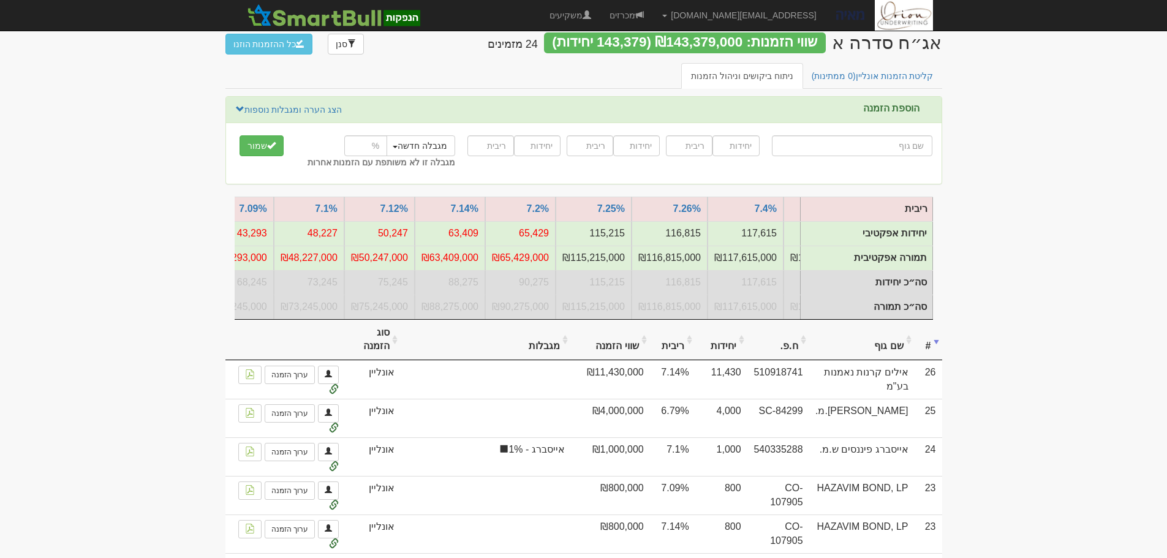
scroll to position [0, 0]
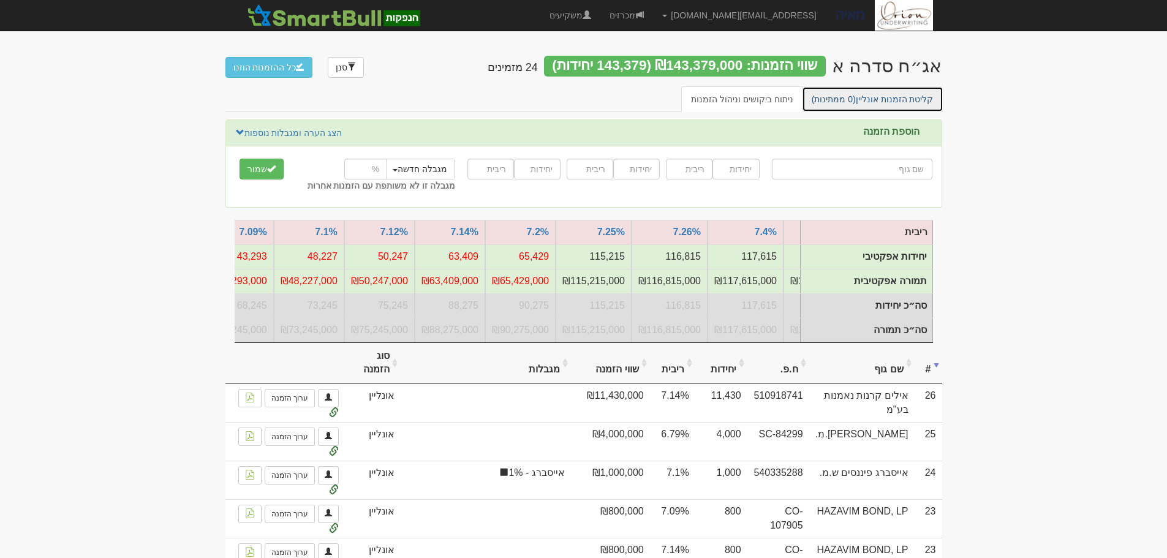
click at [875, 102] on link "קליטת הזמנות אונליין (0 ממתינות)" at bounding box center [872, 99] width 141 height 26
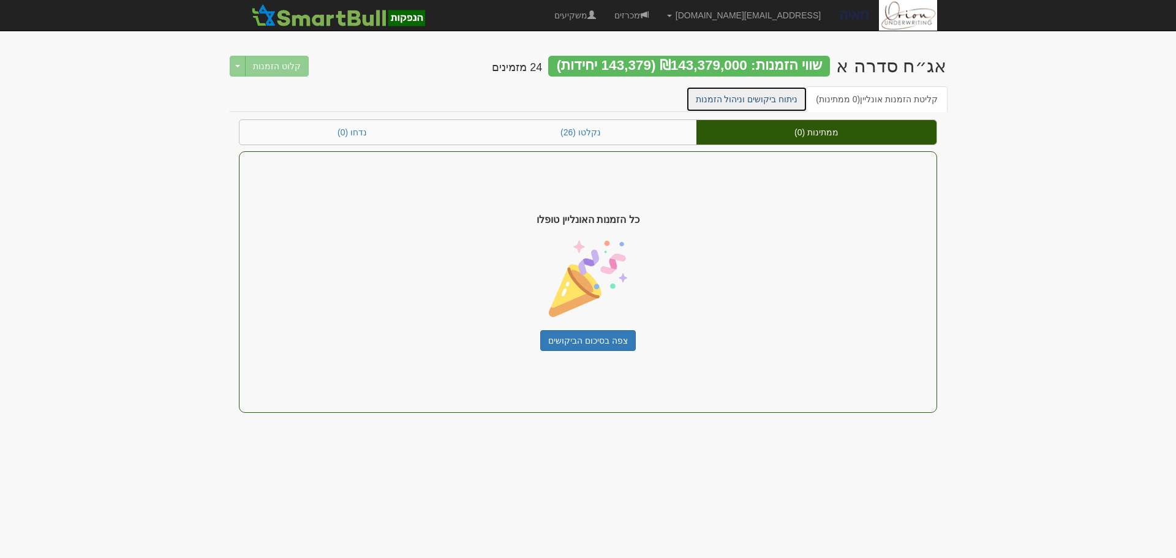
click at [741, 97] on link "ניתוח ביקושים וניהול הזמנות" at bounding box center [747, 99] width 122 height 26
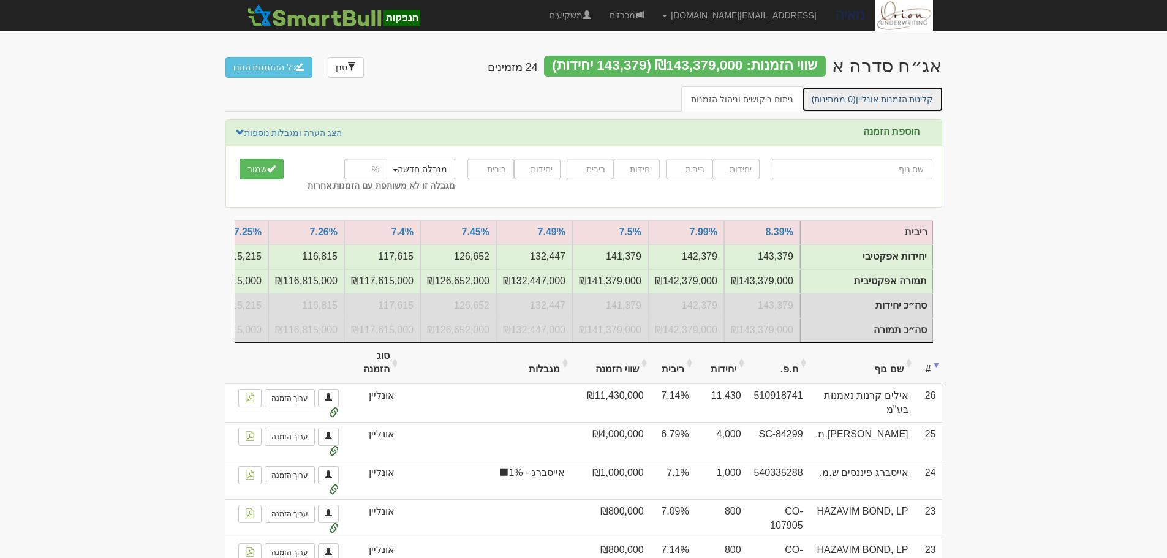
click at [878, 94] on link "קליטת הזמנות אונליין (0 ממתינות)" at bounding box center [872, 99] width 141 height 26
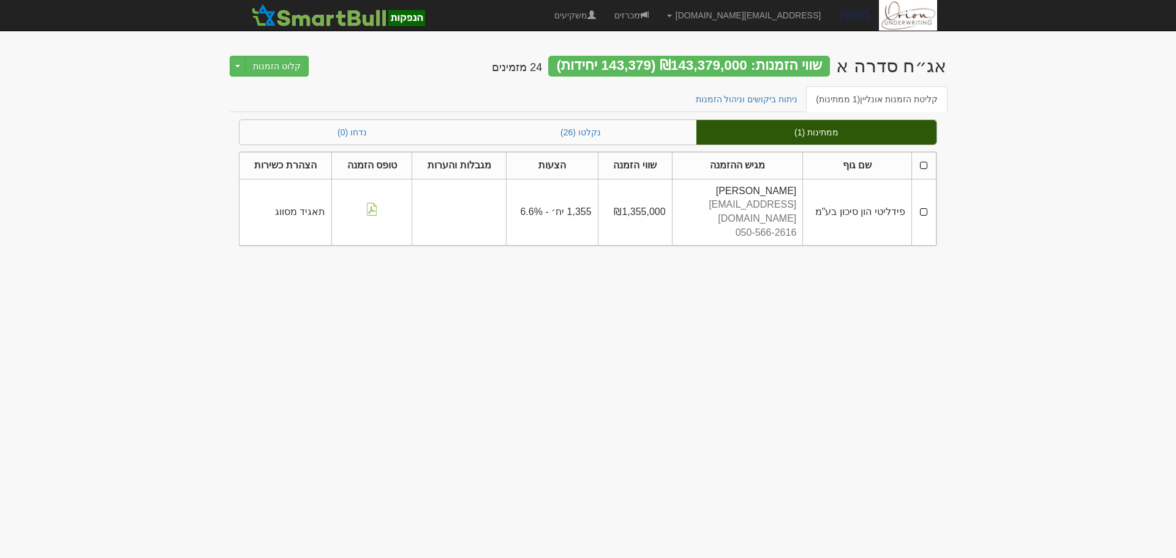
click at [922, 165] on th at bounding box center [923, 165] width 24 height 27
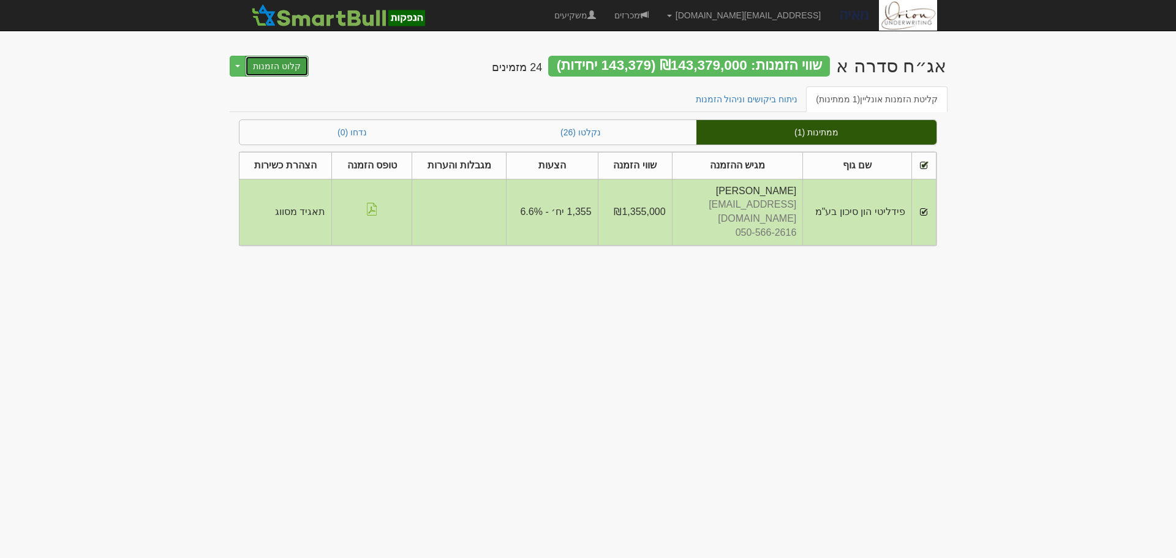
click at [298, 69] on button "קלוט הזמנות" at bounding box center [277, 66] width 64 height 21
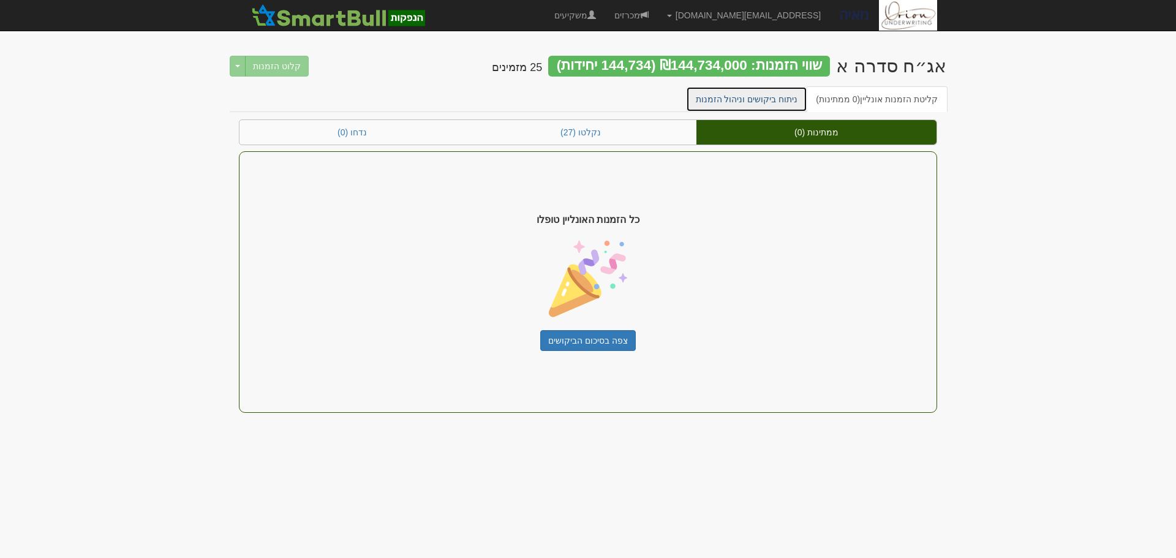
click at [786, 102] on link "ניתוח ביקושים וניהול הזמנות" at bounding box center [747, 99] width 122 height 26
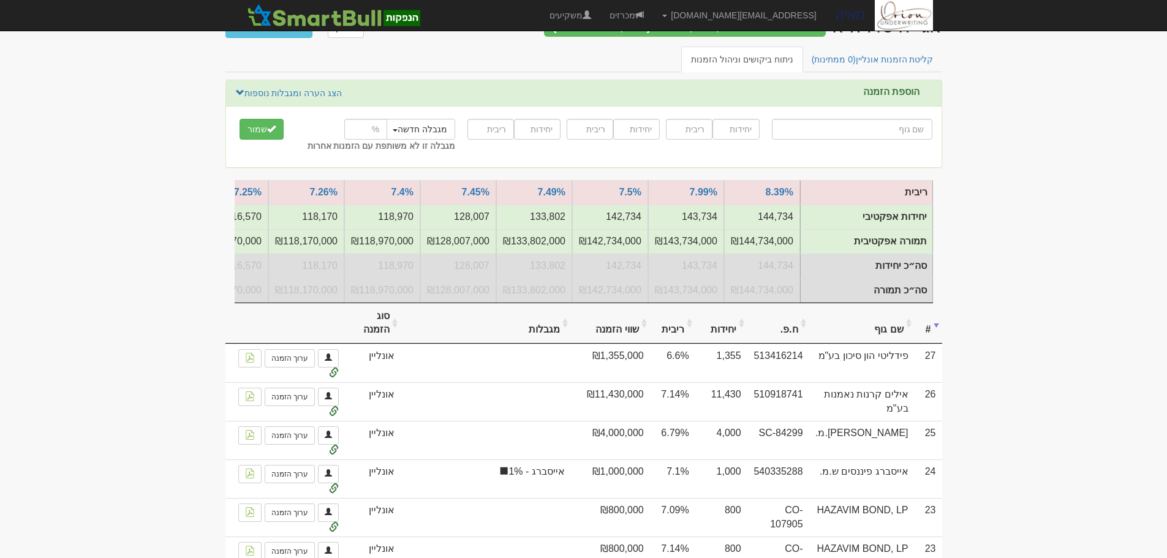
scroll to position [61, 0]
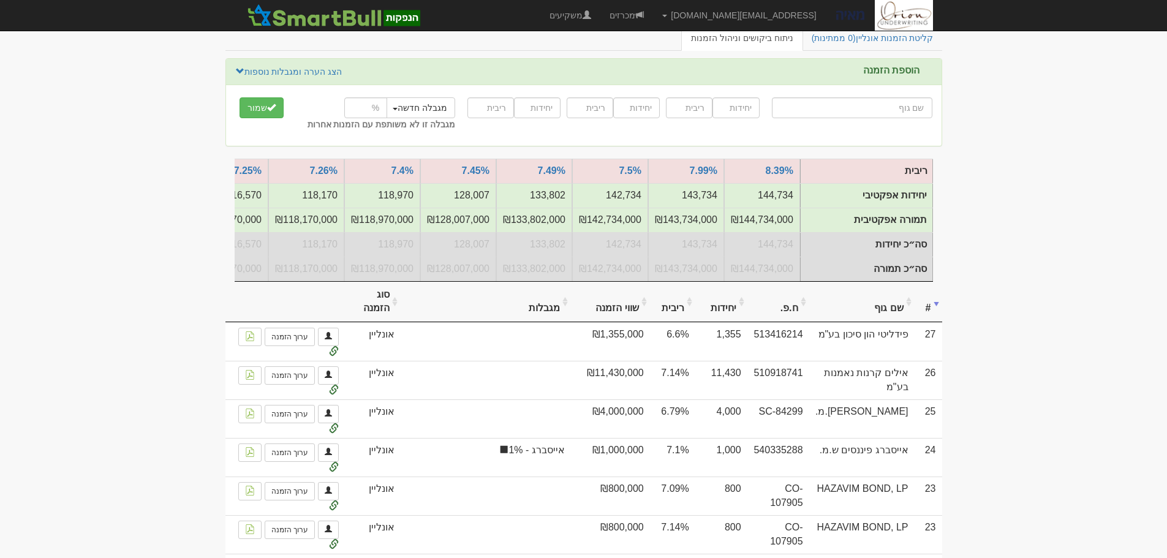
click at [894, 320] on th "שם גוף" at bounding box center [861, 302] width 105 height 41
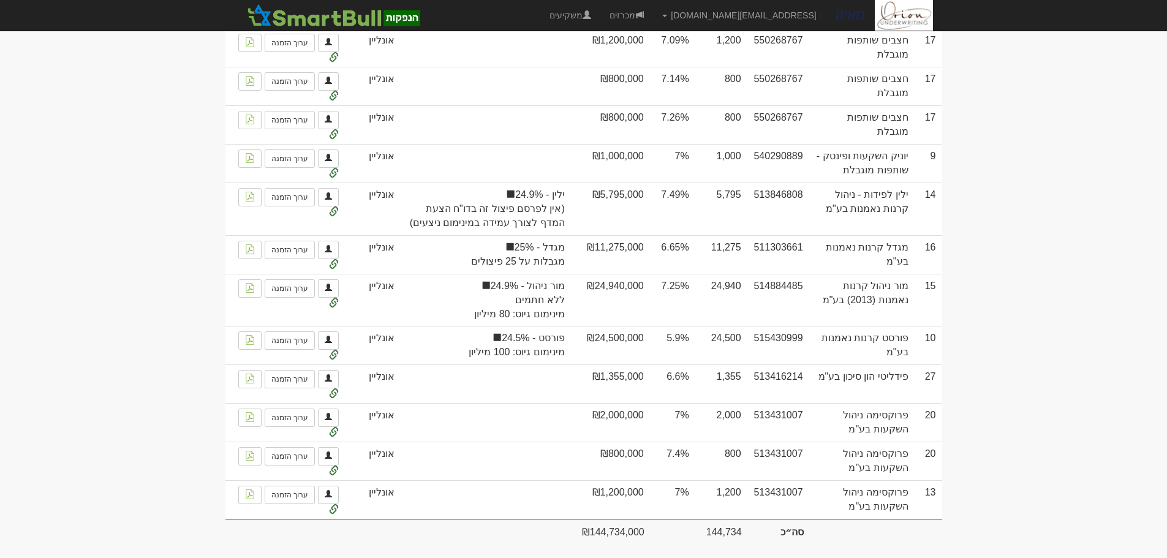
scroll to position [1531, 0]
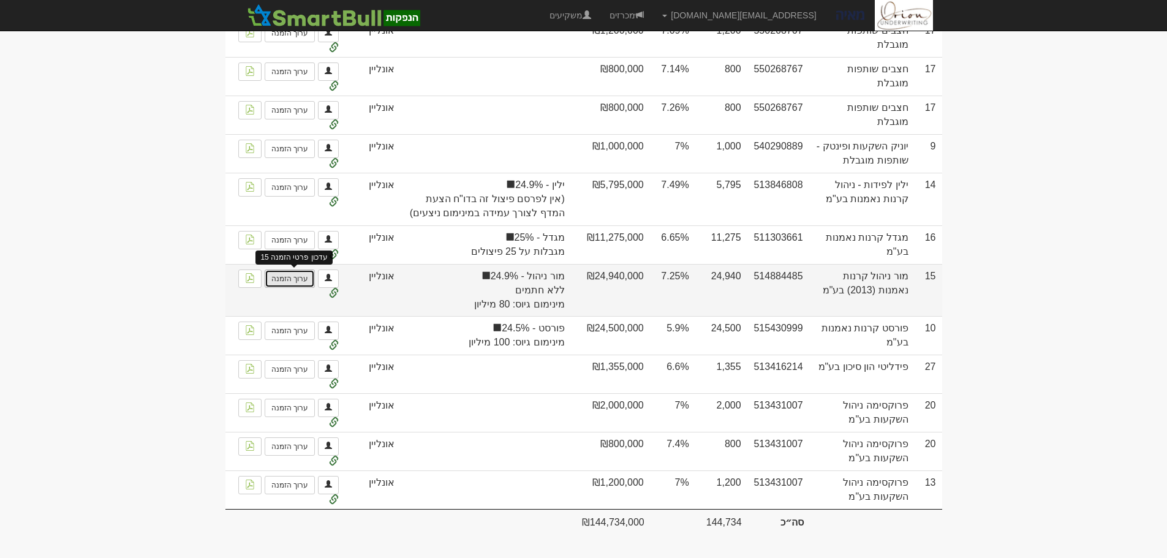
click at [279, 284] on link "ערוך הזמנה" at bounding box center [290, 278] width 50 height 18
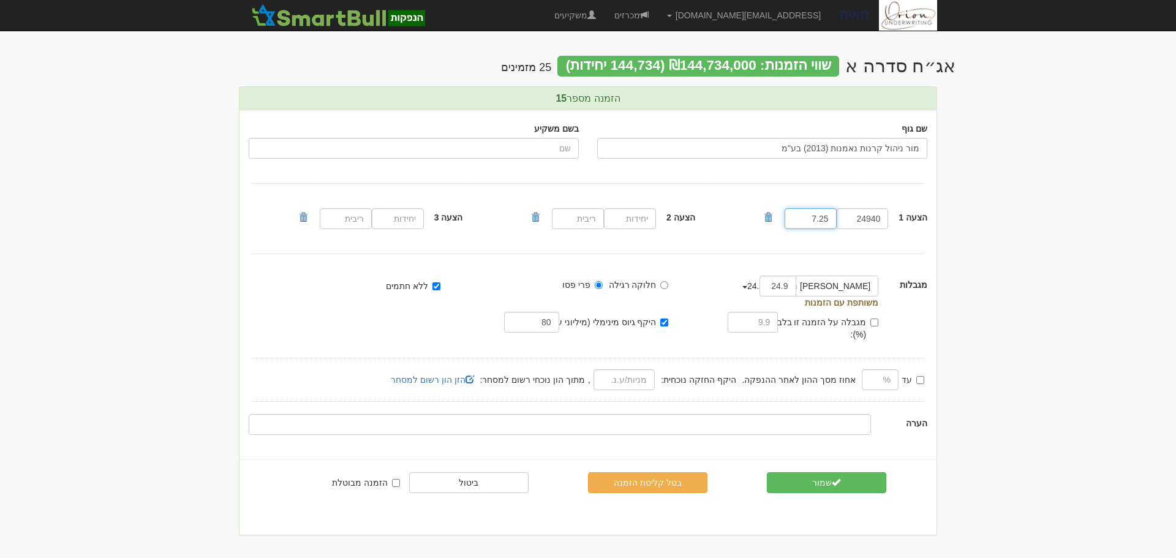
click at [829, 220] on input "7.25" at bounding box center [811, 218] width 52 height 21
click at [1049, 181] on body "hanpaka@orion-uw.com הגדרות חשבונות הנפקה תבניות הודעות קיבול" at bounding box center [588, 279] width 1176 height 558
click at [658, 10] on link "מכרזים" at bounding box center [631, 15] width 53 height 31
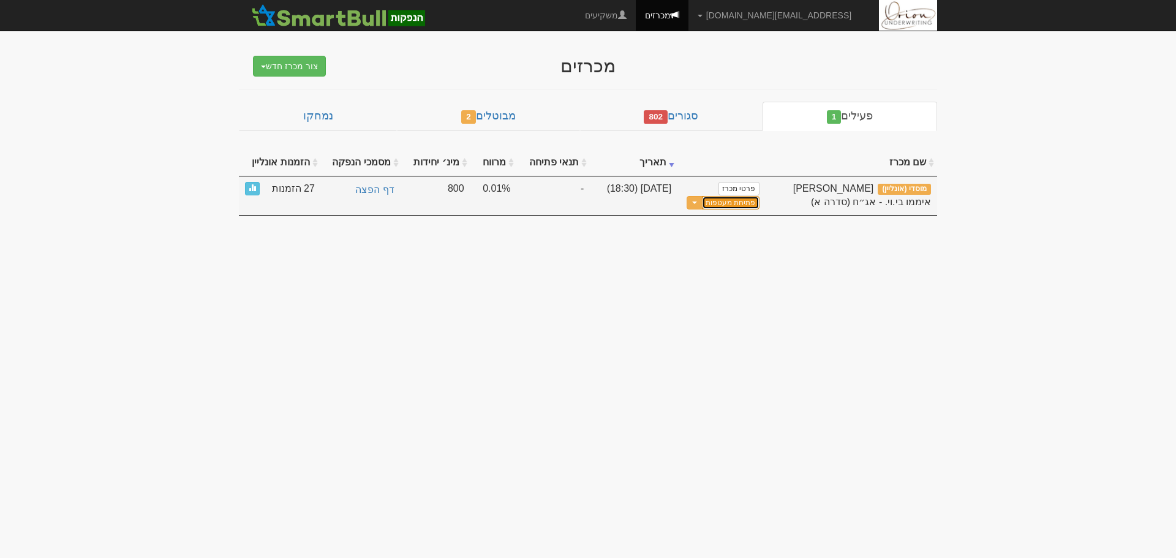
click at [727, 208] on button "פתיחת מעטפות" at bounding box center [730, 203] width 57 height 14
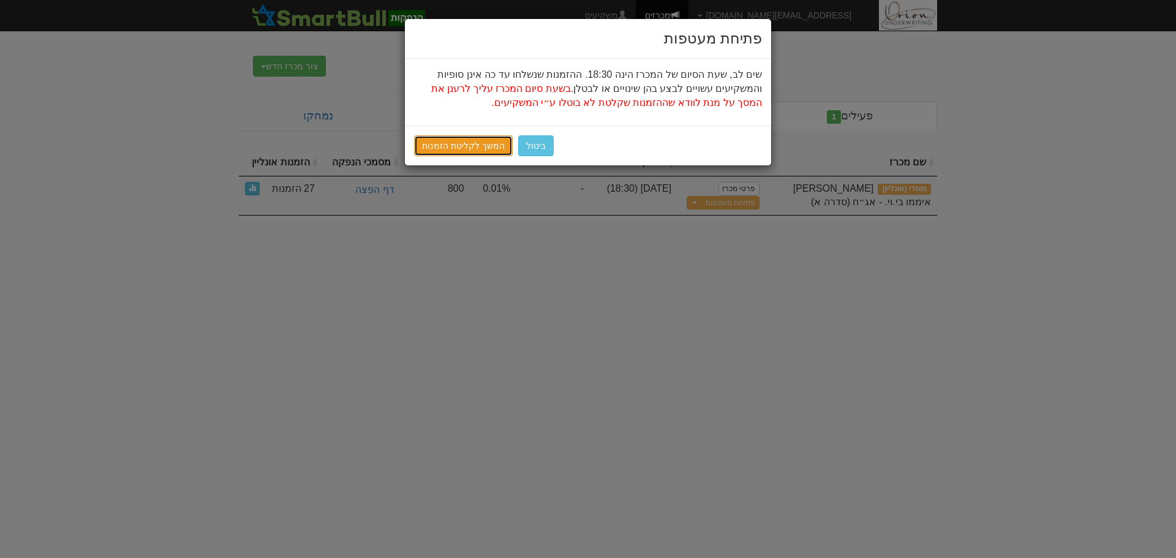
click at [462, 155] on link "המשך לקליטת הזמנות" at bounding box center [463, 145] width 99 height 21
drag, startPoint x: 462, startPoint y: 155, endPoint x: 460, endPoint y: 136, distance: 19.1
click at [460, 136] on link "המשך לקליטת הזמנות" at bounding box center [463, 145] width 99 height 21
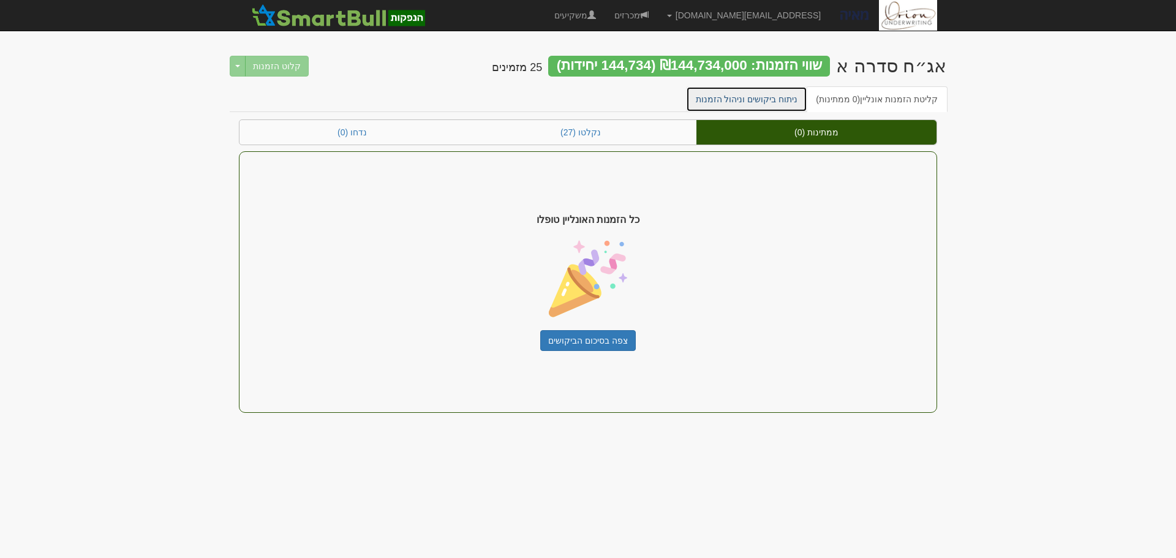
click at [780, 107] on link "ניתוח ביקושים וניהול הזמנות" at bounding box center [747, 99] width 122 height 26
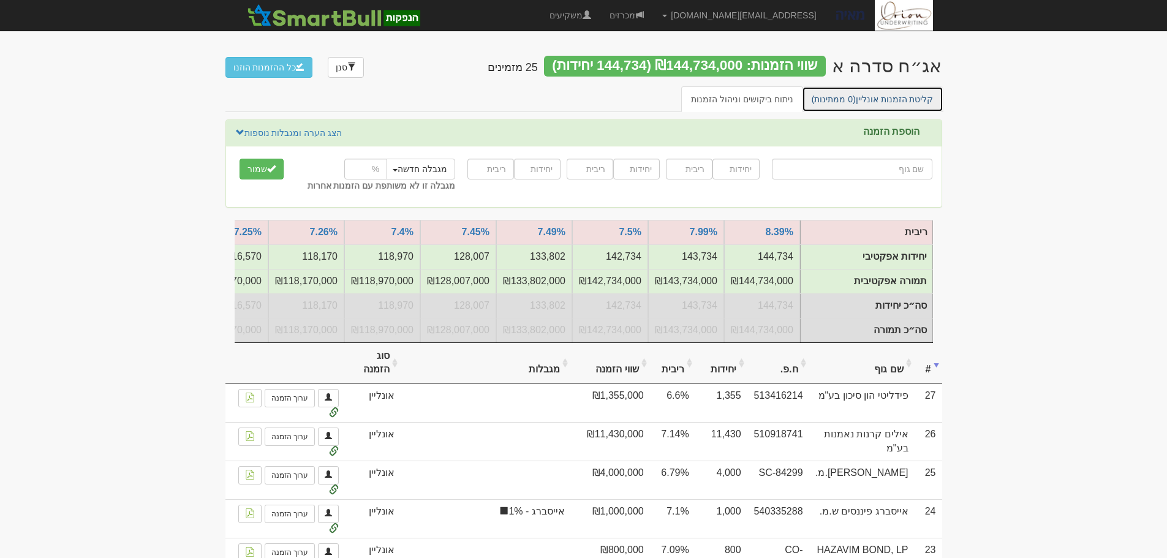
click at [867, 100] on link "קליטת הזמנות אונליין (0 ממתינות)" at bounding box center [872, 99] width 141 height 26
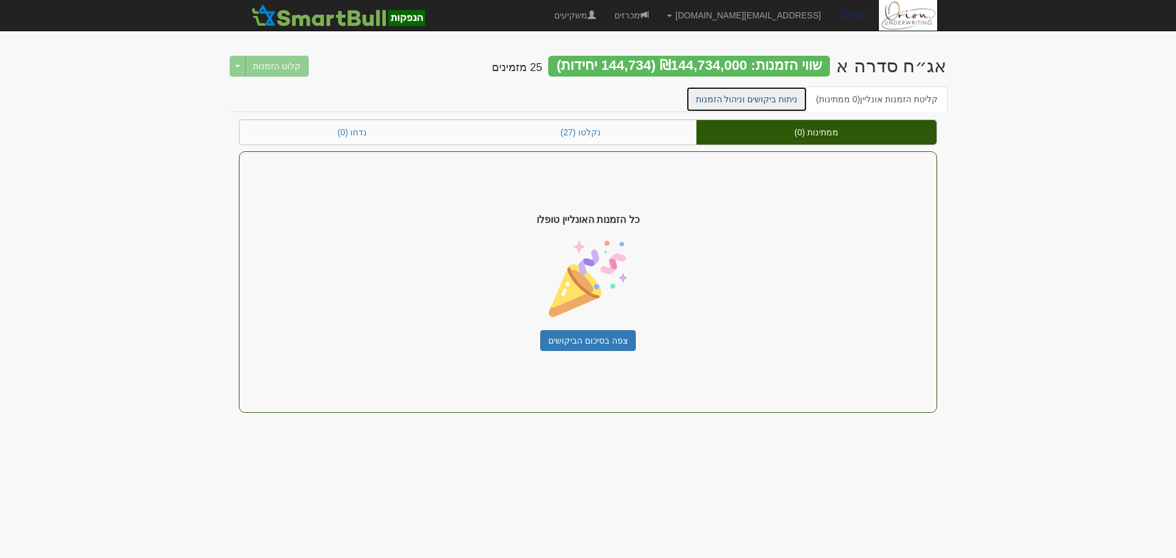
click at [785, 95] on link "ניתוח ביקושים וניהול הזמנות" at bounding box center [747, 99] width 122 height 26
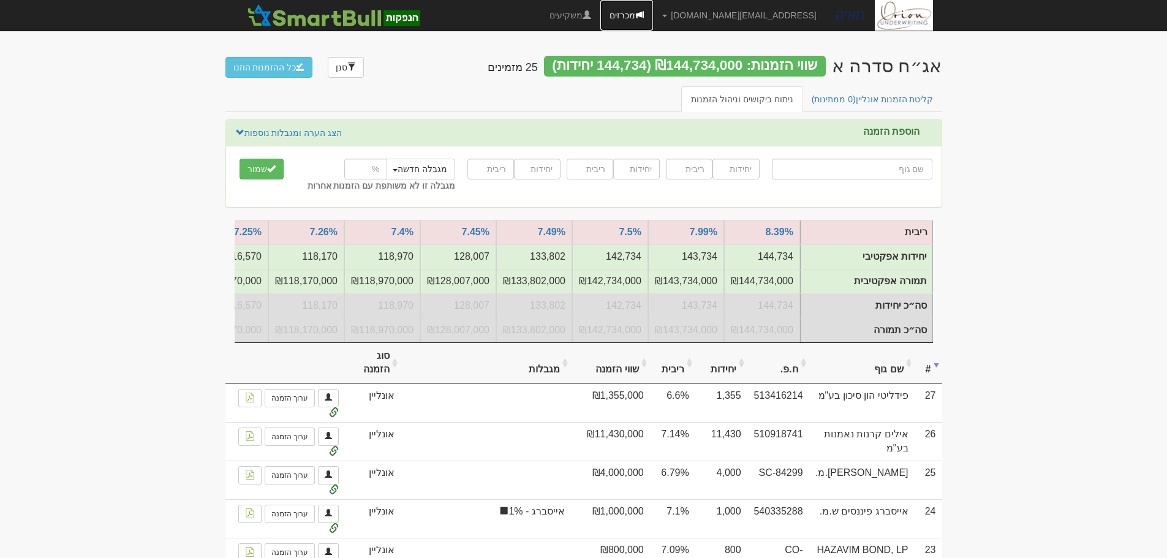
click at [653, 17] on link "מכרזים" at bounding box center [626, 15] width 53 height 31
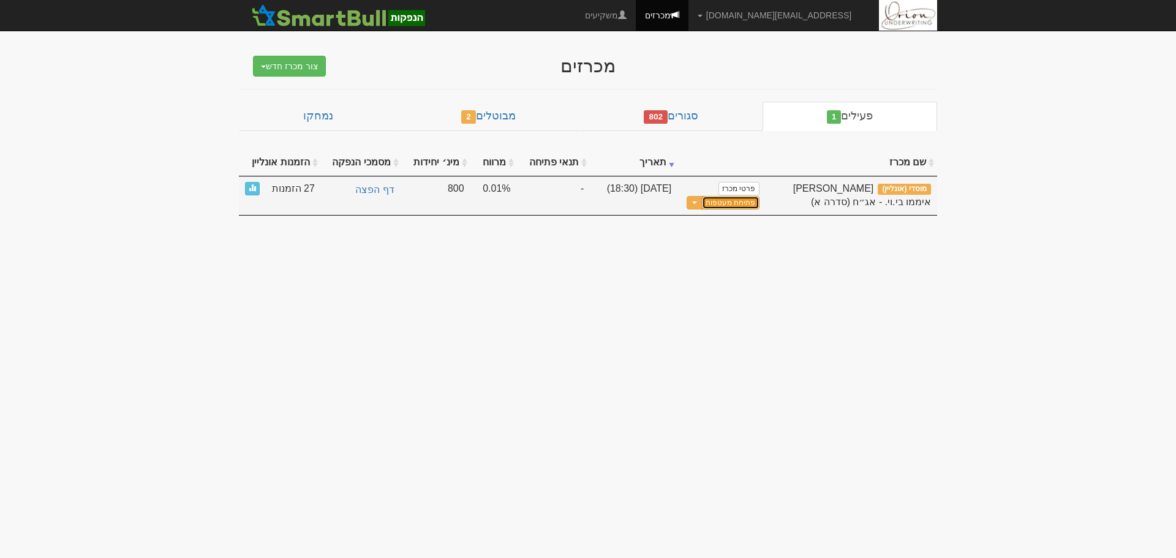
click at [733, 198] on button "פתיחת מעטפות" at bounding box center [730, 203] width 57 height 14
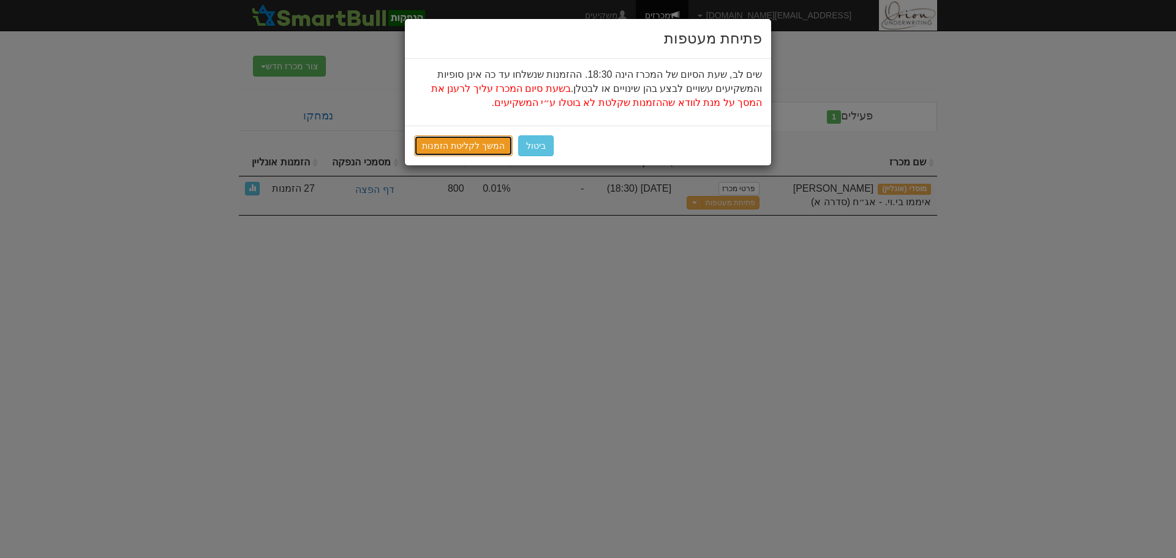
click at [483, 146] on link "המשך לקליטת הזמנות" at bounding box center [463, 145] width 99 height 21
click at [437, 138] on link "המשך לקליטת הזמנות" at bounding box center [463, 145] width 99 height 21
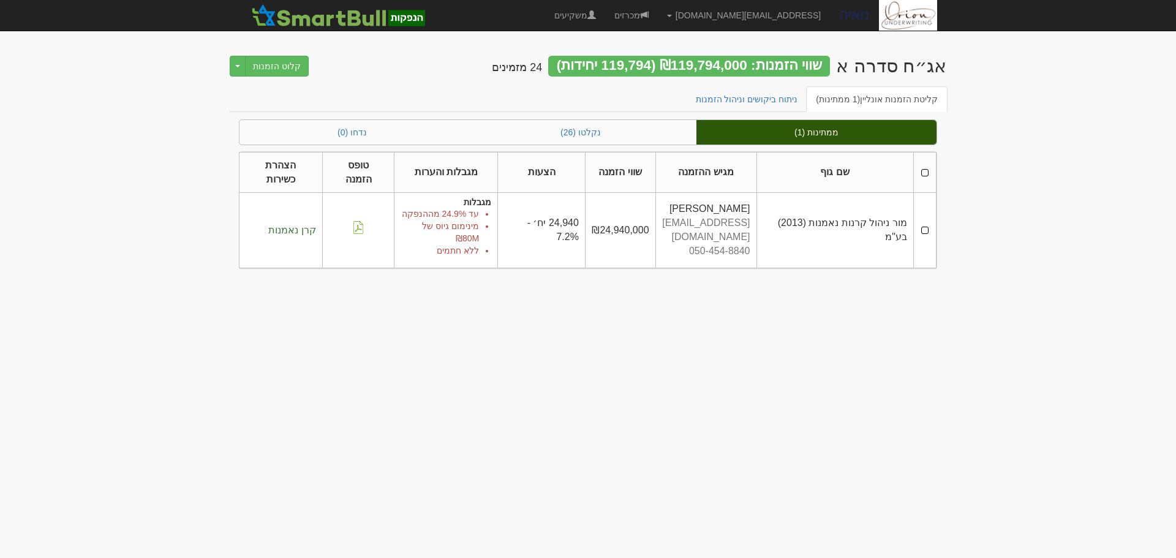
click at [925, 164] on th at bounding box center [924, 172] width 23 height 41
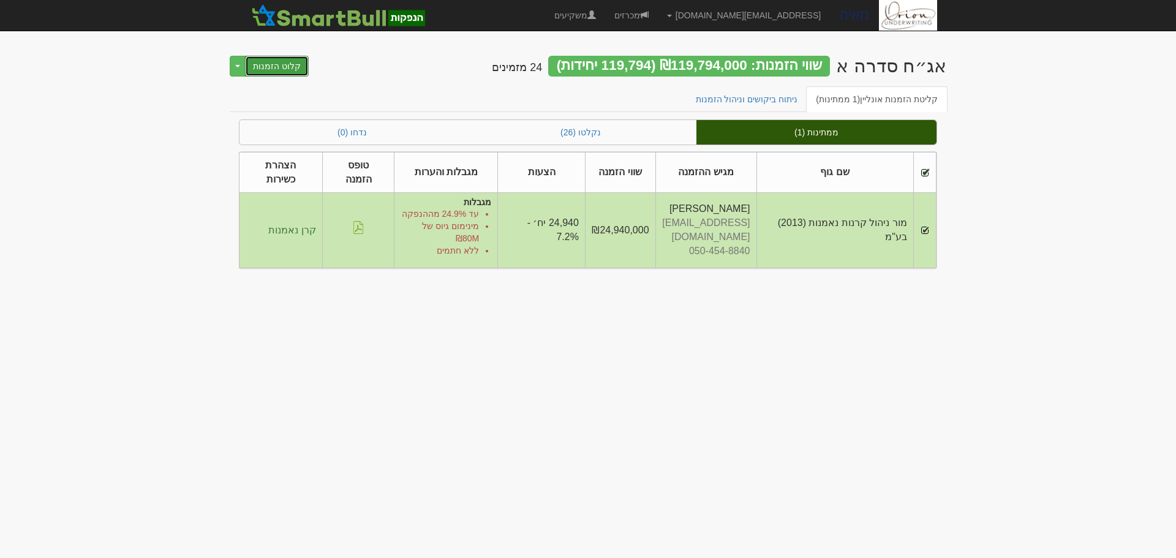
click at [276, 70] on button "קלוט הזמנות" at bounding box center [277, 66] width 64 height 21
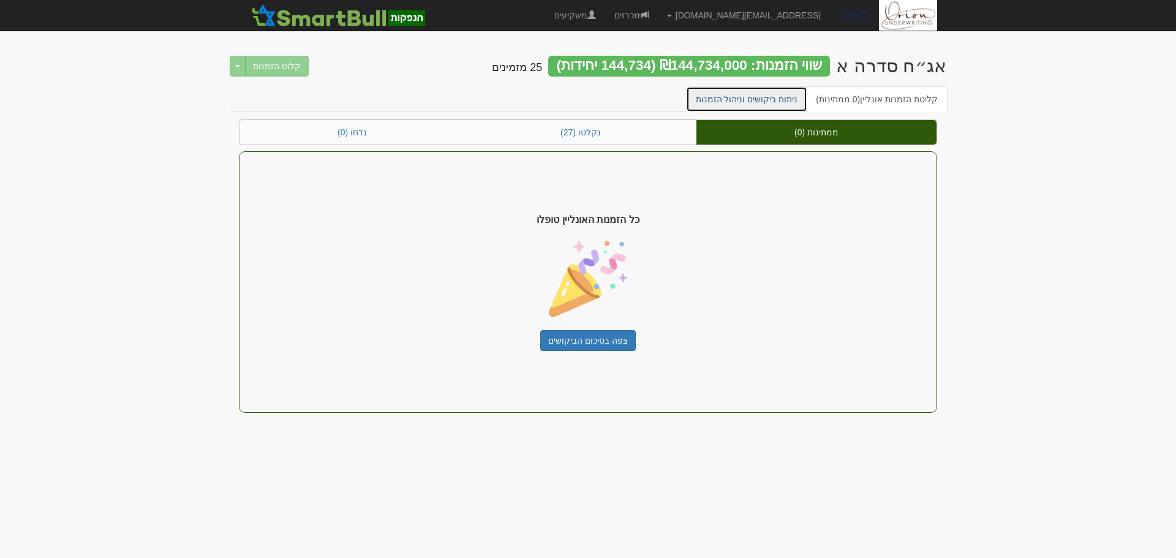
click at [783, 100] on link "ניתוח ביקושים וניהול הזמנות" at bounding box center [747, 99] width 122 height 26
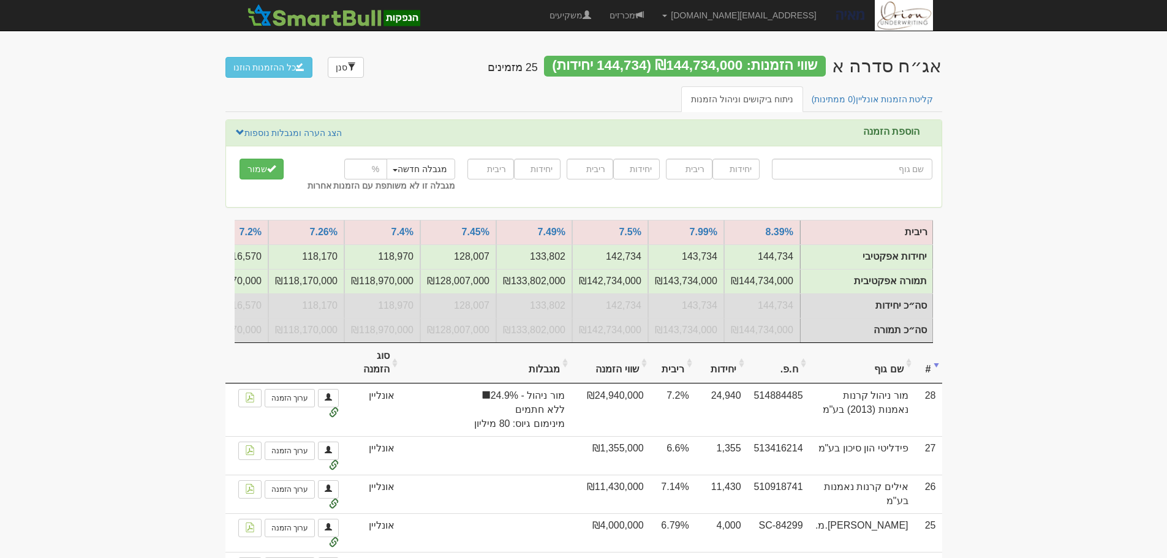
drag, startPoint x: 0, startPoint y: 0, endPoint x: 851, endPoint y: 99, distance: 856.4
click at [851, 99] on span "(1 ממתינות)" at bounding box center [834, 99] width 44 height 10
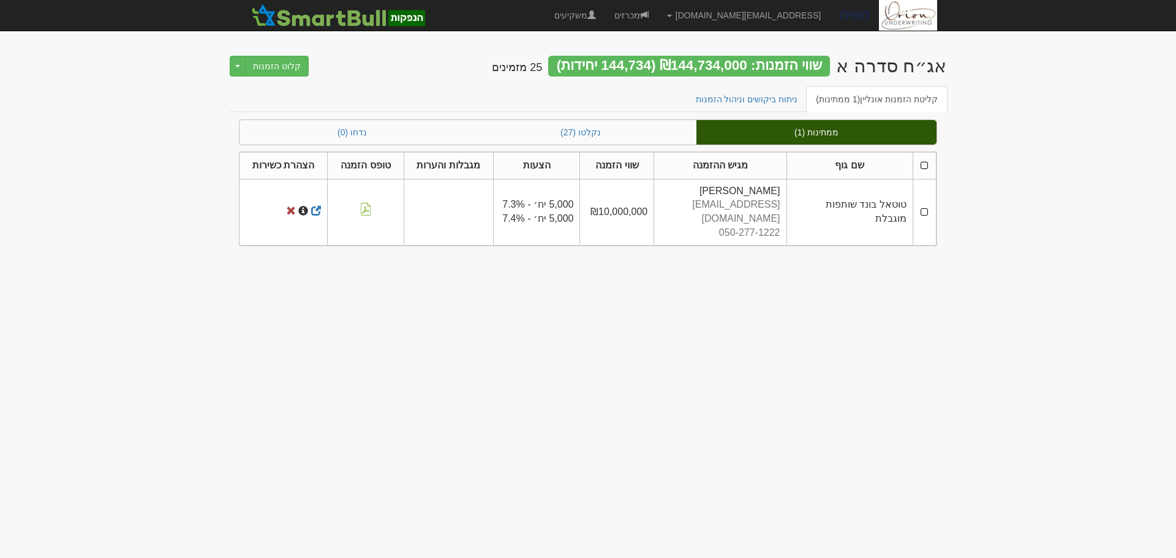
click at [918, 202] on td at bounding box center [924, 212] width 23 height 66
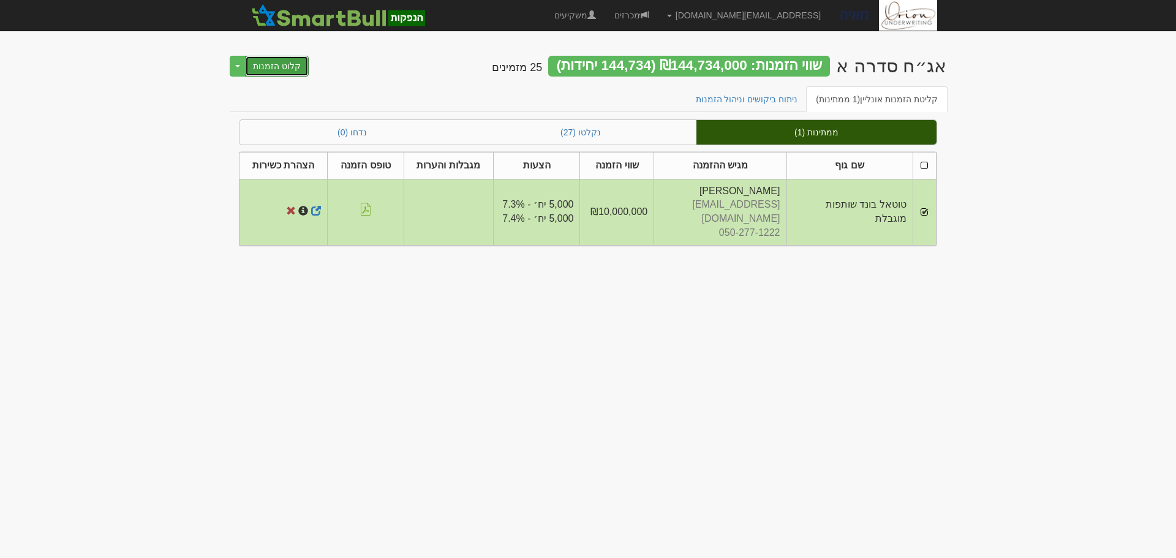
click at [260, 66] on button "קלוט הזמנות" at bounding box center [277, 66] width 64 height 21
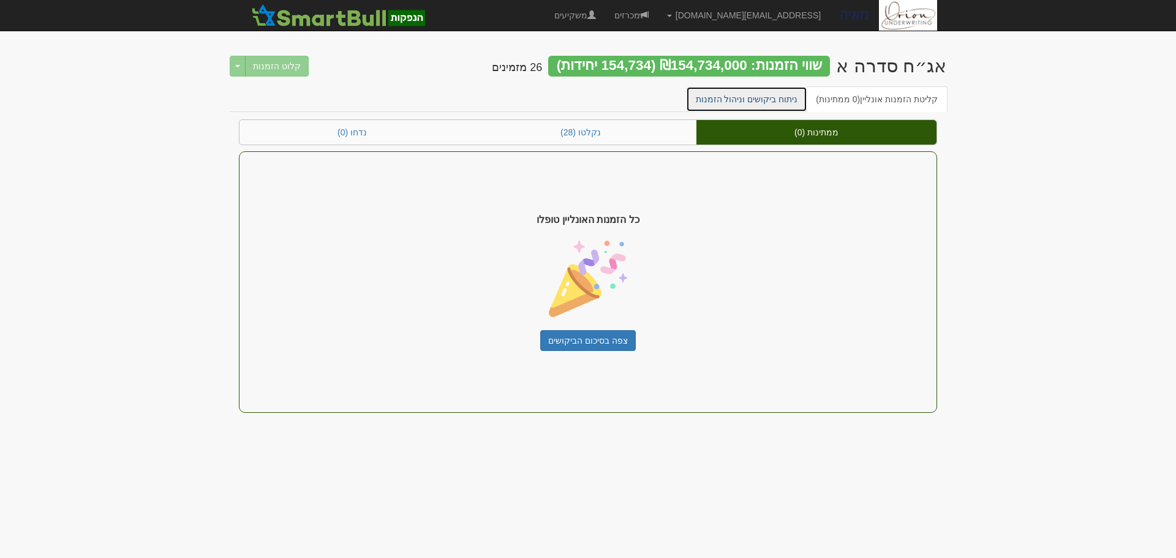
click at [794, 96] on link "ניתוח ביקושים וניהול הזמנות" at bounding box center [747, 99] width 122 height 26
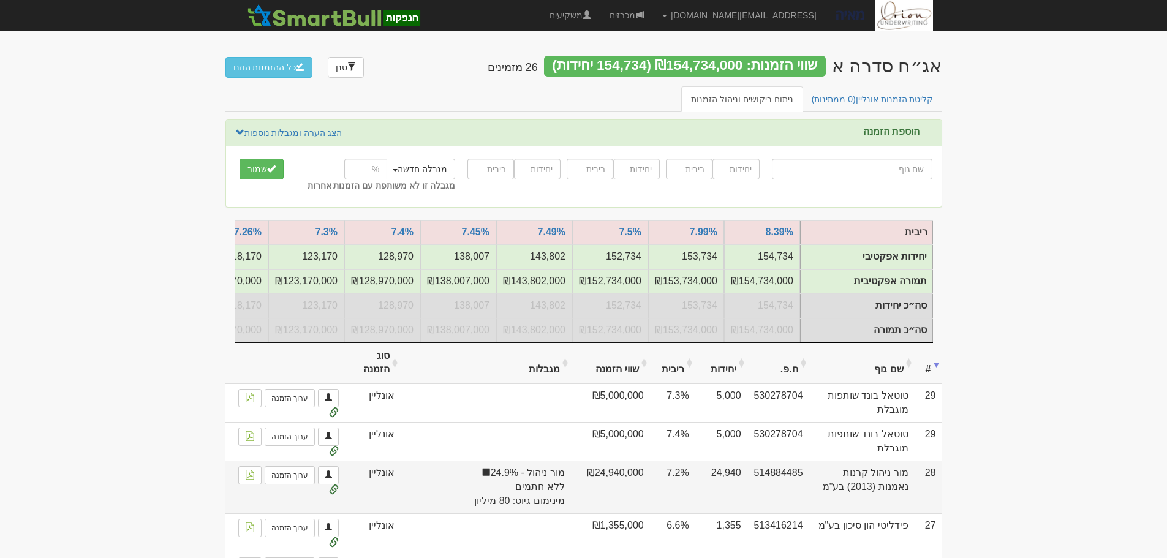
drag, startPoint x: 679, startPoint y: 481, endPoint x: 702, endPoint y: 478, distance: 22.8
click at [702, 478] on tr "28 מור ניהול קרנות נאמנות (2013) בע"מ 514884485 24,940 7.2% ₪24,940,000 מור ניה…" at bounding box center [583, 487] width 717 height 53
click at [551, 507] on span "מינימום גיוס: 80 מיליון" at bounding box center [485, 501] width 157 height 14
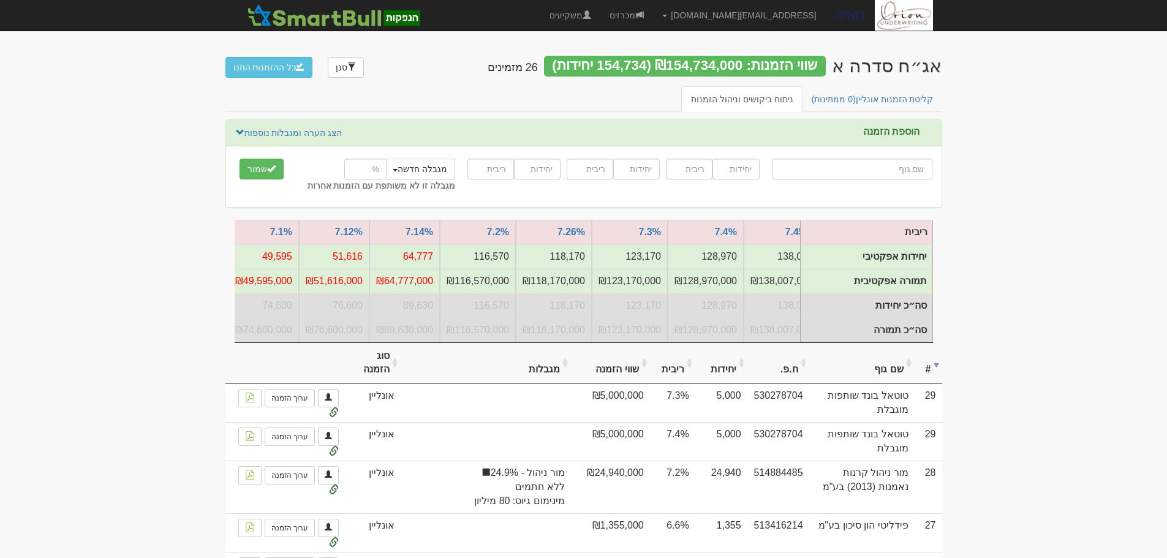
scroll to position [0, -391]
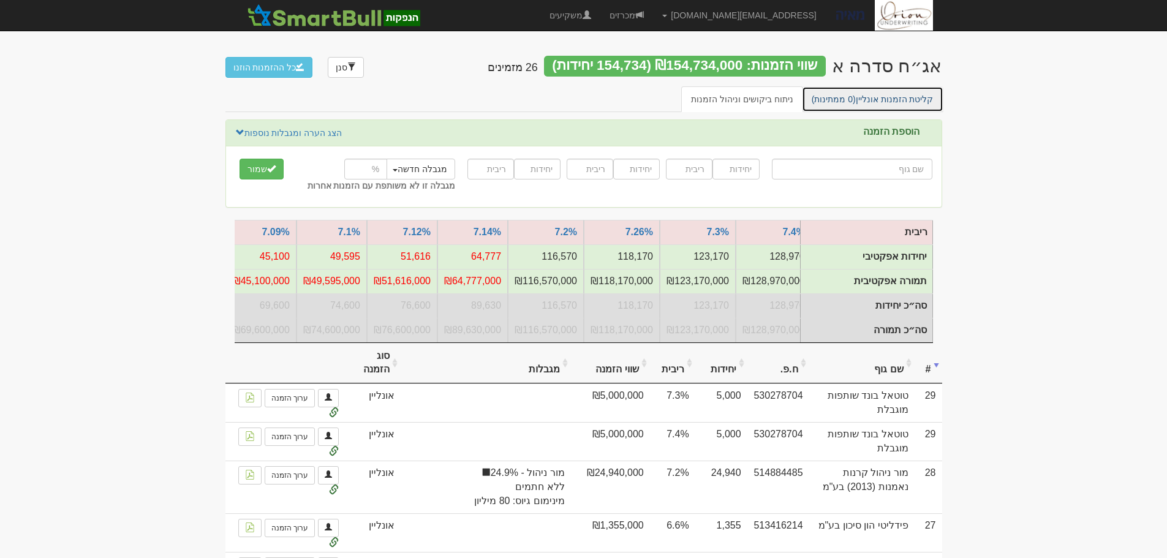
click at [854, 104] on span "(0 ממתינות)" at bounding box center [834, 99] width 44 height 10
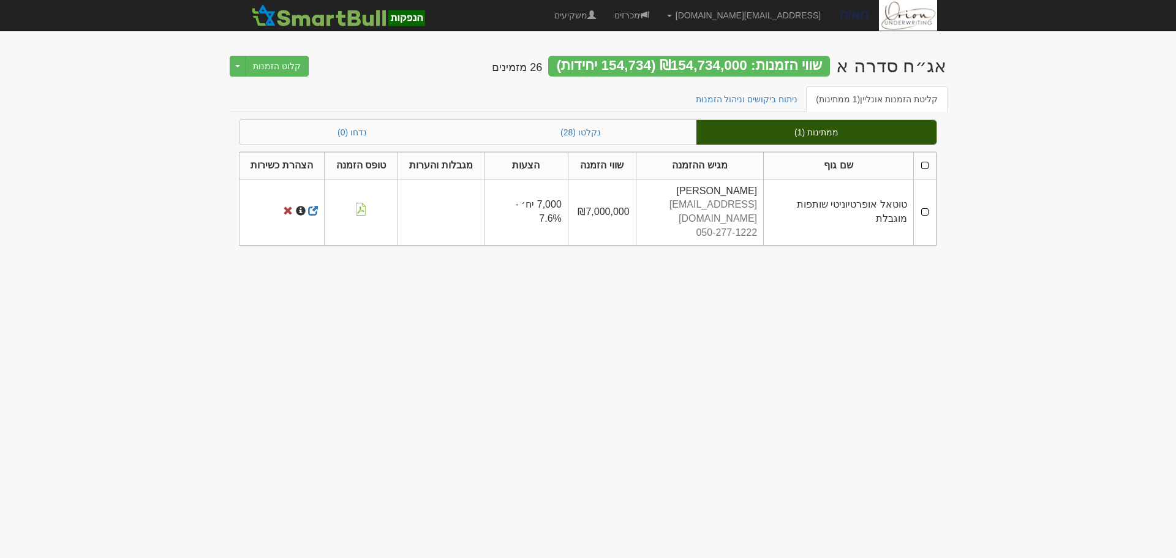
click at [924, 168] on th at bounding box center [924, 165] width 23 height 27
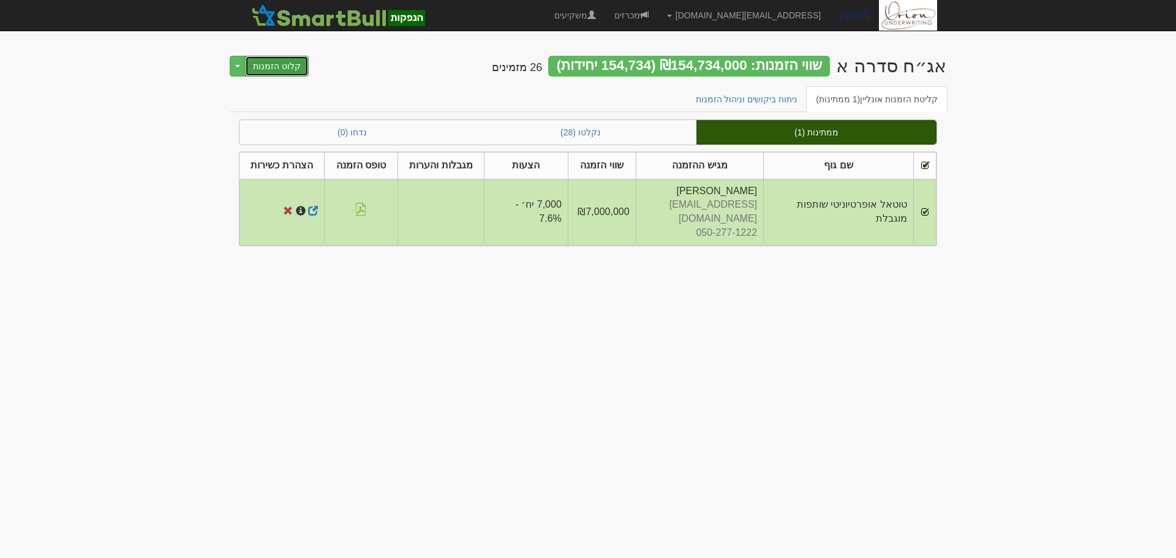
click at [297, 66] on button "קלוט הזמנות" at bounding box center [277, 66] width 64 height 21
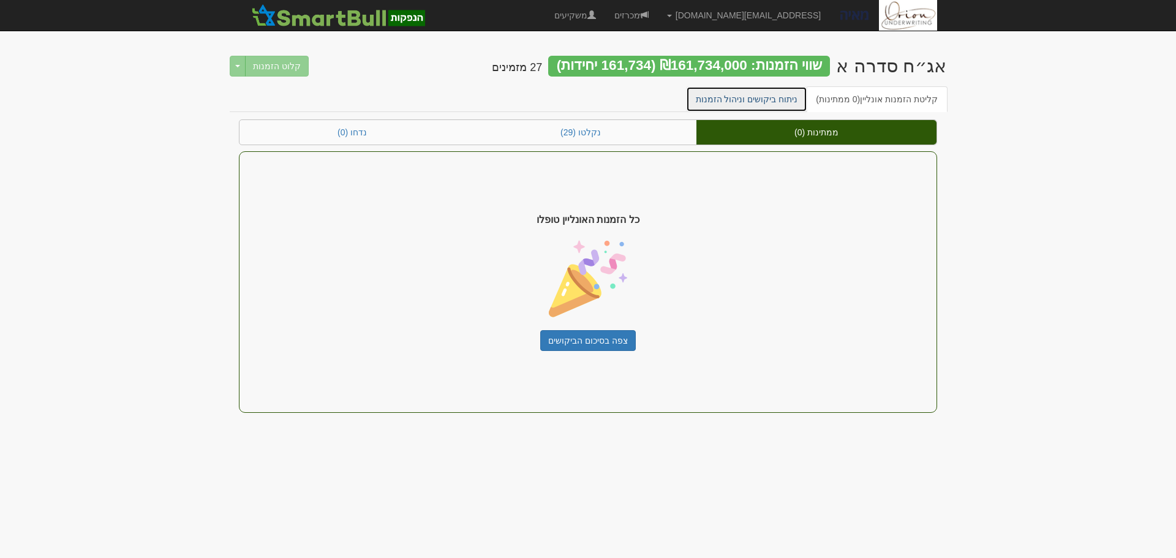
click at [799, 98] on link "ניתוח ביקושים וניהול הזמנות" at bounding box center [747, 99] width 122 height 26
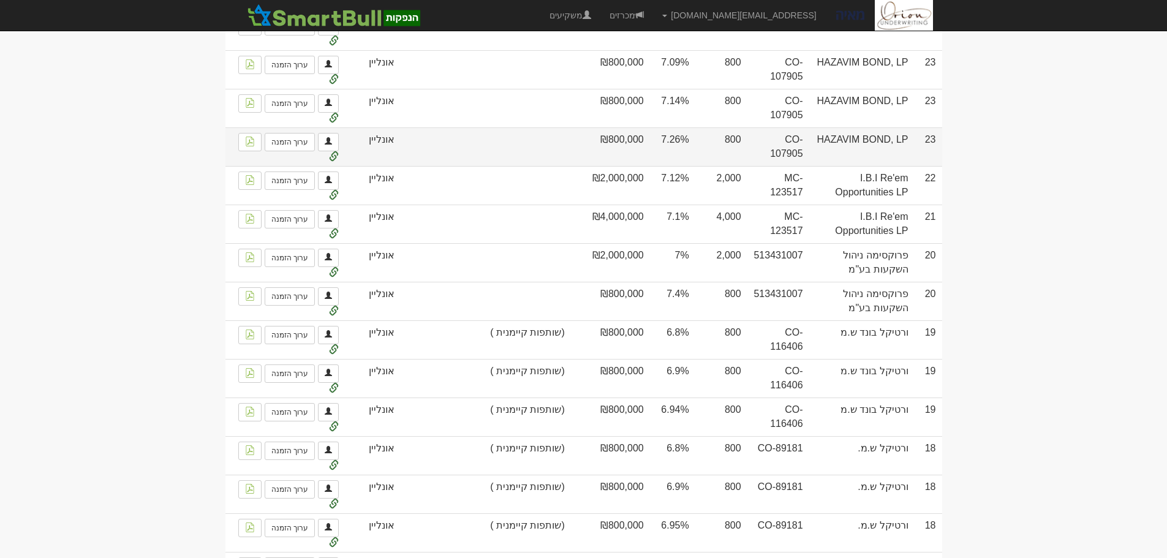
scroll to position [674, 0]
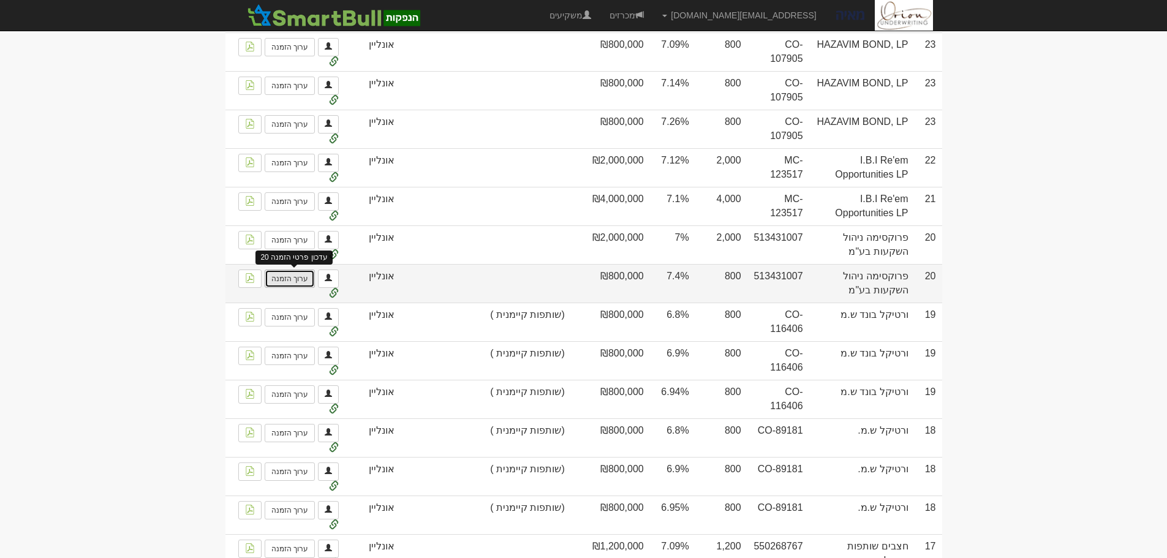
click at [291, 288] on link "ערוך הזמנה" at bounding box center [290, 278] width 50 height 18
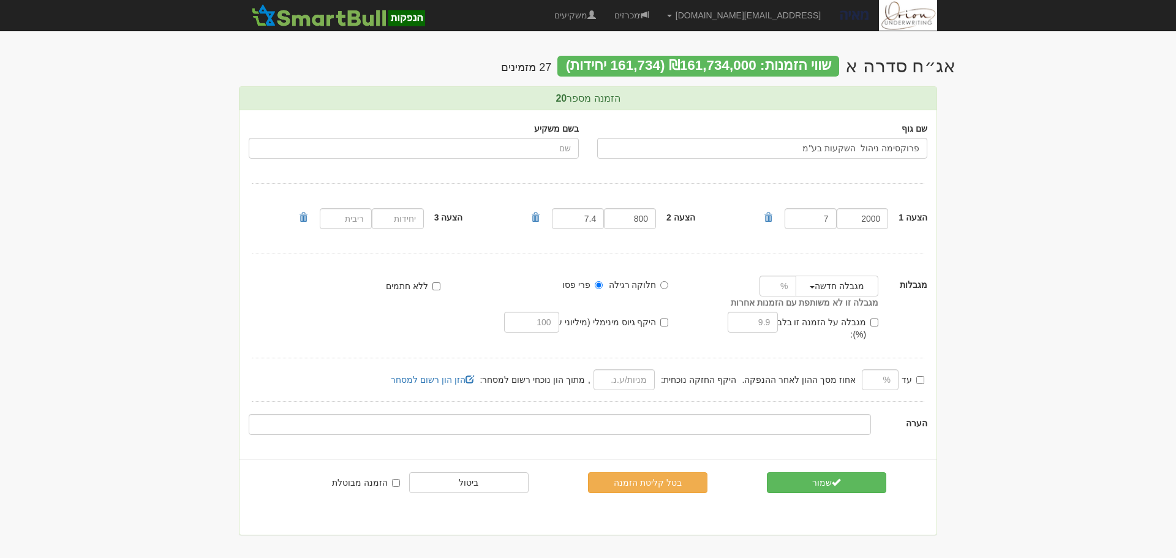
click at [660, 320] on label "היקף גיוס מינימלי (מיליוני ע.נ.):" at bounding box center [606, 322] width 126 height 12
click at [660, 320] on input "היקף גיוס מינימלי (מיליוני ע.נ.):" at bounding box center [664, 322] width 8 height 8
checkbox input "true"
click at [531, 323] on input "text" at bounding box center [531, 322] width 55 height 21
type input "100"
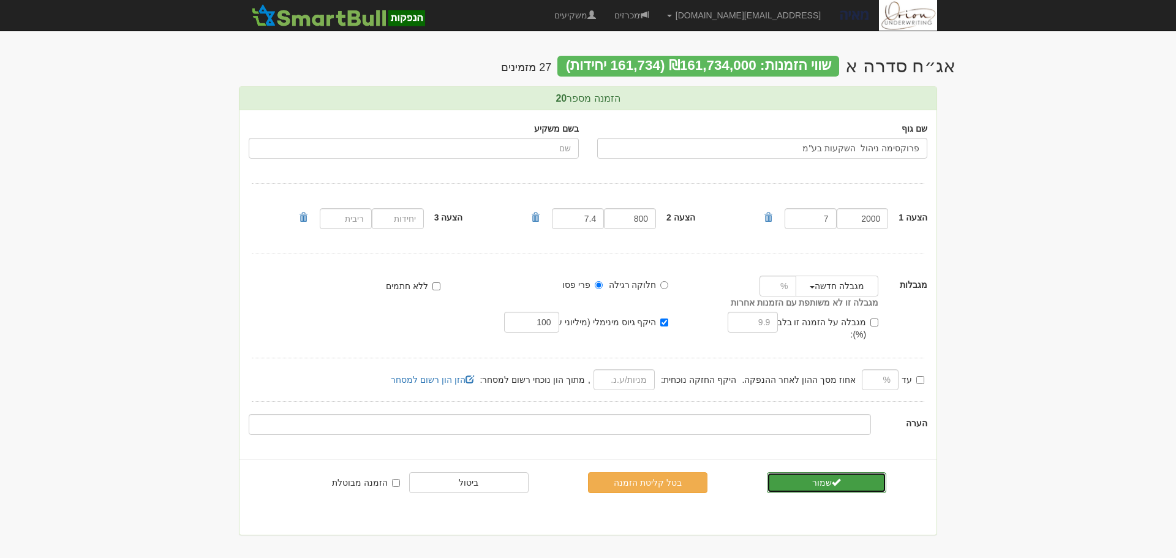
click at [825, 476] on button "שמור" at bounding box center [826, 482] width 119 height 21
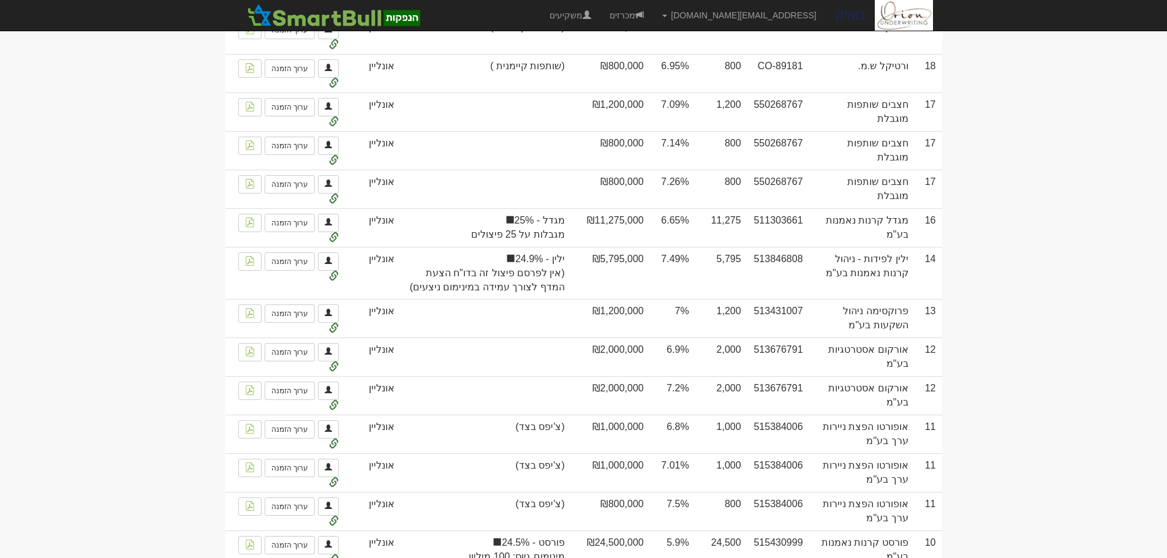
scroll to position [1096, 0]
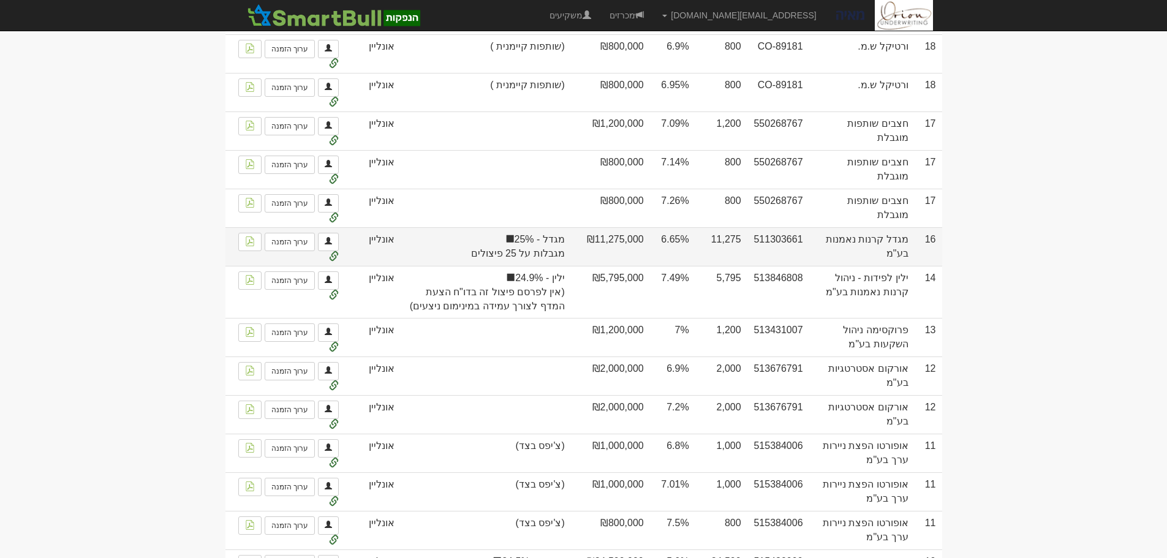
drag, startPoint x: 905, startPoint y: 258, endPoint x: 578, endPoint y: 262, distance: 326.5
click at [578, 262] on tr "16 מגדל קרנות נאמנות בע"מ 511303661 11,275 6.65% ₪11,275,000 מגדל - 25% מגבלות …" at bounding box center [583, 246] width 717 height 39
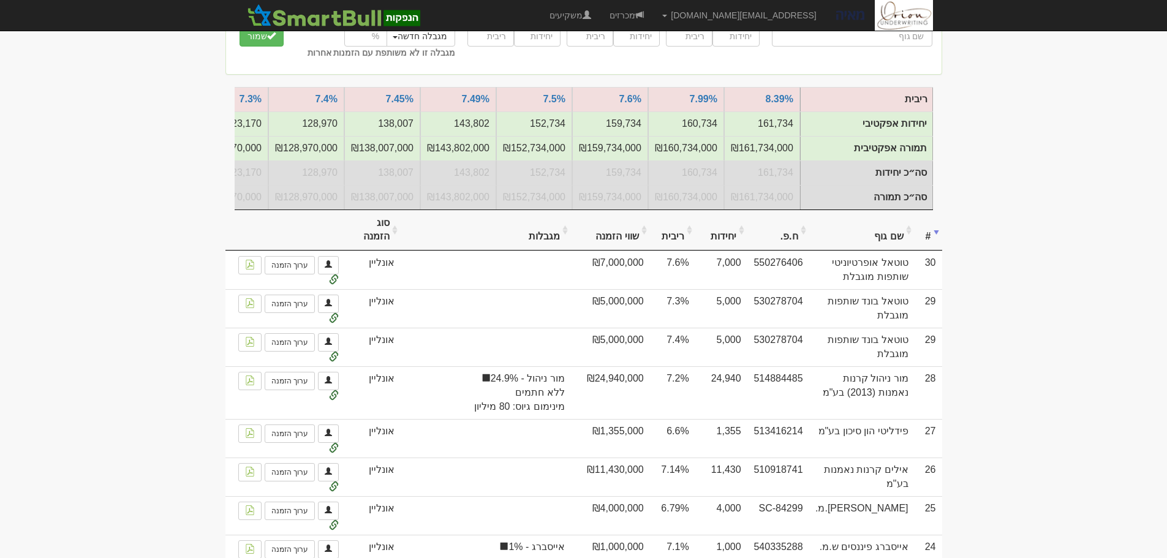
scroll to position [0, 0]
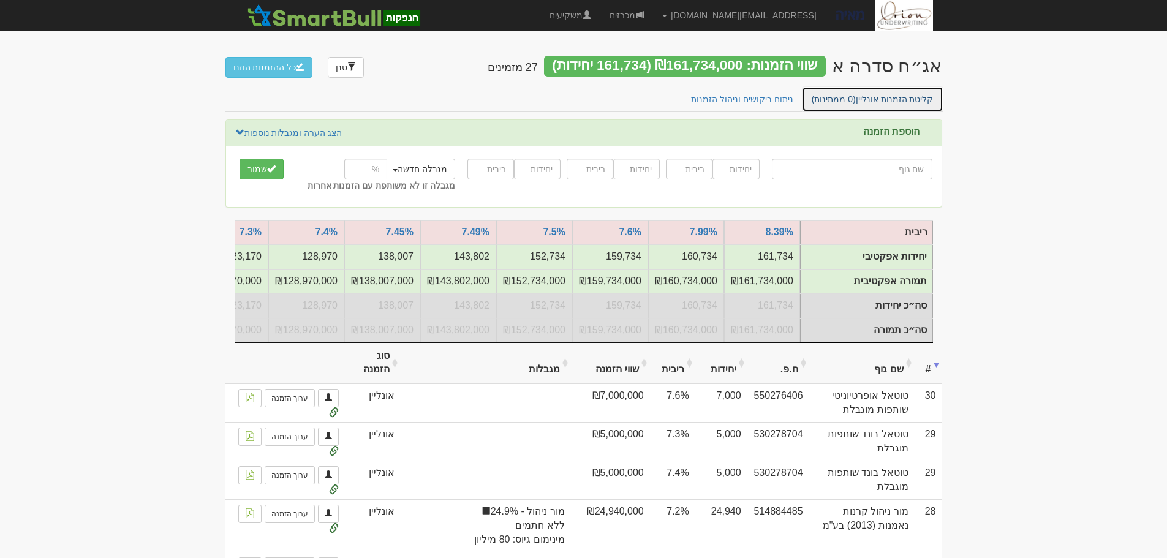
click at [939, 91] on link "קליטת הזמנות אונליין (0 ממתינות)" at bounding box center [872, 99] width 141 height 26
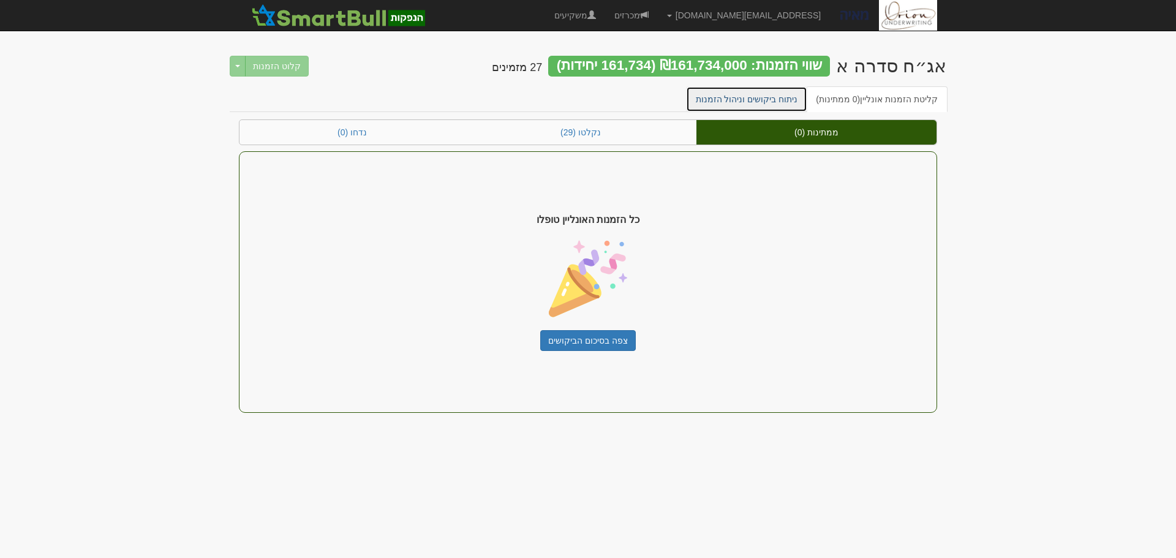
click at [767, 96] on link "ניתוח ביקושים וניהול הזמנות" at bounding box center [747, 99] width 122 height 26
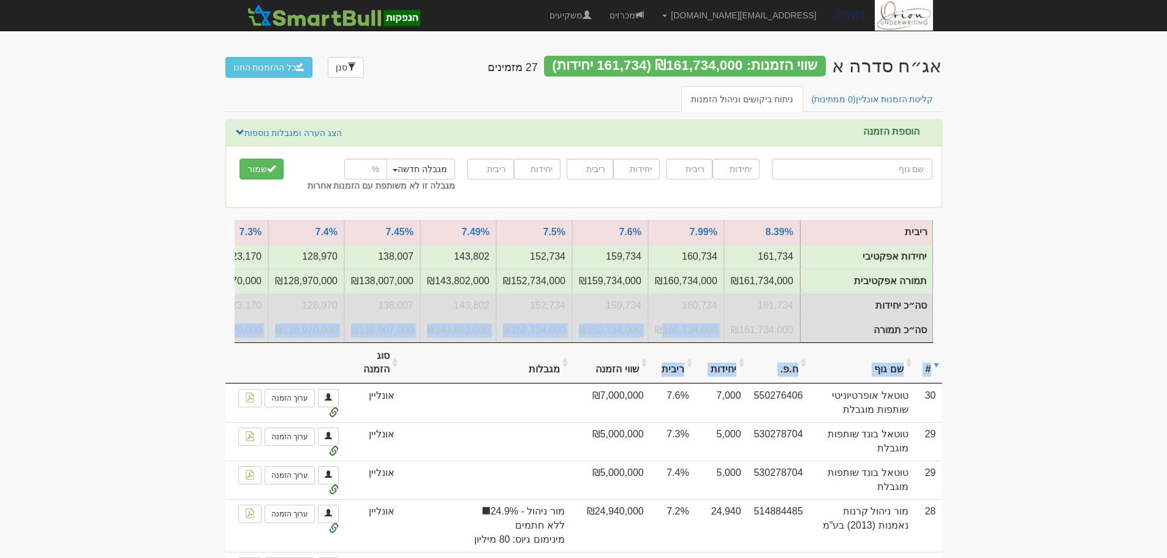
drag, startPoint x: 661, startPoint y: 341, endPoint x: 661, endPoint y: 352, distance: 11.0
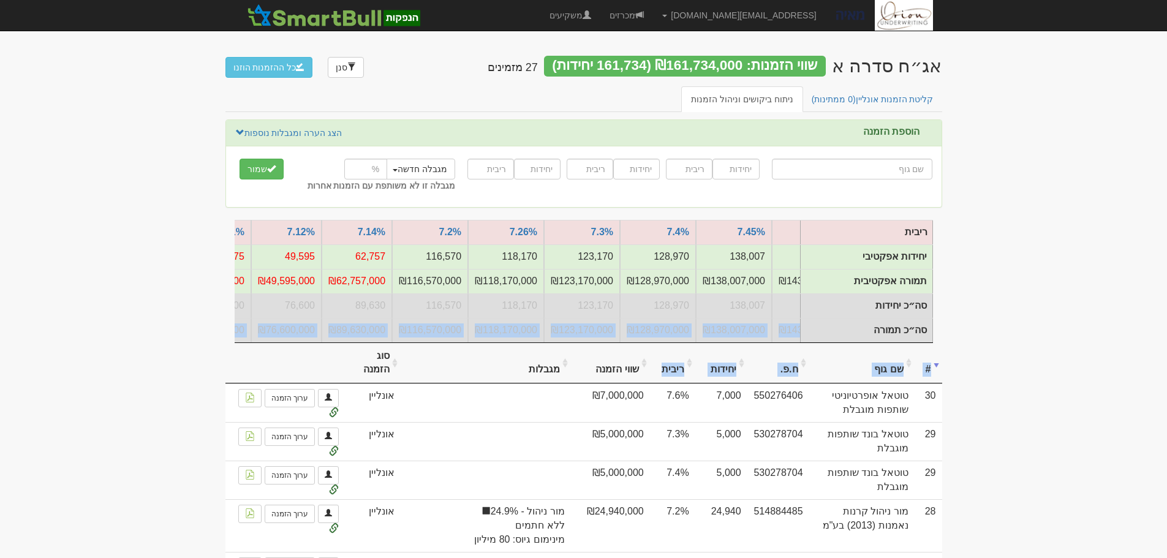
scroll to position [0, -356]
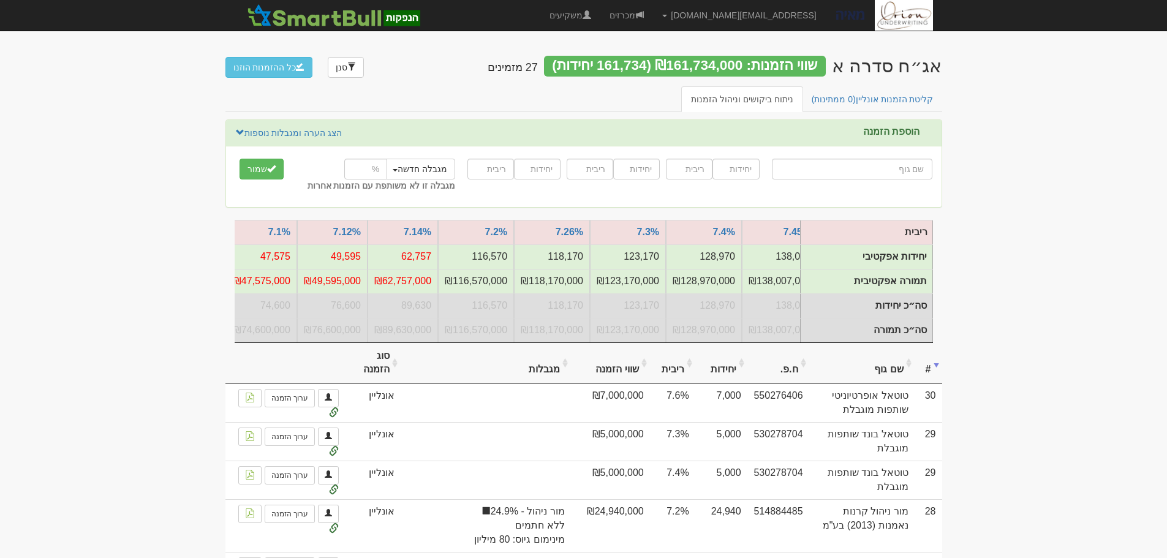
scroll to position [0, -411]
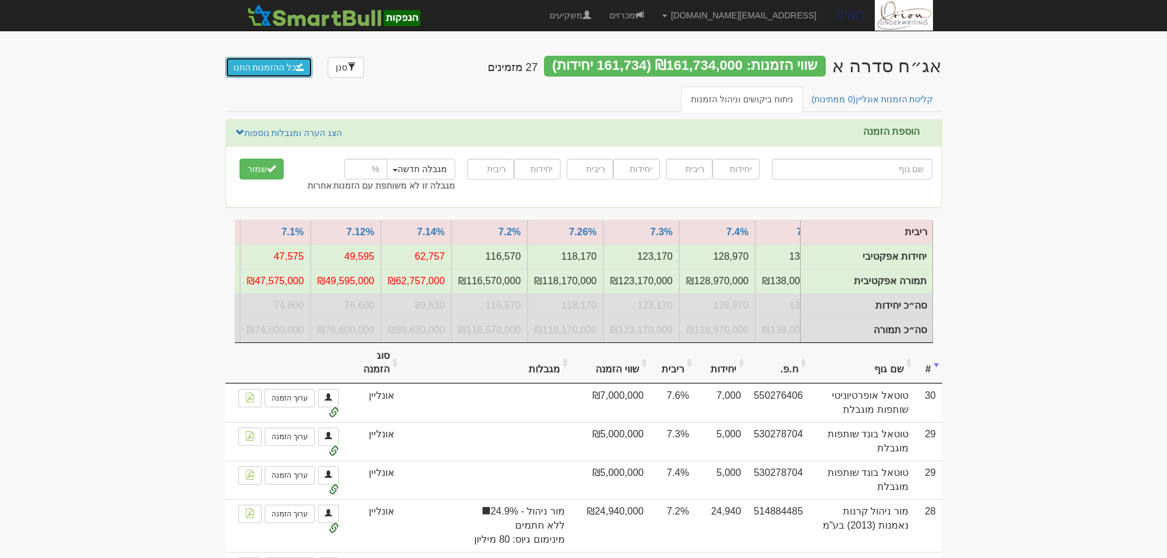
click at [273, 63] on button "כל ההזמנות הוזנו" at bounding box center [269, 67] width 88 height 21
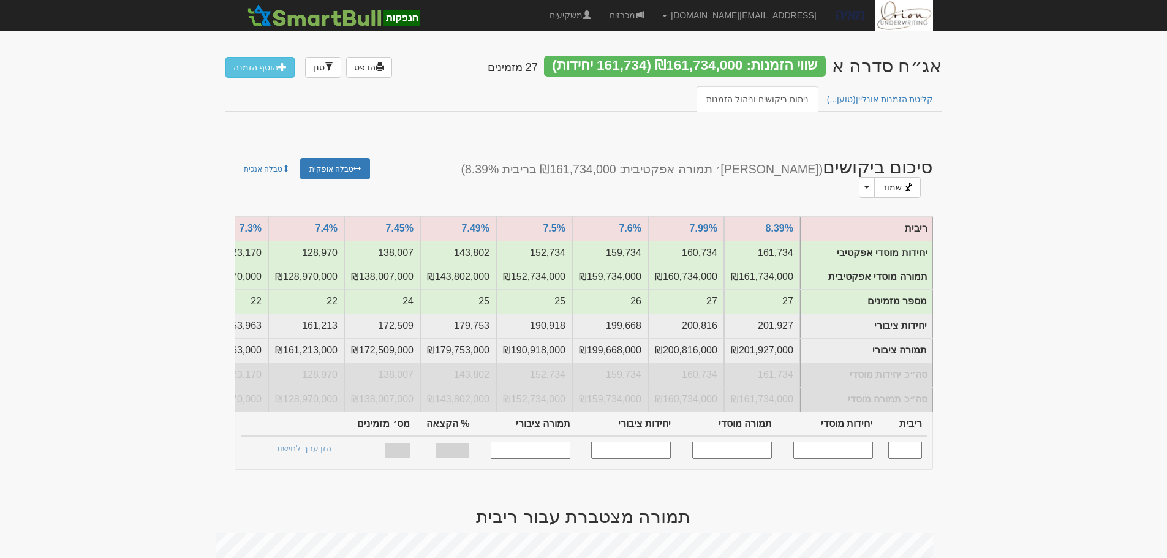
click at [907, 447] on input "text" at bounding box center [905, 450] width 34 height 17
click at [815, 442] on input "text" at bounding box center [833, 450] width 80 height 17
type input "100000"
type input "7.200"
type input "100,000"
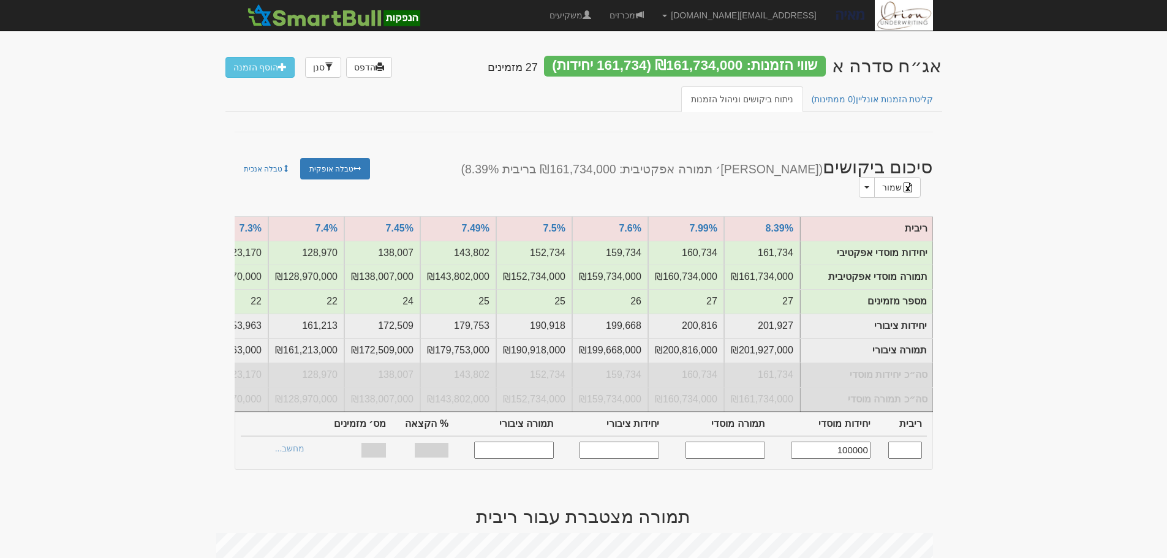
type input "100,000,000"
type input "125,000"
type input "125,000,000"
type input "38.5%"
type input "21"
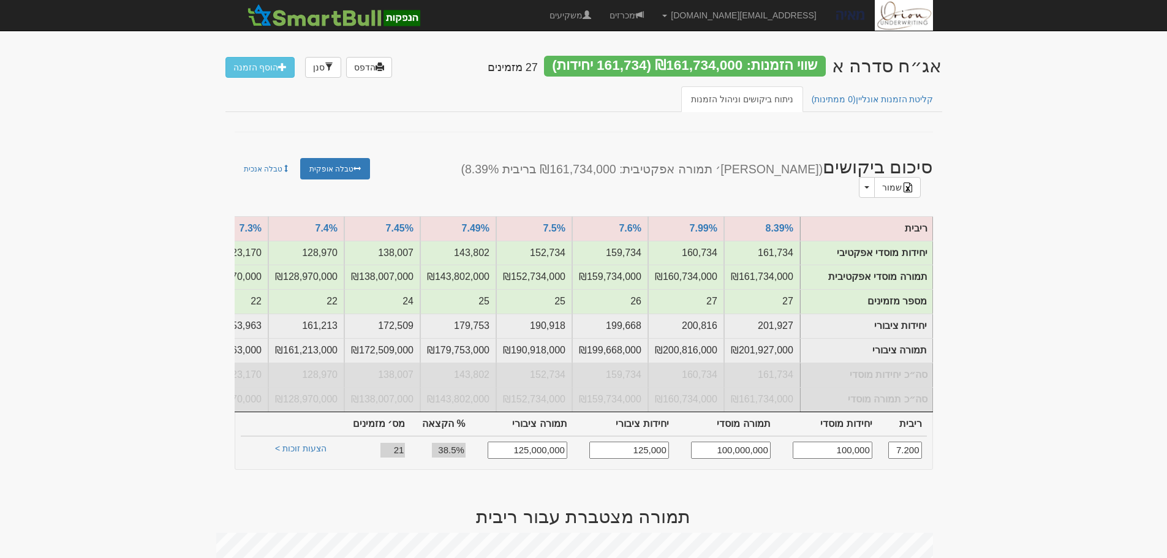
type input "100,000"
drag, startPoint x: 431, startPoint y: 442, endPoint x: 458, endPoint y: 443, distance: 27.0
click at [458, 443] on td "38.5%" at bounding box center [440, 450] width 61 height 28
click at [331, 442] on link "הצעות זוכות >" at bounding box center [300, 450] width 67 height 17
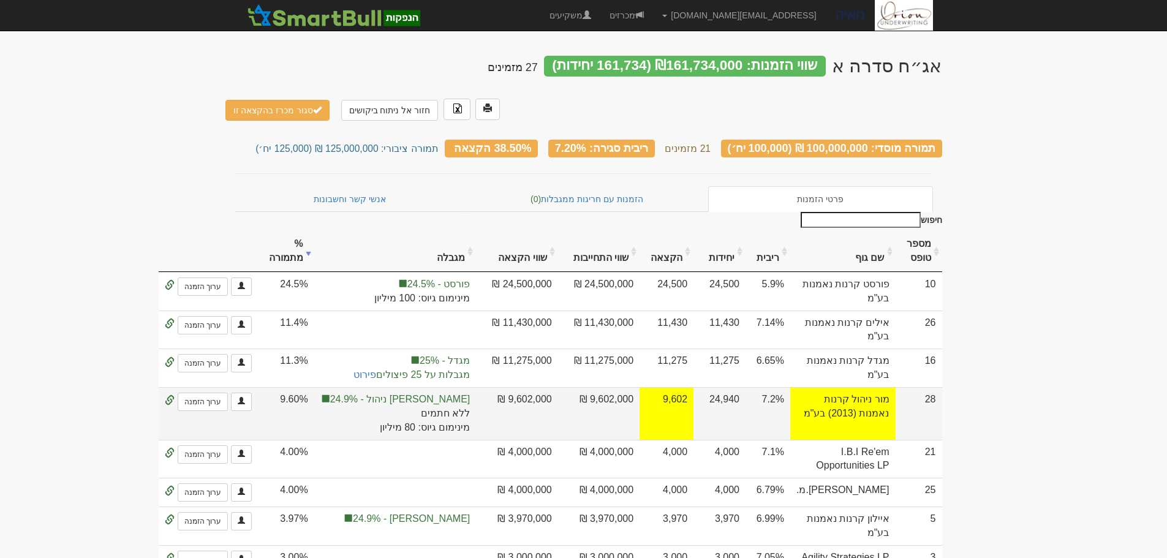
drag, startPoint x: 831, startPoint y: 357, endPoint x: 709, endPoint y: 360, distance: 121.9
click at [709, 387] on tr "28 [PERSON_NAME] ניהול קרנות נאמנות (2013) בע"מ 7.2% 24,940 9,602 9,602,000 ₪ 9…" at bounding box center [539, 413] width 805 height 53
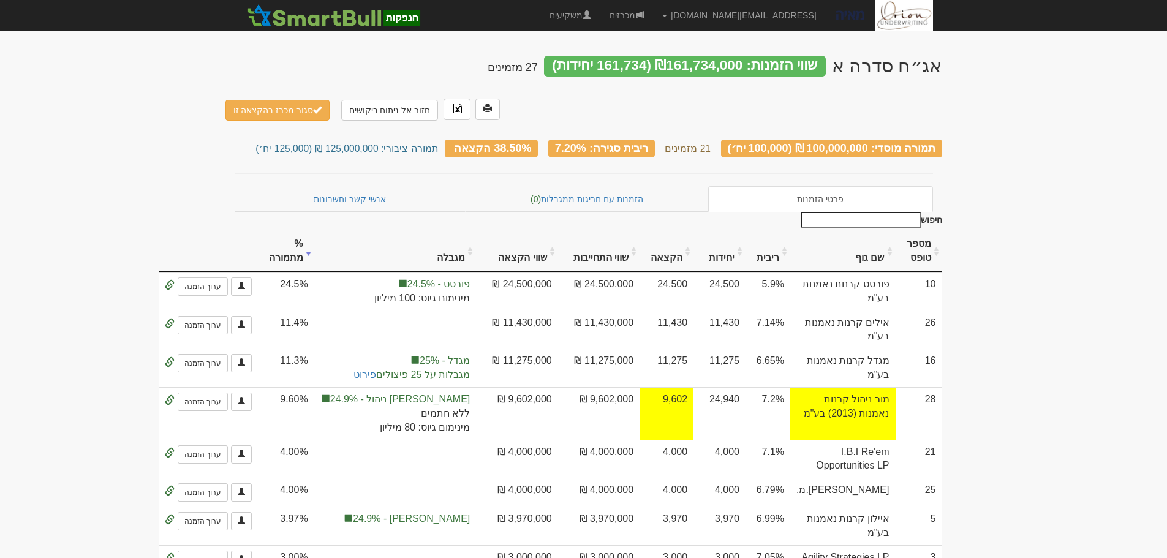
click at [405, 100] on link "חזור אל ניתוח ביקושים" at bounding box center [389, 110] width 97 height 21
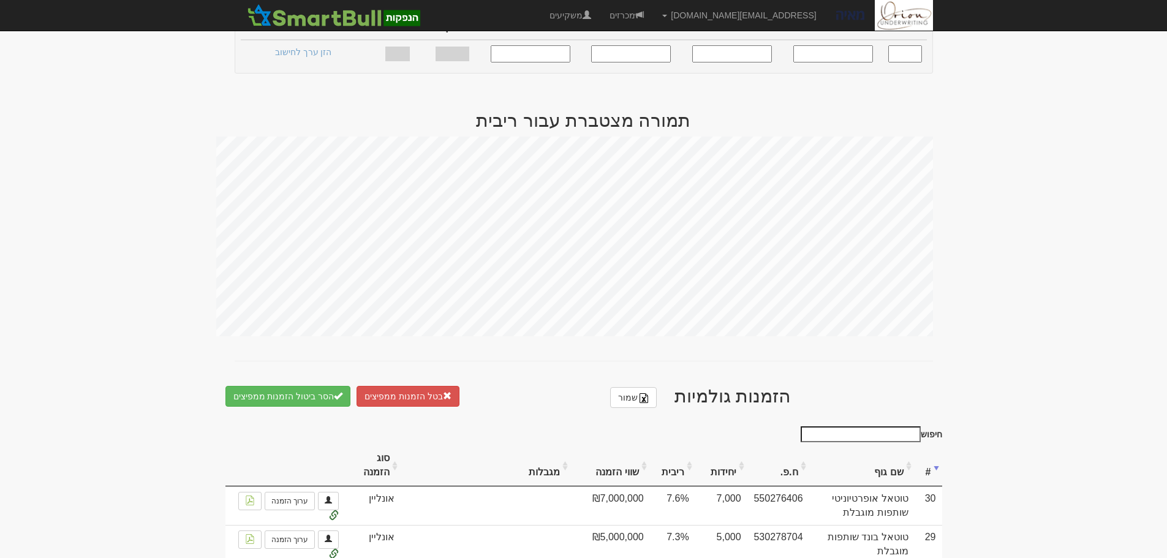
scroll to position [612, 0]
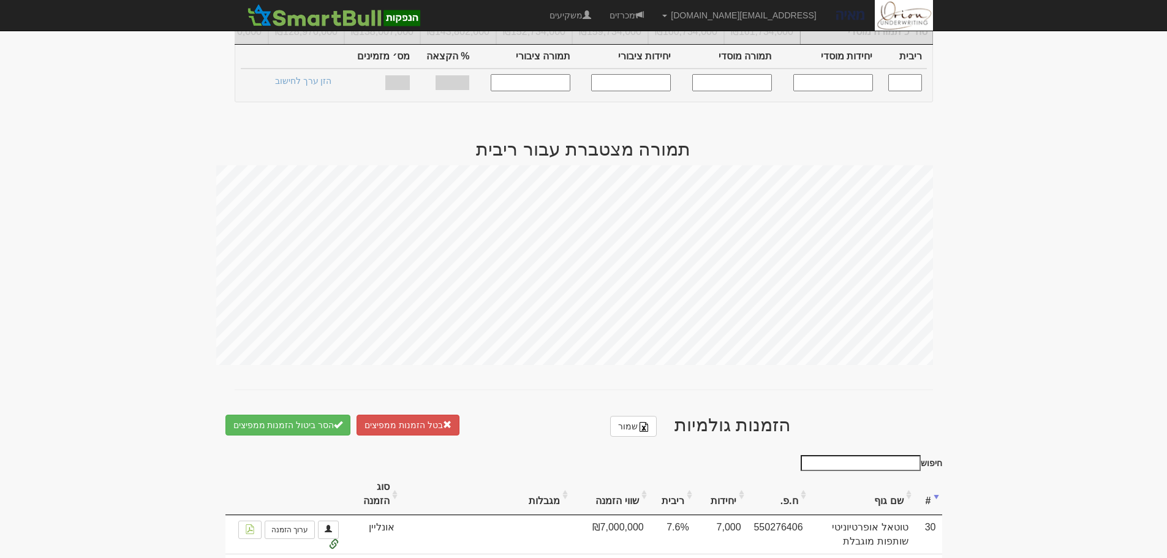
scroll to position [674, 0]
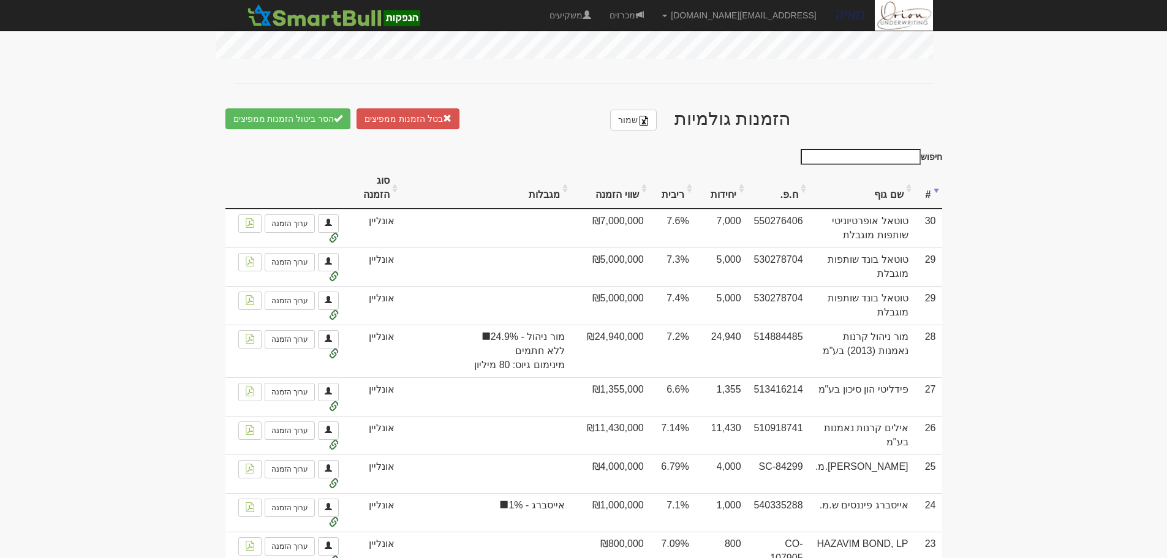
click at [886, 151] on input "חיפוש" at bounding box center [861, 157] width 120 height 16
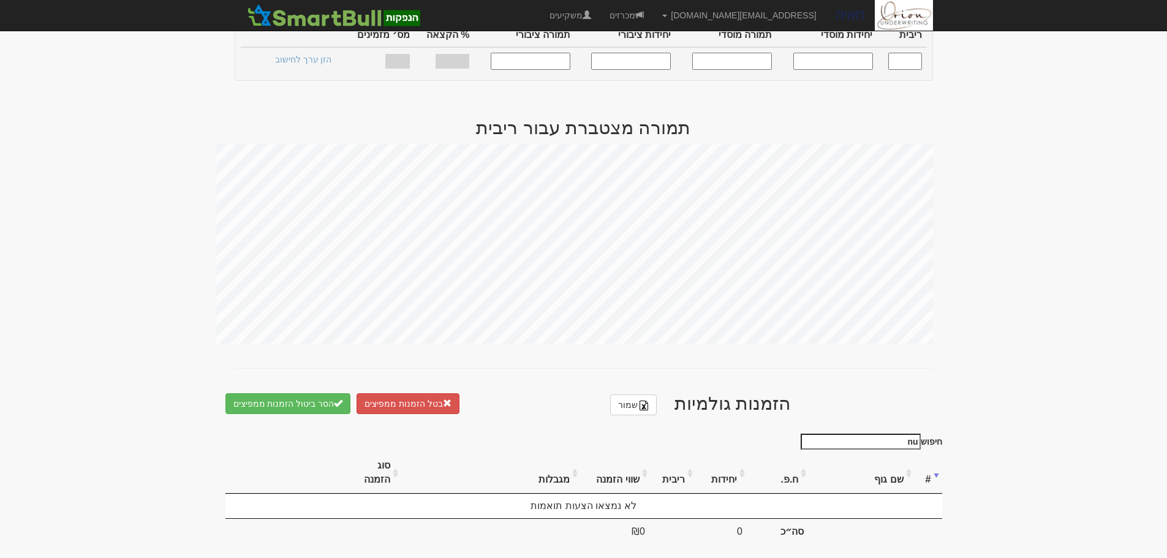
type input "n"
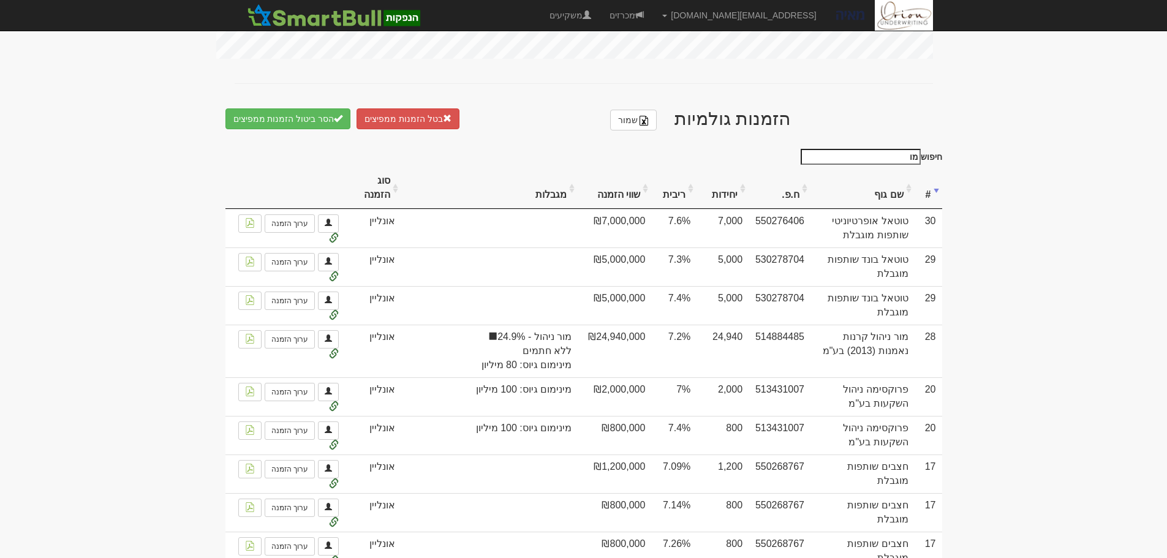
scroll to position [417, 0]
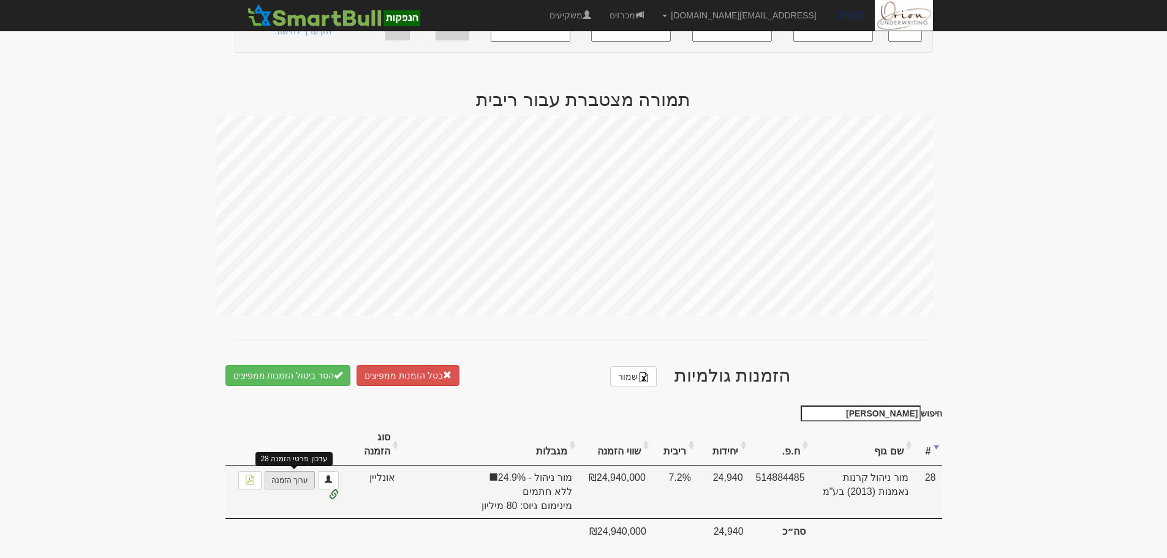
type input "מור"
click at [292, 471] on link "ערוך הזמנה" at bounding box center [290, 480] width 50 height 18
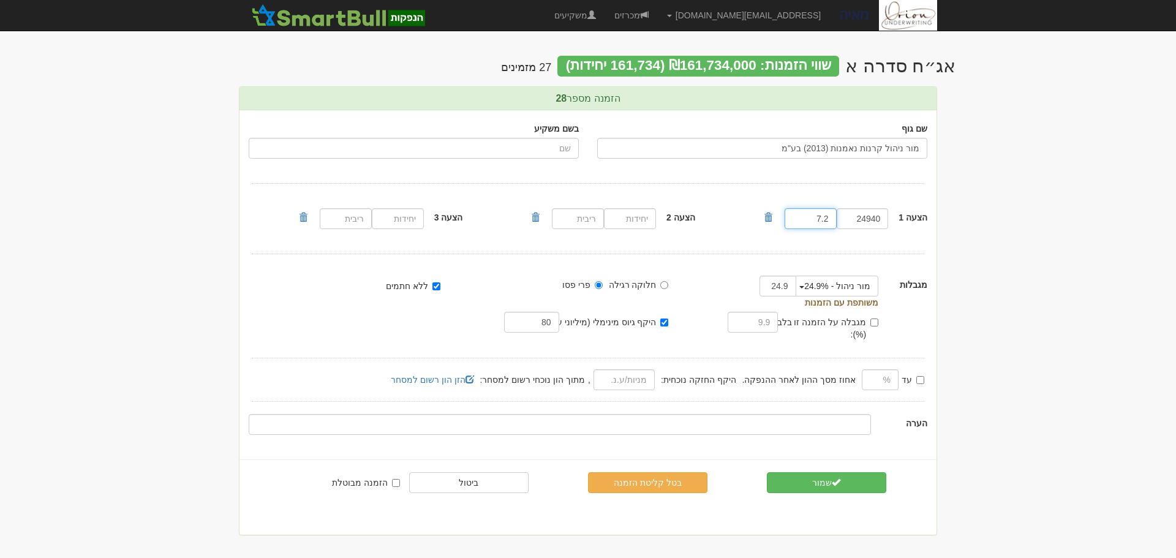
click at [823, 222] on input "7.2" at bounding box center [811, 218] width 52 height 21
click at [825, 219] on input "7.2" at bounding box center [811, 218] width 52 height 21
click at [829, 220] on input "7.2" at bounding box center [811, 218] width 52 height 21
type input "7.18"
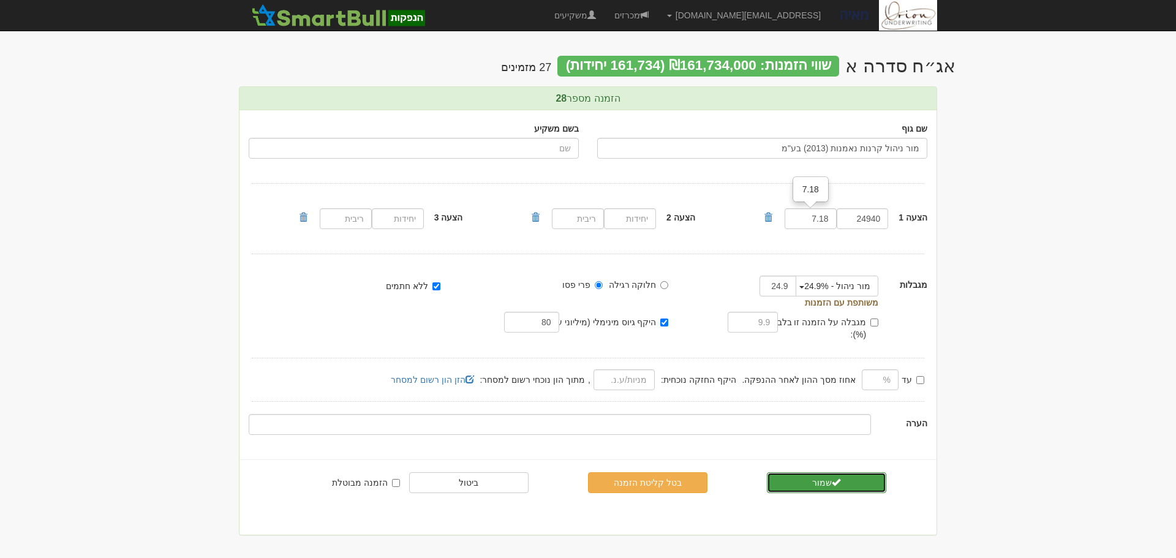
click at [829, 478] on button "שמור" at bounding box center [826, 482] width 119 height 21
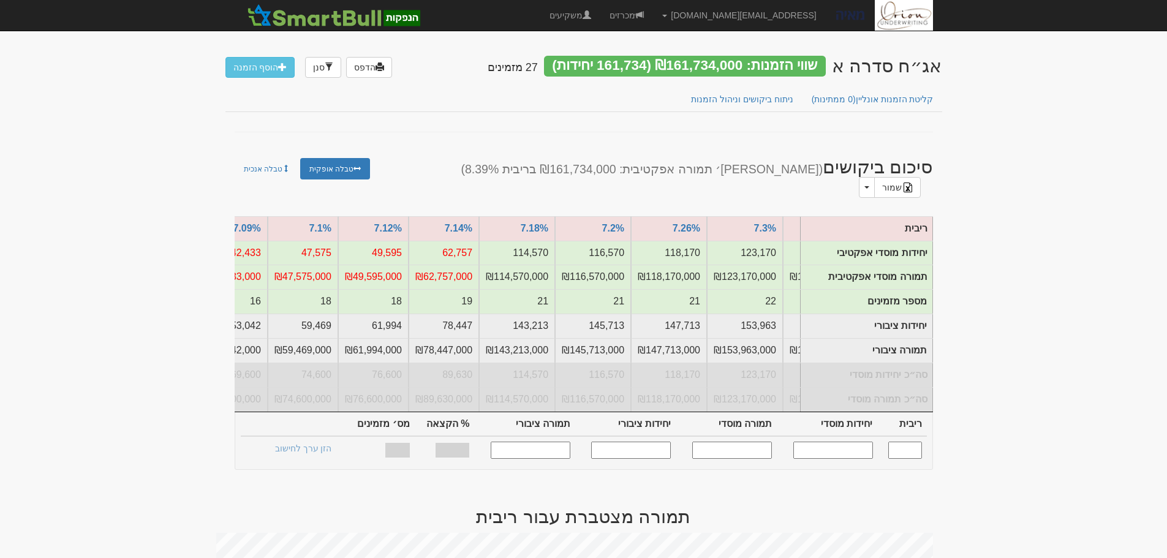
scroll to position [0, -519]
click at [853, 442] on input "text" at bounding box center [833, 450] width 80 height 17
type input "100000"
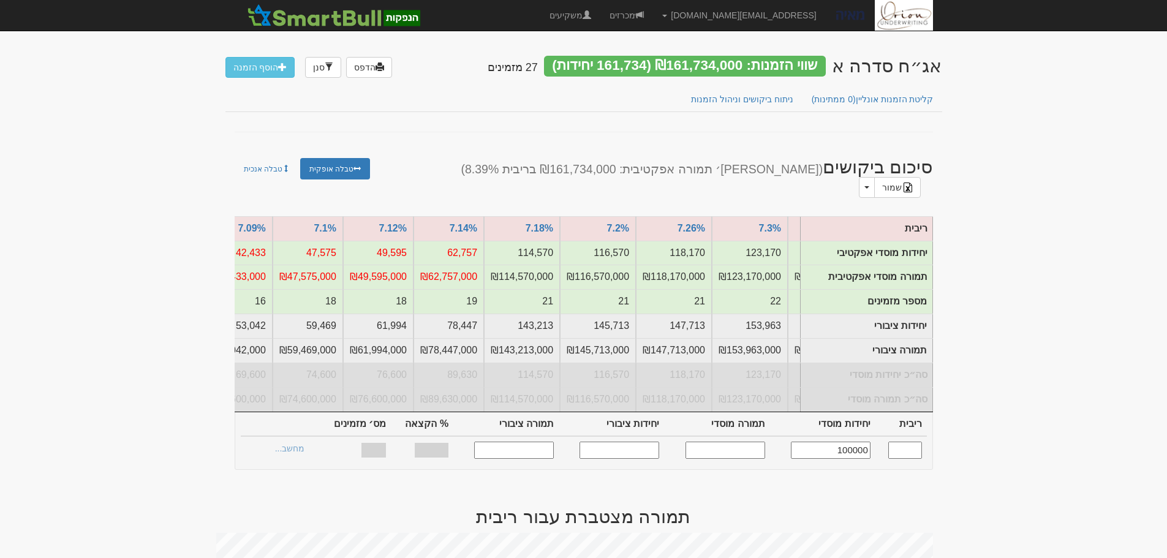
type input "7.180"
type input "100,000"
type input "100,000,000"
type input "125,000"
type input "125,000,000"
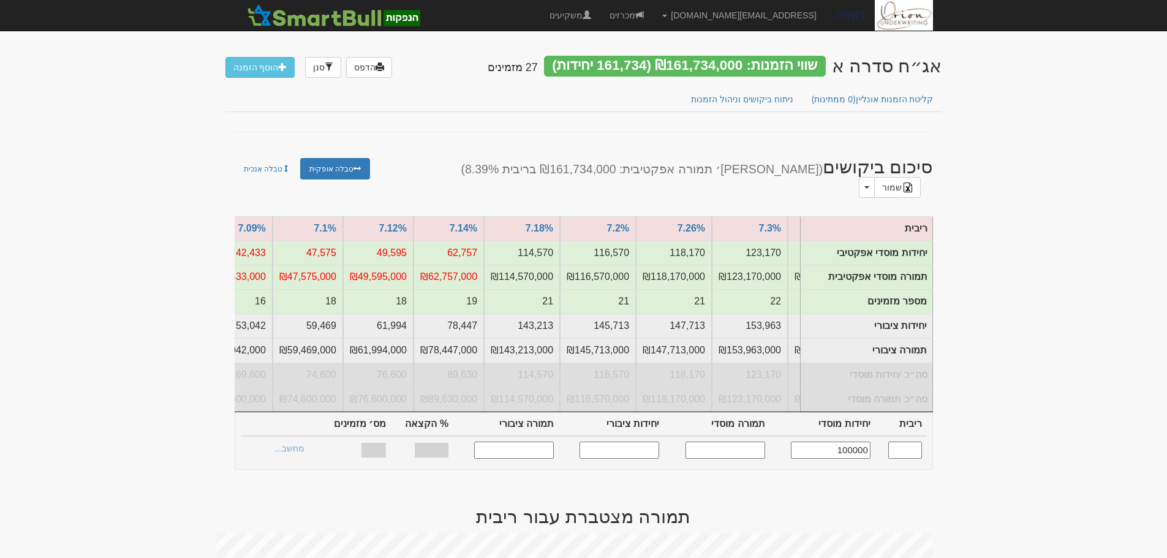
type input "41.59%"
type input "21"
type input "100,000"
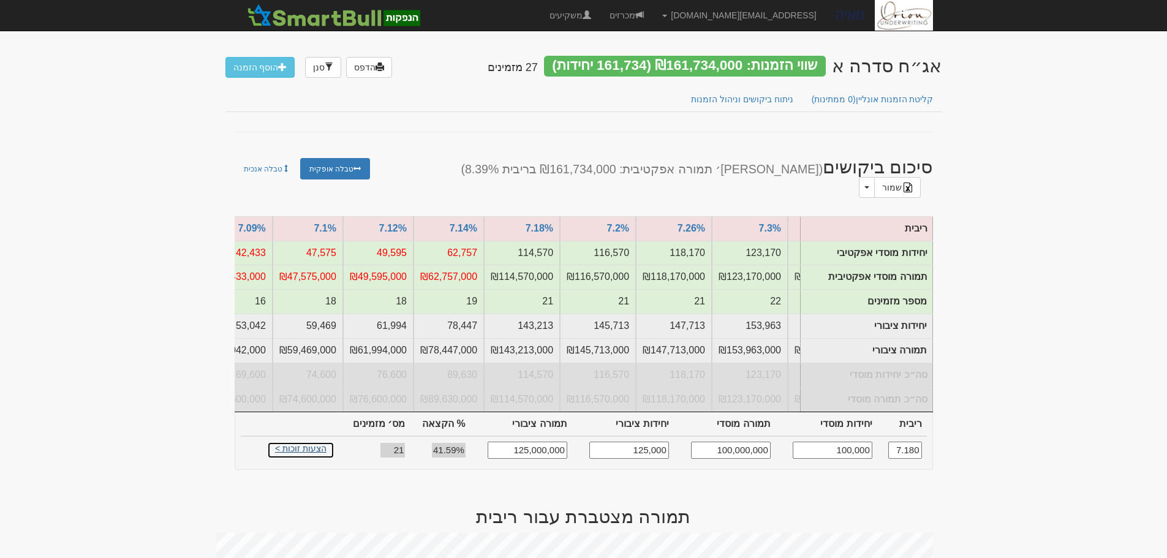
click at [308, 442] on link "הצעות זוכות >" at bounding box center [300, 450] width 67 height 17
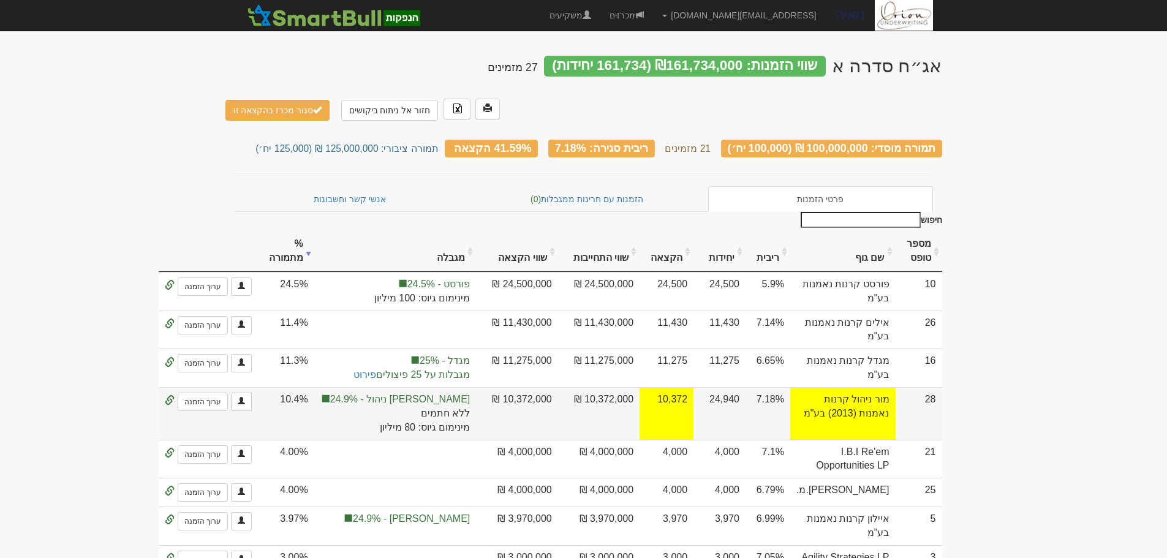
drag, startPoint x: 906, startPoint y: 366, endPoint x: 688, endPoint y: 367, distance: 218.1
click at [688, 387] on tr "28 [PERSON_NAME] ניהול קרנות נאמנות (2013) בע"מ 7.18% 24,940 10,372 10,372,000 …" at bounding box center [539, 413] width 805 height 53
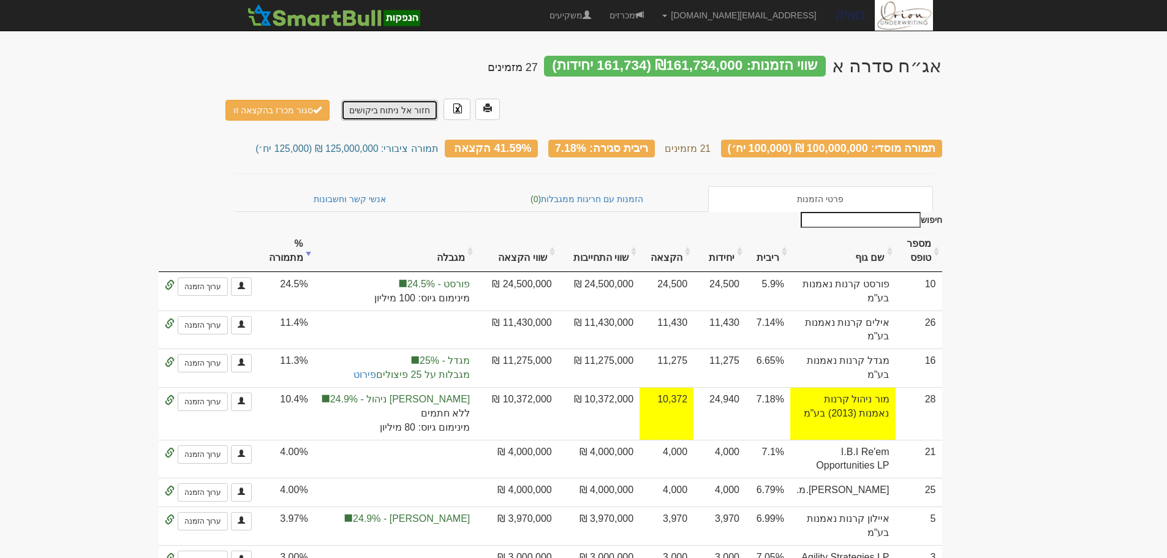
click at [384, 100] on link "חזור אל ניתוח ביקושים" at bounding box center [389, 110] width 97 height 21
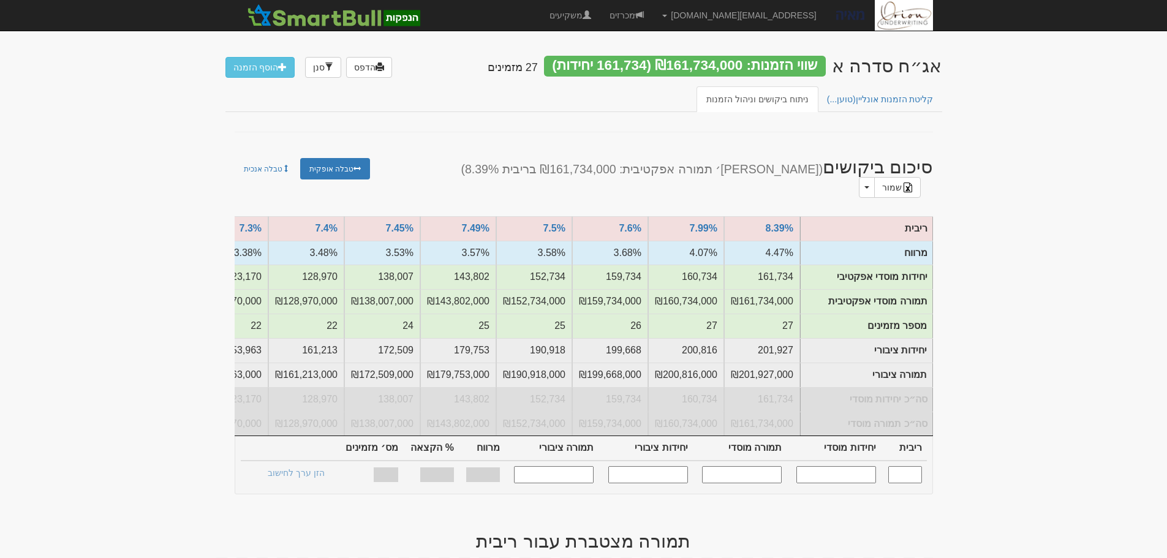
click at [829, 470] on input "text" at bounding box center [836, 474] width 80 height 17
type input "100000"
type input "7.180"
type input "100,000"
type input "100,000,000"
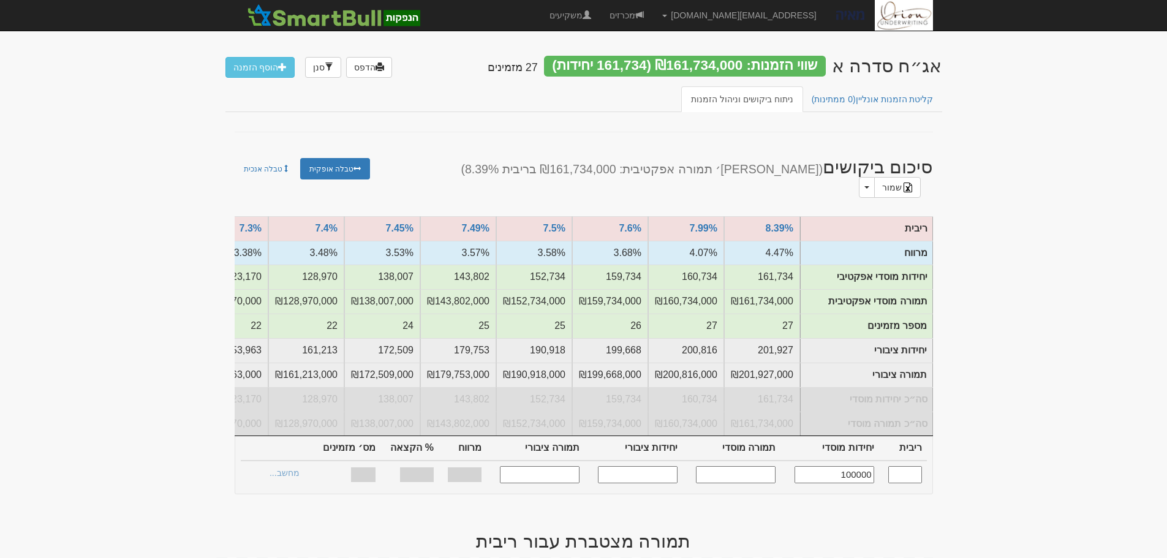
type input "125,000"
type input "125,000,000"
type input "3.260%"
type input "41.59%"
type input "21"
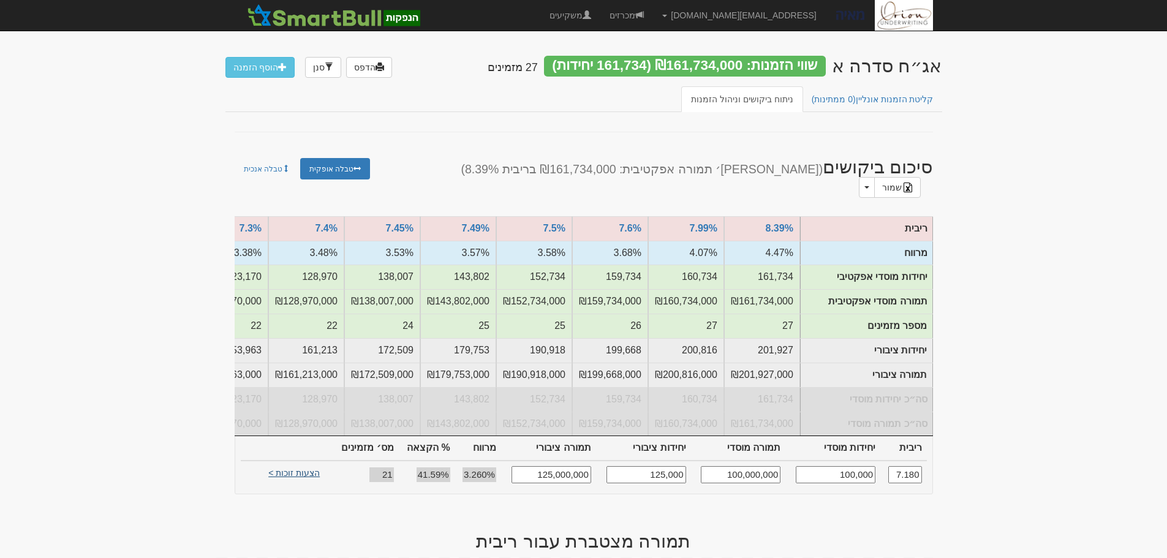
type input "100,000"
click at [301, 466] on link "הצעות זוכות >" at bounding box center [293, 474] width 67 height 17
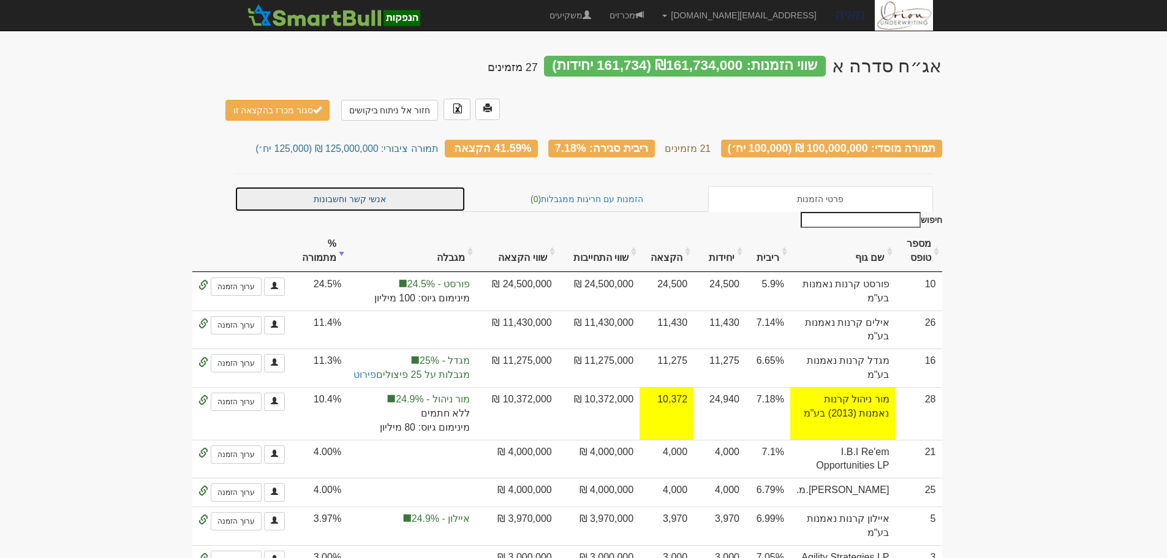
click at [342, 186] on link "אנשי קשר וחשבונות" at bounding box center [351, 199] width 232 height 26
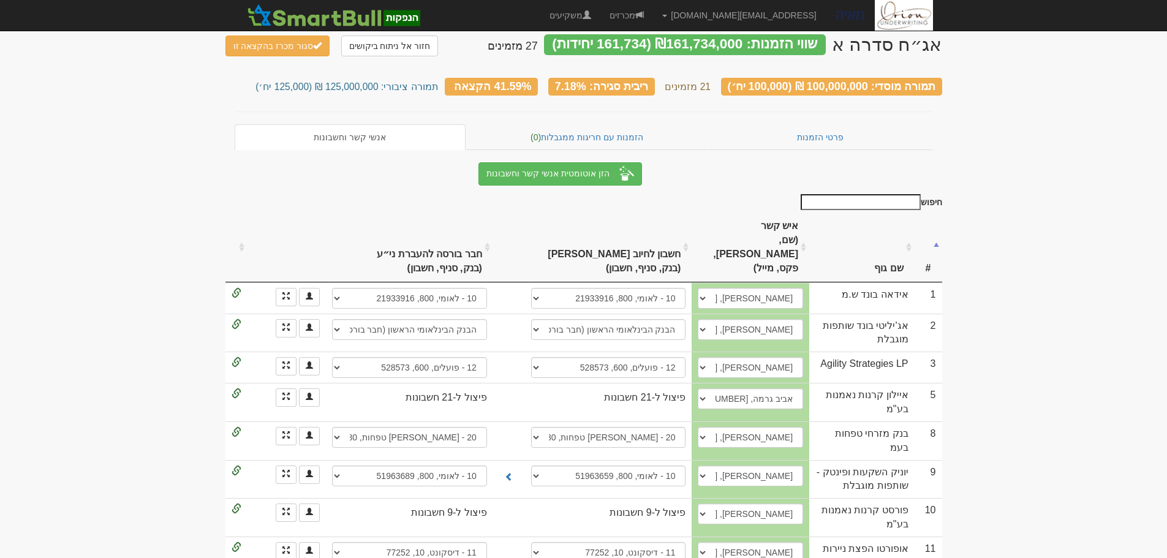
scroll to position [83, 0]
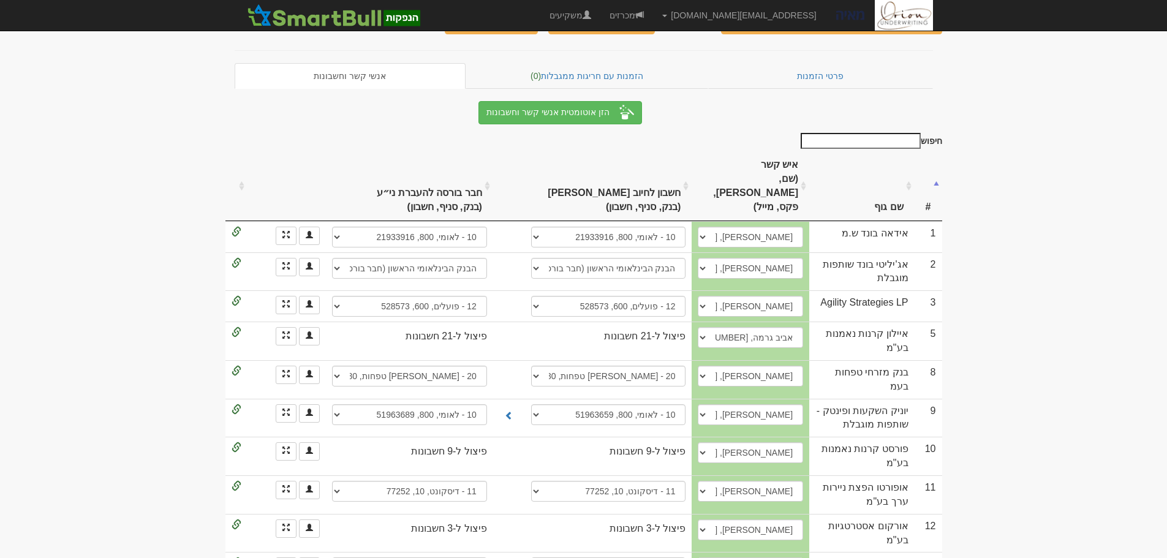
click at [905, 138] on input "חיפוש" at bounding box center [861, 141] width 120 height 16
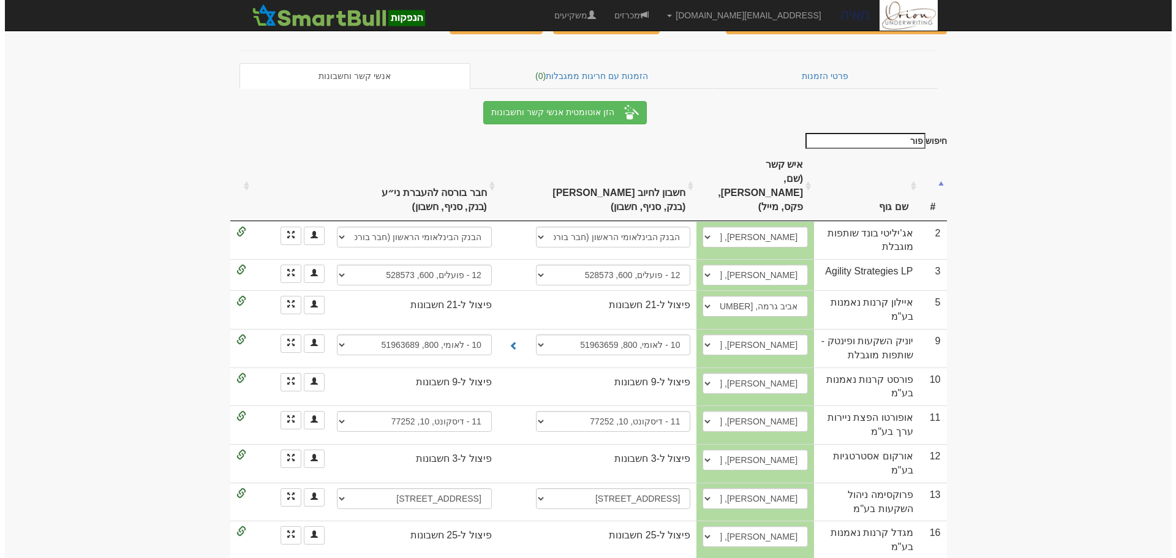
scroll to position [0, 0]
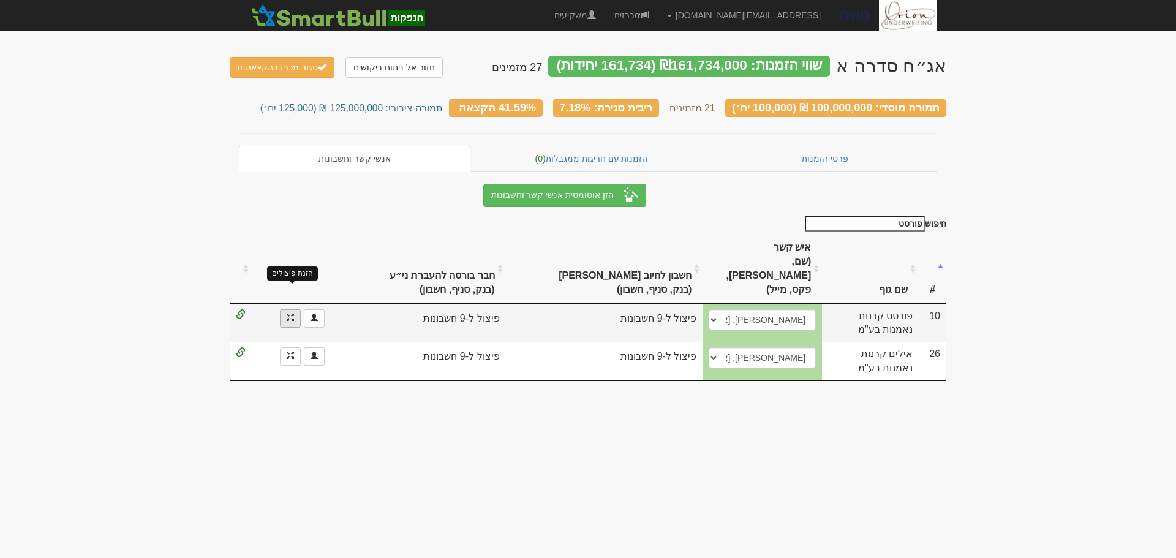
type input "פורסט"
click at [292, 314] on span at bounding box center [290, 317] width 7 height 7
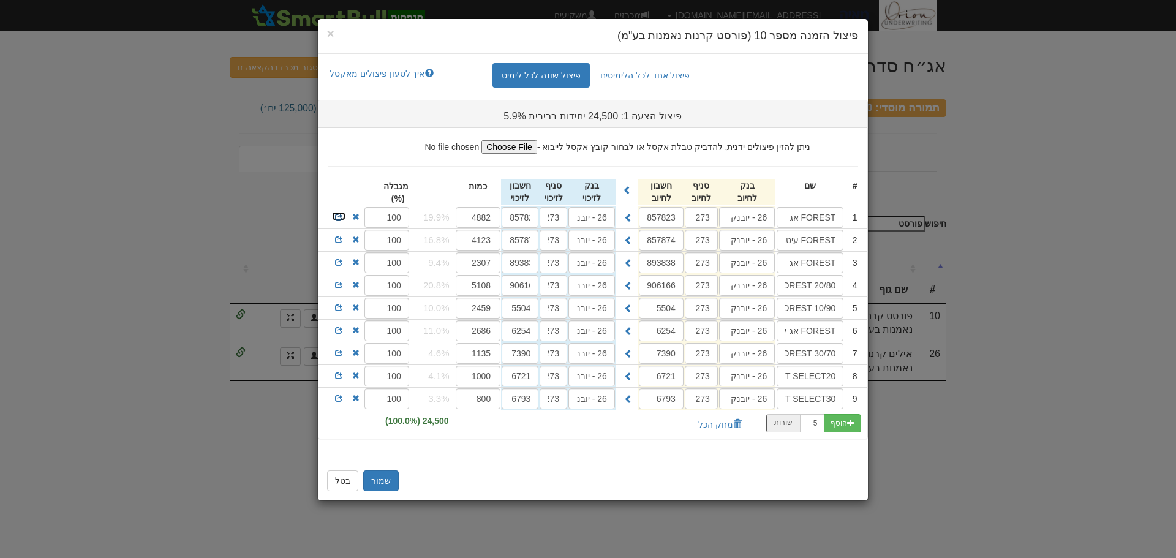
click at [337, 215] on span at bounding box center [338, 216] width 7 height 7
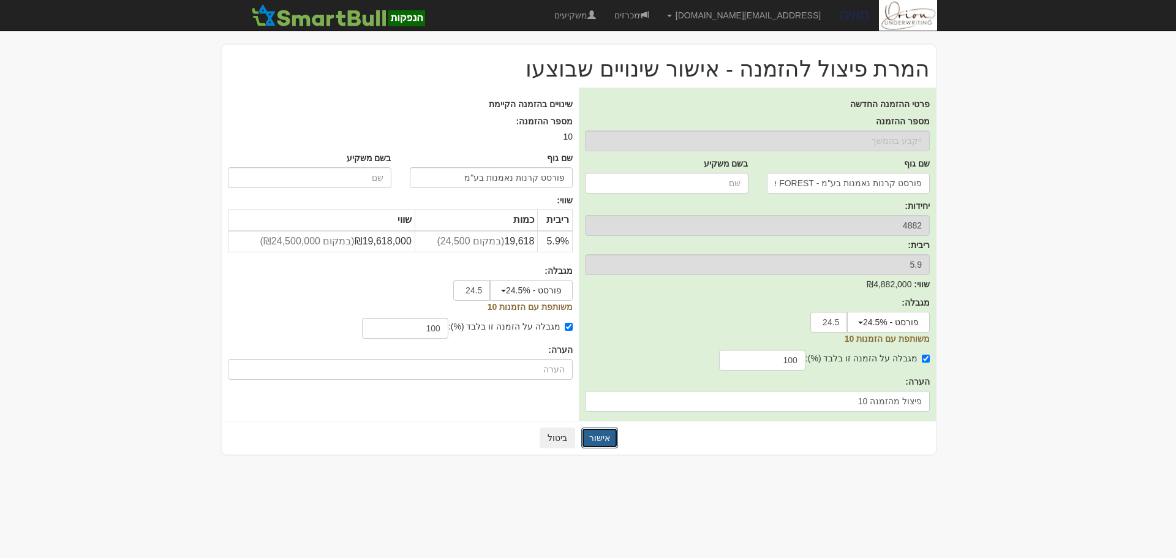
click at [599, 439] on button "אישור" at bounding box center [599, 438] width 37 height 21
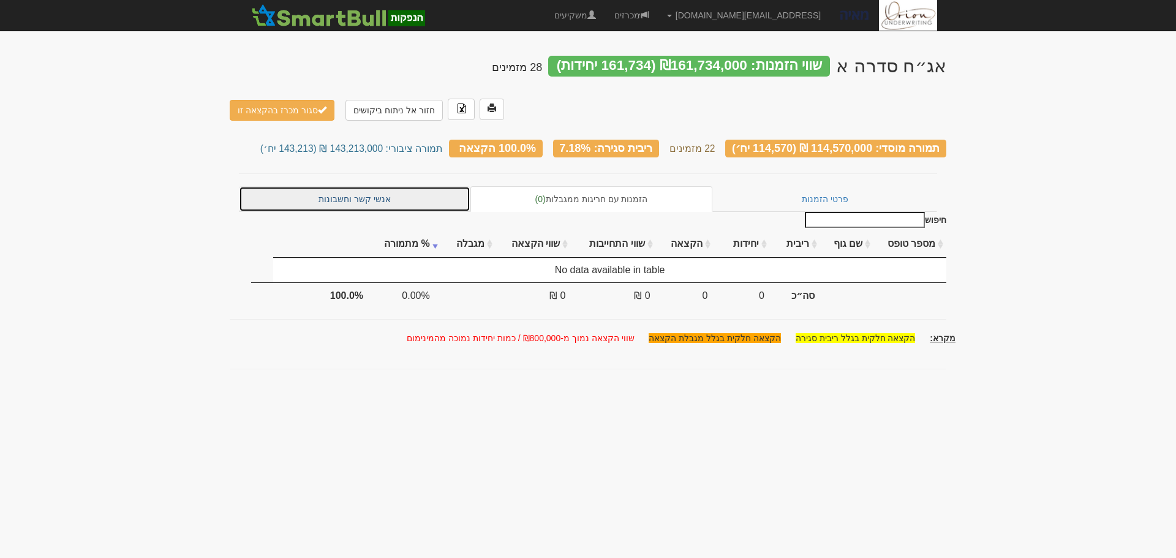
click at [393, 186] on link "אנשי קשר וחשבונות" at bounding box center [355, 199] width 232 height 26
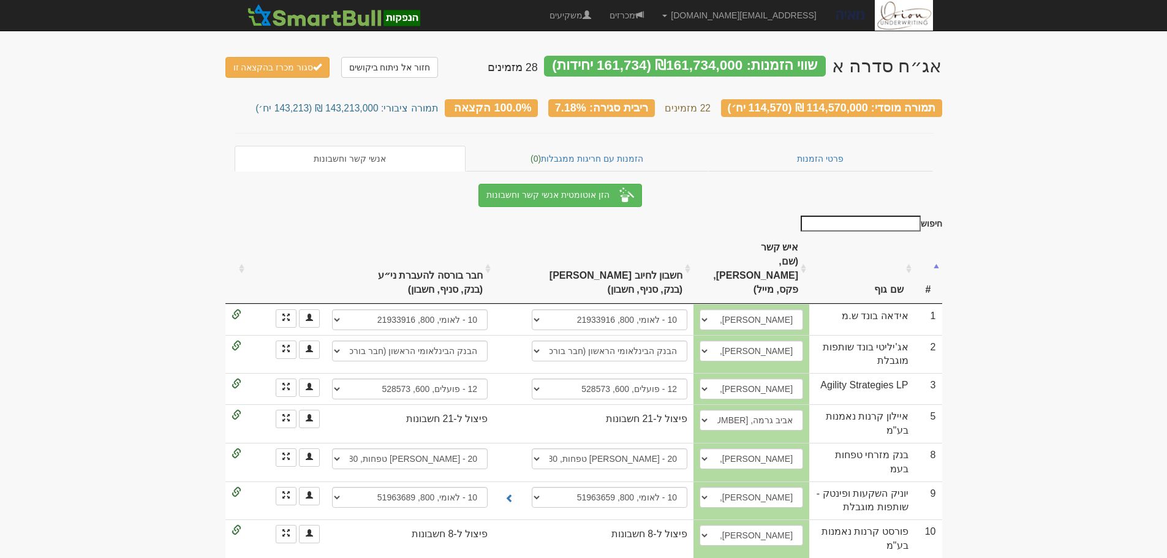
click at [902, 218] on input "חיפוש" at bounding box center [861, 224] width 120 height 16
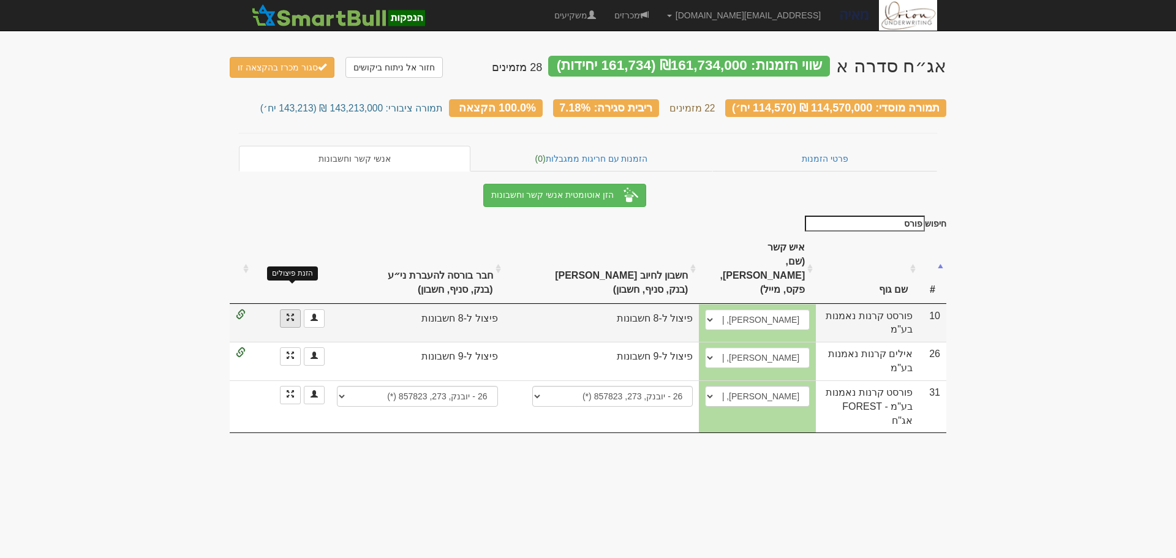
type input "פורס"
click at [287, 314] on span at bounding box center [290, 317] width 7 height 7
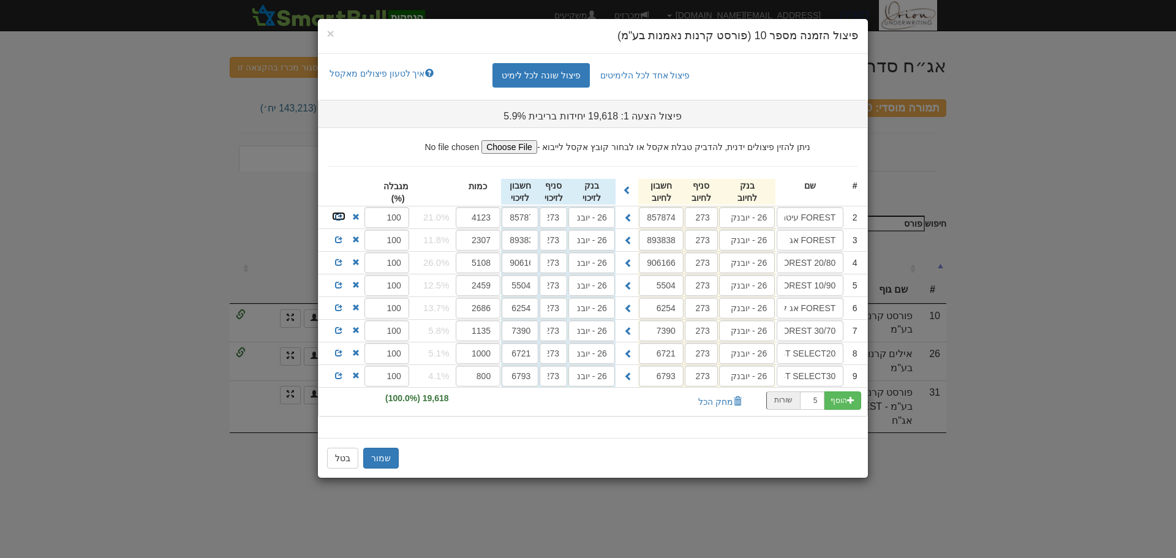
click at [336, 216] on span at bounding box center [338, 216] width 7 height 7
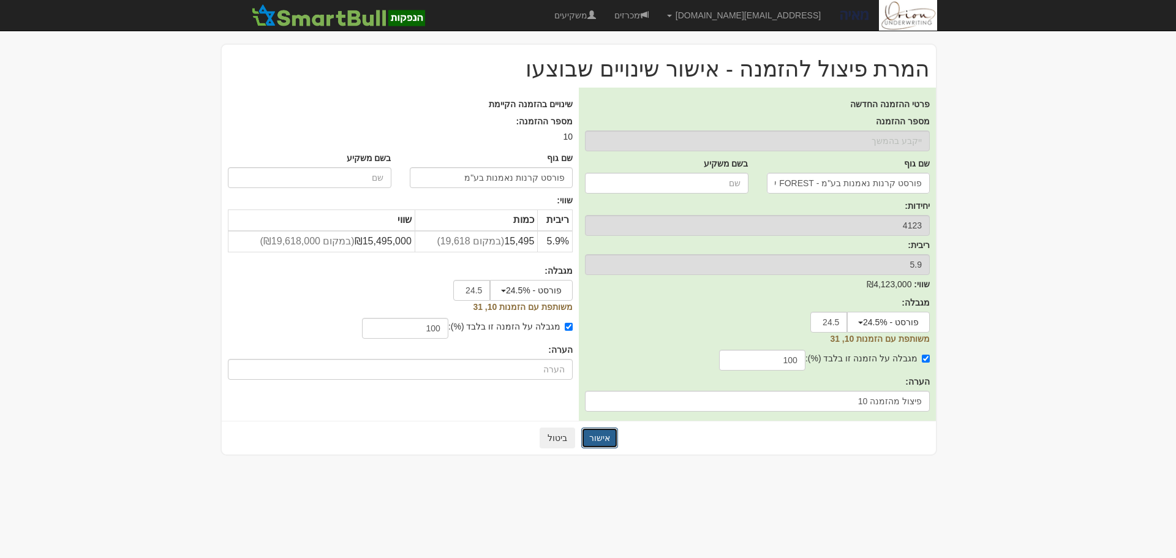
click at [598, 433] on button "אישור" at bounding box center [599, 438] width 37 height 21
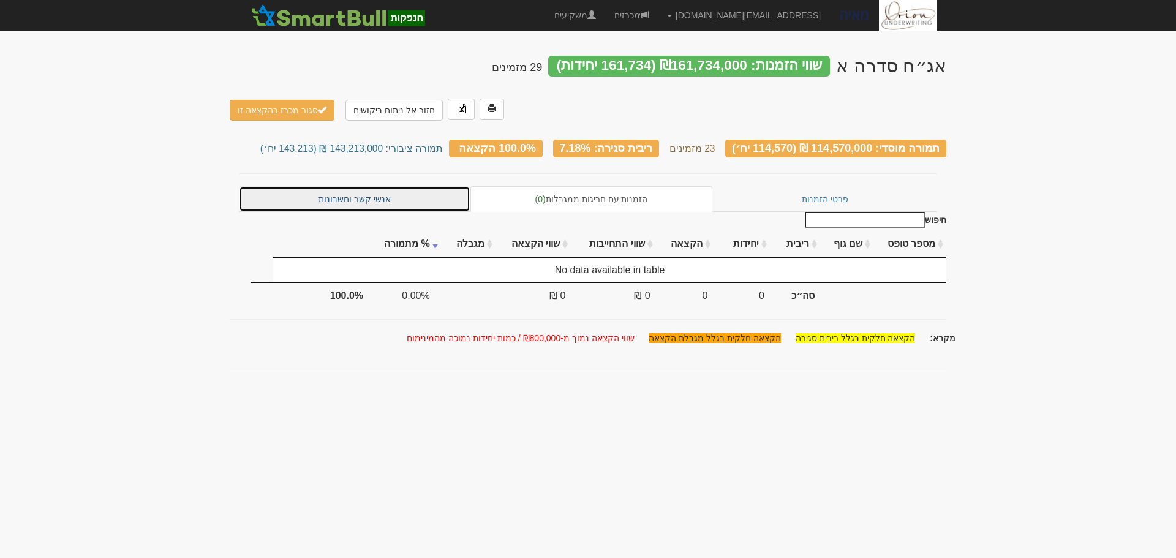
click at [407, 186] on link "אנשי קשר וחשבונות" at bounding box center [355, 199] width 232 height 26
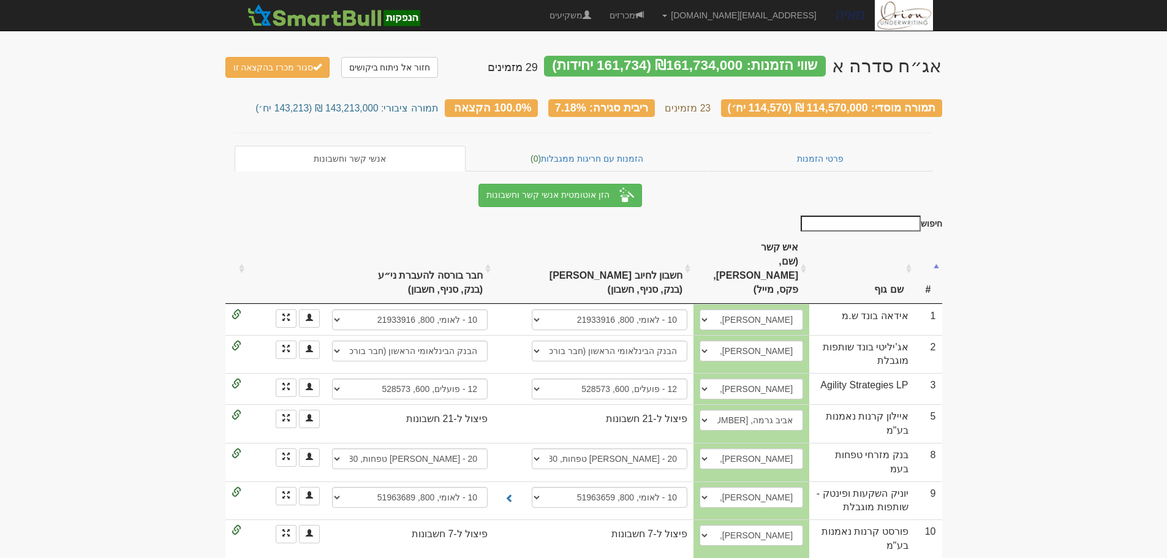
click at [840, 217] on input "חיפוש" at bounding box center [861, 224] width 120 height 16
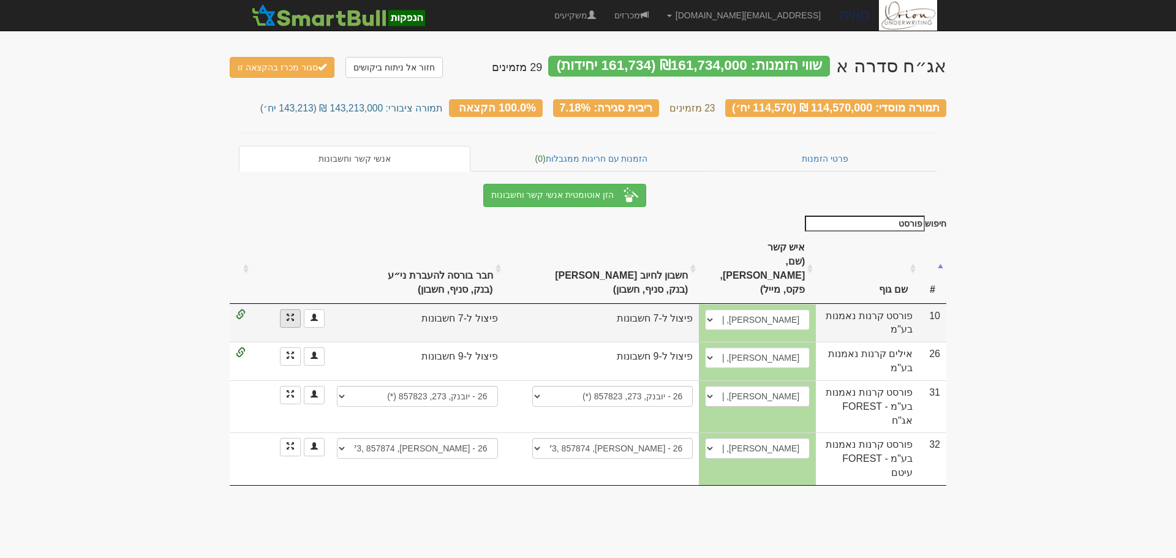
type input "פורסט"
click at [285, 309] on link at bounding box center [290, 318] width 21 height 18
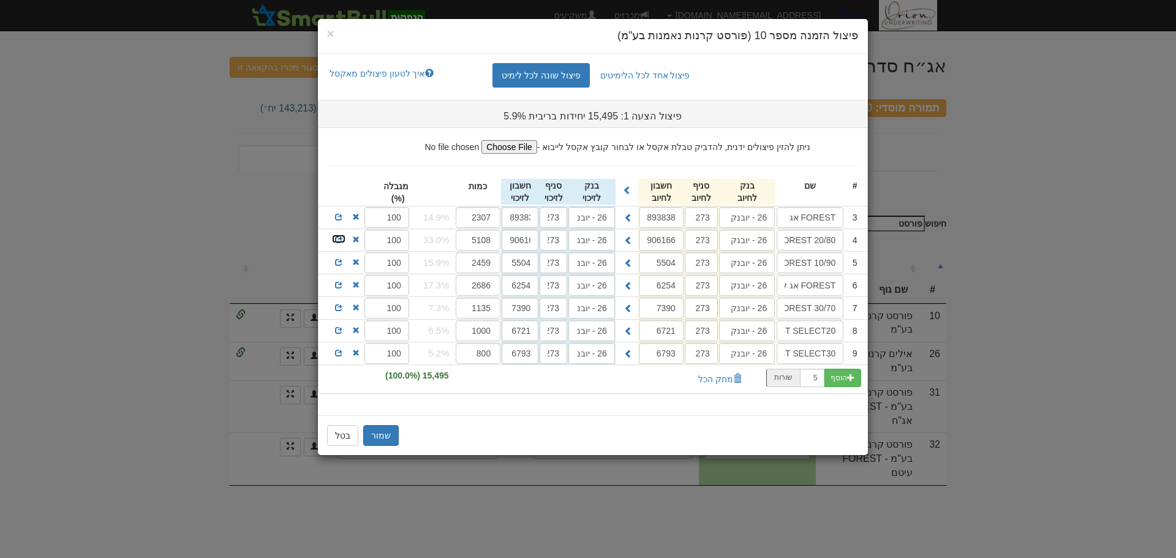
click at [336, 237] on span at bounding box center [338, 239] width 7 height 7
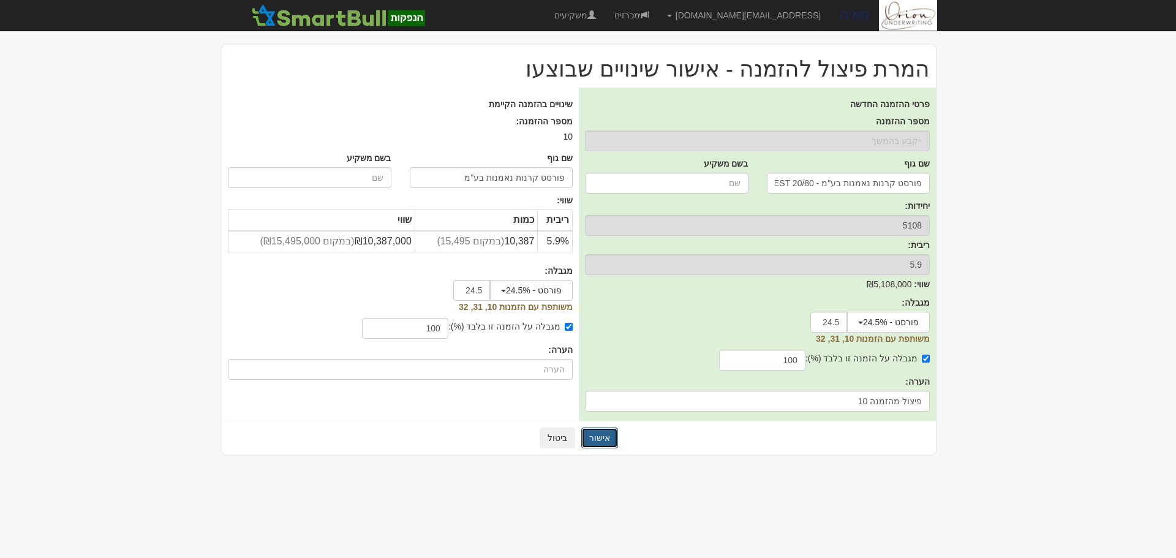
click at [608, 437] on button "אישור" at bounding box center [599, 438] width 37 height 21
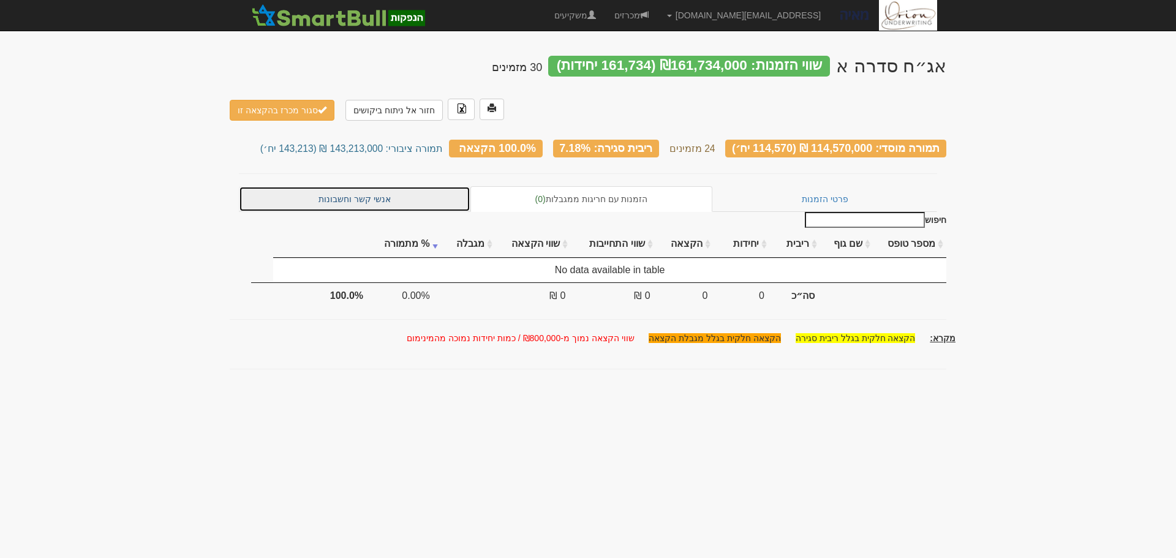
click at [390, 186] on link "אנשי קשר וחשבונות" at bounding box center [355, 199] width 232 height 26
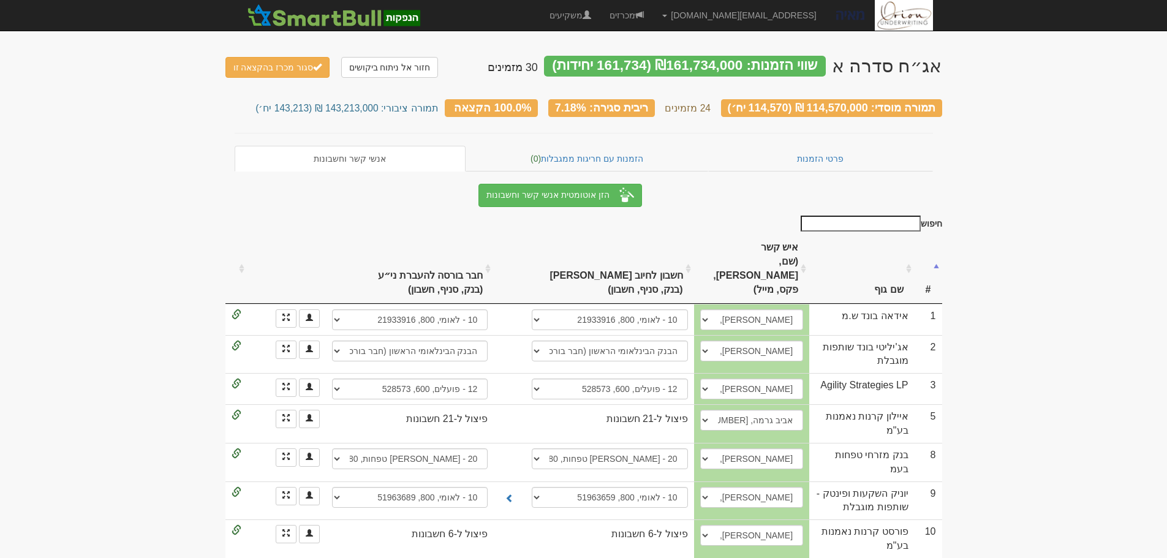
click at [817, 222] on input "חיפוש" at bounding box center [861, 224] width 120 height 16
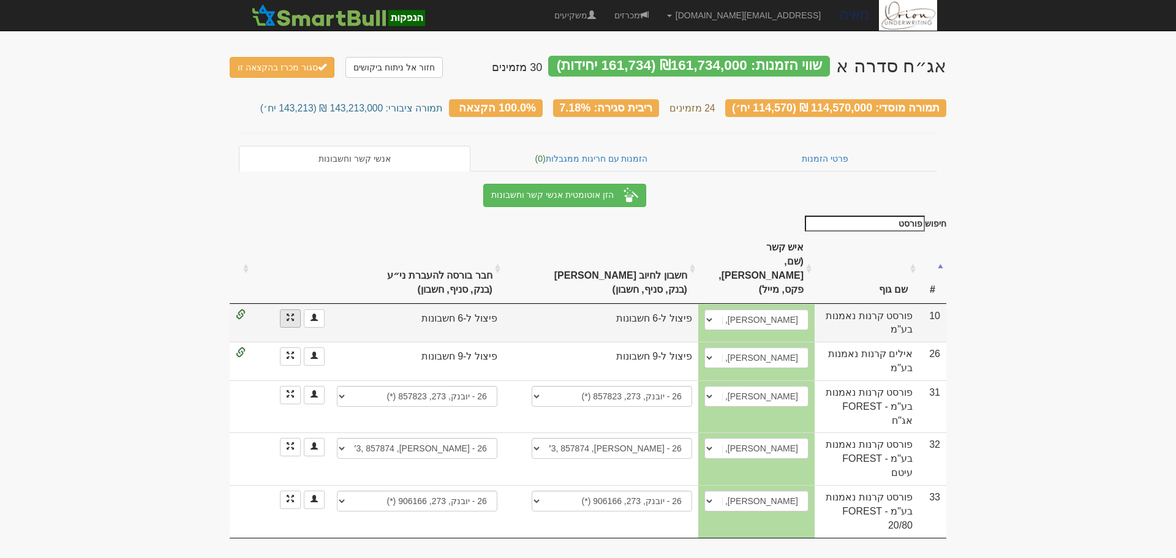
type input "פורסט"
click at [288, 314] on span at bounding box center [290, 317] width 7 height 7
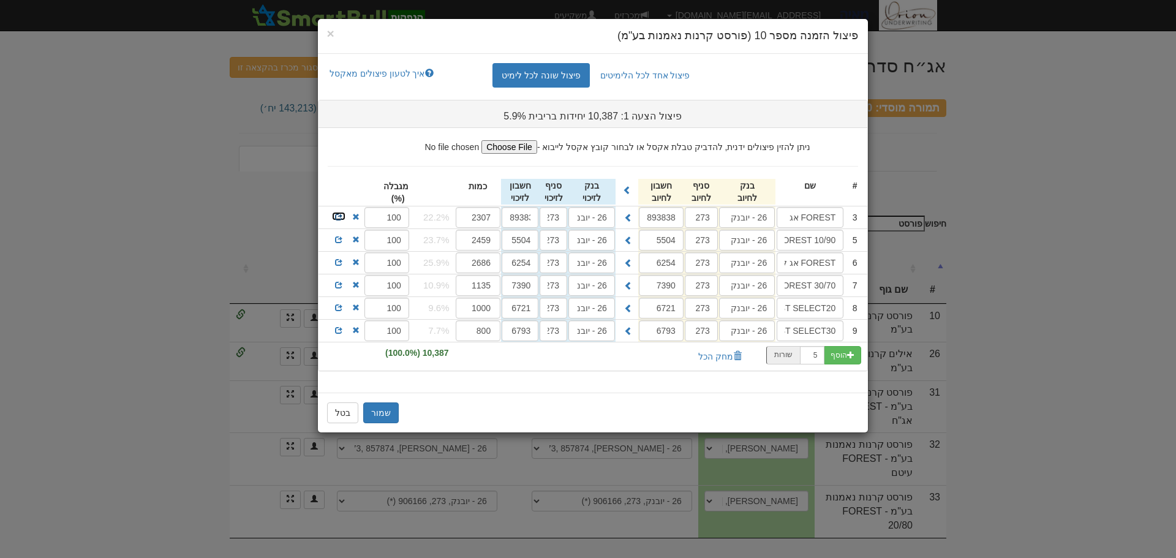
click at [336, 214] on span at bounding box center [338, 216] width 7 height 7
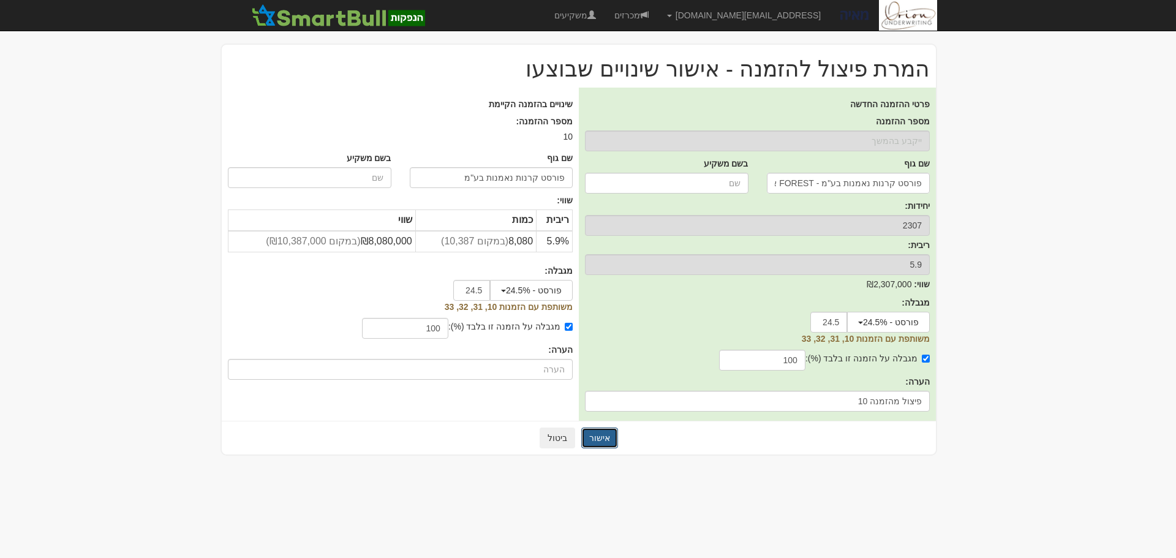
click at [596, 439] on button "אישור" at bounding box center [599, 438] width 37 height 21
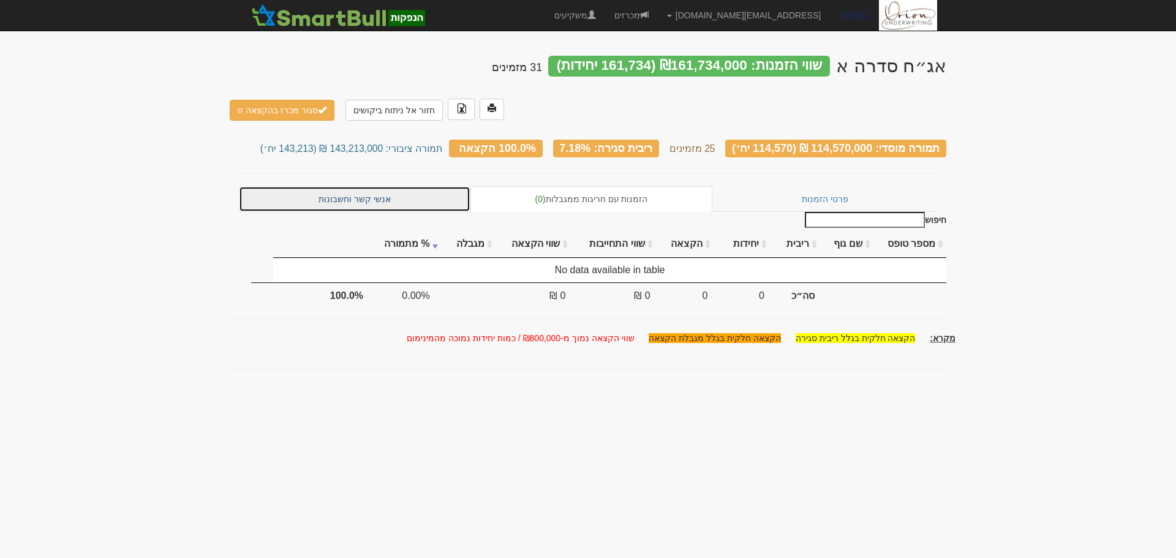
click at [374, 186] on link "אנשי קשר וחשבונות" at bounding box center [355, 199] width 232 height 26
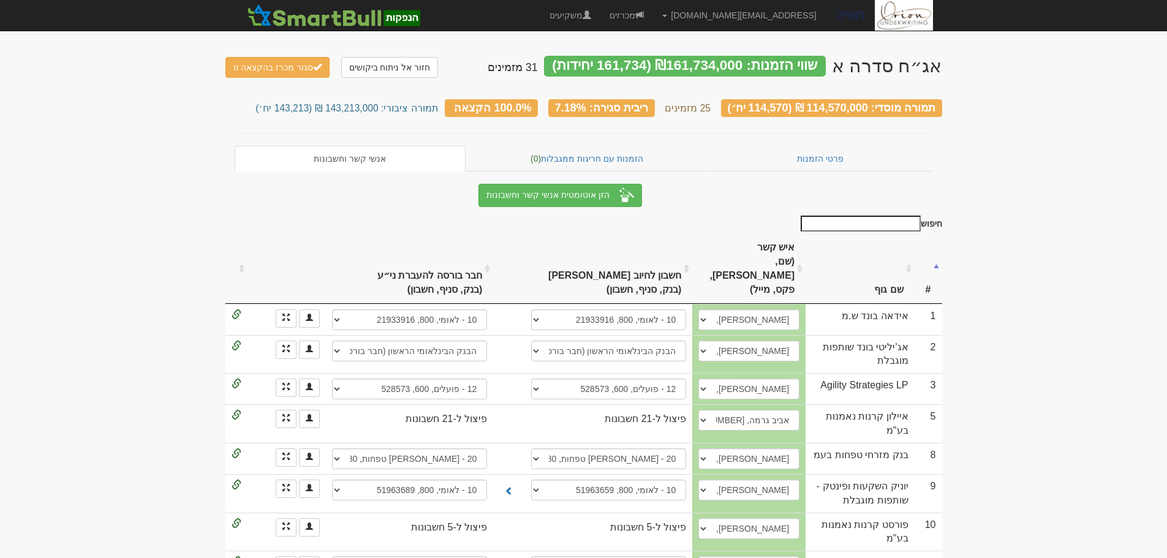
click at [872, 219] on input "חיפוש" at bounding box center [861, 224] width 120 height 16
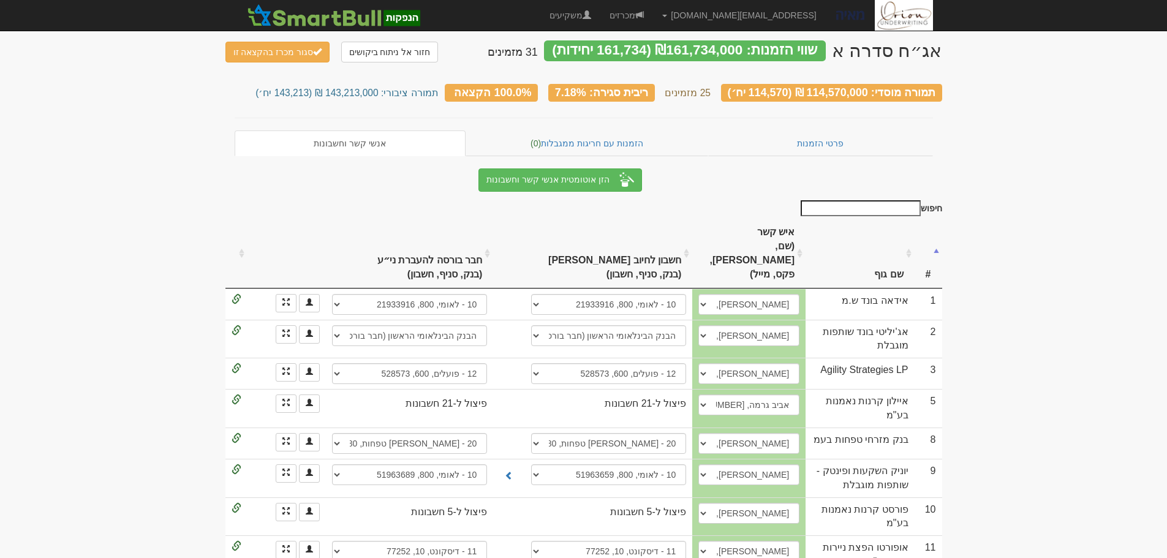
click at [873, 205] on input "חיפוש" at bounding box center [861, 208] width 120 height 16
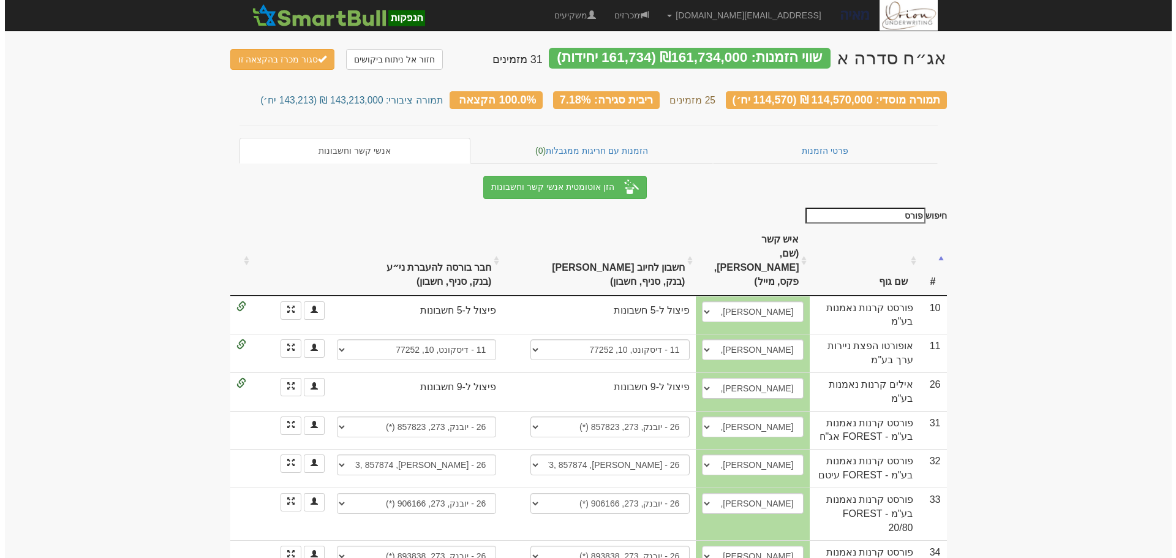
scroll to position [0, 0]
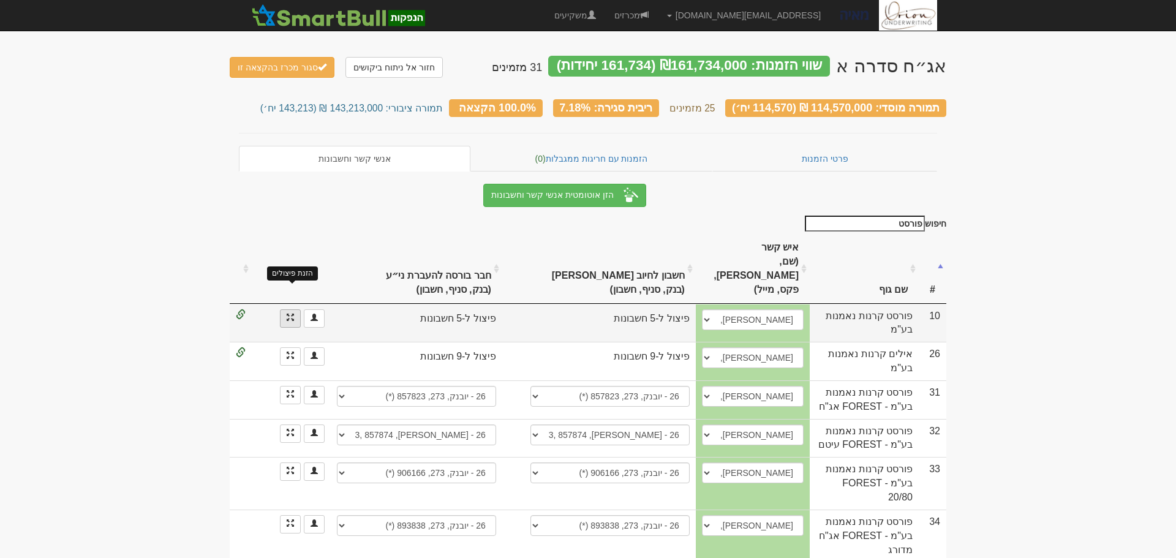
type input "פורסט"
click at [287, 314] on span at bounding box center [290, 317] width 7 height 7
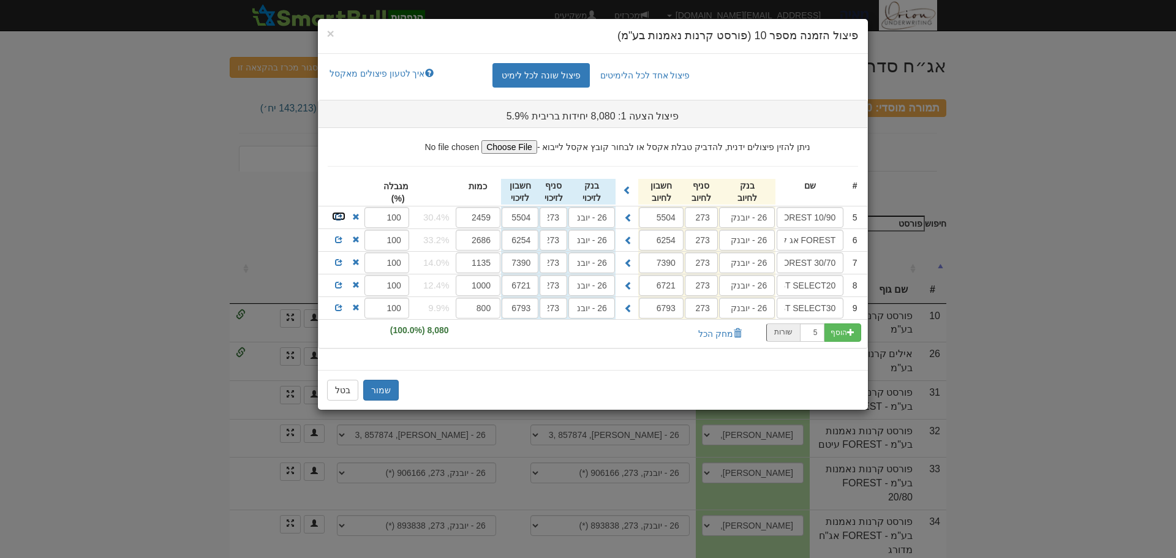
click at [334, 216] on link at bounding box center [338, 216] width 15 height 10
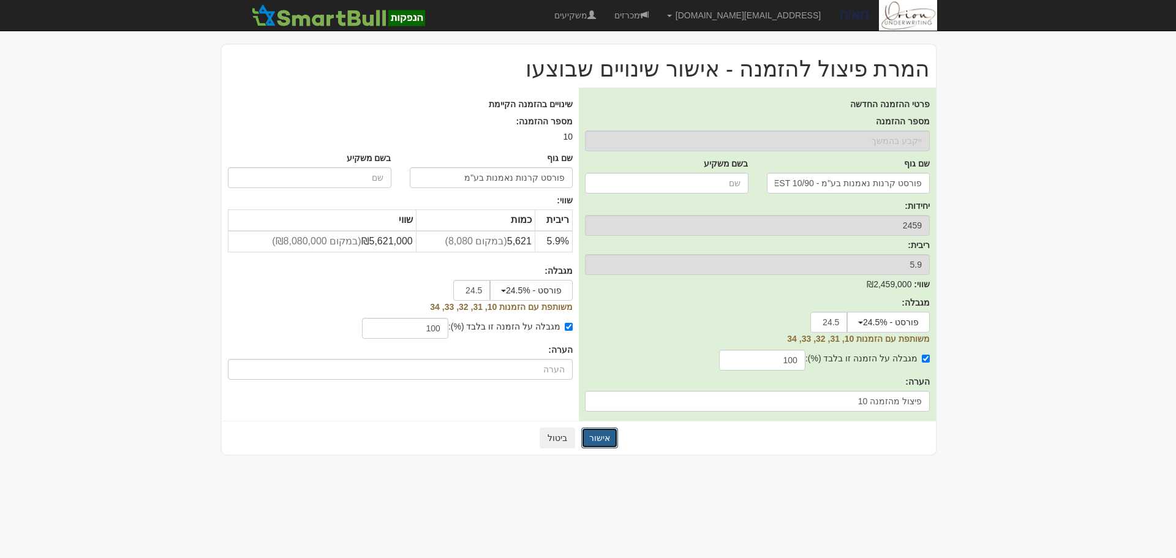
click at [603, 437] on button "אישור" at bounding box center [599, 438] width 37 height 21
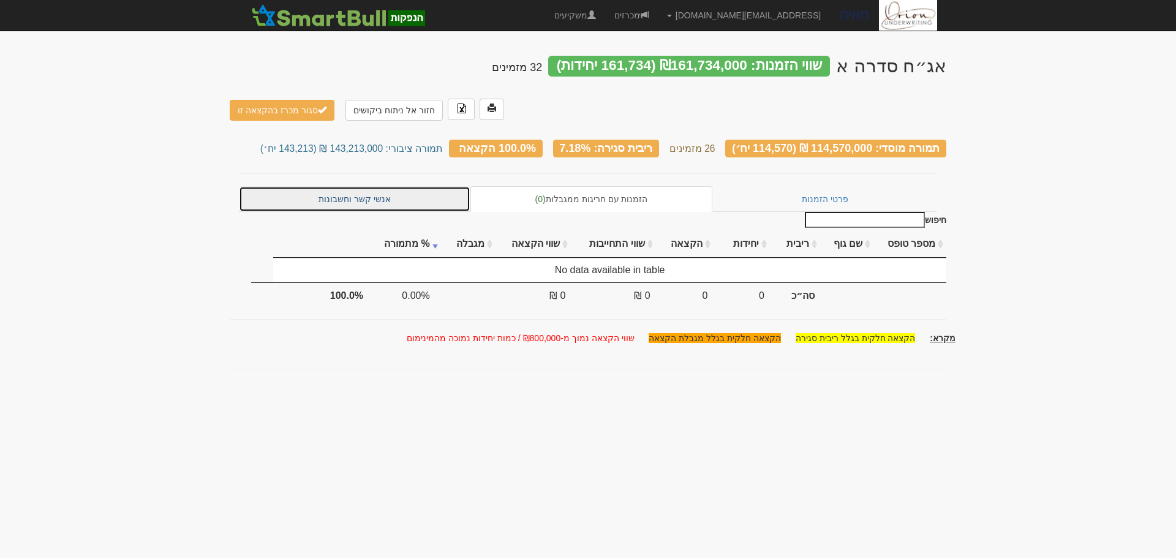
click at [354, 186] on link "אנשי קשר וחשבונות" at bounding box center [355, 199] width 232 height 26
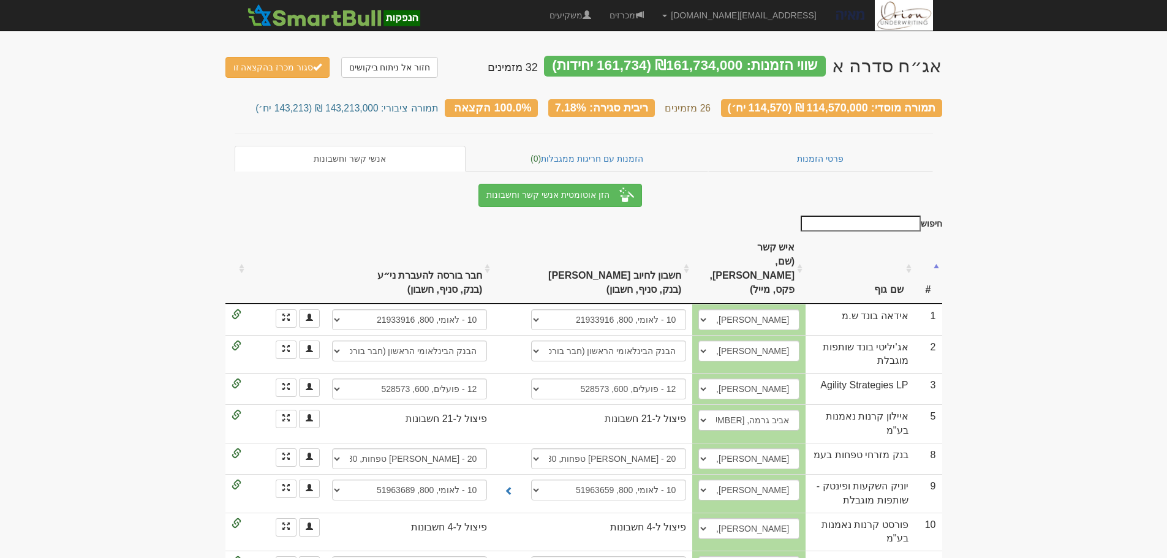
click at [827, 216] on input "חיפוש" at bounding box center [861, 224] width 120 height 16
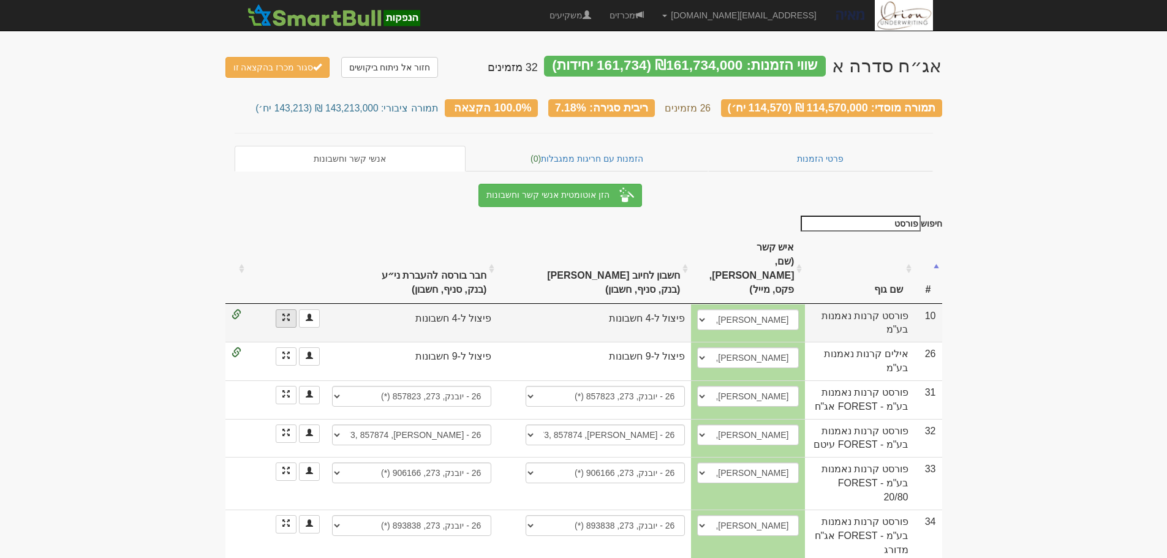
type input "פורסט"
click at [287, 309] on link at bounding box center [286, 318] width 21 height 18
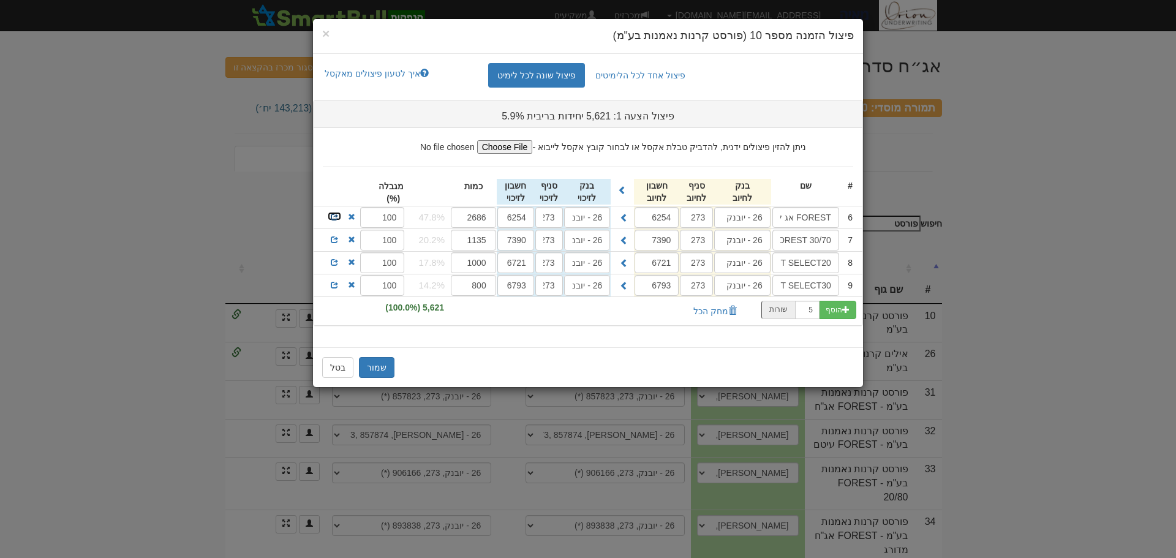
click at [334, 218] on span at bounding box center [334, 216] width 7 height 7
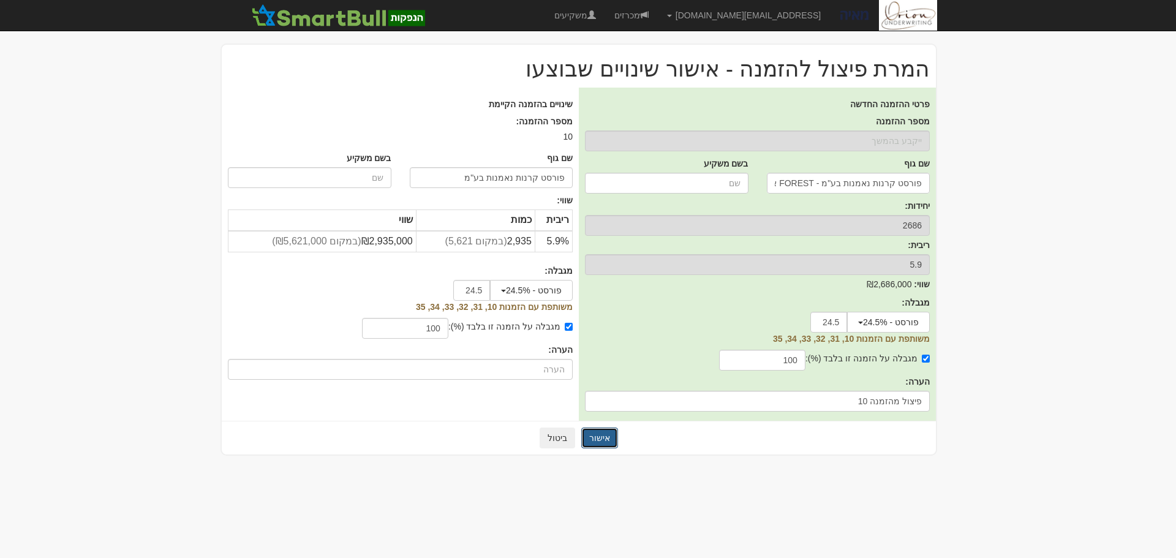
click at [602, 442] on button "אישור" at bounding box center [599, 438] width 37 height 21
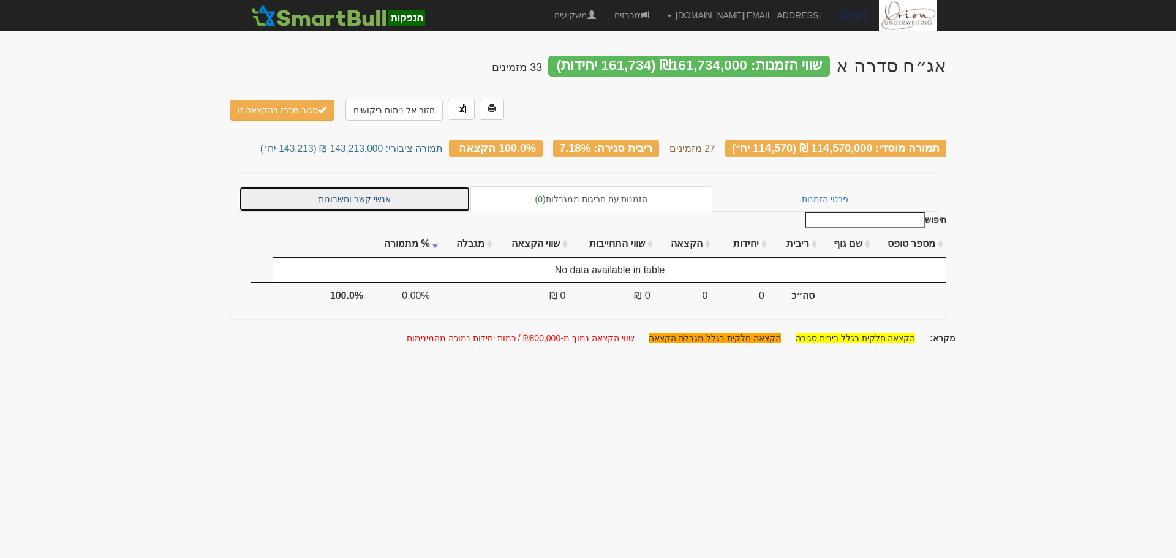
click at [409, 186] on link "אנשי קשר וחשבונות" at bounding box center [355, 199] width 232 height 26
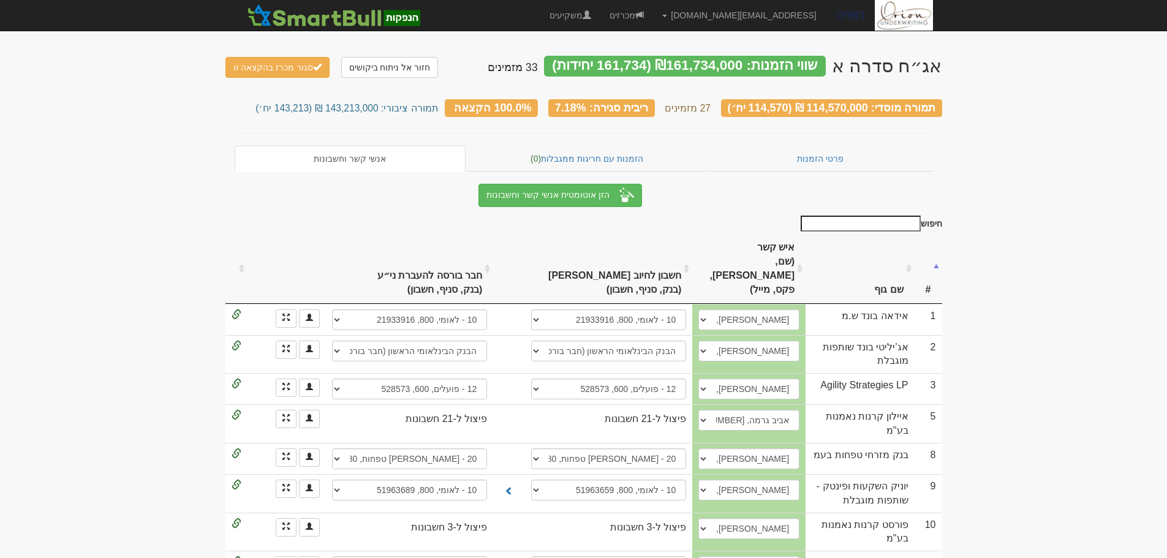
click at [874, 217] on input "חיפוש" at bounding box center [861, 224] width 120 height 16
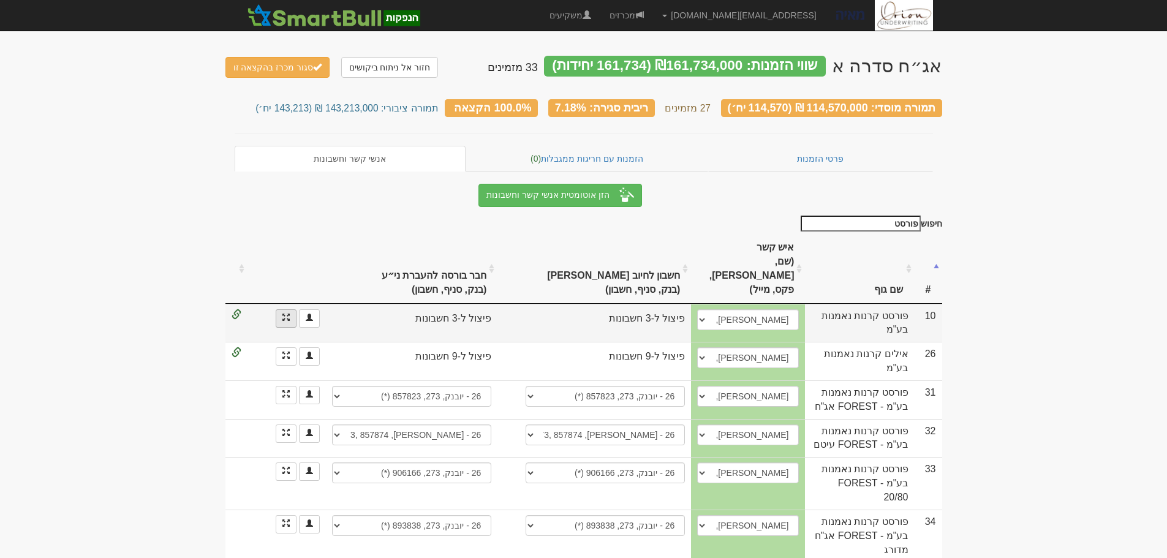
type input "פורסט"
click at [286, 314] on span at bounding box center [285, 317] width 7 height 7
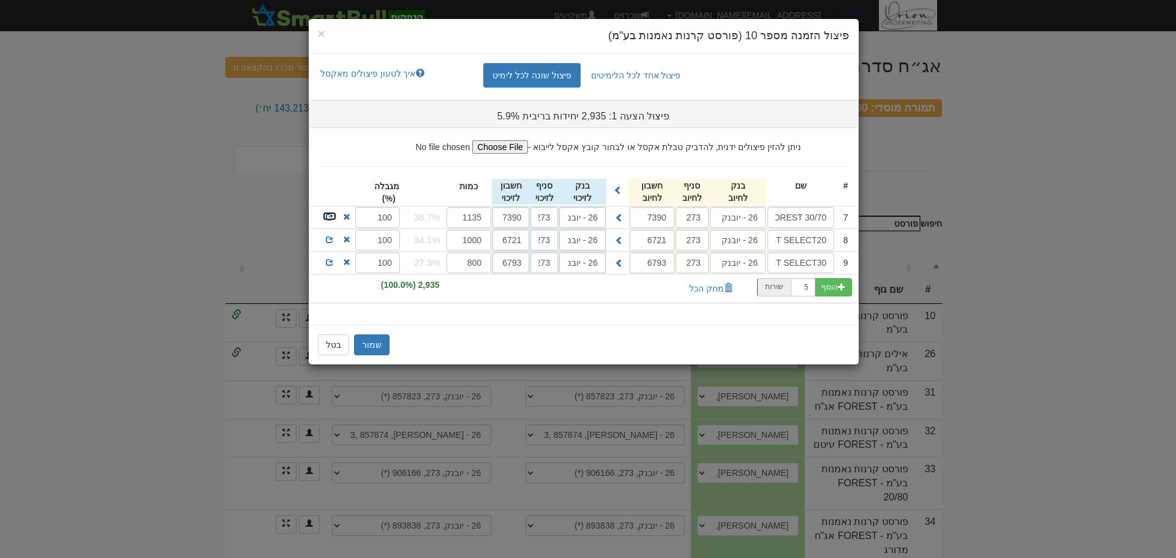
click at [331, 217] on span at bounding box center [329, 216] width 7 height 7
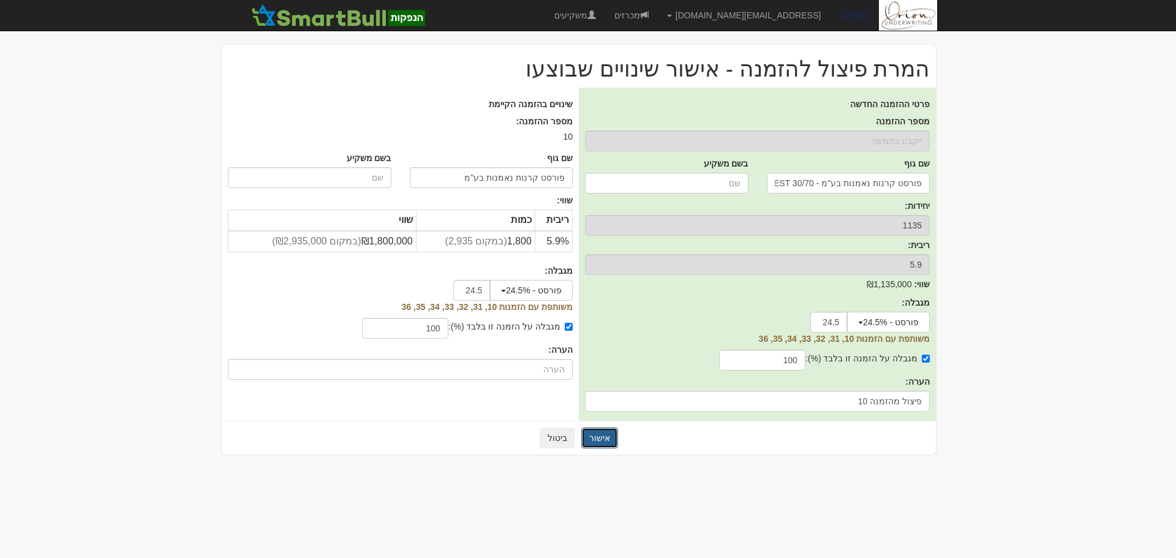
click at [596, 435] on button "אישור" at bounding box center [599, 438] width 37 height 21
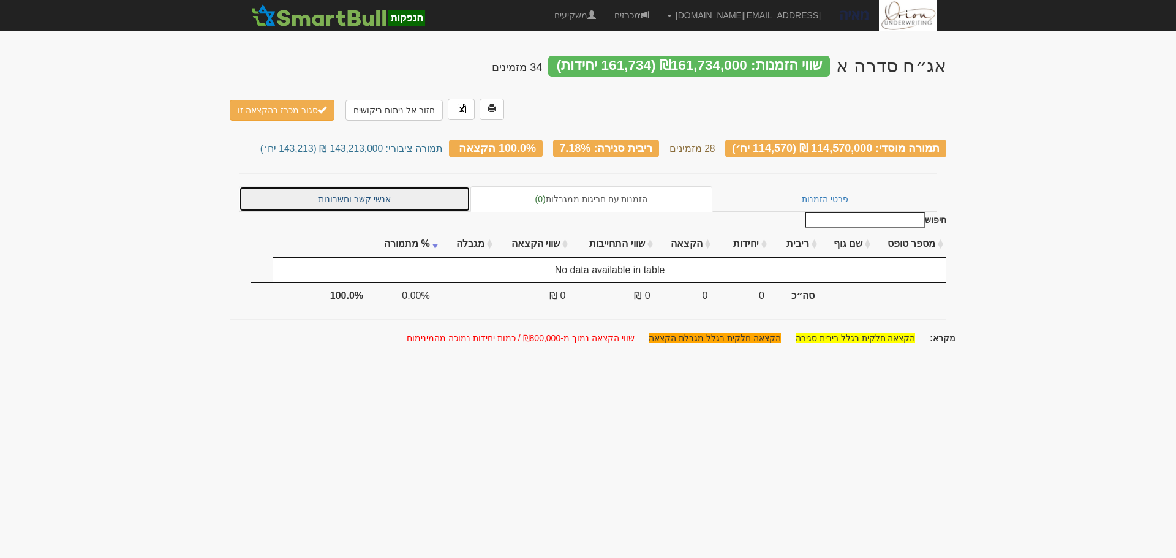
click at [377, 186] on link "אנשי קשר וחשבונות" at bounding box center [355, 199] width 232 height 26
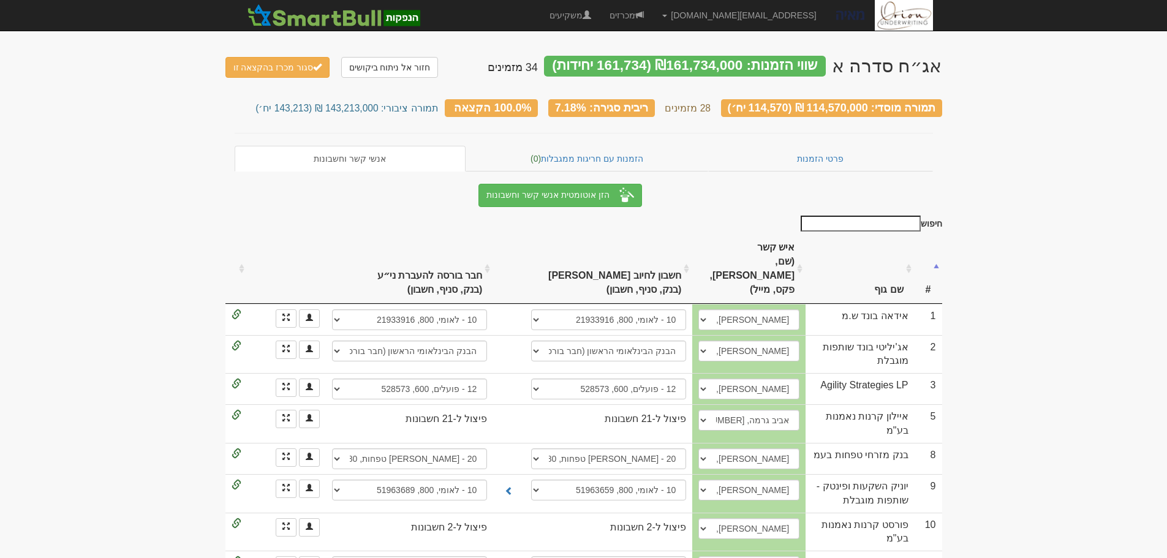
click at [888, 220] on input "חיפוש" at bounding box center [861, 224] width 120 height 16
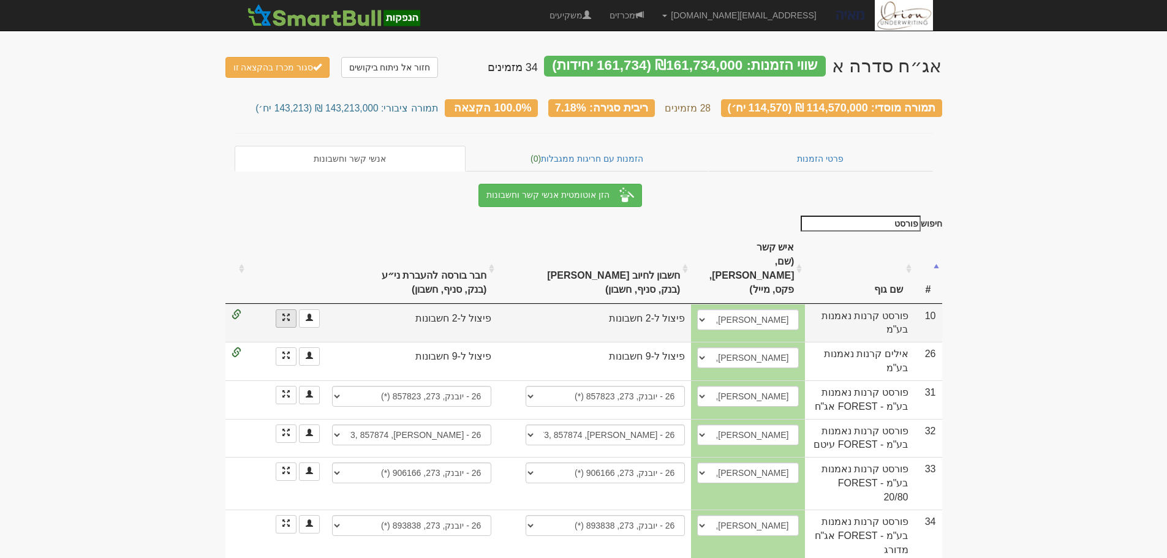
type input "פורסט"
click at [279, 309] on link at bounding box center [286, 318] width 21 height 18
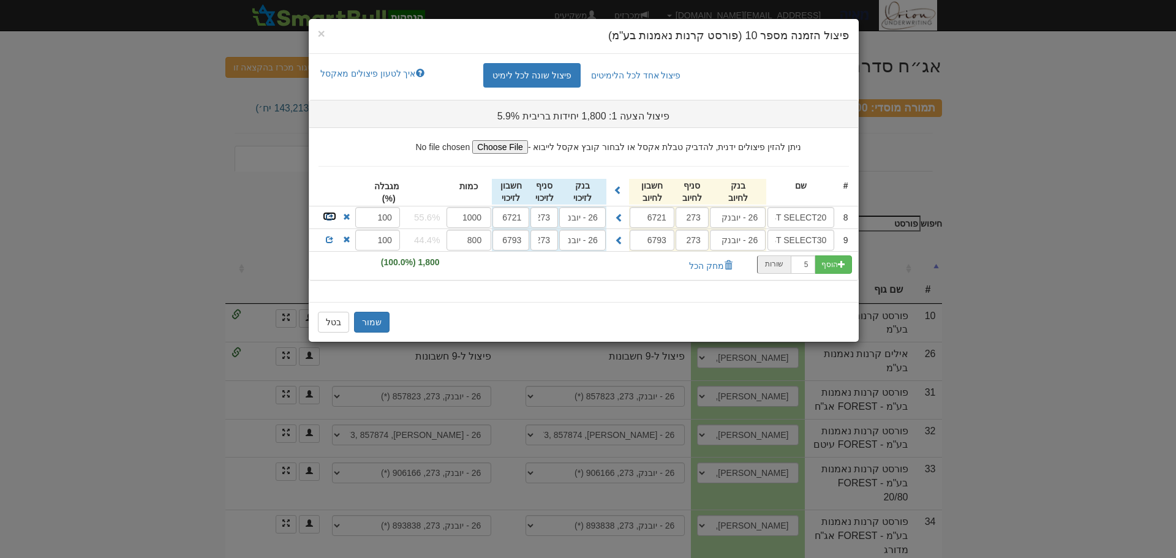
click at [328, 216] on span at bounding box center [329, 216] width 7 height 7
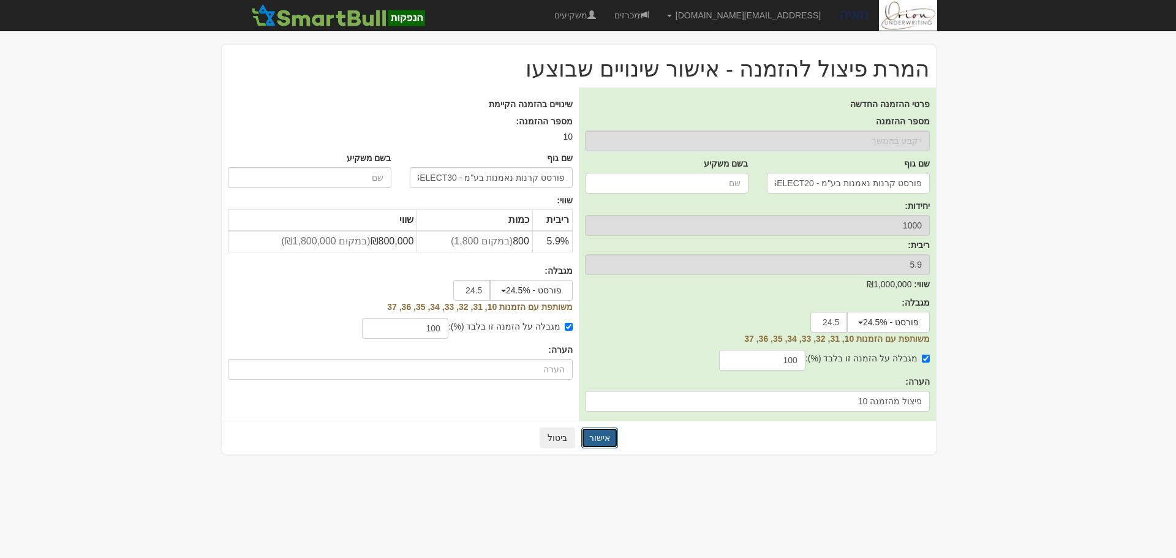
click at [605, 439] on button "אישור" at bounding box center [599, 438] width 37 height 21
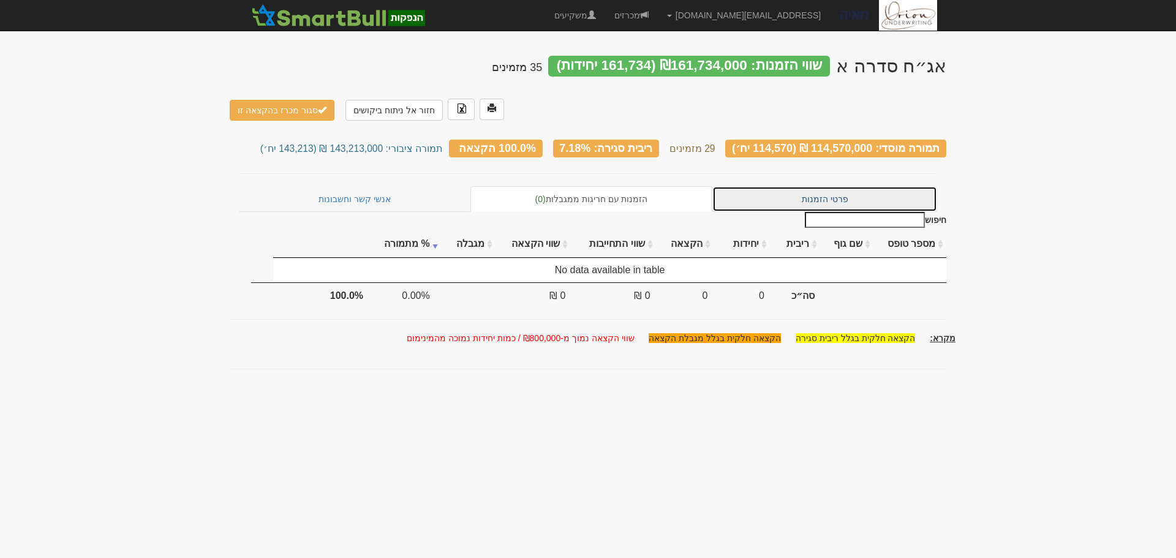
click at [818, 186] on link "פרטי הזמנות" at bounding box center [824, 199] width 225 height 26
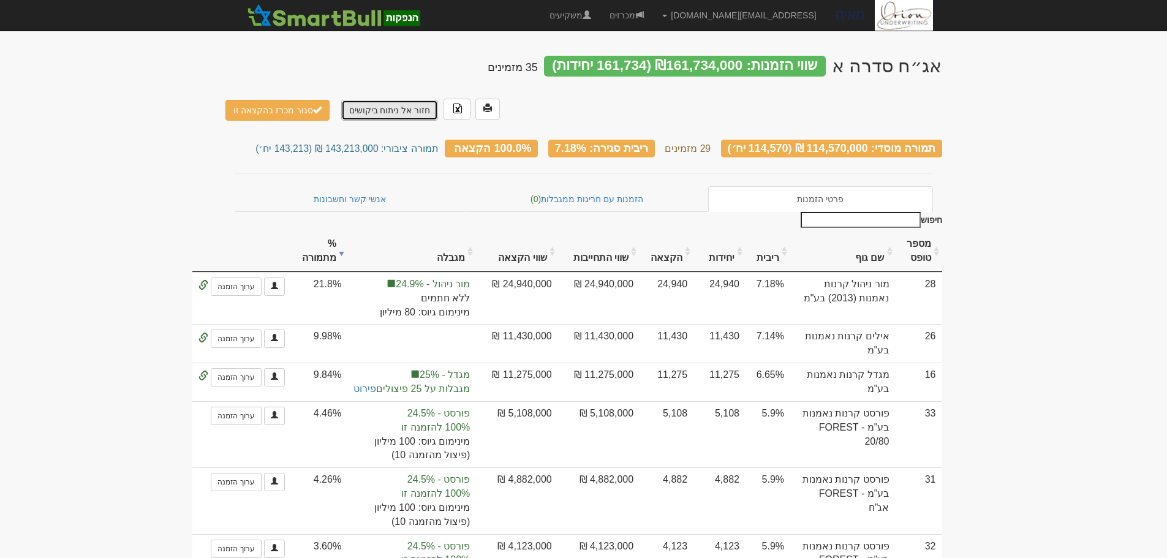
click at [380, 100] on link "חזור אל ניתוח ביקושים" at bounding box center [389, 110] width 97 height 21
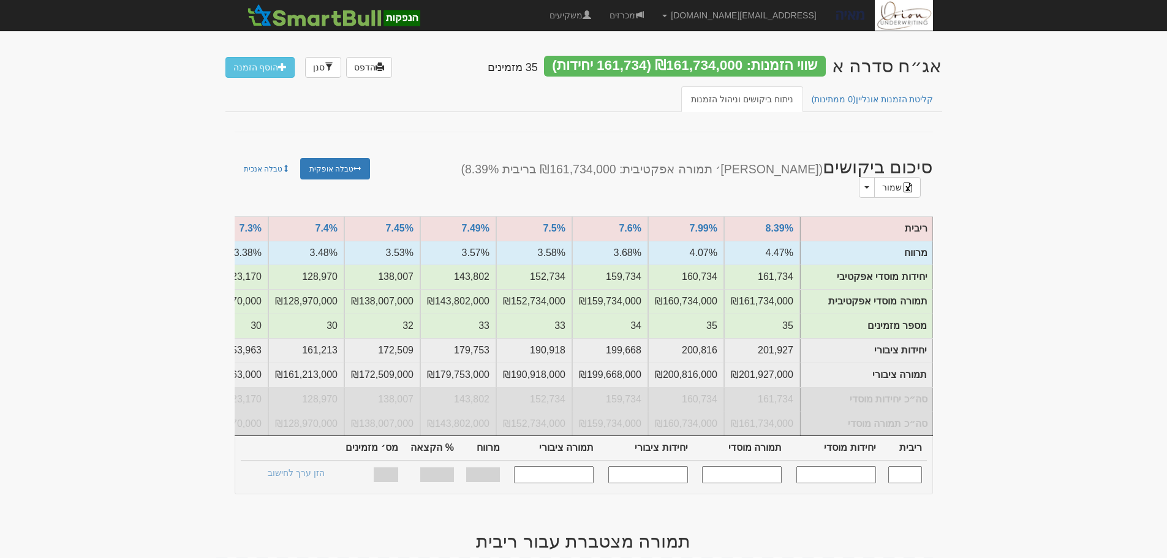
click at [837, 466] on input "text" at bounding box center [836, 474] width 80 height 17
type input "100000"
type input "7.180"
type input "100,000"
type input "100,000,000"
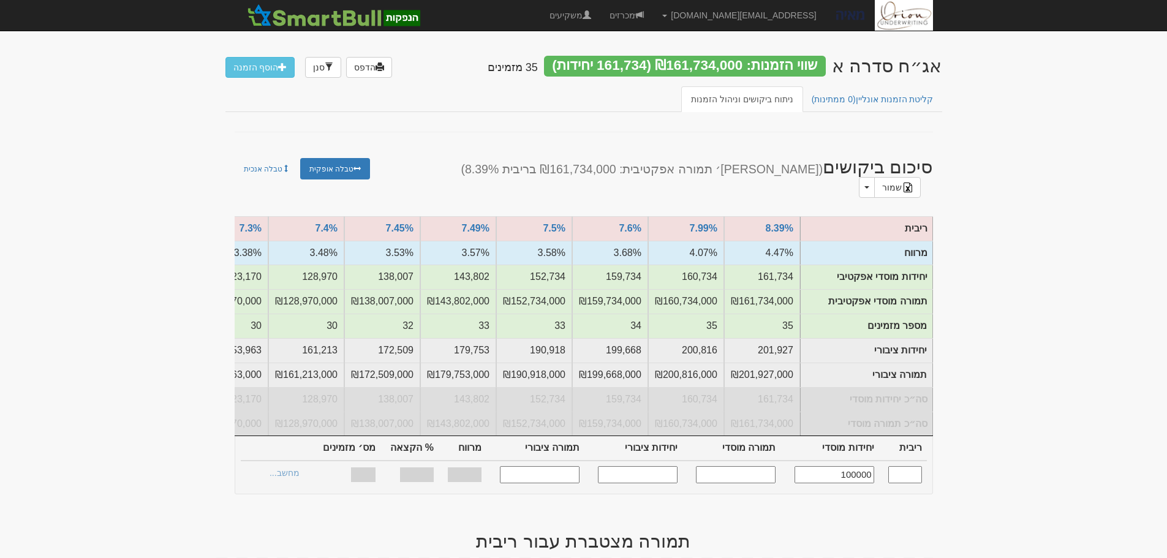
type input "125,000"
type input "125,000,000"
type input "3.260%"
type input "41.59%"
type input "29"
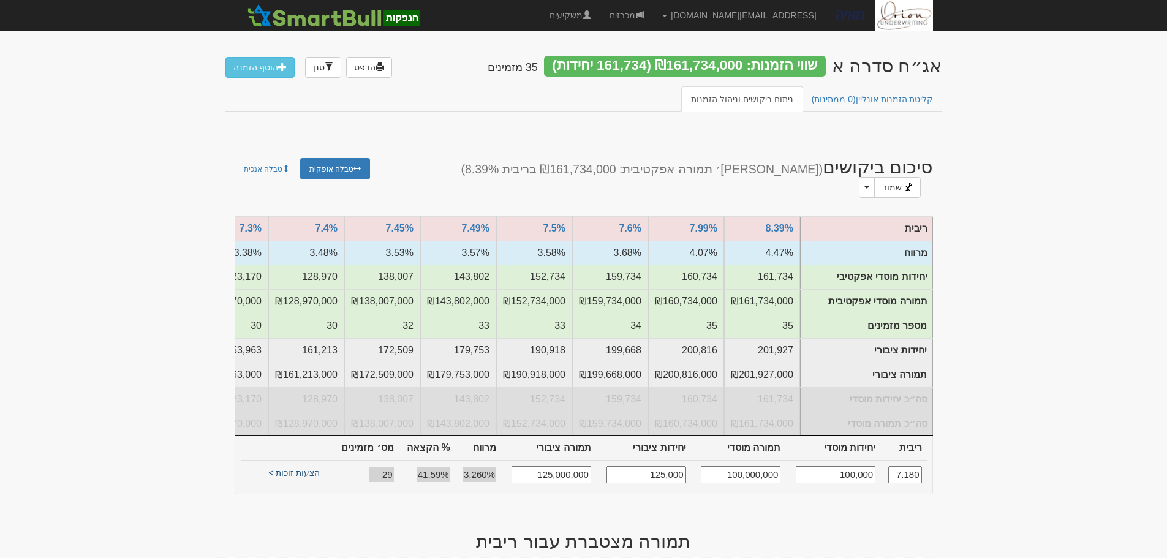
type input "100,000"
click at [302, 466] on link "הצעות זוכות >" at bounding box center [293, 474] width 67 height 17
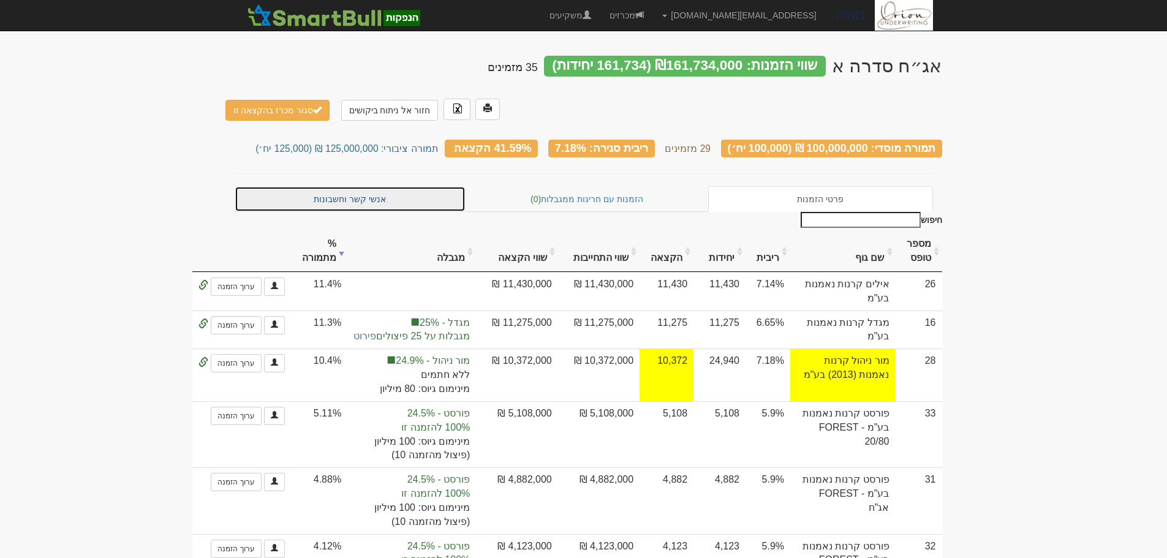
click at [369, 186] on link "אנשי קשר וחשבונות" at bounding box center [351, 199] width 232 height 26
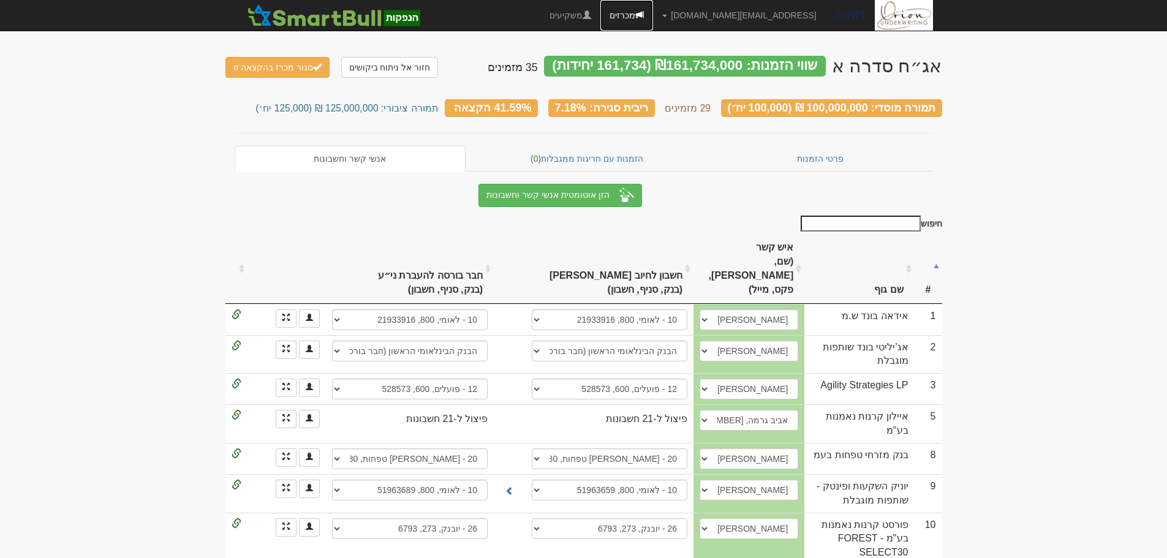
click at [644, 11] on span at bounding box center [639, 14] width 9 height 9
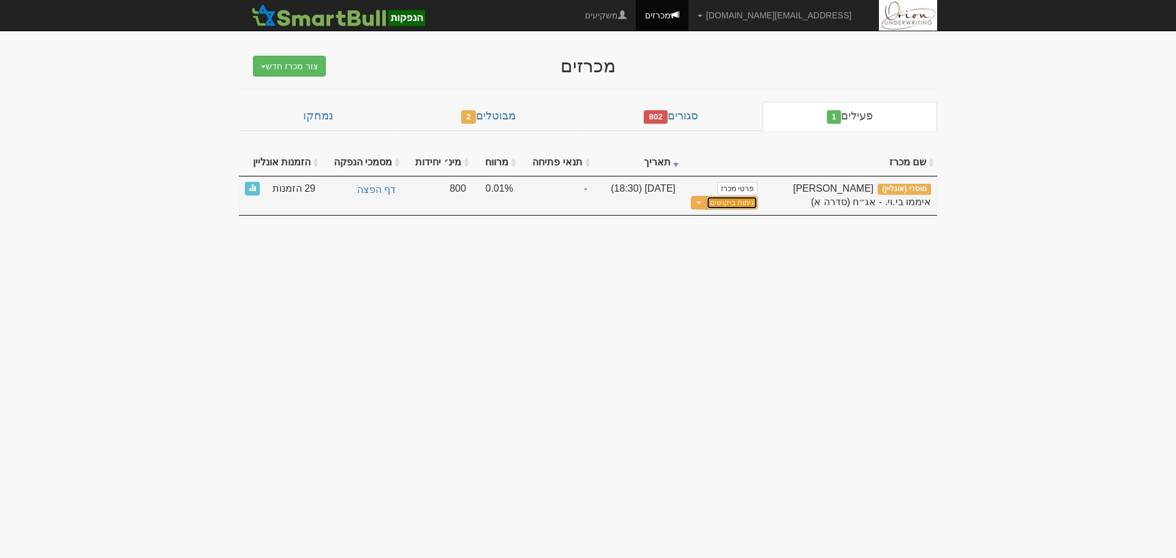
click at [728, 203] on link "ניתוח ביקושים" at bounding box center [731, 203] width 51 height 14
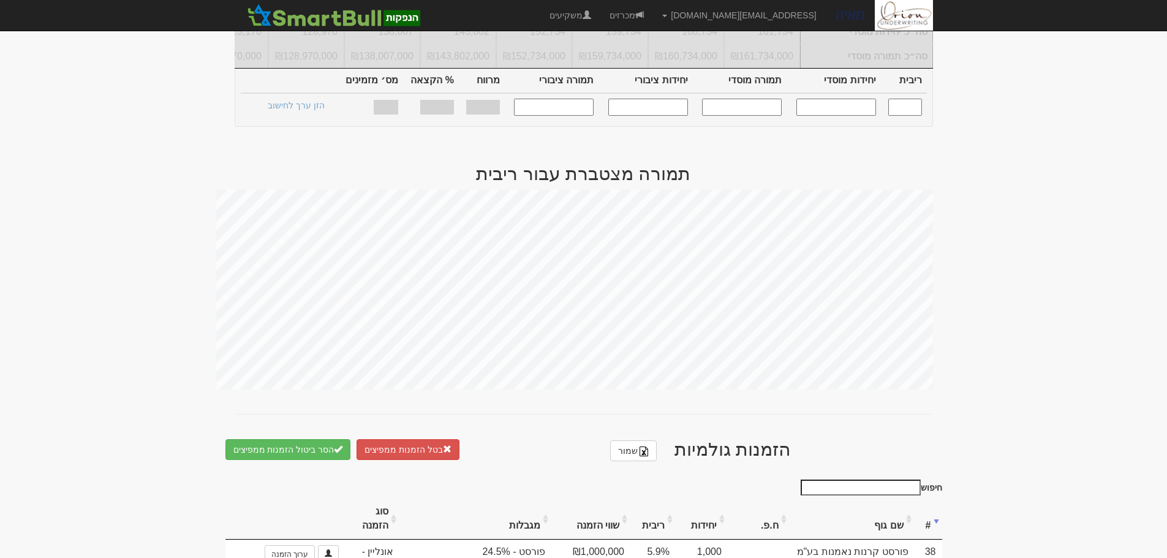
scroll to position [122, 0]
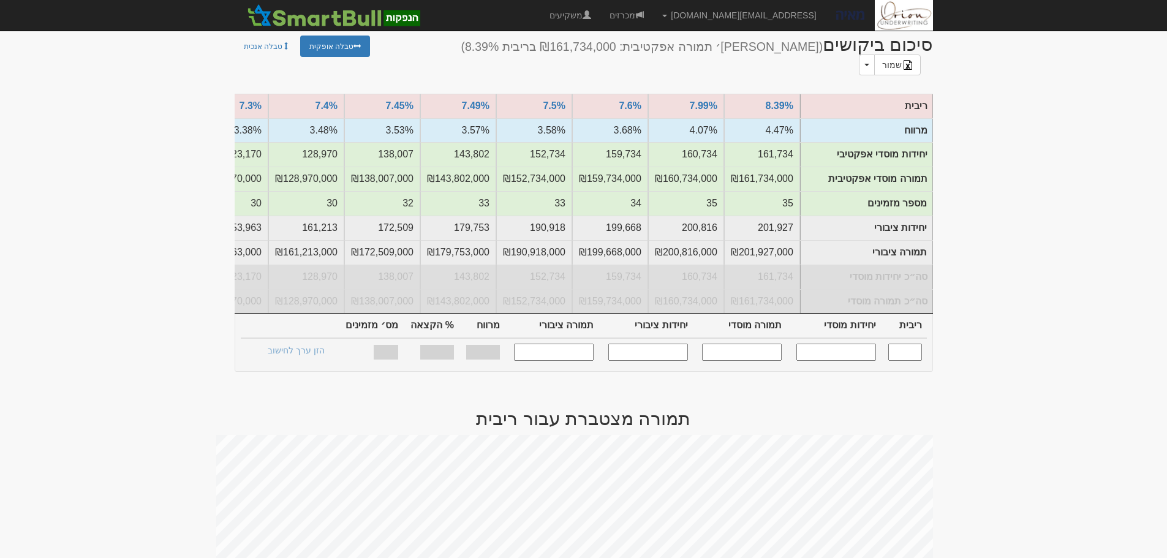
drag, startPoint x: 835, startPoint y: 341, endPoint x: 947, endPoint y: 341, distance: 112.1
click at [835, 344] on input "text" at bounding box center [836, 352] width 80 height 17
type input "100000"
type input "7.180"
type input "100,000"
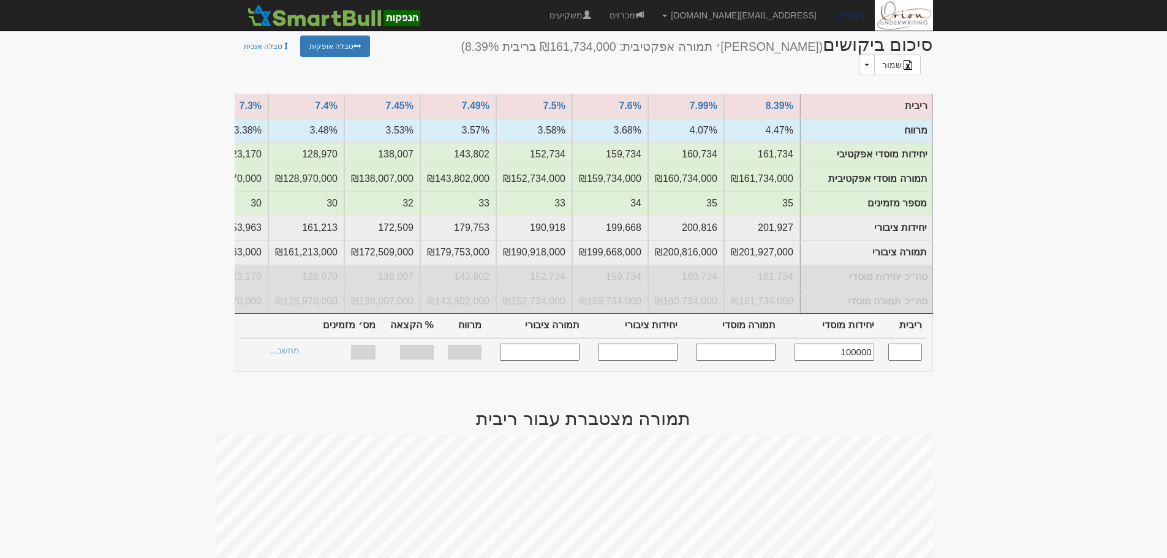
type input "100,000,000"
type input "125,000"
type input "125,000,000"
type input "3.260%"
type input "41.59%"
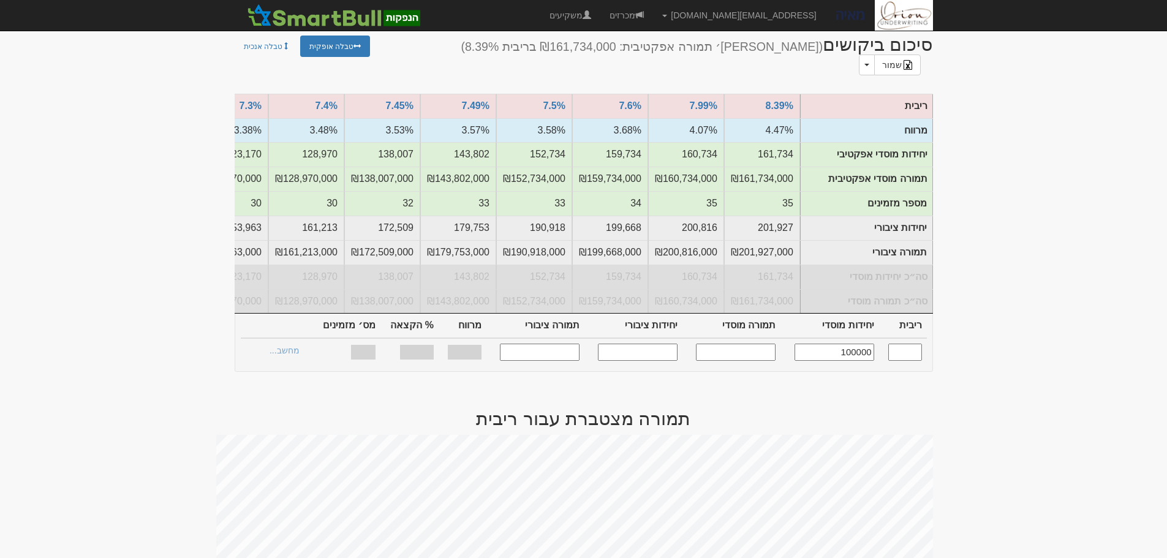
type input "29"
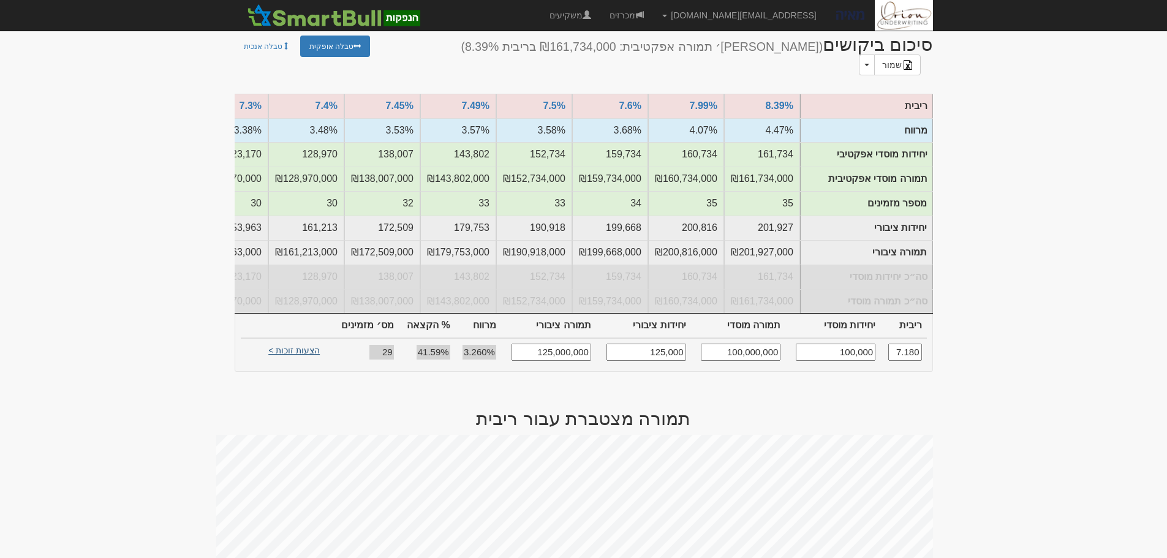
type input "100,000"
click at [279, 344] on link "הצעות זוכות >" at bounding box center [293, 352] width 67 height 17
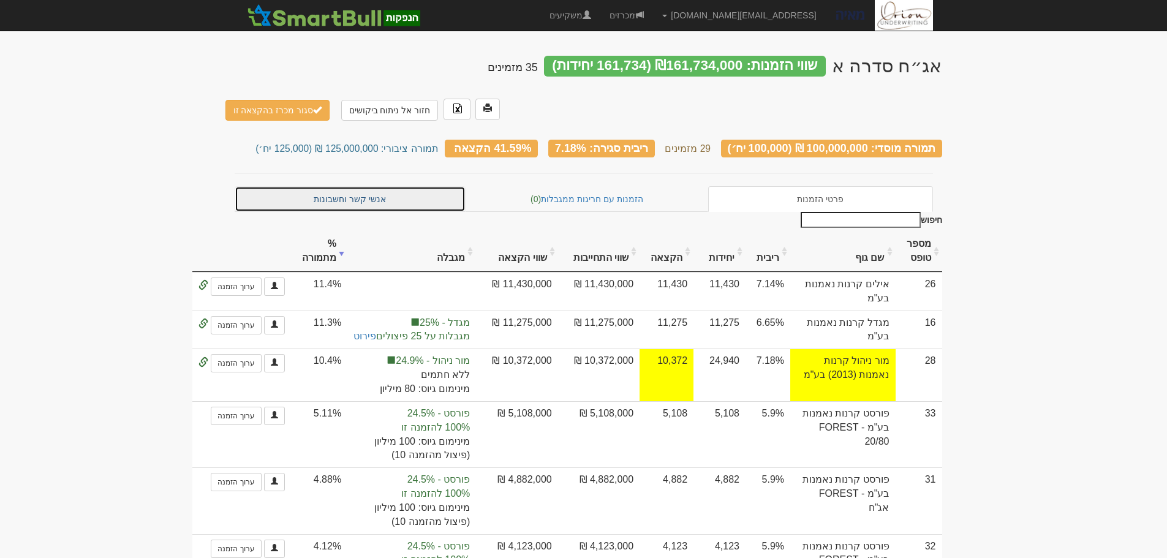
click at [358, 186] on link "אנשי קשר וחשבונות" at bounding box center [351, 199] width 232 height 26
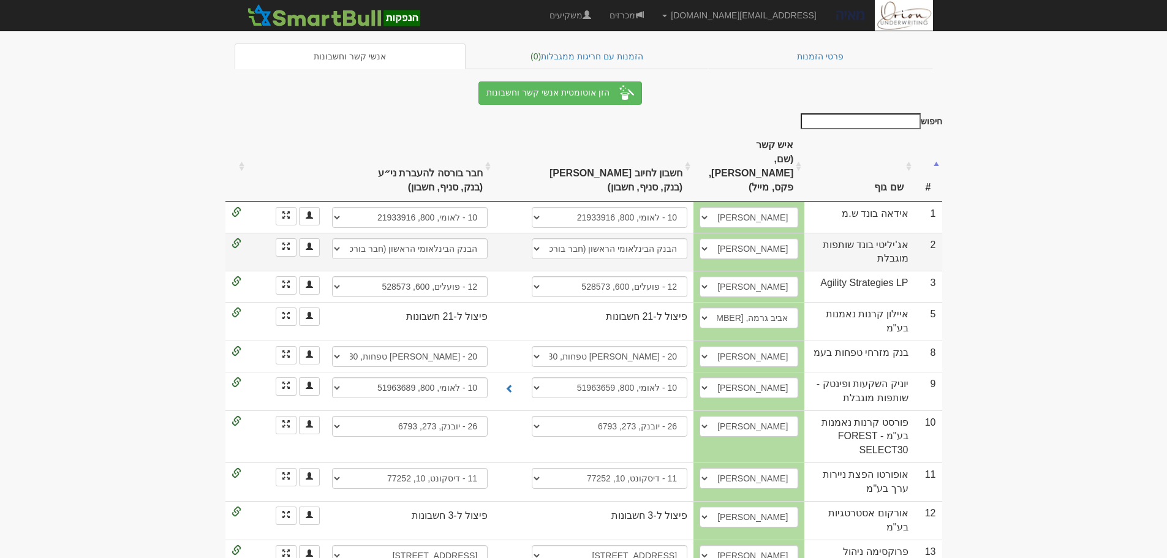
scroll to position [122, 0]
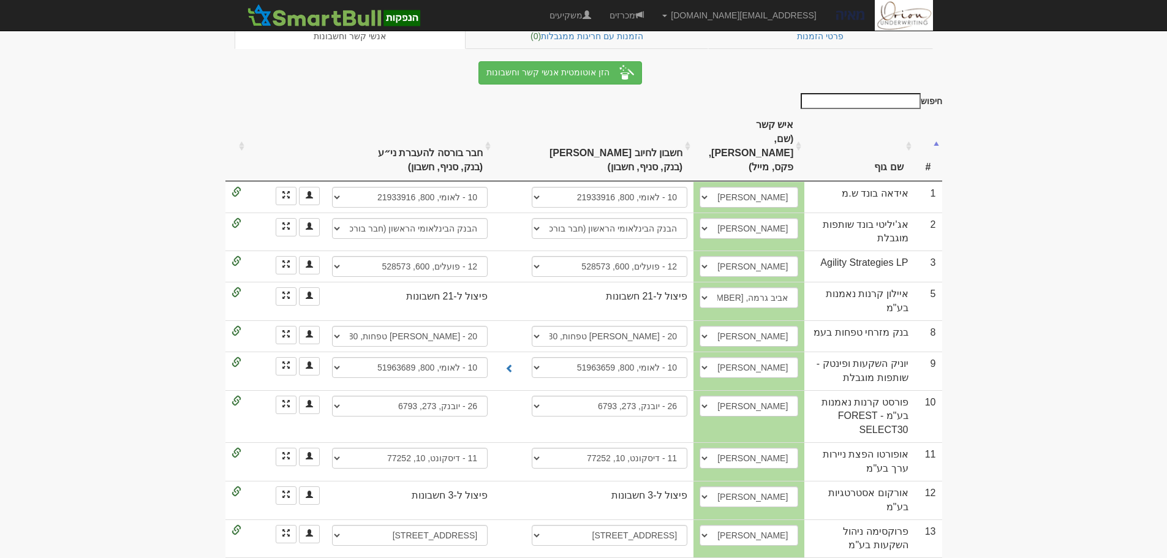
click at [904, 100] on input "חיפוש" at bounding box center [861, 101] width 120 height 16
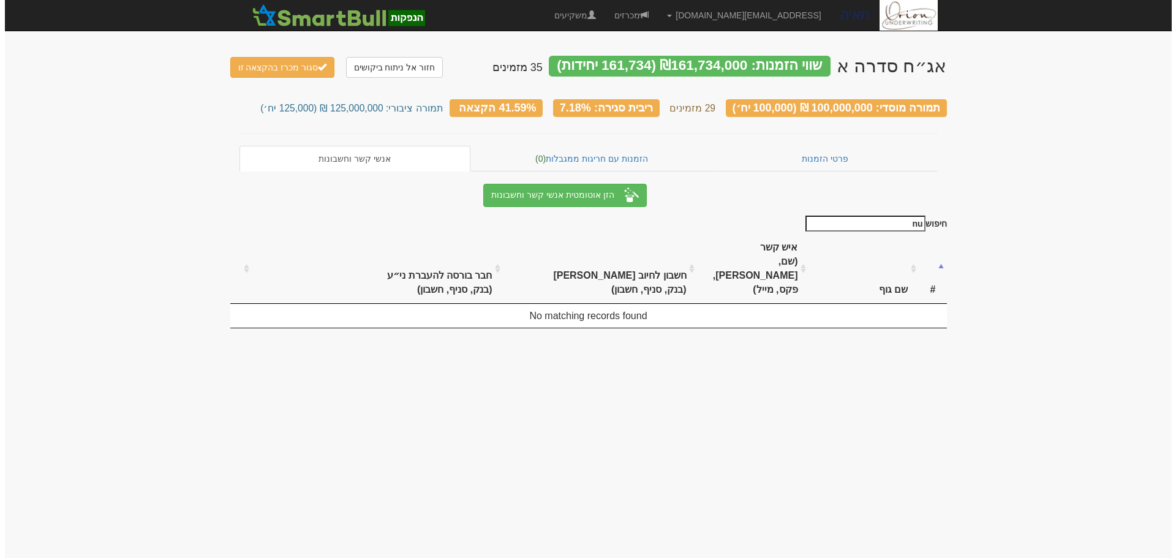
scroll to position [0, 0]
type input "n"
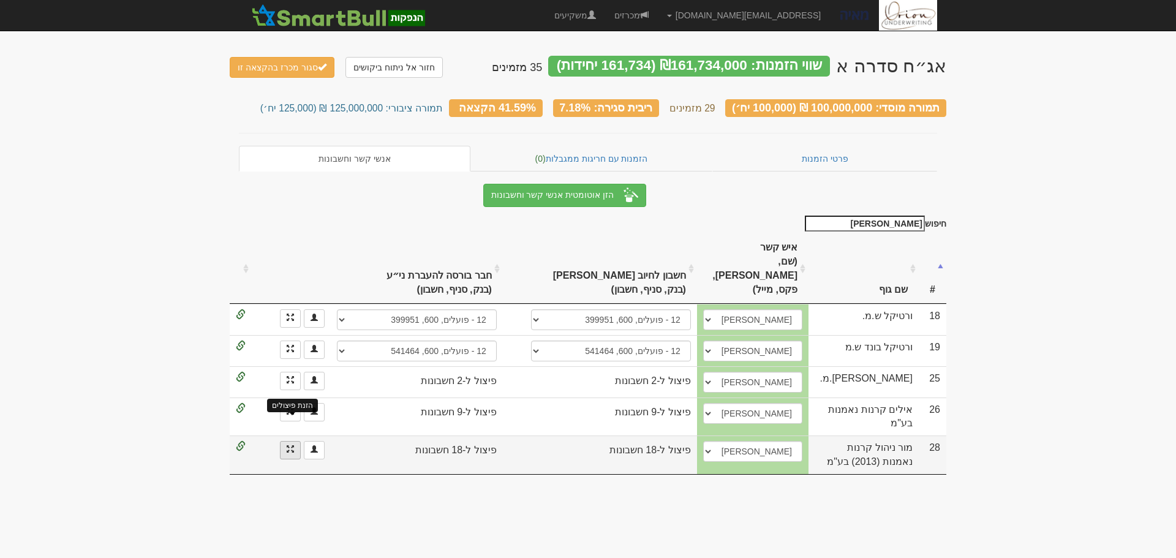
type input "[PERSON_NAME]"
click at [290, 445] on span at bounding box center [290, 448] width 7 height 7
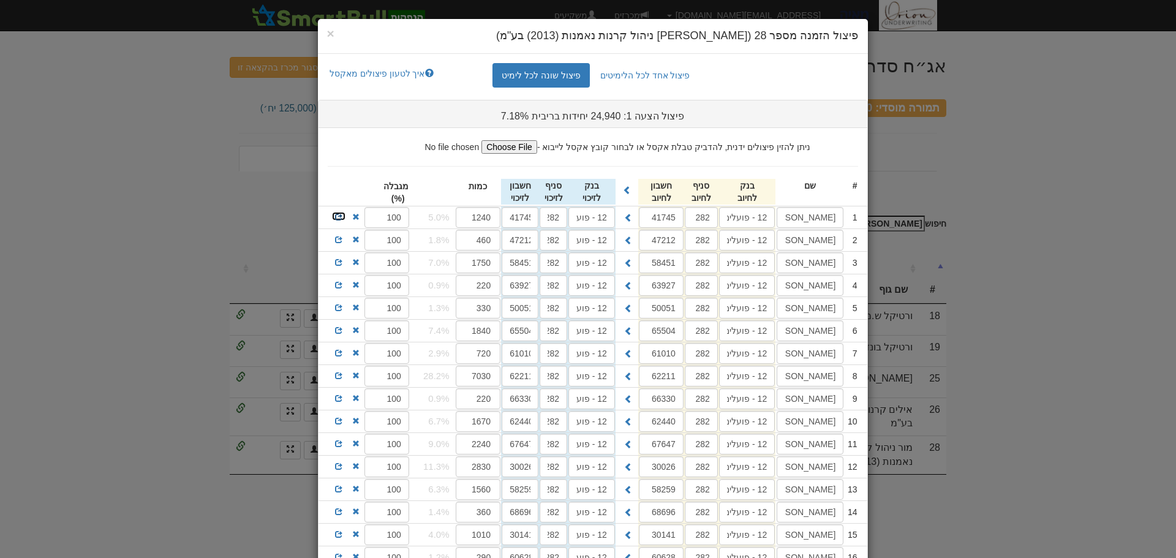
click at [342, 220] on span at bounding box center [338, 216] width 7 height 7
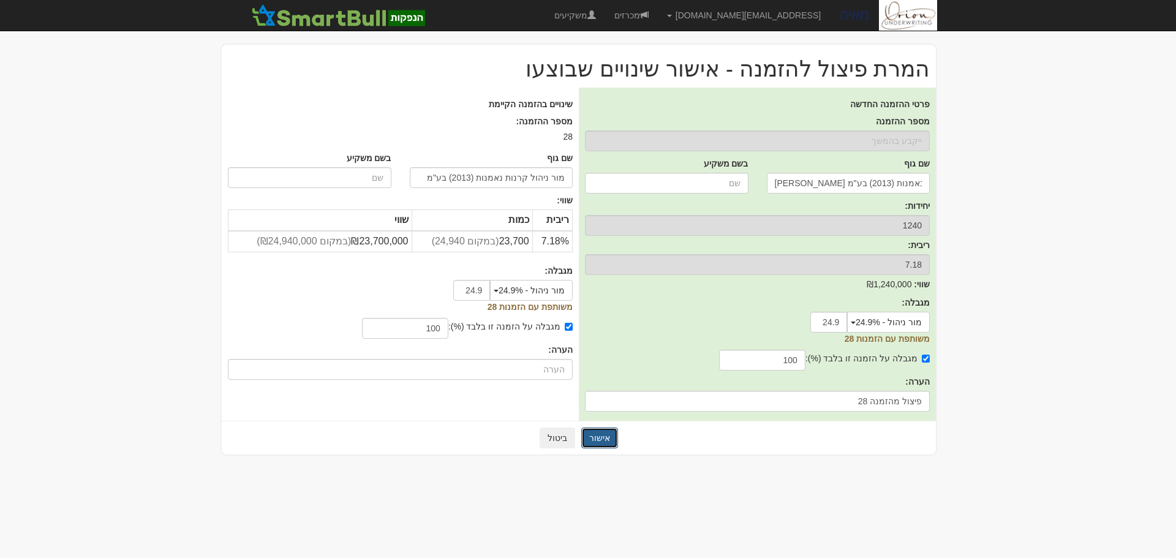
click at [594, 439] on button "אישור" at bounding box center [599, 438] width 37 height 21
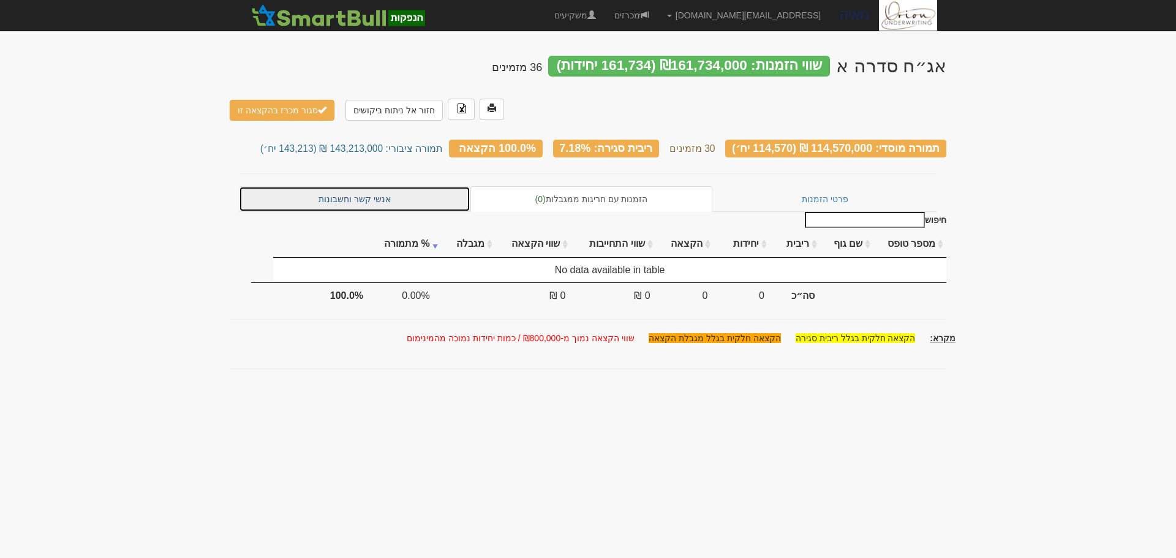
click at [365, 186] on link "אנשי קשר וחשבונות" at bounding box center [355, 199] width 232 height 26
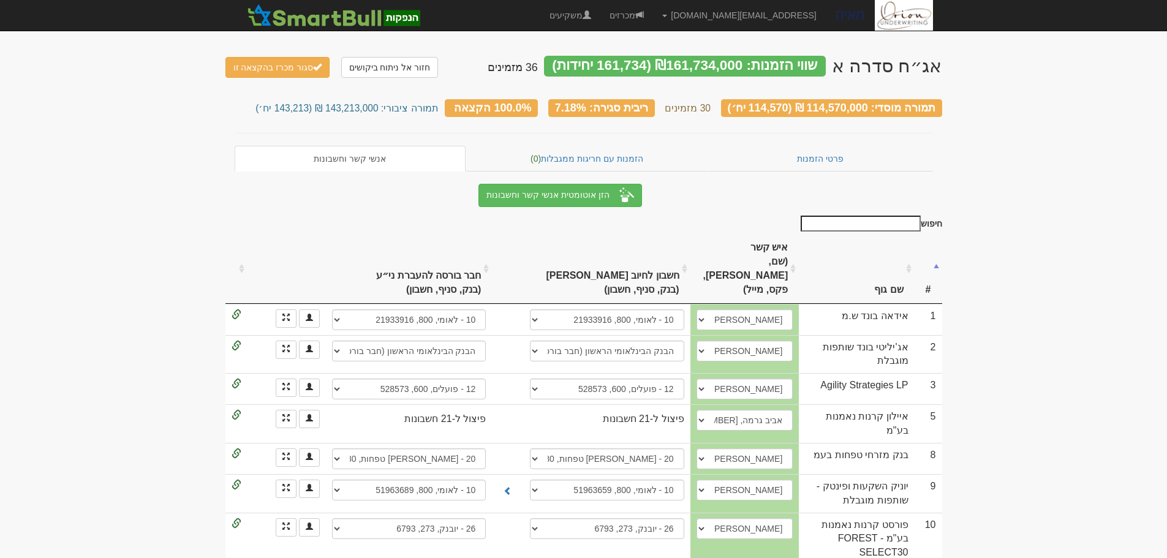
click at [884, 217] on input "חיפוש" at bounding box center [861, 224] width 120 height 16
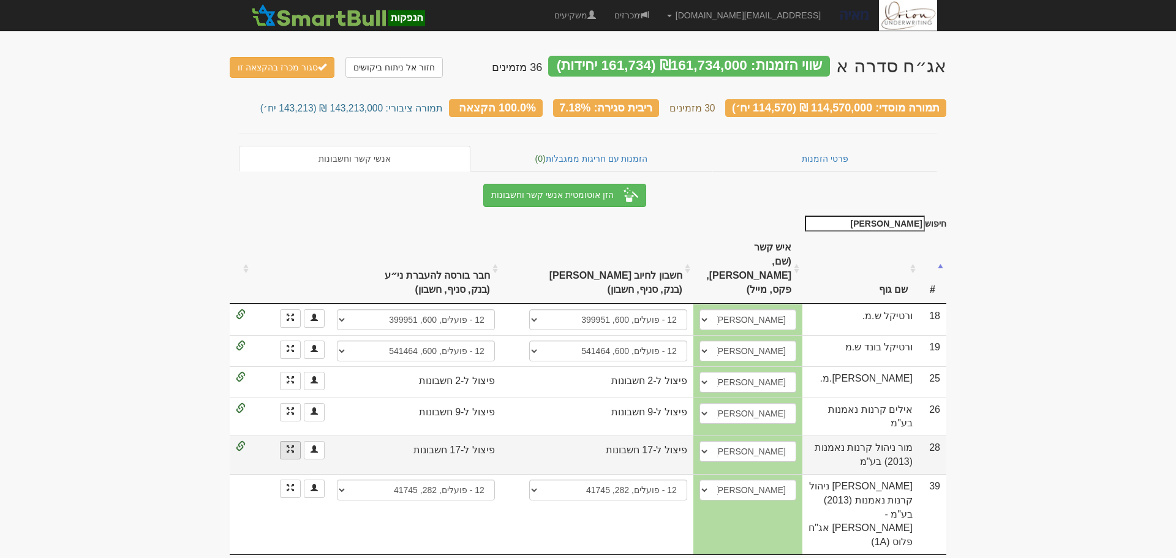
type input "[PERSON_NAME]"
click at [296, 441] on link at bounding box center [290, 450] width 21 height 18
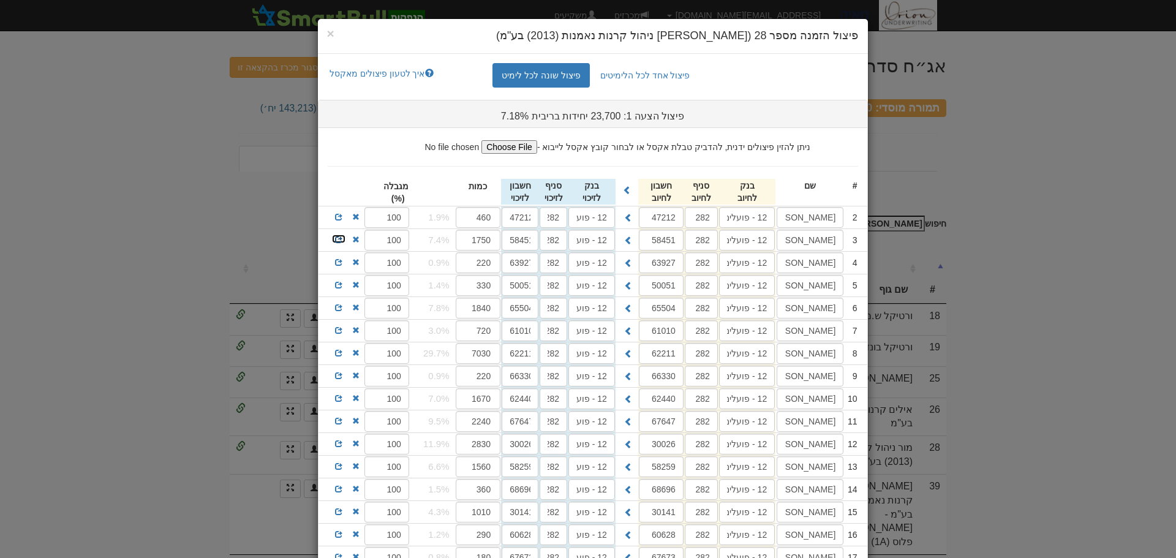
click at [342, 239] on span at bounding box center [338, 239] width 7 height 7
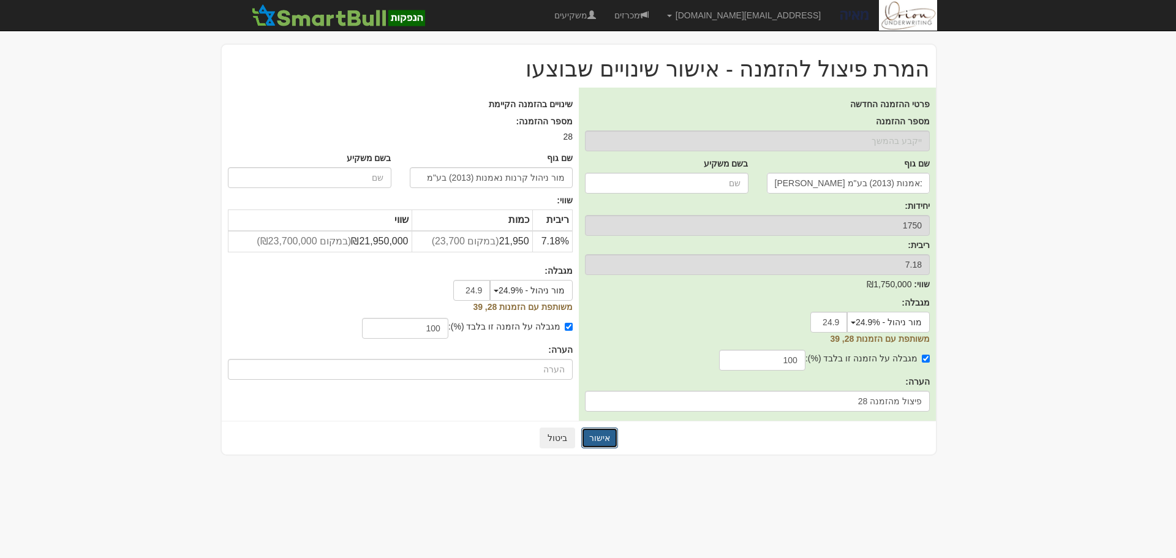
click at [595, 442] on button "אישור" at bounding box center [599, 438] width 37 height 21
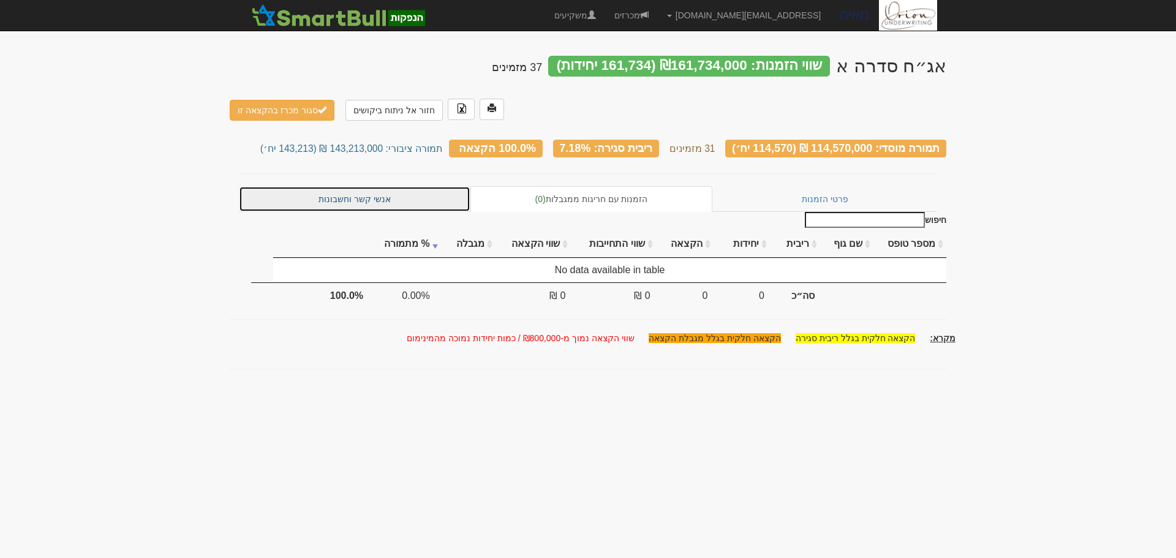
click at [387, 186] on link "אנשי קשר וחשבונות" at bounding box center [355, 199] width 232 height 26
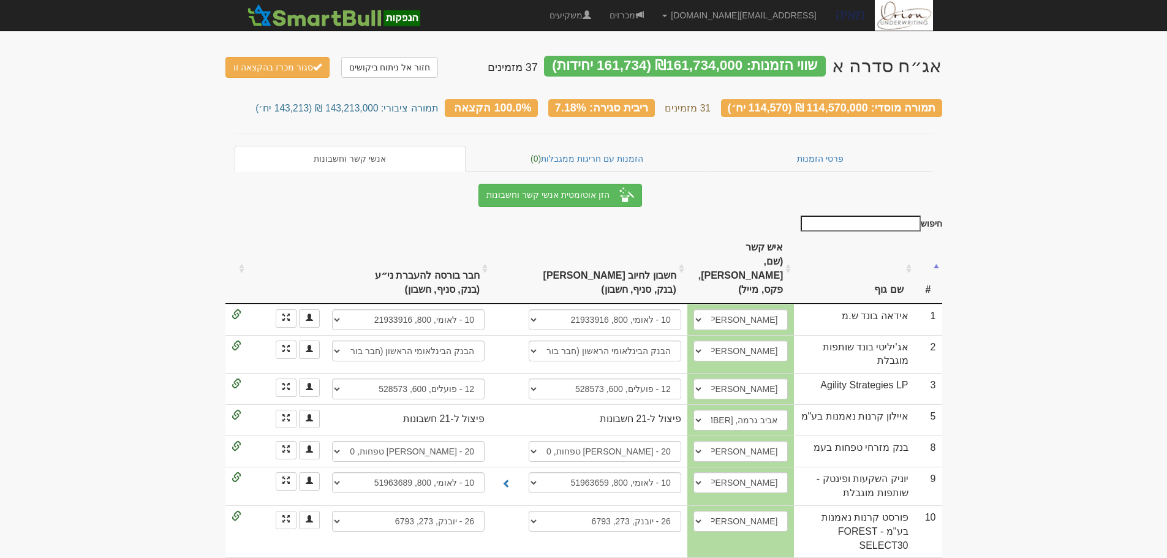
click at [866, 219] on input "חיפוש" at bounding box center [861, 224] width 120 height 16
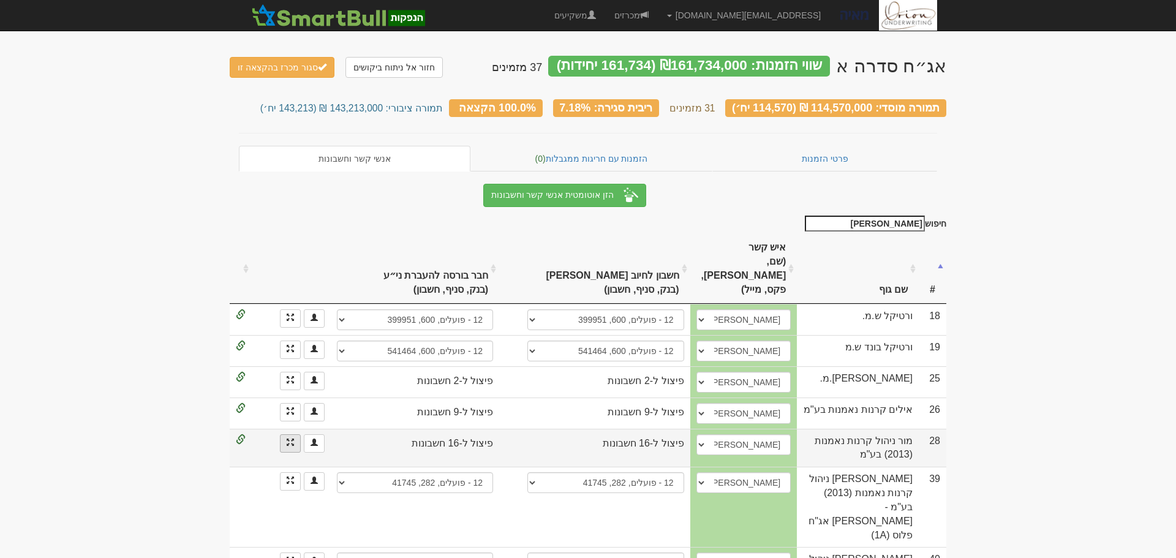
type input "[PERSON_NAME]"
click at [290, 434] on link at bounding box center [290, 443] width 21 height 18
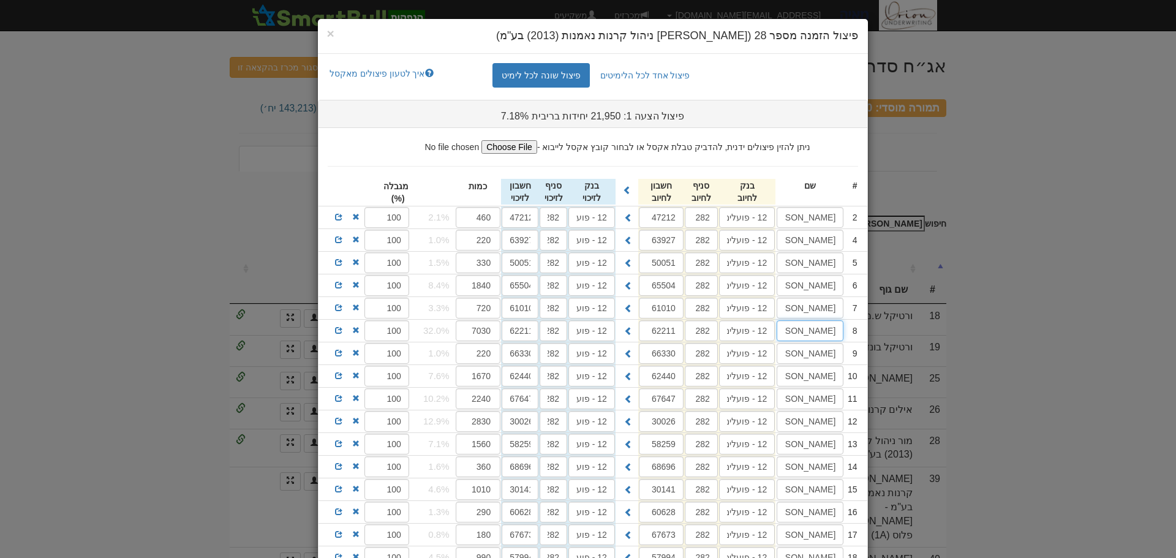
scroll to position [0, -33]
drag, startPoint x: 818, startPoint y: 328, endPoint x: 401, endPoint y: 326, distance: 417.1
click at [443, 325] on div "8 [PERSON_NAME] (1A)(!) הזדמנויות אג 12 - פועלים 282 62211 12 - פועלים 282 6221…" at bounding box center [592, 331] width 549 height 22
click at [342, 330] on span at bounding box center [338, 329] width 7 height 7
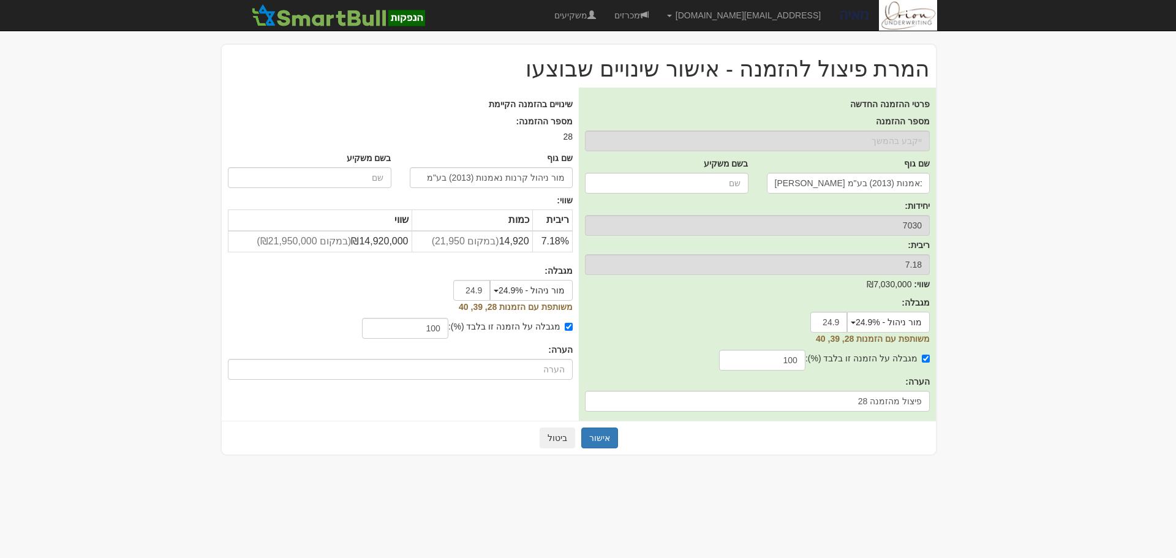
click at [595, 423] on div "אישור ביטול" at bounding box center [579, 438] width 714 height 34
click at [597, 431] on button "אישור" at bounding box center [599, 438] width 37 height 21
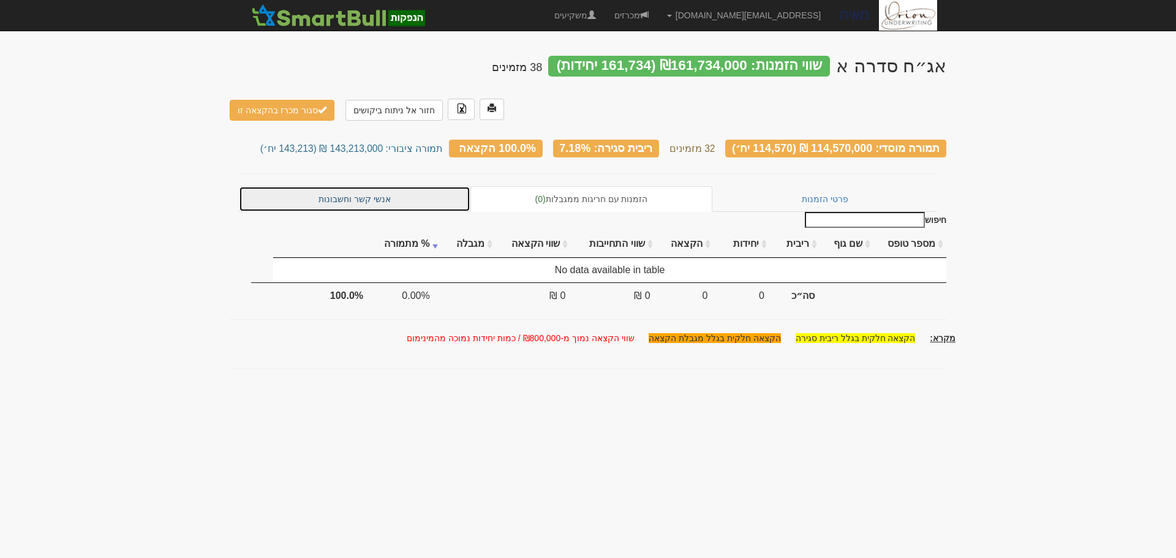
click at [399, 186] on link "אנשי קשר וחשבונות" at bounding box center [355, 199] width 232 height 26
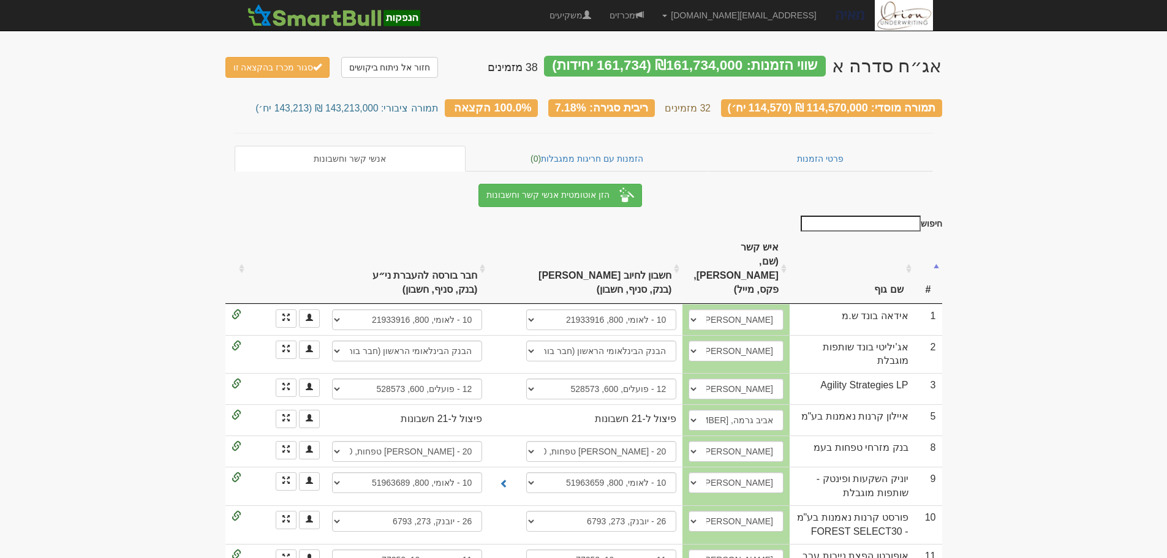
click at [857, 216] on input "חיפוש" at bounding box center [861, 224] width 120 height 16
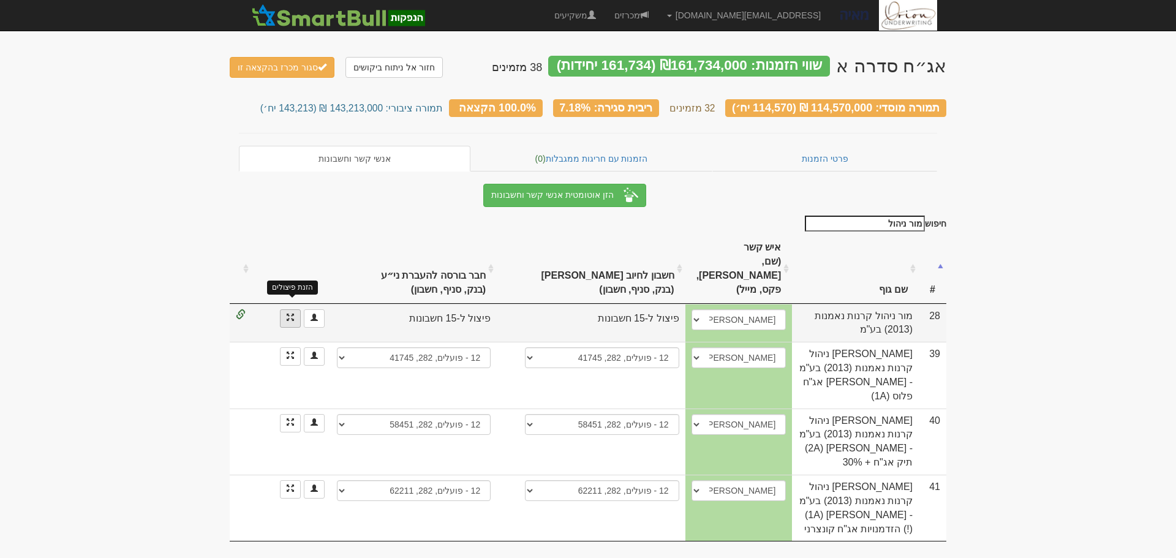
type input "מור ניהול"
click at [294, 314] on span at bounding box center [290, 317] width 7 height 7
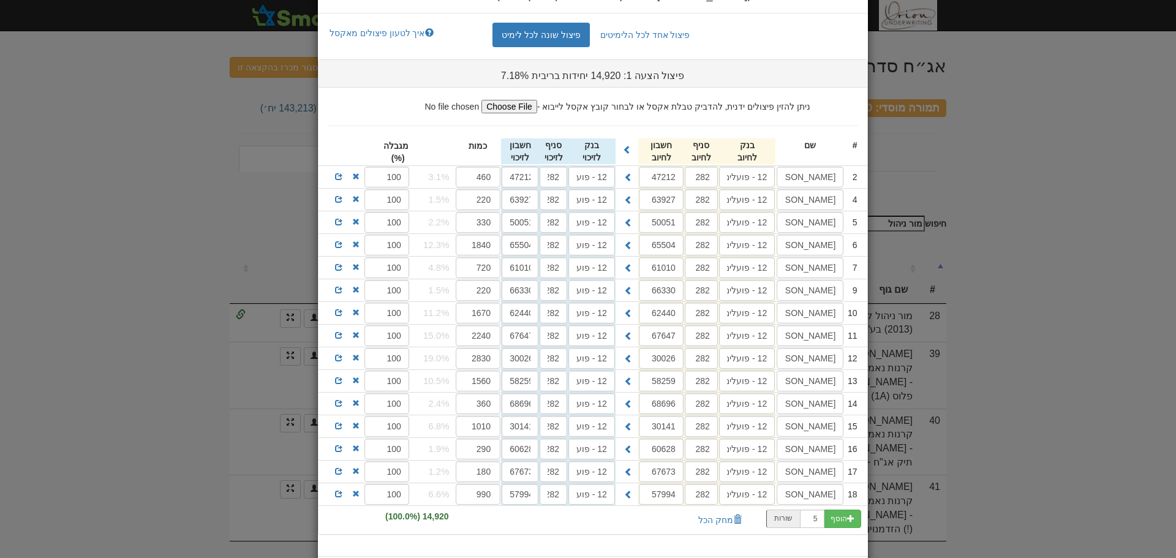
scroll to position [61, 0]
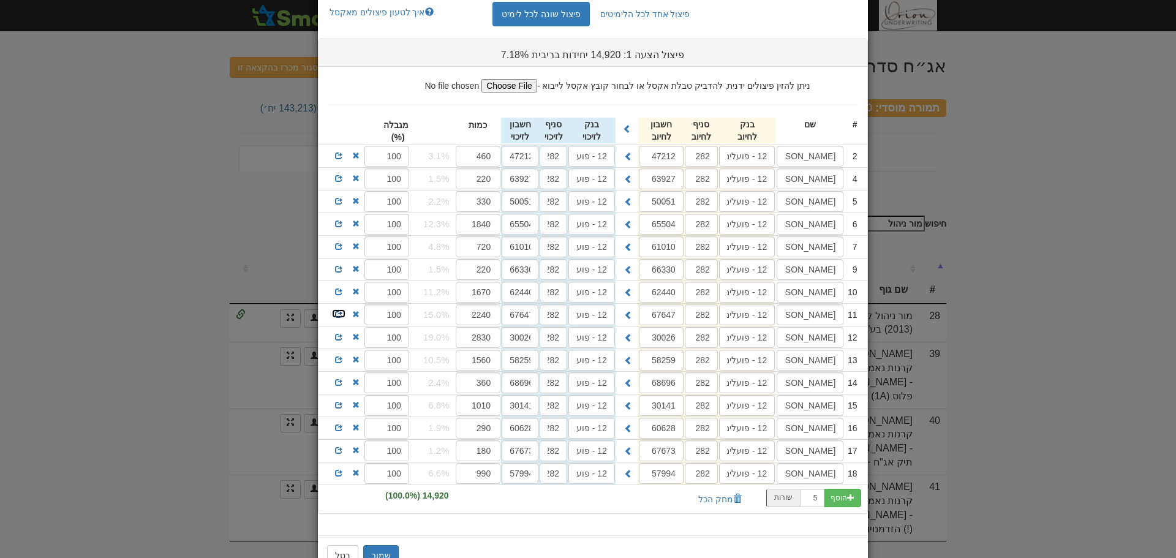
click at [341, 315] on span at bounding box center [338, 314] width 7 height 7
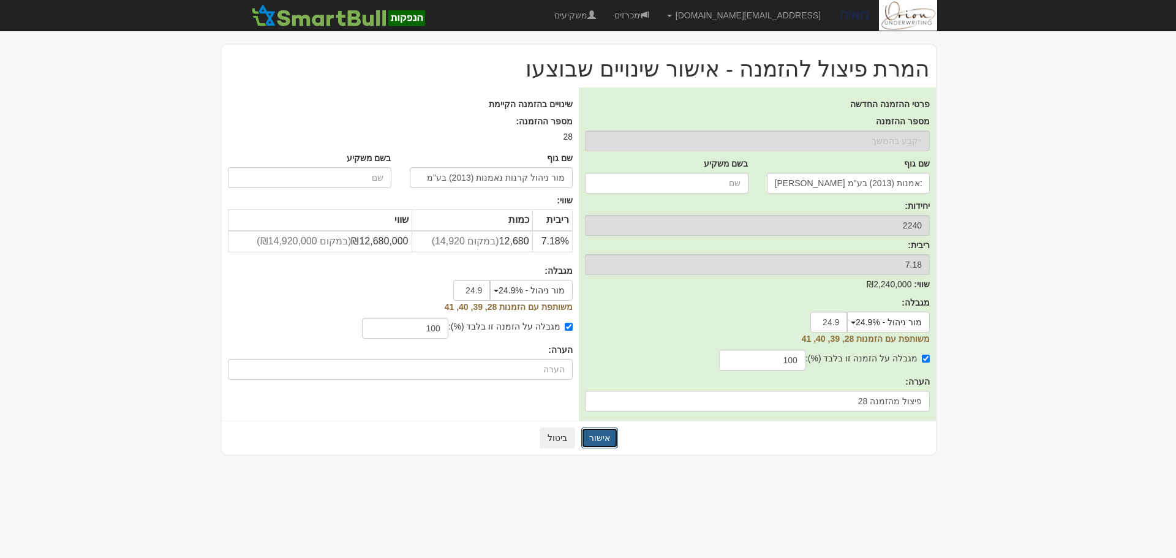
click at [607, 435] on button "אישור" at bounding box center [599, 438] width 37 height 21
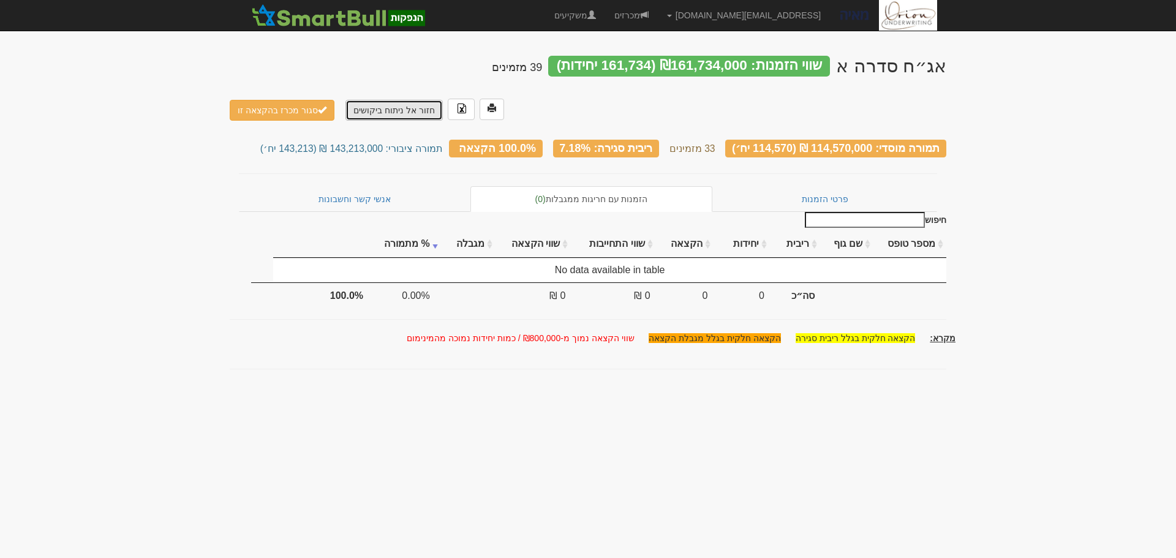
click at [360, 100] on link "חזור אל ניתוח ביקושים" at bounding box center [393, 110] width 97 height 21
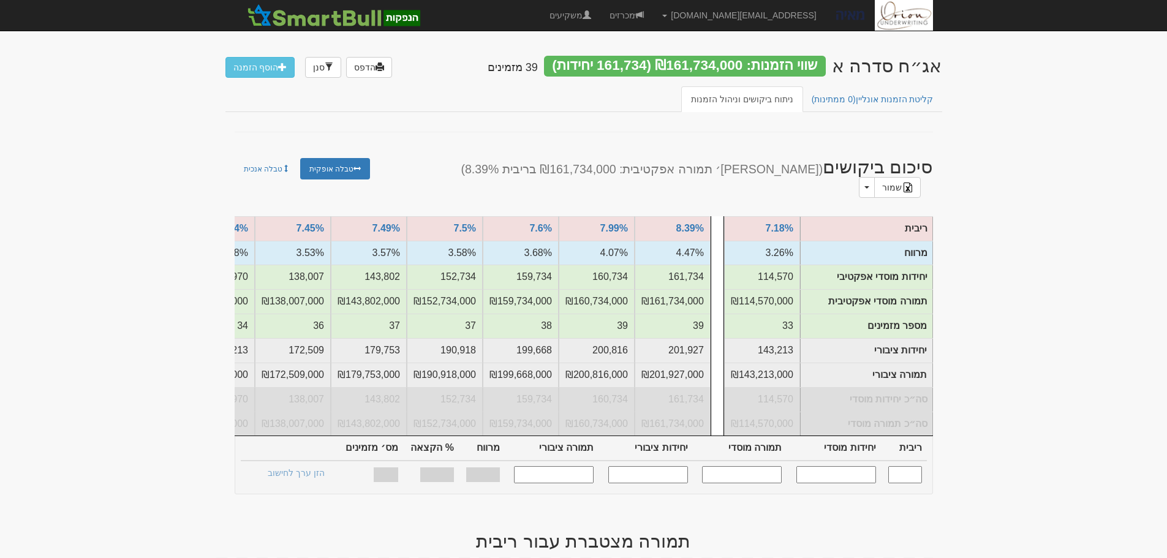
click at [837, 466] on input "text" at bounding box center [836, 474] width 80 height 17
type input "100000"
type input "7.180"
type input "100,000"
type input "100,000,000"
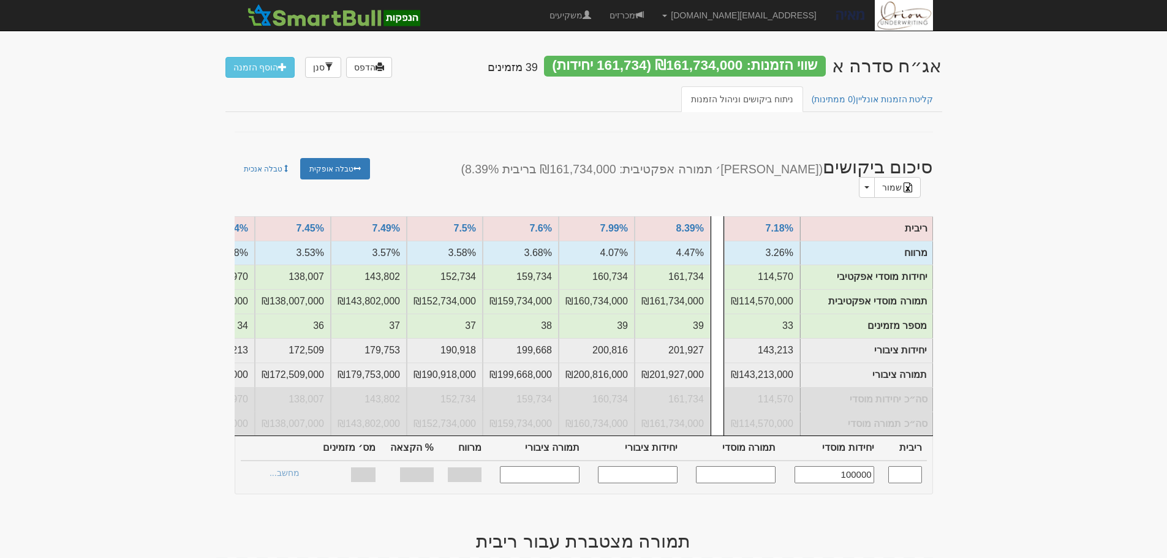
type input "125,000"
type input "125,000,000"
type input "3.260%"
type input "41.59%"
type input "33"
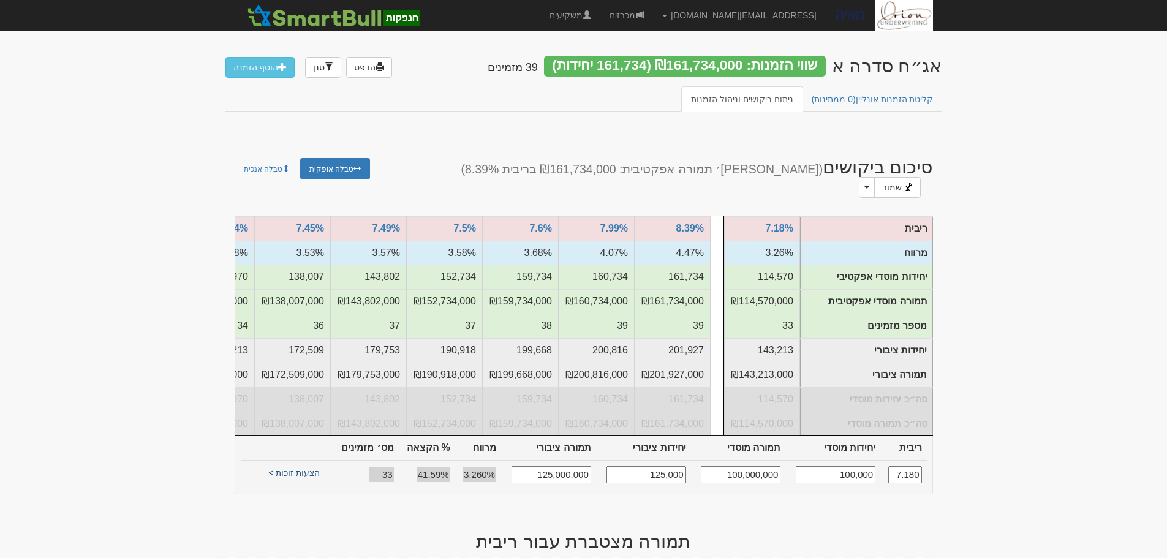
type input "100,000"
click at [305, 466] on link "הצעות זוכות >" at bounding box center [293, 474] width 67 height 17
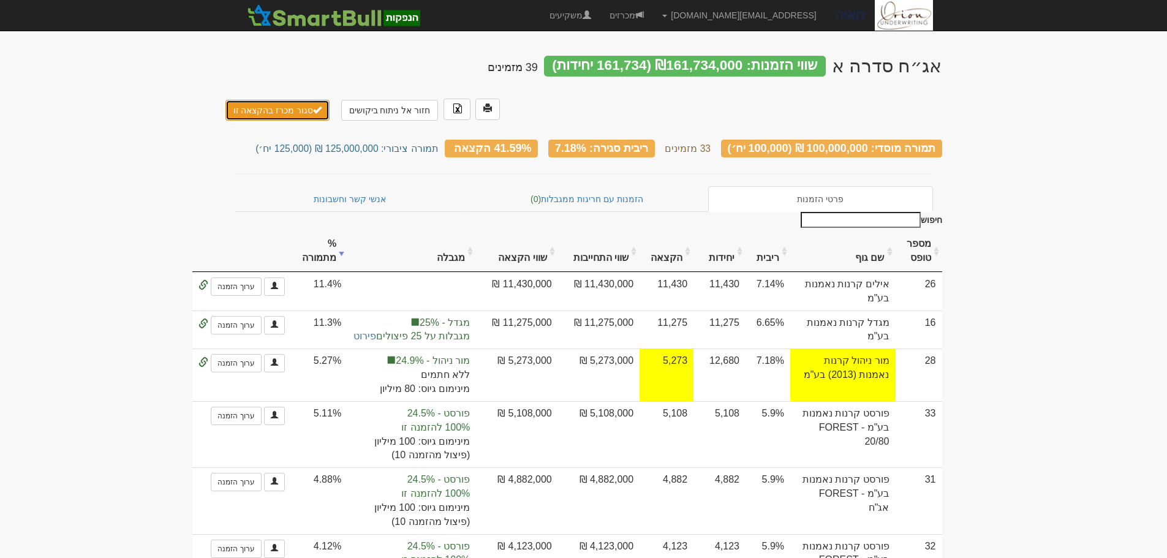
click at [257, 100] on button "סגור מכרז בהקצאה זו" at bounding box center [277, 110] width 105 height 21
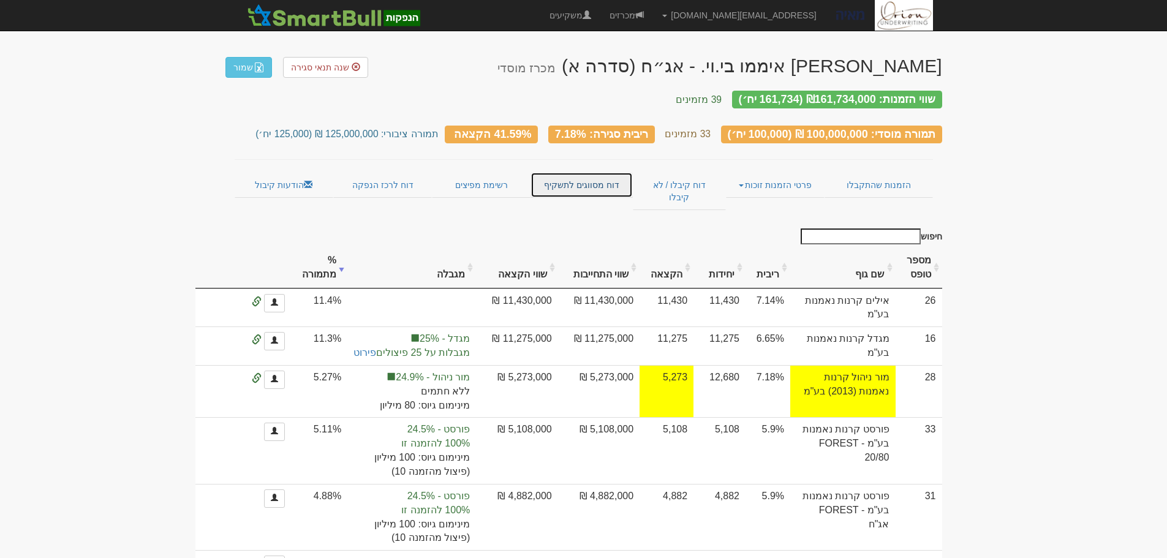
click at [579, 172] on link "דוח מסווגים לתשקיף" at bounding box center [581, 185] width 102 height 26
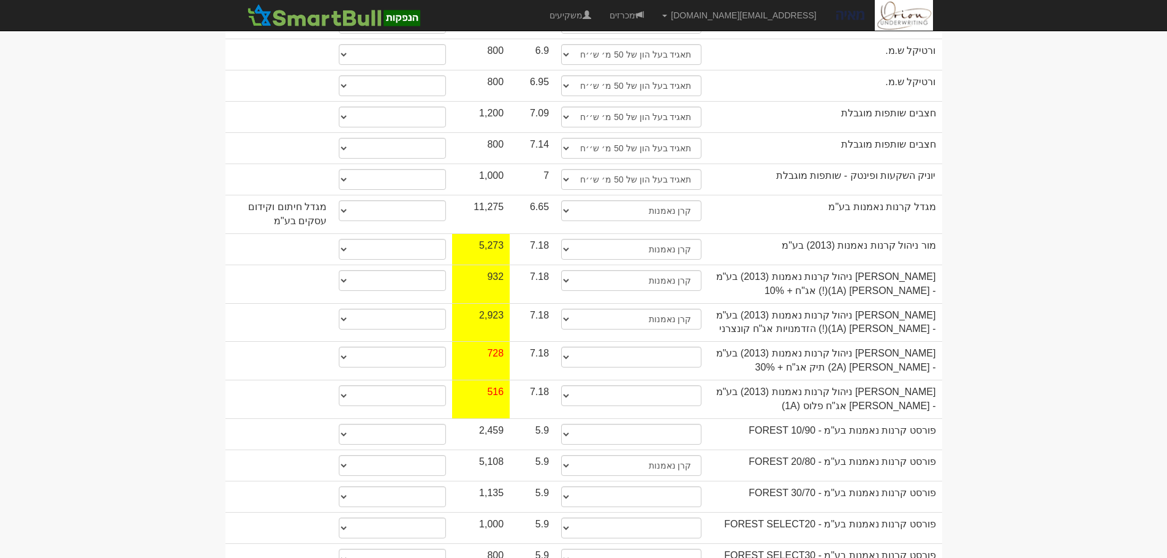
scroll to position [980, 0]
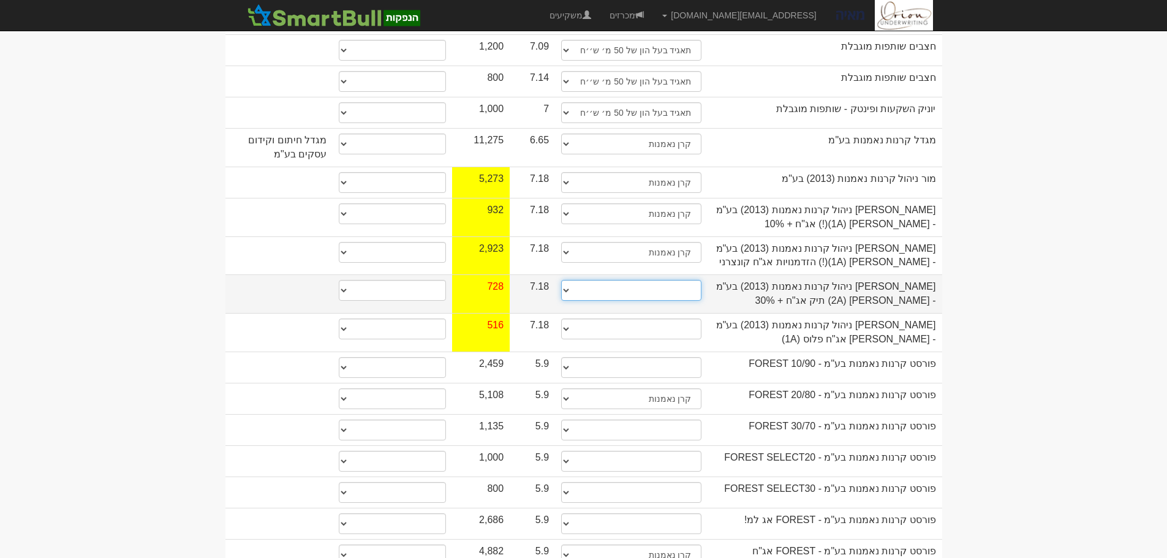
click at [675, 280] on select "תאגיד מסווג חתם / מפיץ חברת ביטוח תאגיד בעל הון של 50 מ׳ ש׳׳ח קופת גמל / קרן פנ…" at bounding box center [631, 290] width 140 height 21
select select "קרן נאמנות"
click at [561, 280] on select "תאגיד מסווג חתם / מפיץ חברת ביטוח תאגיד בעל הון של 50 מ׳ ש׳׳ח קופת גמל / קרן פנ…" at bounding box center [631, 290] width 140 height 21
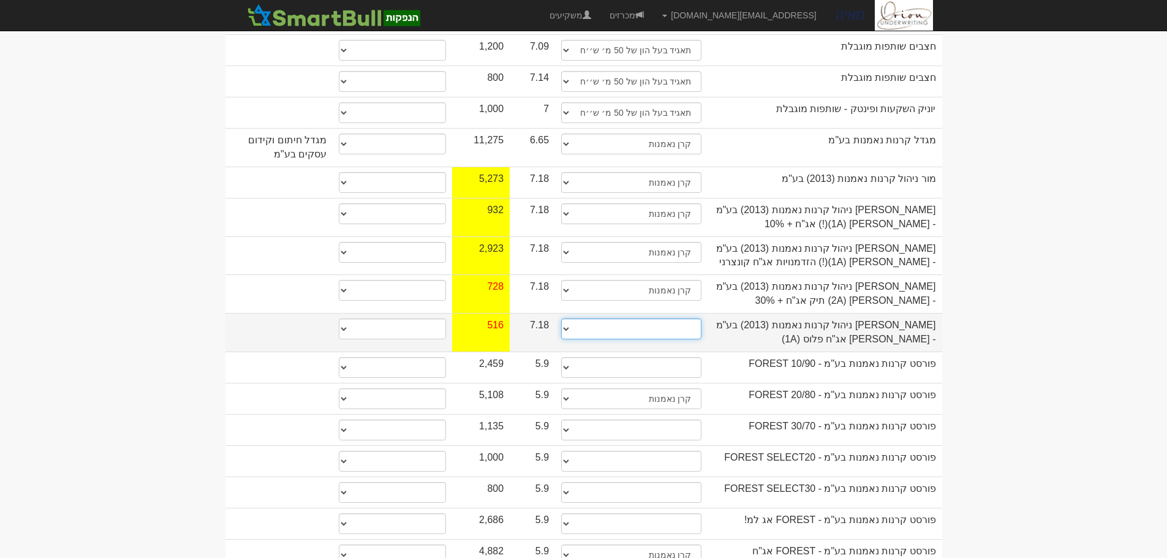
click at [663, 318] on select "תאגיד מסווג חתם / מפיץ חברת ביטוח תאגיד בעל הון של 50 מ׳ ש׳׳ח קופת גמל / קרן פנ…" at bounding box center [631, 328] width 140 height 21
select select "קרן נאמנות"
click at [561, 318] on select "תאגיד מסווג חתם / מפיץ חברת ביטוח תאגיד בעל הון של 50 מ׳ ש׳׳ח קופת גמל / קרן פנ…" at bounding box center [631, 328] width 140 height 21
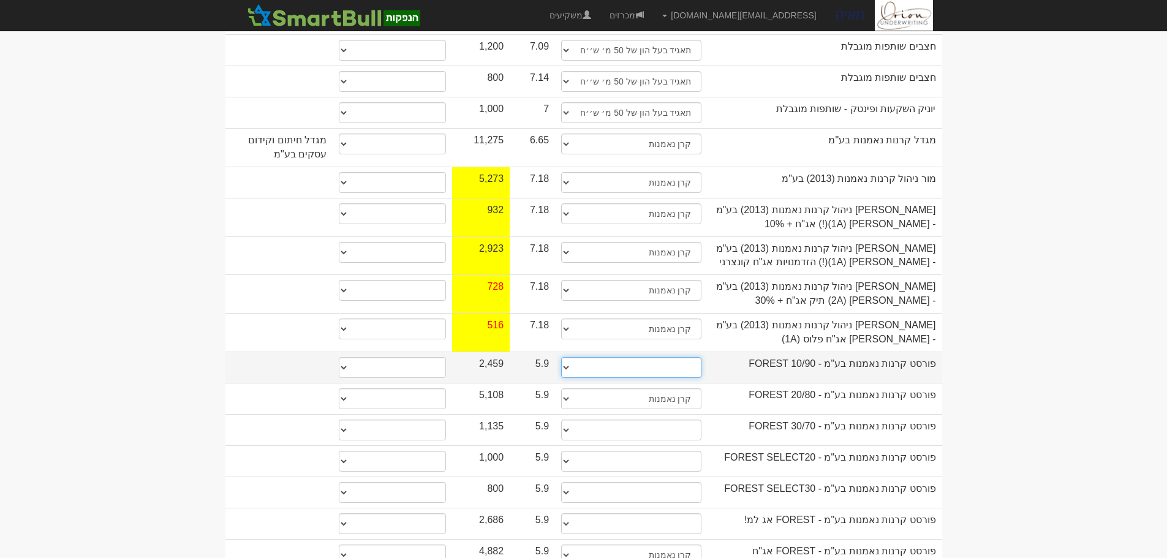
click at [654, 357] on select "תאגיד מסווג חתם / מפיץ חברת ביטוח תאגיד בעל הון של 50 מ׳ ש׳׳ח קופת גמל / קרן פנ…" at bounding box center [631, 367] width 140 height 21
select select "קרן נאמנות"
click at [561, 357] on select "תאגיד מסווג חתם / מפיץ חברת ביטוח תאגיד בעל הון של 50 מ׳ ש׳׳ח קופת גמל / קרן פנ…" at bounding box center [631, 367] width 140 height 21
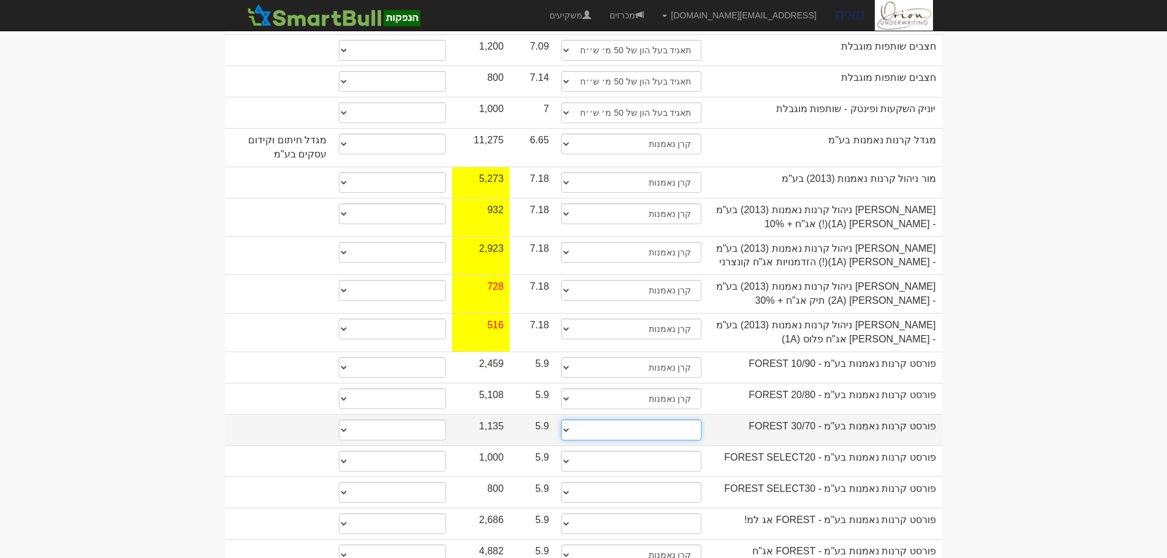
click at [673, 420] on select "תאגיד מסווג חתם / מפיץ חברת ביטוח תאגיד בעל הון של 50 מ׳ ש׳׳ח קופת גמל / קרן פנ…" at bounding box center [631, 430] width 140 height 21
select select "קרן נאמנות"
click at [561, 420] on select "תאגיד מסווג חתם / מפיץ חברת ביטוח תאגיד בעל הון של 50 מ׳ ש׳׳ח קופת גמל / קרן פנ…" at bounding box center [631, 430] width 140 height 21
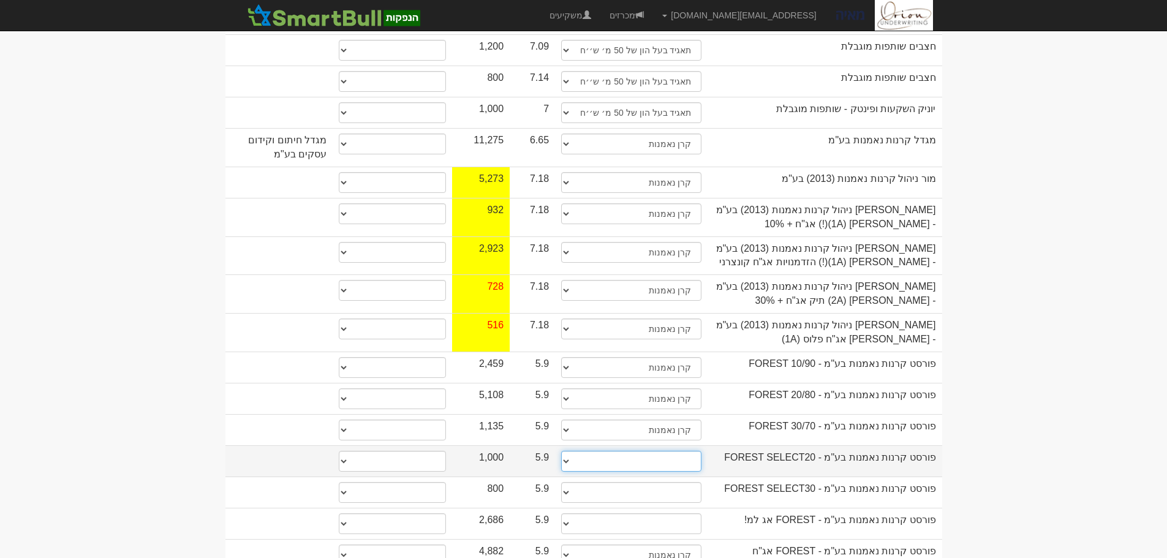
click at [679, 451] on select "תאגיד מסווג חתם / מפיץ חברת ביטוח תאגיד בעל הון של 50 מ׳ ש׳׳ח קופת גמל / קרן פנ…" at bounding box center [631, 461] width 140 height 21
select select "קרן נאמנות"
click at [561, 451] on select "תאגיד מסווג חתם / מפיץ חברת ביטוח תאגיד בעל הון של 50 מ׳ ש׳׳ח קופת גמל / קרן פנ…" at bounding box center [631, 461] width 140 height 21
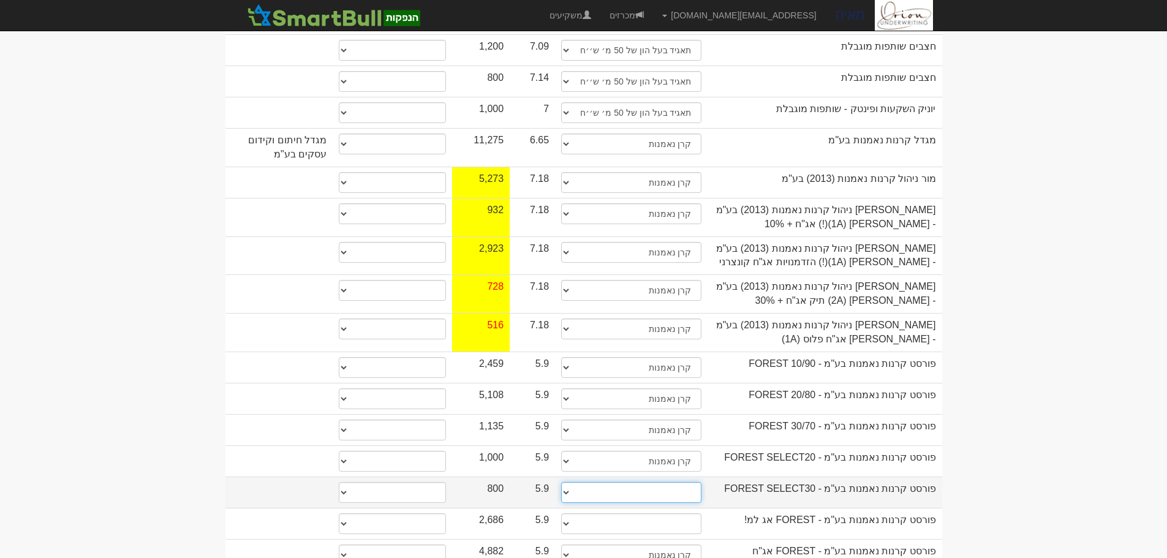
click at [694, 482] on select "תאגיד מסווג חתם / מפיץ חברת ביטוח תאגיד בעל הון של 50 מ׳ ש׳׳ח קופת גמל / קרן פנ…" at bounding box center [631, 492] width 140 height 21
select select "קרן נאמנות"
click at [561, 482] on select "תאגיד מסווג חתם / מפיץ חברת ביטוח תאגיד בעל הון של 50 מ׳ ש׳׳ח קופת גמל / קרן פנ…" at bounding box center [631, 492] width 140 height 21
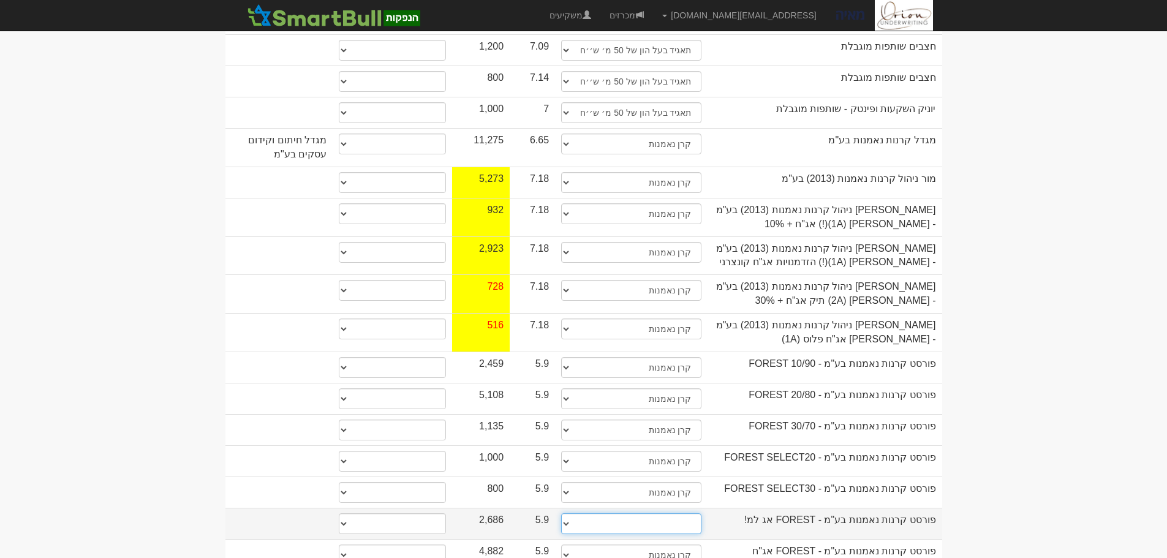
click at [687, 513] on select "תאגיד מסווג חתם / מפיץ חברת ביטוח תאגיד בעל הון של 50 מ׳ ש׳׳ח קופת גמל / קרן פנ…" at bounding box center [631, 523] width 140 height 21
select select "קרן נאמנות"
click at [561, 513] on select "תאגיד מסווג חתם / מפיץ חברת ביטוח תאגיד בעל הון של 50 מ׳ ש׳׳ח קופת גמל / קרן פנ…" at bounding box center [631, 523] width 140 height 21
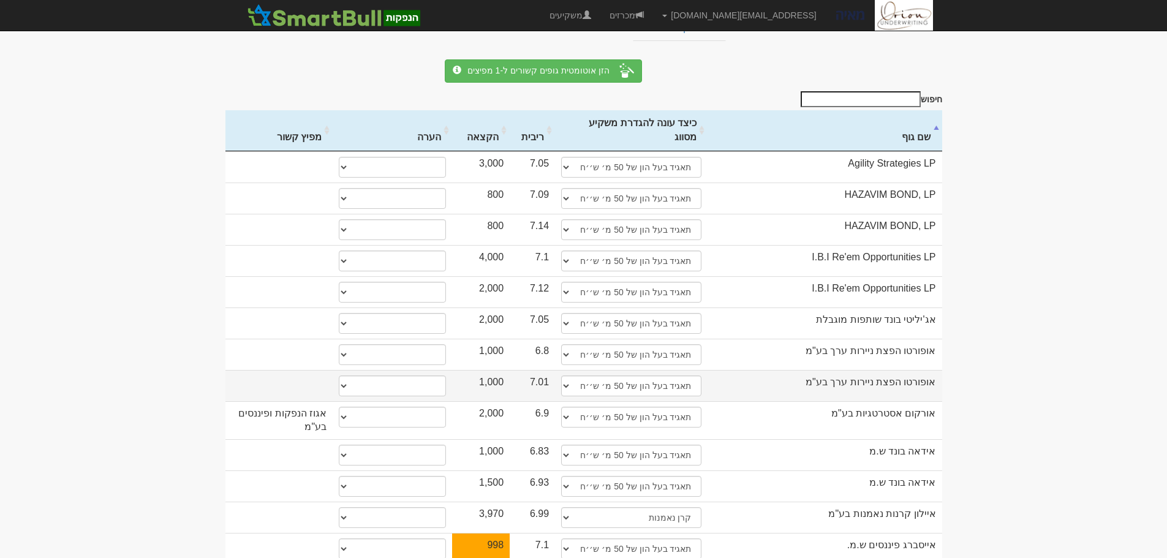
scroll to position [0, 0]
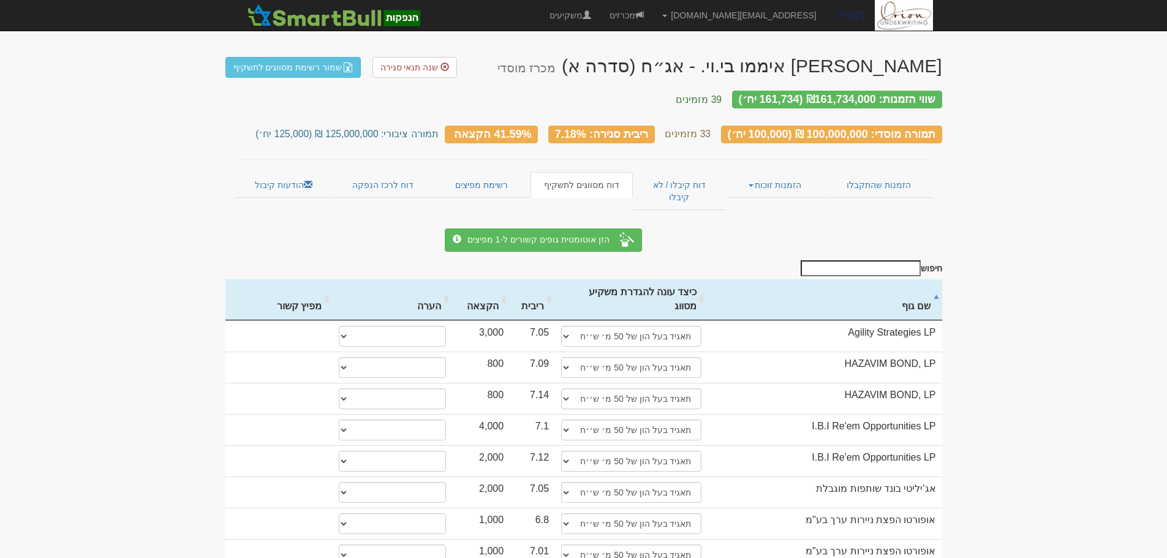
click at [316, 69] on link "שמור רשימת מסווגים לתשקיף" at bounding box center [293, 67] width 136 height 21
